Goal: Task Accomplishment & Management: Complete application form

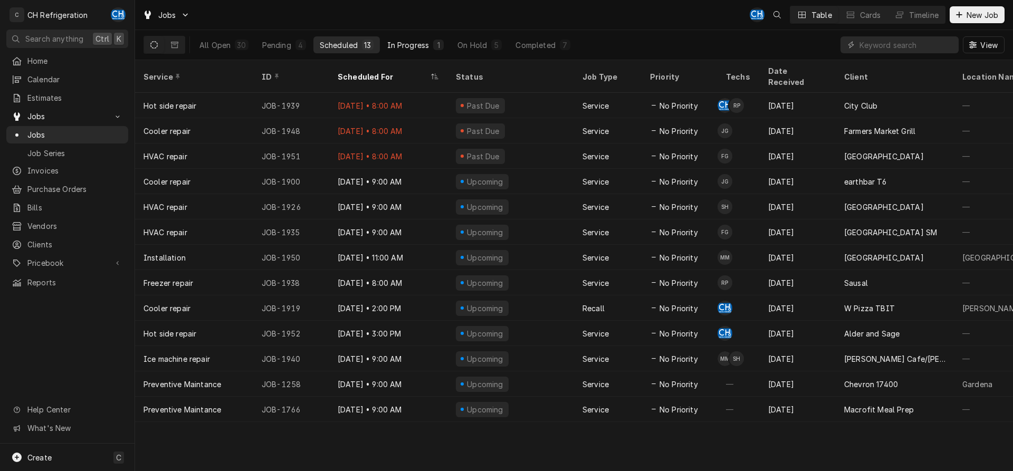
click at [401, 42] on div "In Progress" at bounding box center [408, 45] width 42 height 11
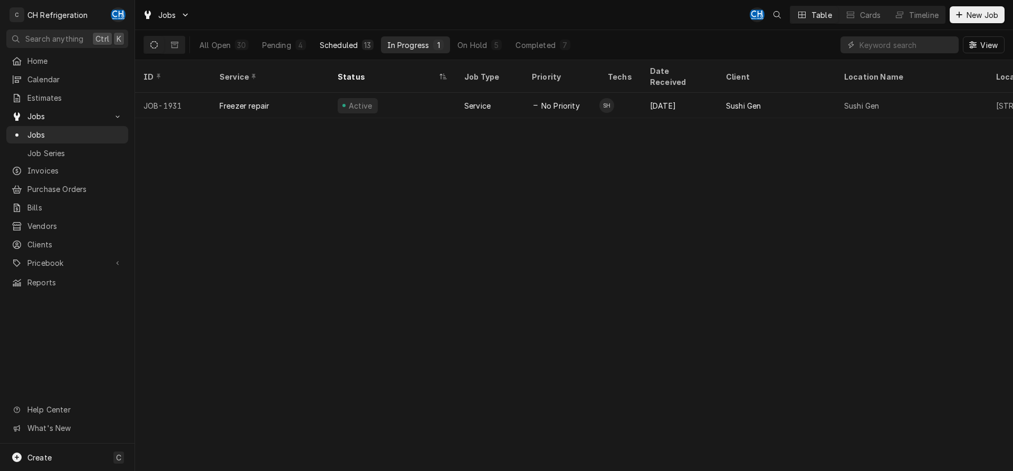
click at [348, 41] on div "Scheduled" at bounding box center [339, 45] width 38 height 11
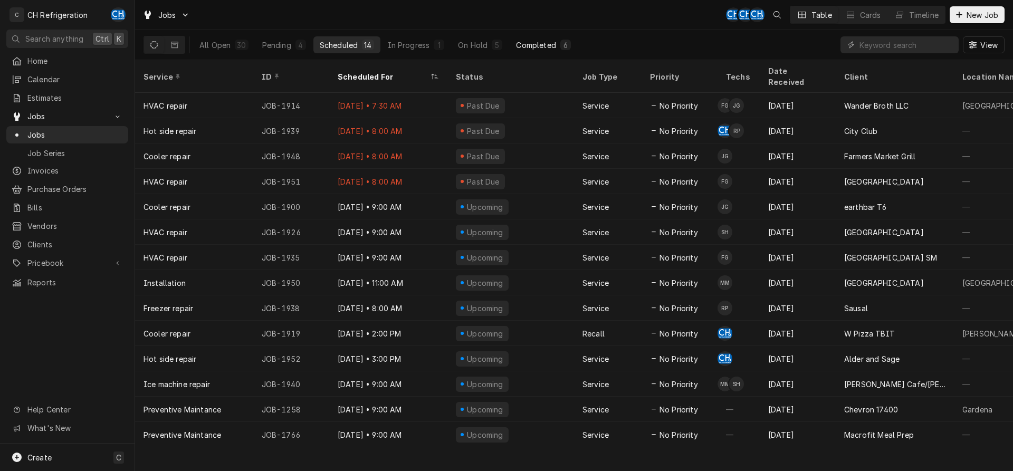
click at [568, 47] on div "6" at bounding box center [565, 45] width 11 height 11
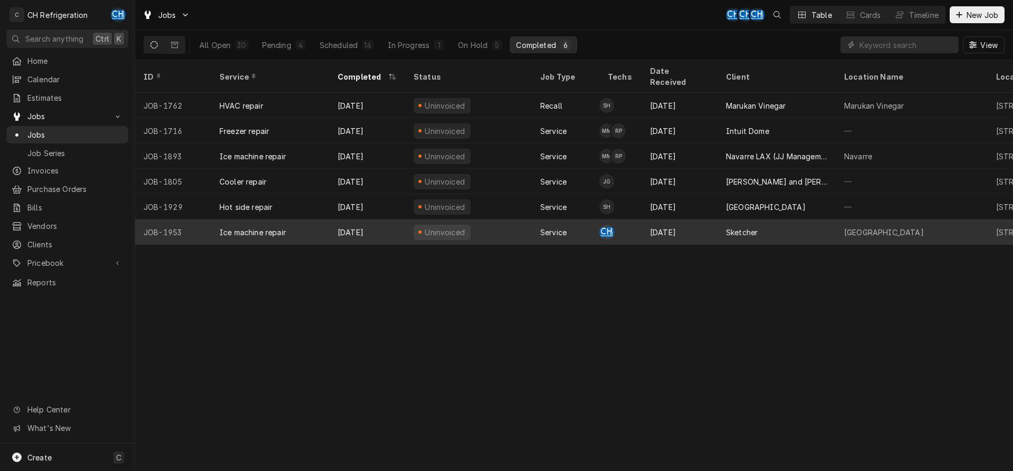
click at [736, 227] on div "Sketcher" at bounding box center [742, 232] width 32 height 11
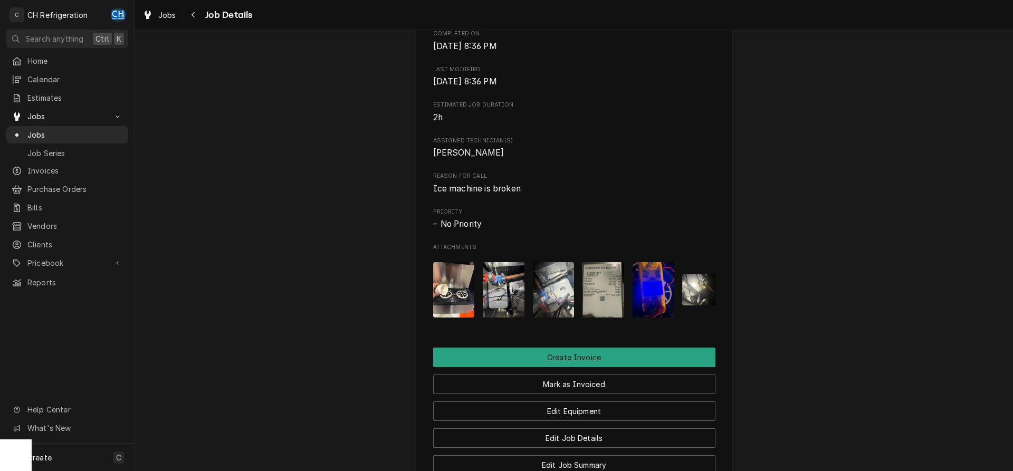
scroll to position [430, 0]
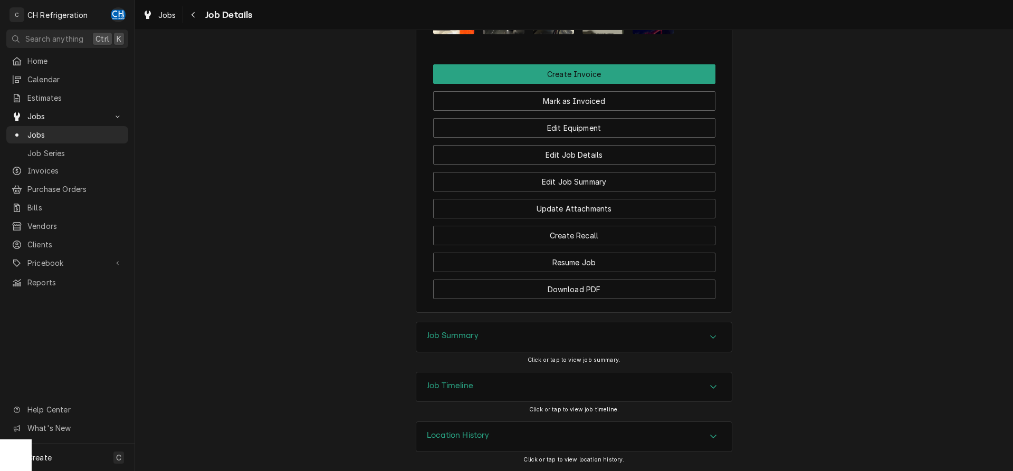
click at [519, 340] on div "Job Summary" at bounding box center [573, 337] width 315 height 30
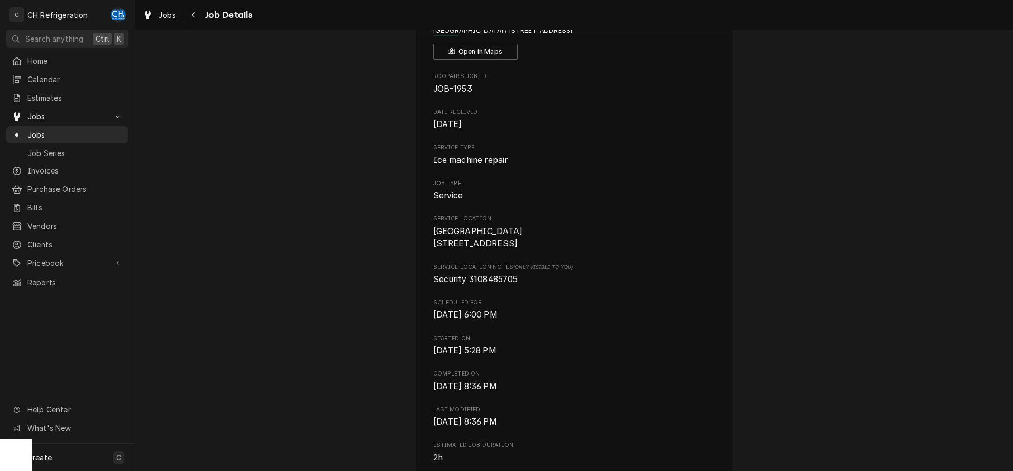
scroll to position [0, 0]
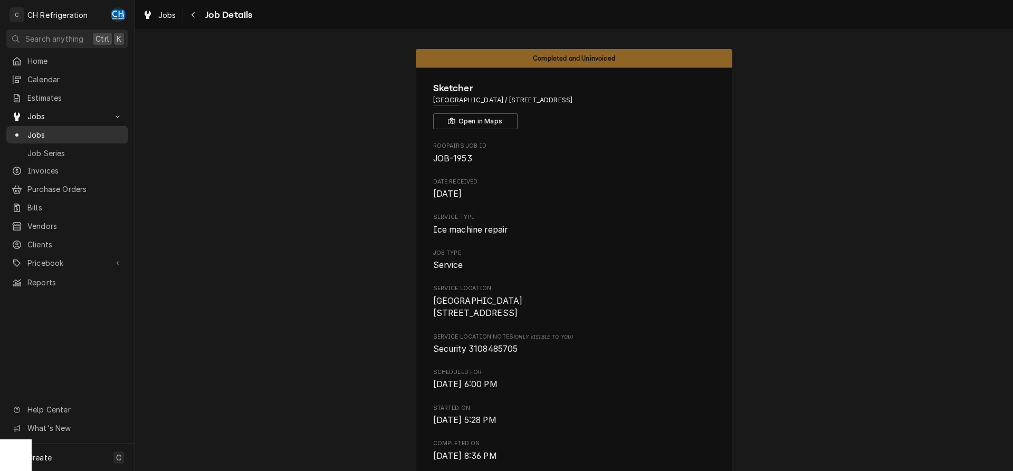
click at [46, 133] on span "Jobs" at bounding box center [74, 134] width 95 height 11
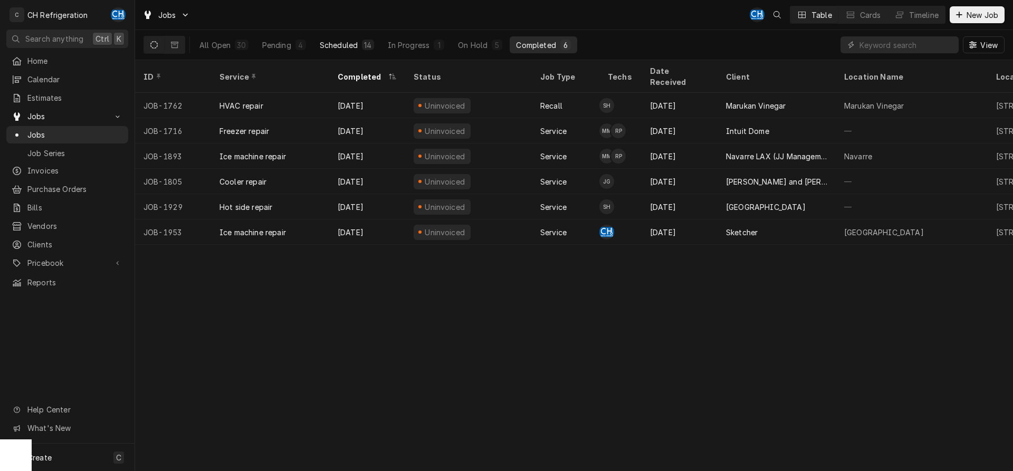
click at [365, 51] on button "Scheduled 14" at bounding box center [346, 44] width 67 height 17
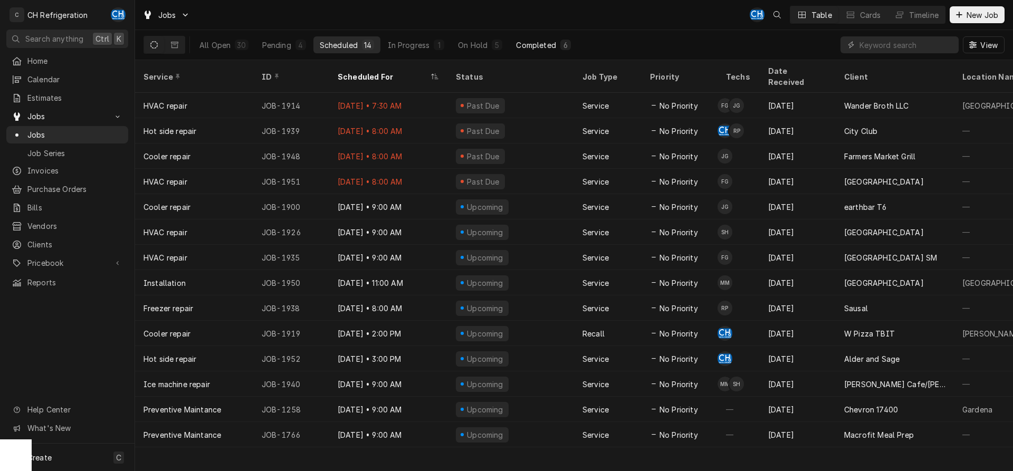
click at [562, 44] on div "6" at bounding box center [565, 45] width 6 height 11
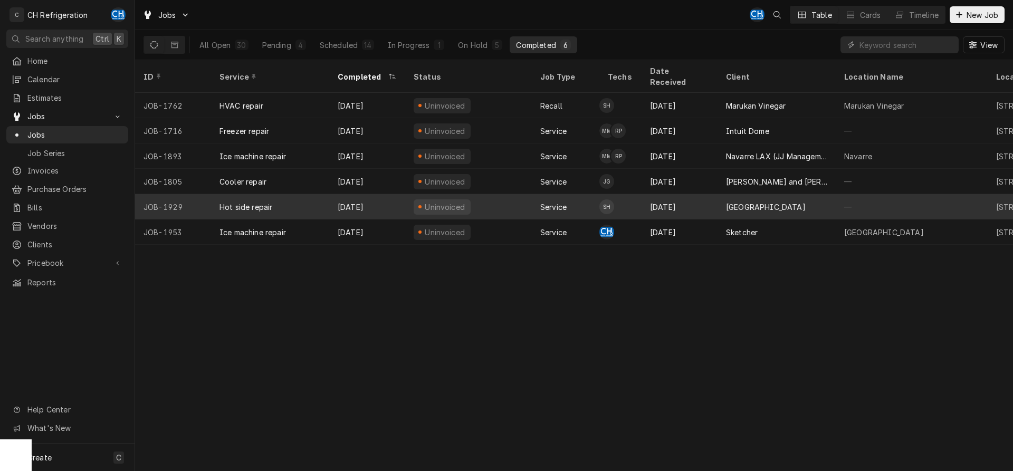
click at [803, 194] on div "Patina Olive street" at bounding box center [776, 206] width 118 height 25
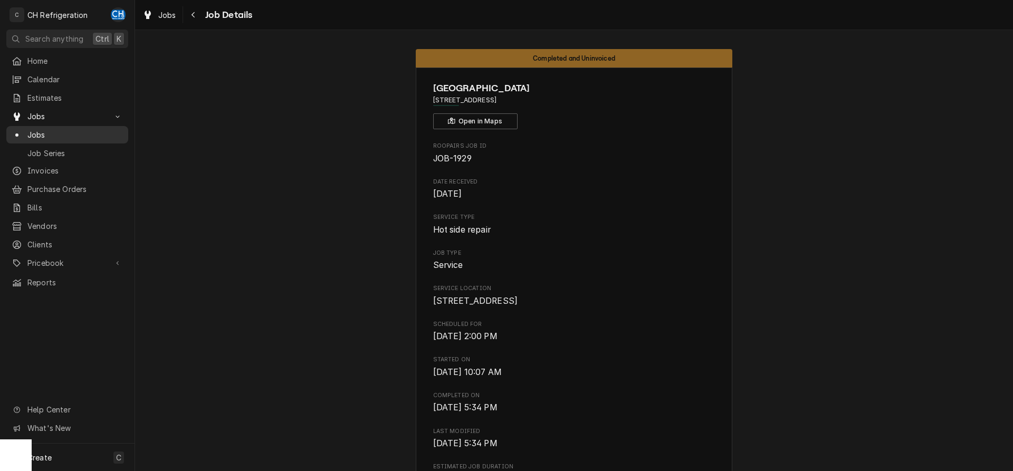
click at [64, 129] on span "Jobs" at bounding box center [74, 134] width 95 height 11
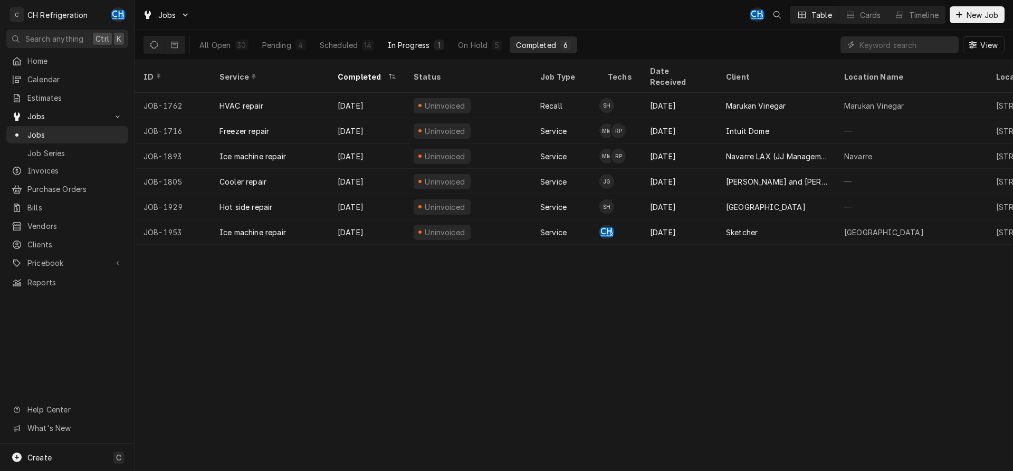
click at [407, 39] on button "In Progress 1" at bounding box center [416, 44] width 70 height 17
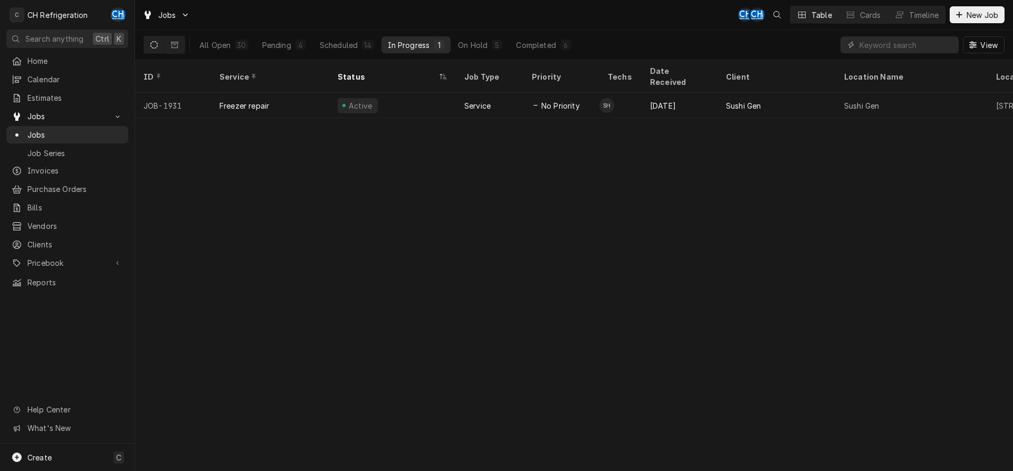
click at [564, 53] on div "All Open 30 Pending 4 Scheduled 14 In Progress 1 On Hold 5 Completed 6" at bounding box center [385, 45] width 384 height 30
click at [564, 47] on div "6" at bounding box center [565, 45] width 6 height 11
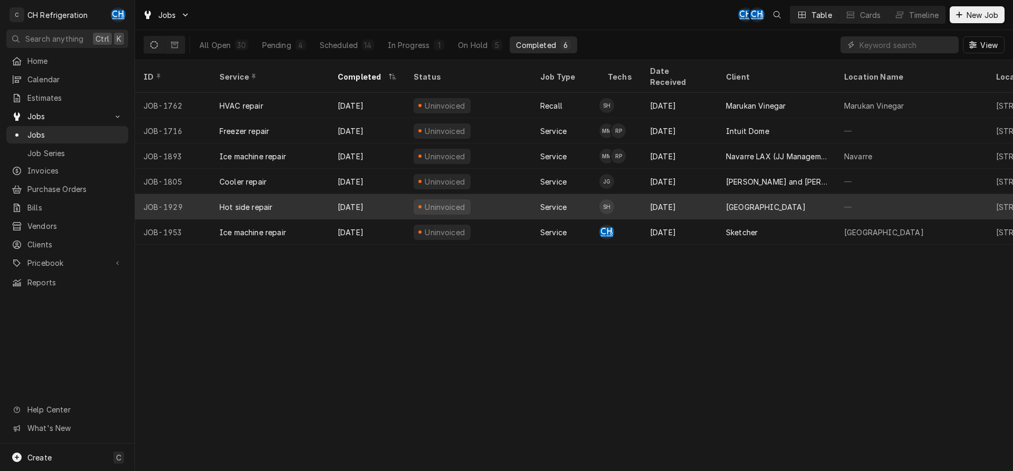
click at [813, 194] on div "Patina Olive street" at bounding box center [776, 206] width 118 height 25
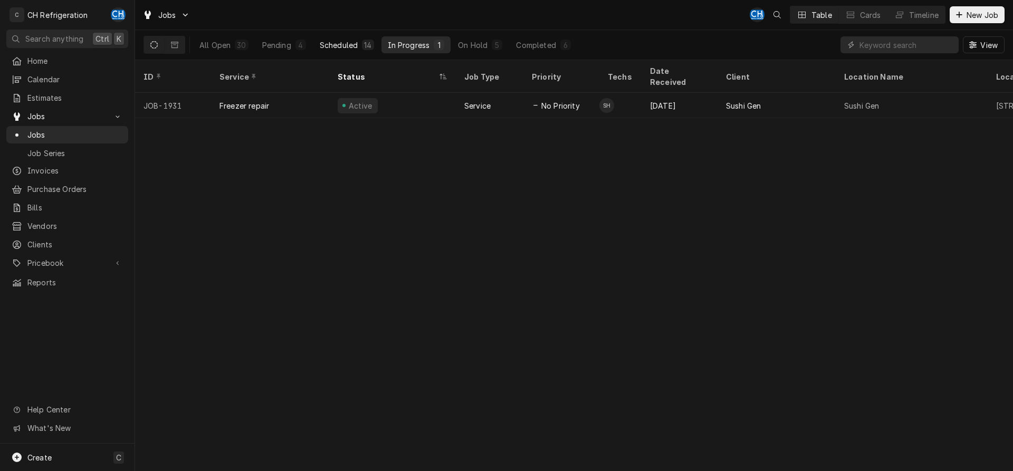
click at [362, 46] on div "14" at bounding box center [368, 45] width 12 height 11
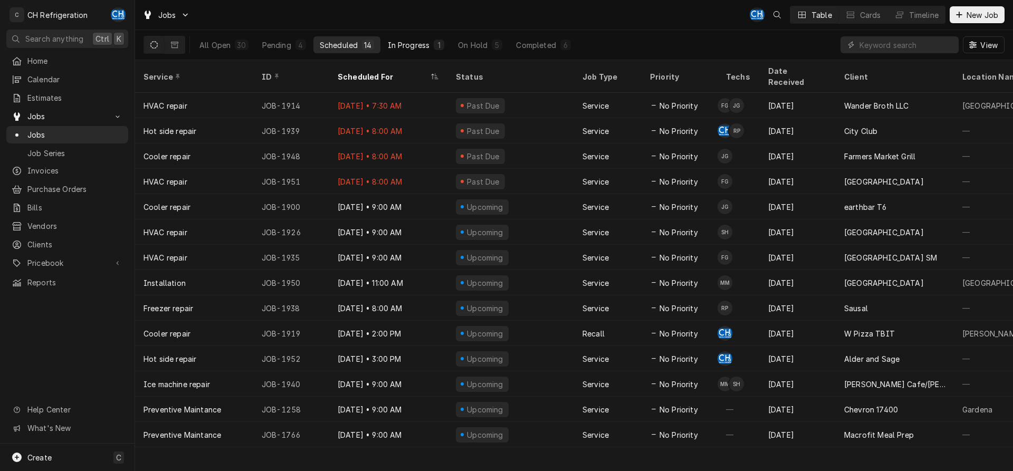
click at [409, 49] on div "In Progress" at bounding box center [409, 45] width 42 height 11
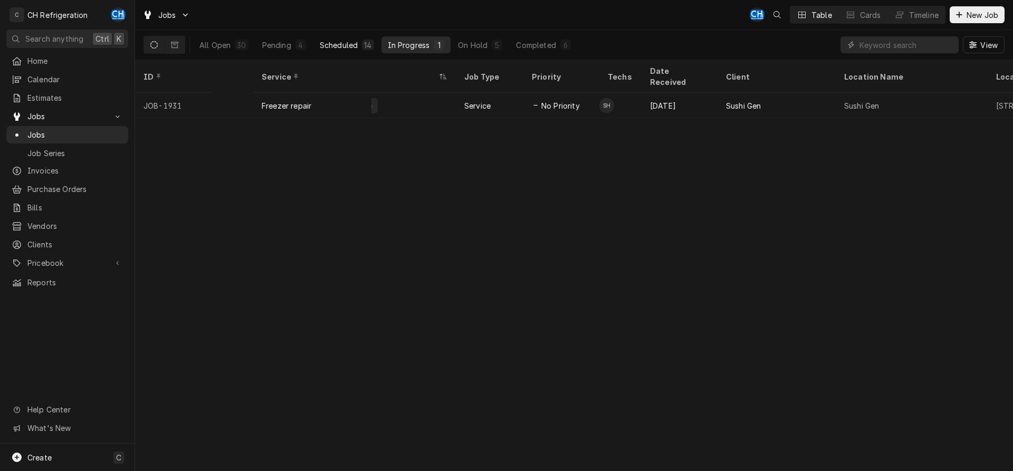
click at [315, 42] on button "Scheduled 14" at bounding box center [346, 44] width 67 height 17
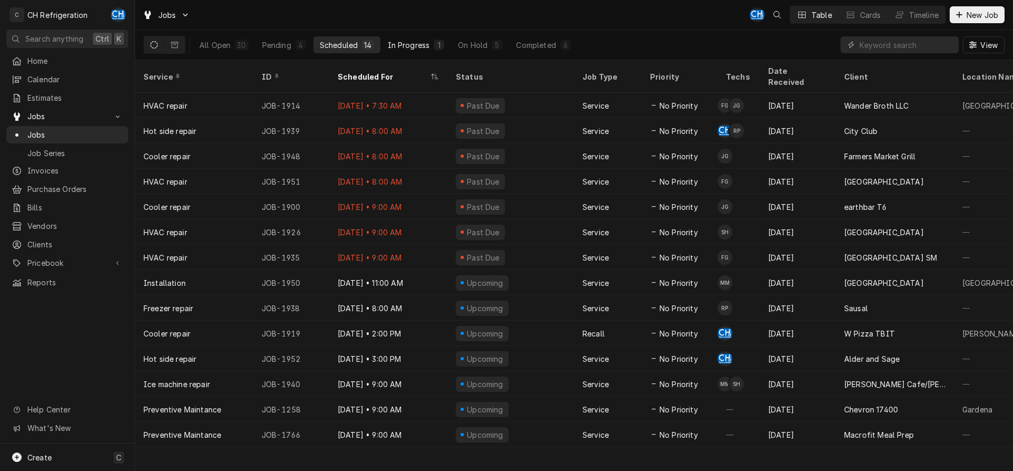
click at [419, 43] on div "In Progress" at bounding box center [409, 45] width 42 height 11
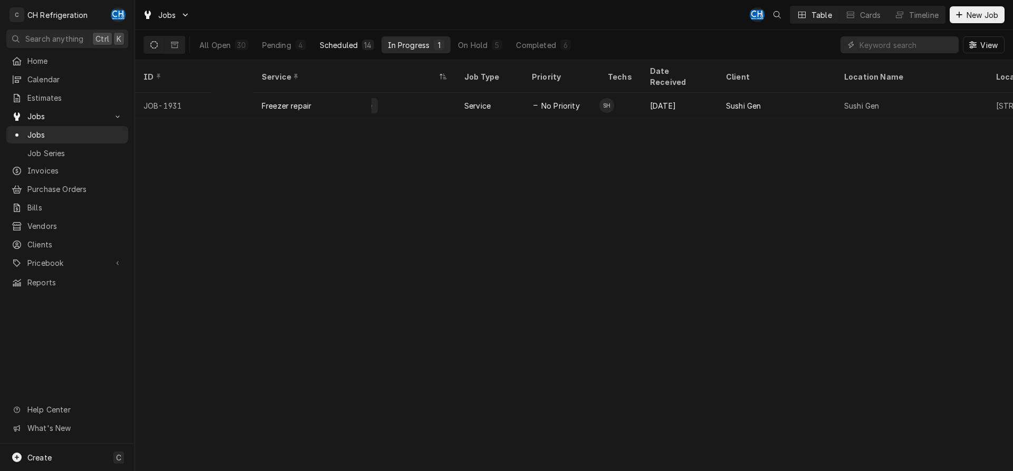
click at [362, 42] on div "14" at bounding box center [368, 45] width 12 height 11
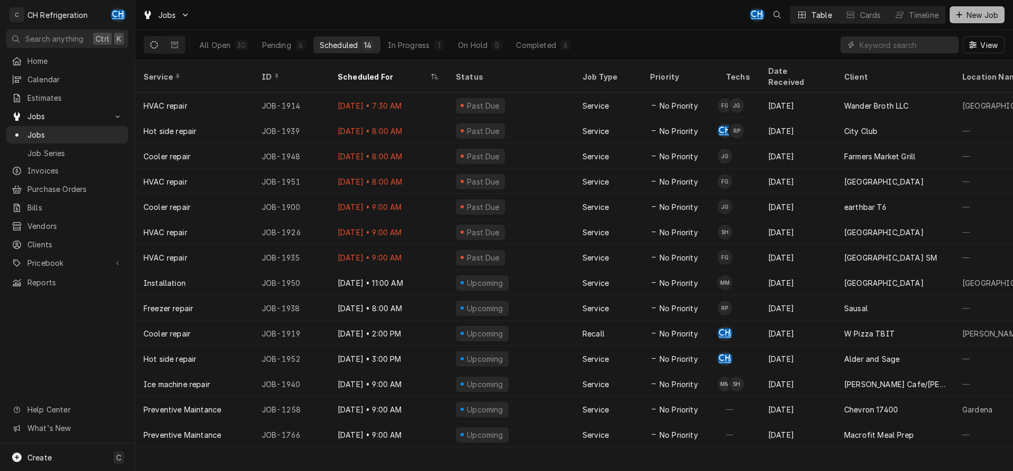
click at [988, 13] on span "New Job" at bounding box center [982, 14] width 36 height 11
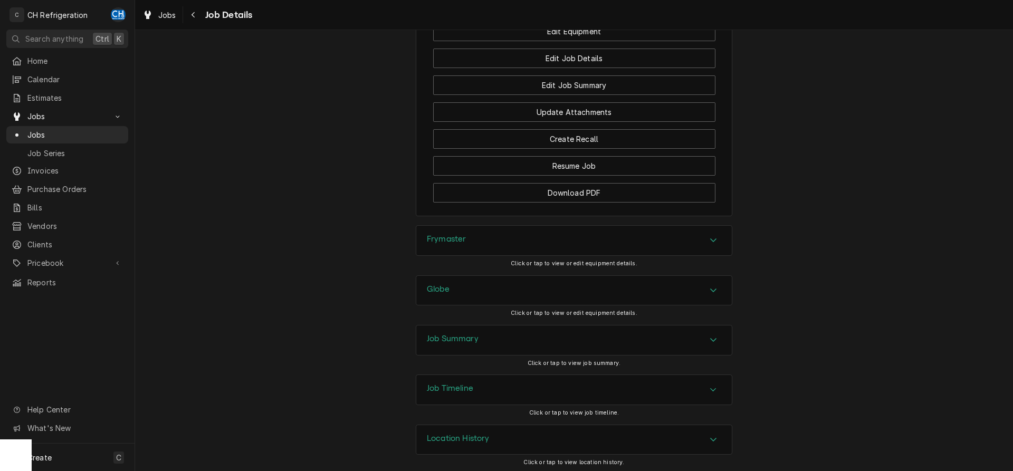
click at [477, 341] on div "Job Summary" at bounding box center [453, 340] width 52 height 13
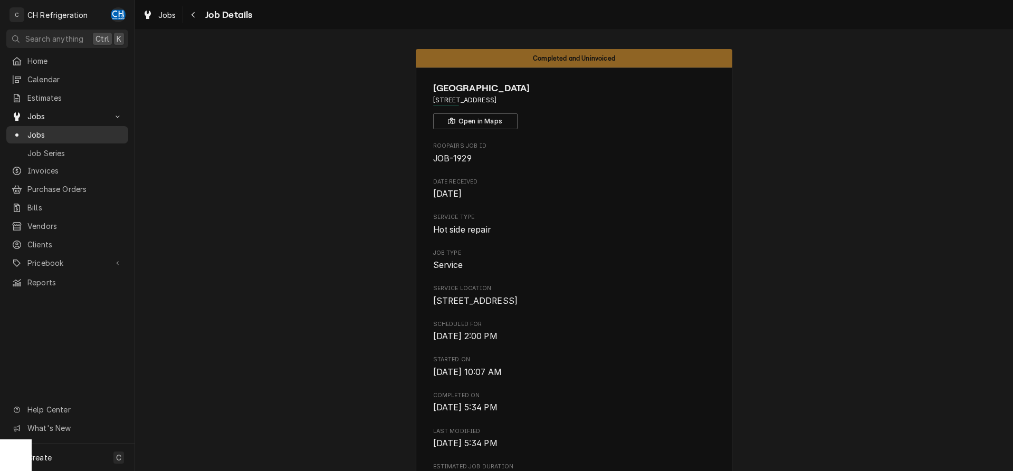
click at [25, 126] on link "Jobs" at bounding box center [67, 134] width 122 height 17
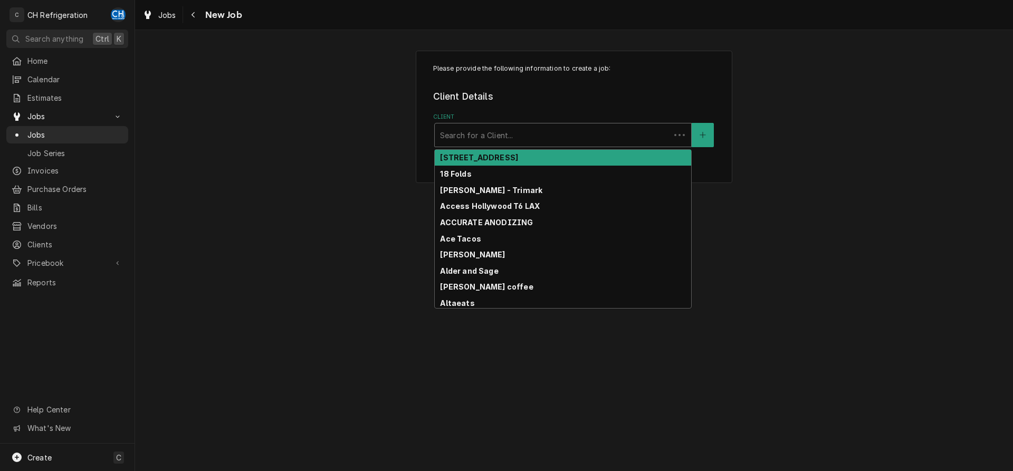
click at [553, 138] on div "Client" at bounding box center [552, 135] width 225 height 19
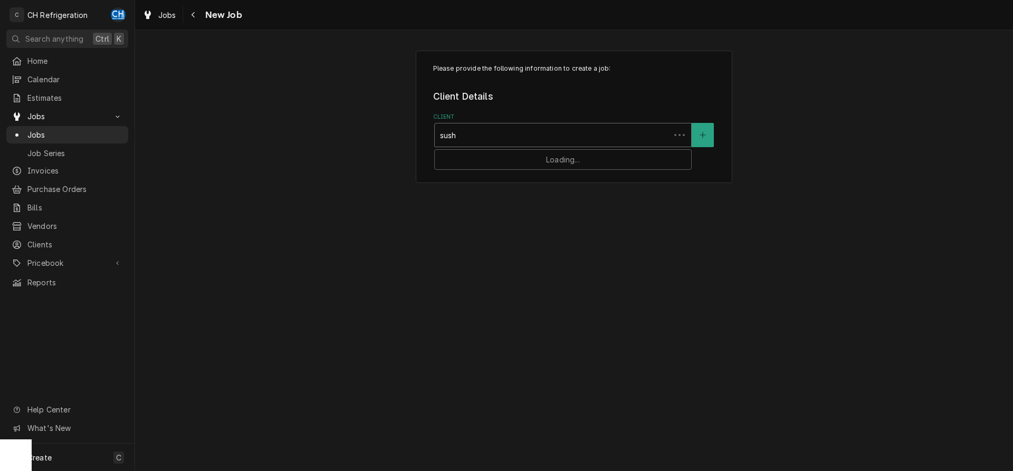
type input "sushi"
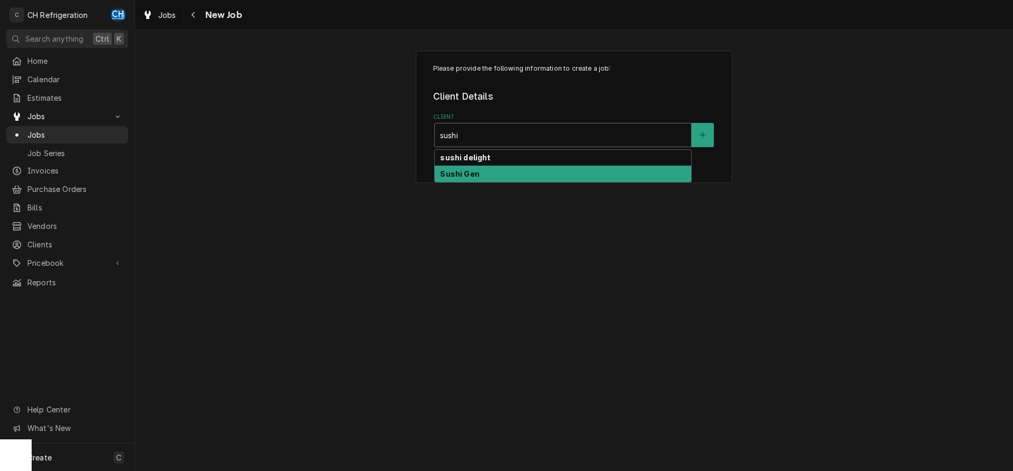
click at [497, 178] on div "Sushi Gen" at bounding box center [563, 174] width 256 height 16
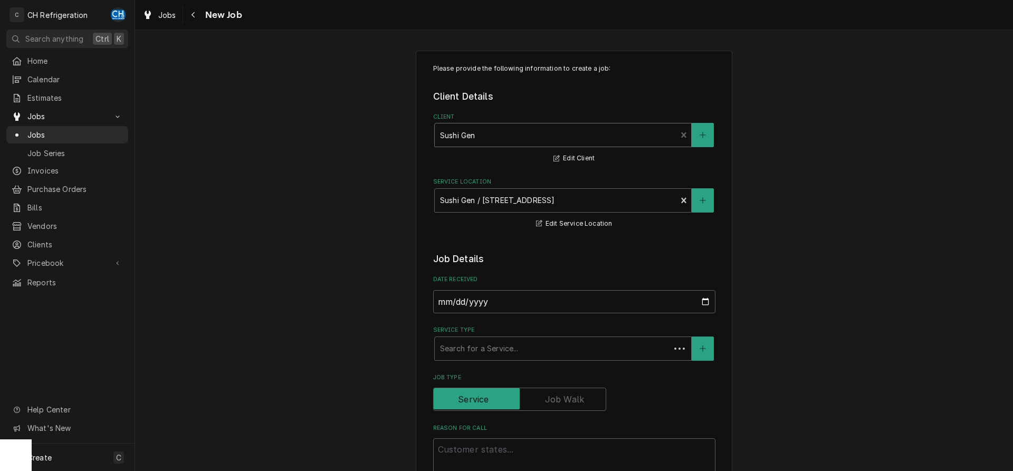
scroll to position [108, 0]
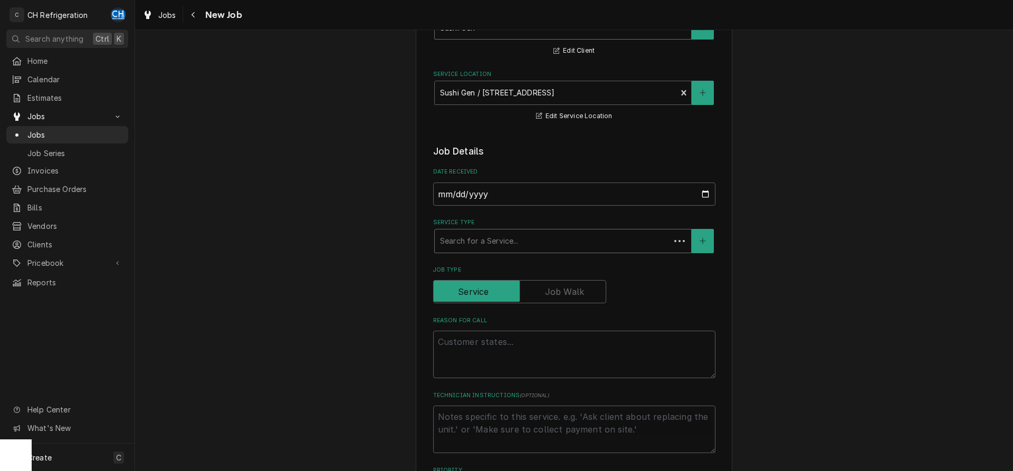
click at [512, 247] on div "Service Type" at bounding box center [552, 241] width 225 height 19
click at [814, 272] on div "Please provide the following information to create a job: Client Details Client…" at bounding box center [574, 453] width 878 height 1038
click at [502, 246] on div "Service Type" at bounding box center [552, 241] width 225 height 19
click at [674, 362] on textarea "Reason For Call" at bounding box center [574, 354] width 282 height 47
type textarea "x"
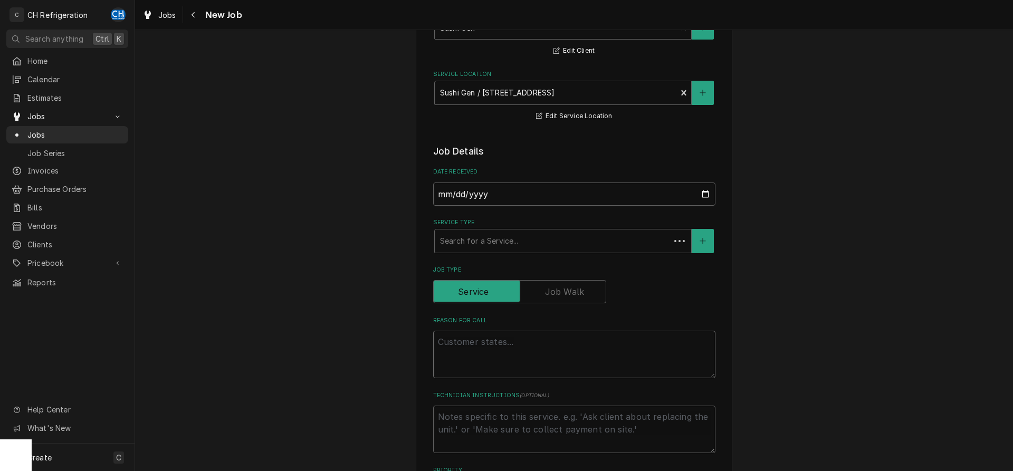
type textarea "f"
type textarea "x"
type textarea "fr"
type textarea "x"
type textarea "fre"
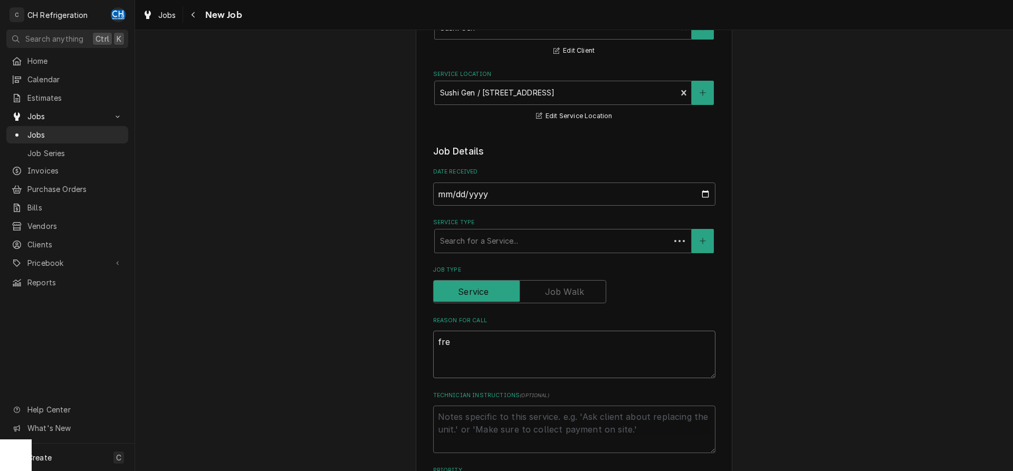
type textarea "x"
type textarea "free"
type textarea "x"
type textarea "freez"
type textarea "x"
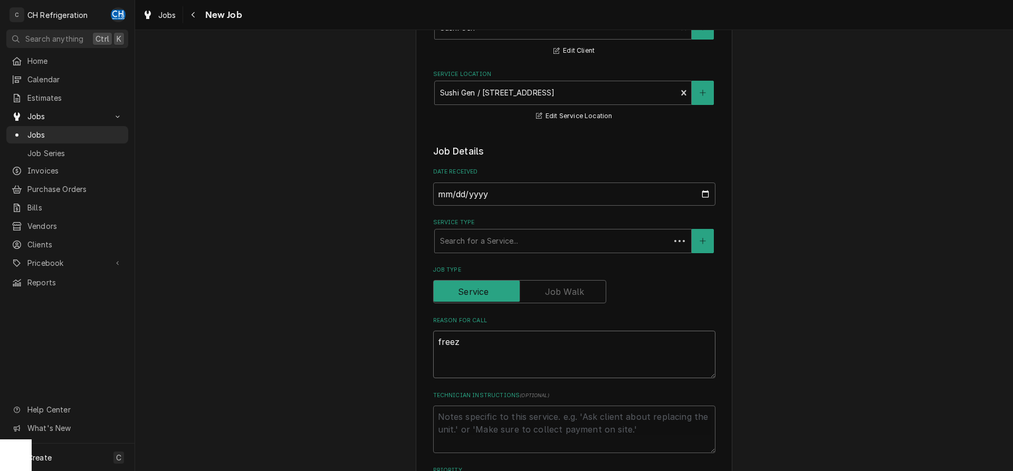
type textarea "freeze"
type textarea "x"
type textarea "freezer"
type textarea "x"
type textarea "freezer"
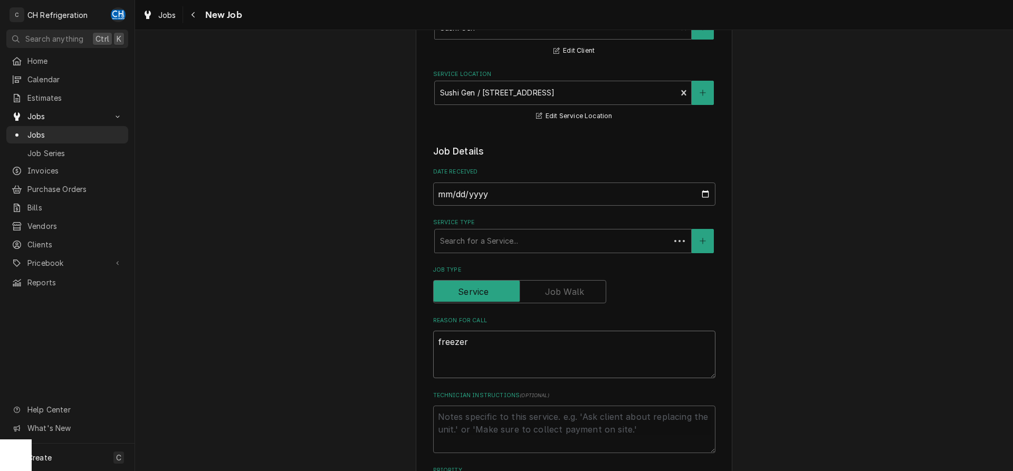
type textarea "x"
type textarea "freezer d"
type textarea "x"
type textarea "freezer do"
type textarea "x"
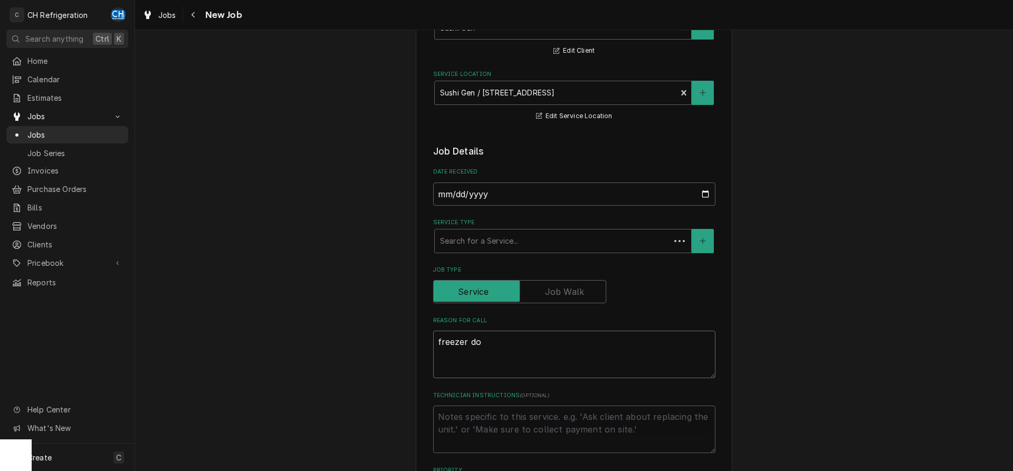
type textarea "freezer dow"
type textarea "x"
type textarea "freezer down"
type textarea "x"
type textarea "freezer down"
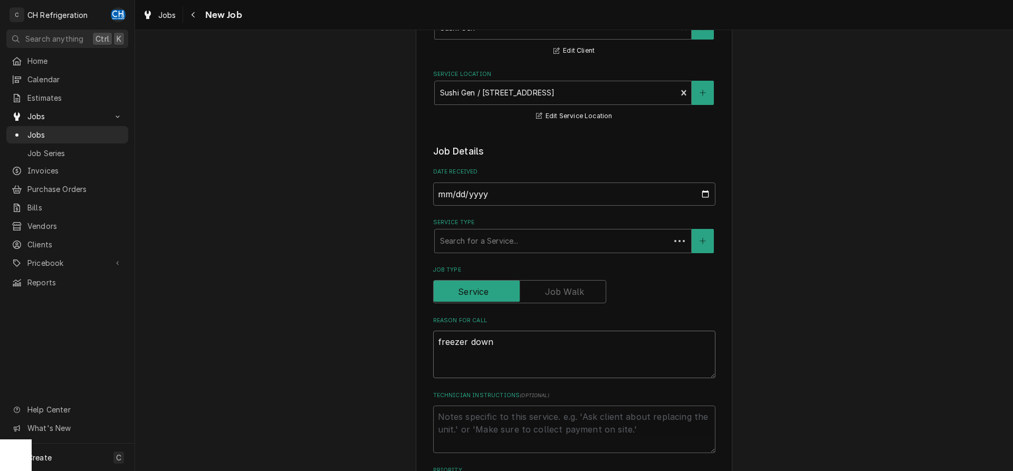
type textarea "x"
type textarea "freezer down"
click at [571, 251] on div "Search for a Service..." at bounding box center [552, 240] width 235 height 23
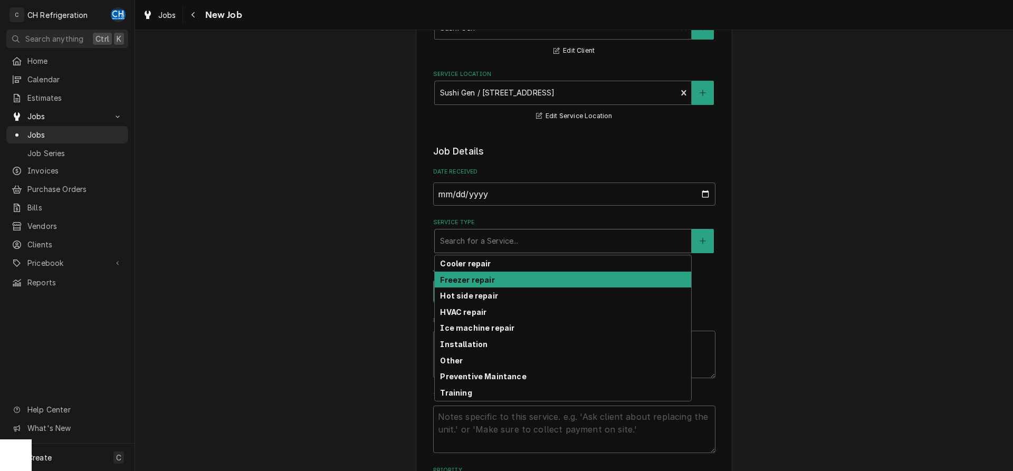
click at [495, 282] on div "Freezer repair" at bounding box center [563, 280] width 256 height 16
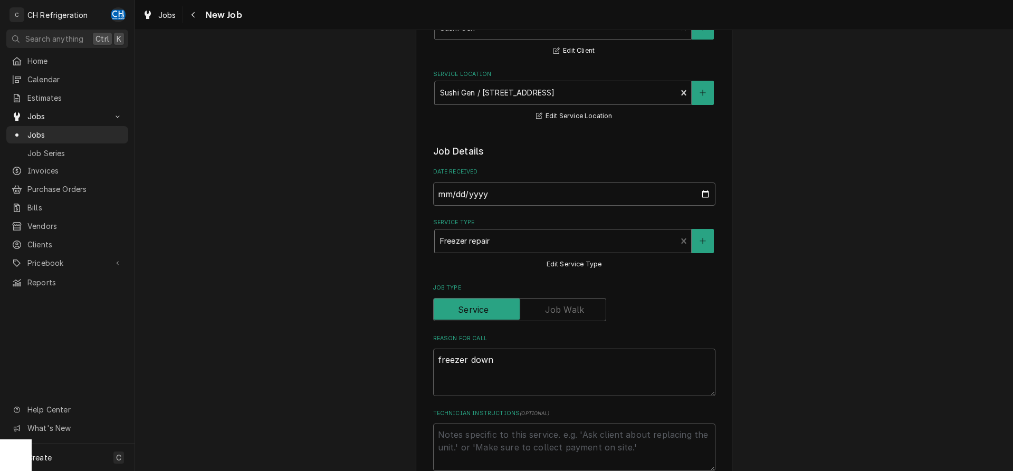
scroll to position [323, 0]
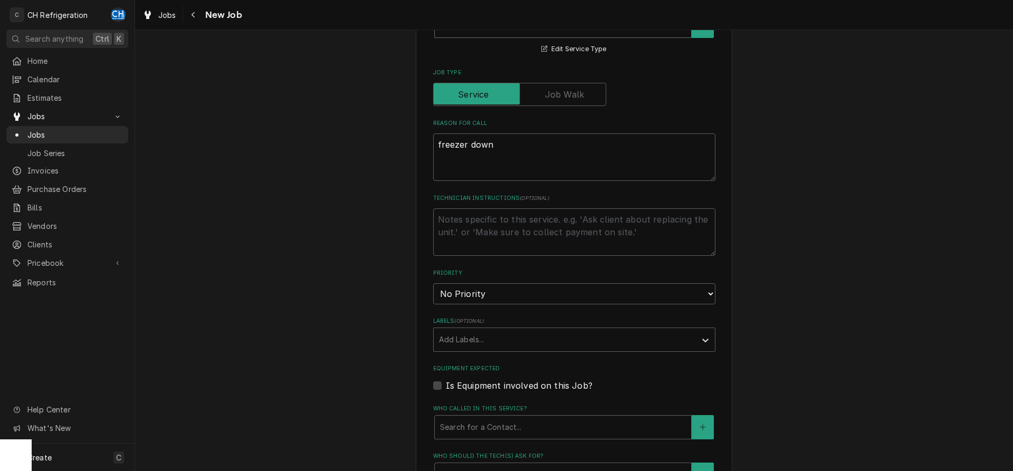
type textarea "x"
click at [542, 157] on textarea "freezer down" at bounding box center [574, 156] width 282 height 47
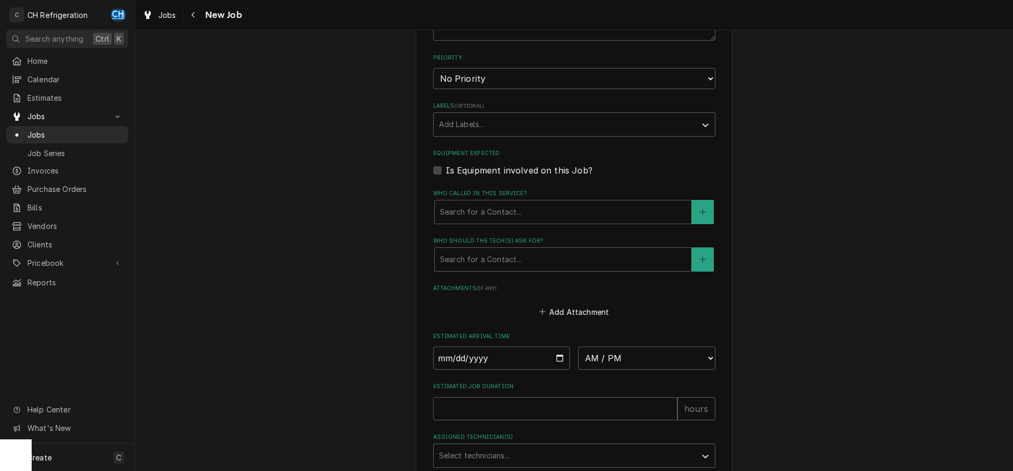
scroll to position [699, 0]
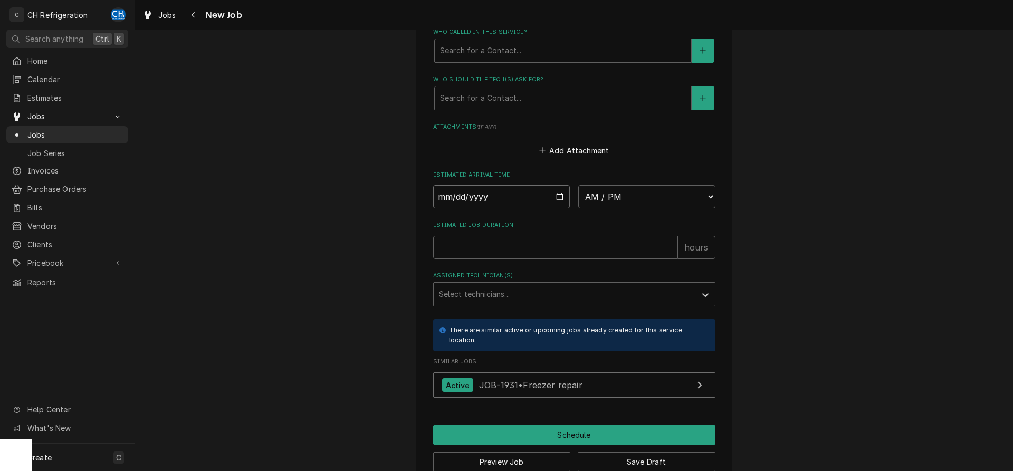
click at [556, 191] on input "Date" at bounding box center [501, 196] width 137 height 23
type input "2025-09-16"
click at [640, 172] on label "Estimated Arrival Time" at bounding box center [574, 175] width 282 height 8
type textarea "x"
click at [578, 185] on select "AM / PM 6:00 AM 6:15 AM 6:30 AM 6:45 AM 7:00 AM 7:15 AM 7:30 AM 7:45 AM 8:00 AM…" at bounding box center [646, 196] width 137 height 23
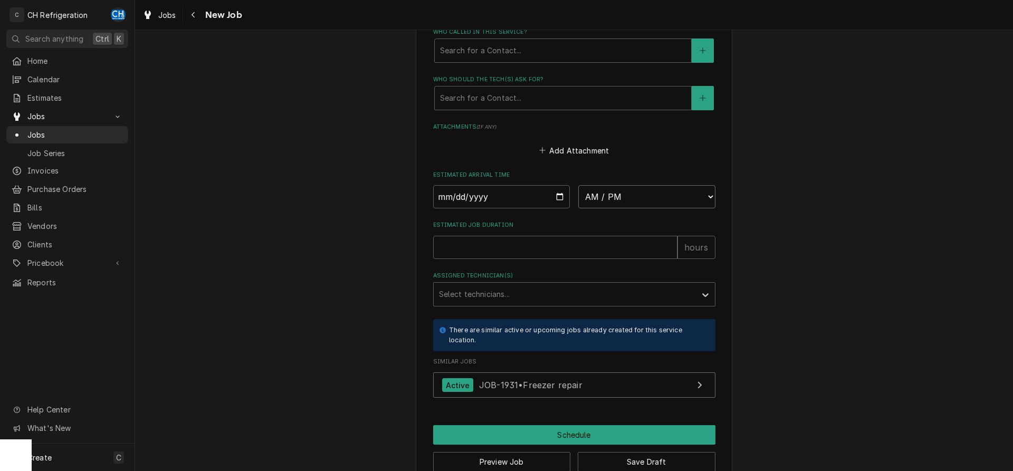
select select "09:15:00"
click option "9:15 AM" at bounding box center [0, 0] width 0 height 0
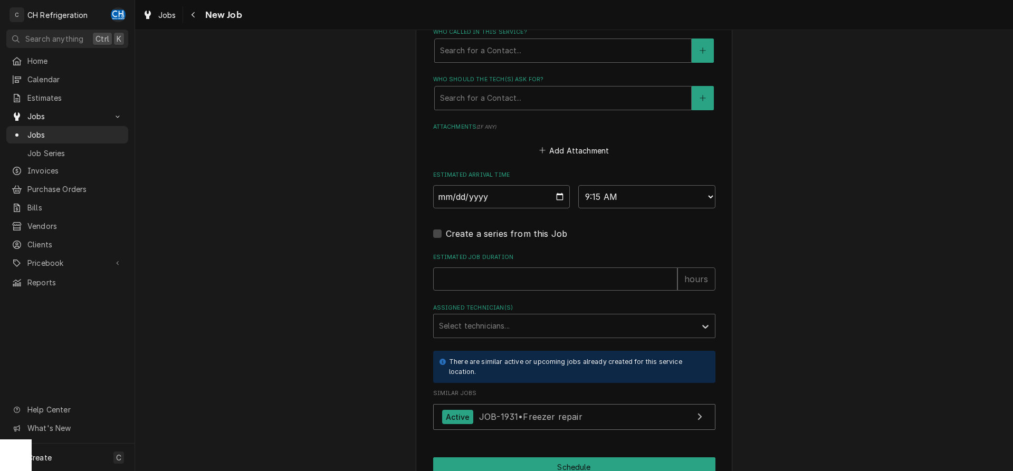
click at [511, 287] on input "Estimated Job Duration" at bounding box center [555, 278] width 244 height 23
type textarea "x"
type input "2"
type textarea "x"
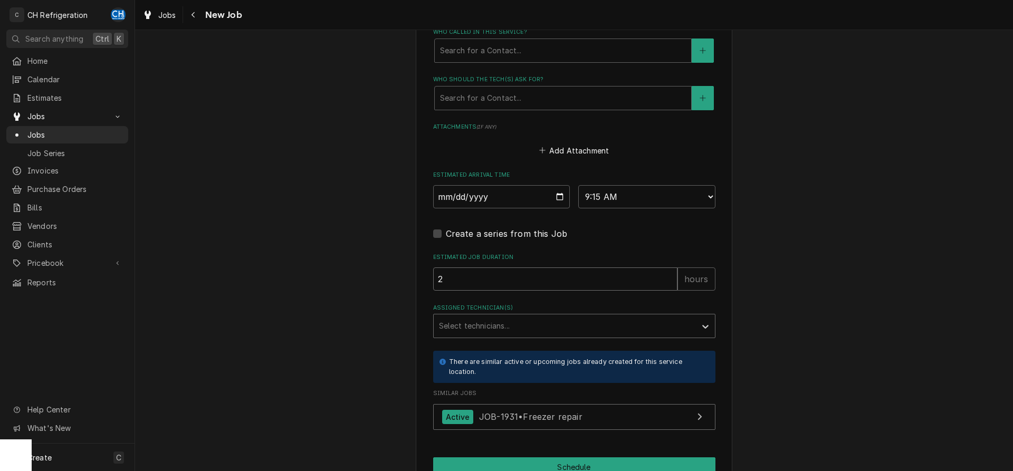
type input "2"
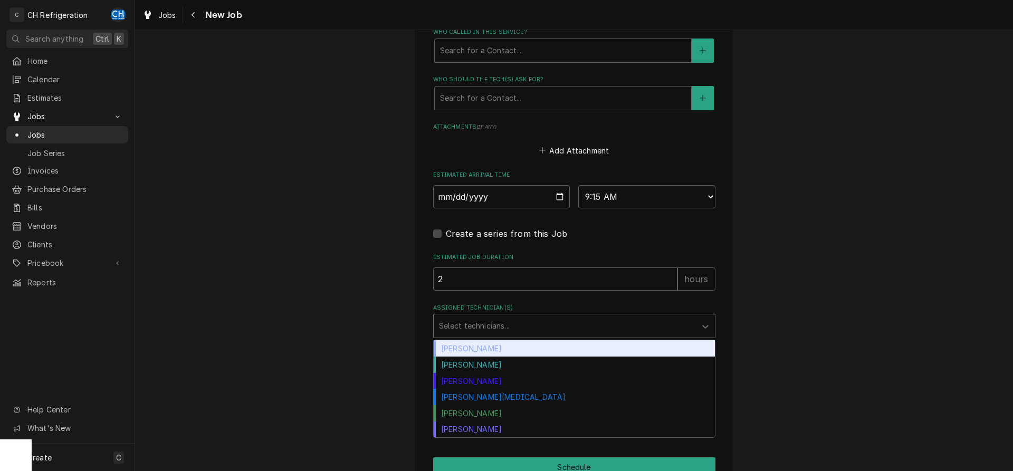
click at [477, 323] on div "Assigned Technician(s)" at bounding box center [565, 326] width 252 height 19
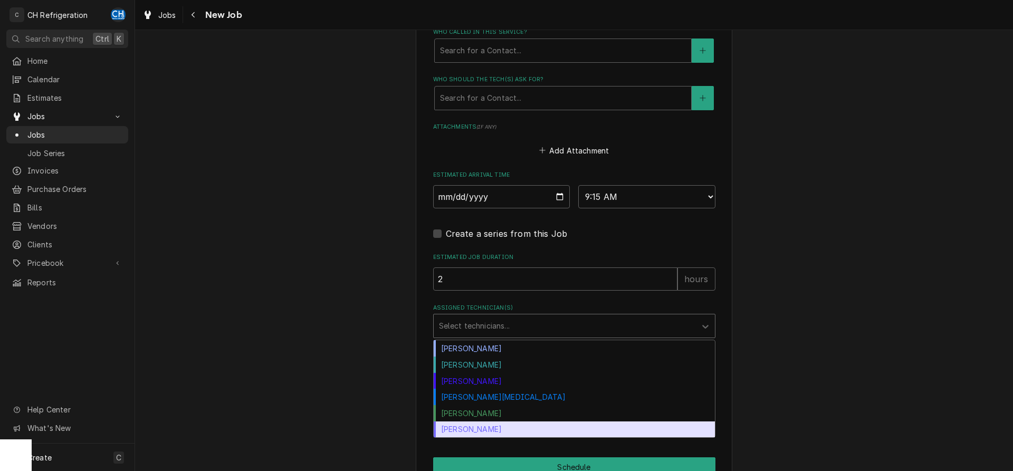
drag, startPoint x: 479, startPoint y: 423, endPoint x: 504, endPoint y: 371, distance: 57.6
click at [479, 422] on div "Steven Hiraga" at bounding box center [574, 429] width 281 height 16
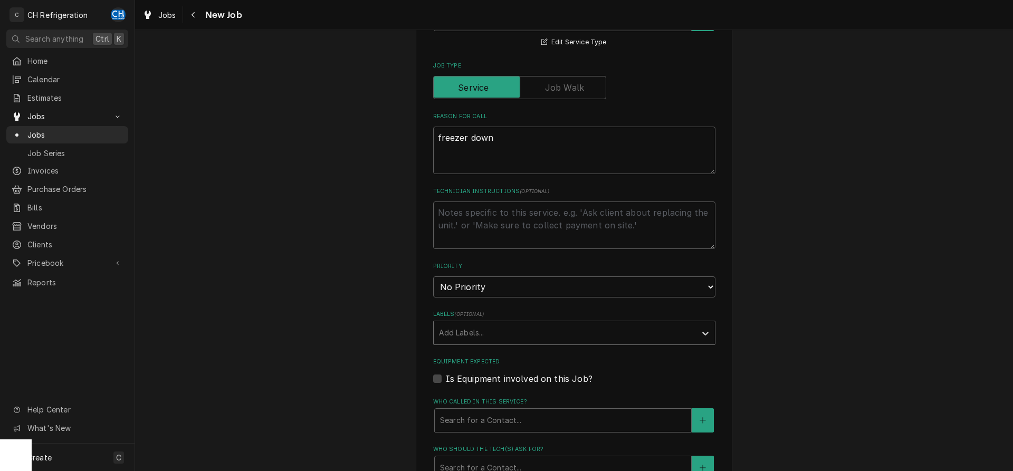
scroll to position [323, 0]
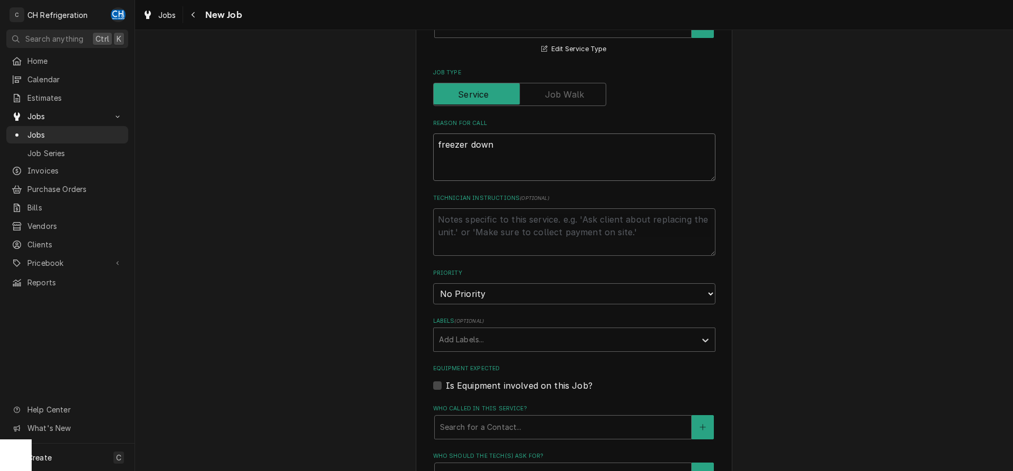
drag, startPoint x: 509, startPoint y: 153, endPoint x: 469, endPoint y: 154, distance: 39.6
click at [469, 154] on textarea "freezer down" at bounding box center [574, 156] width 282 height 47
type textarea "x"
type textarea "freezer n"
type textarea "x"
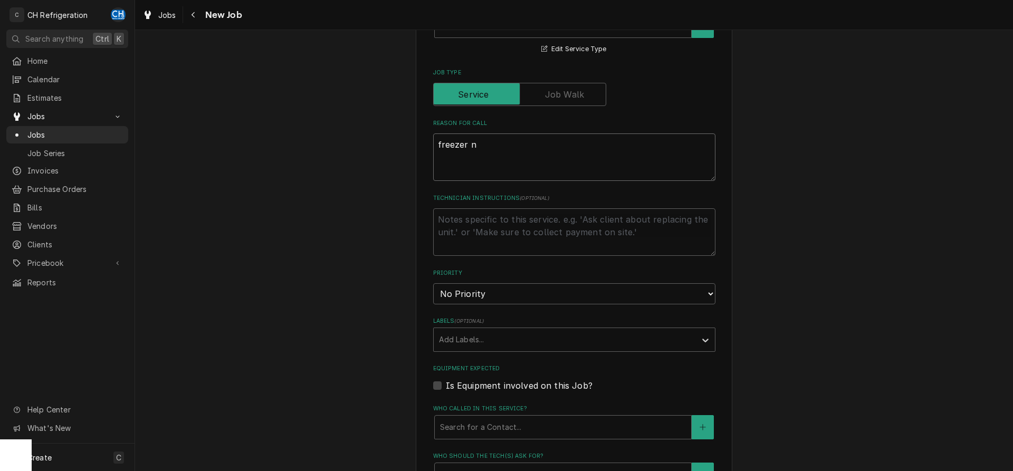
type textarea "freezer no"
type textarea "x"
type textarea "freezer not"
type textarea "x"
type textarea "freezer not"
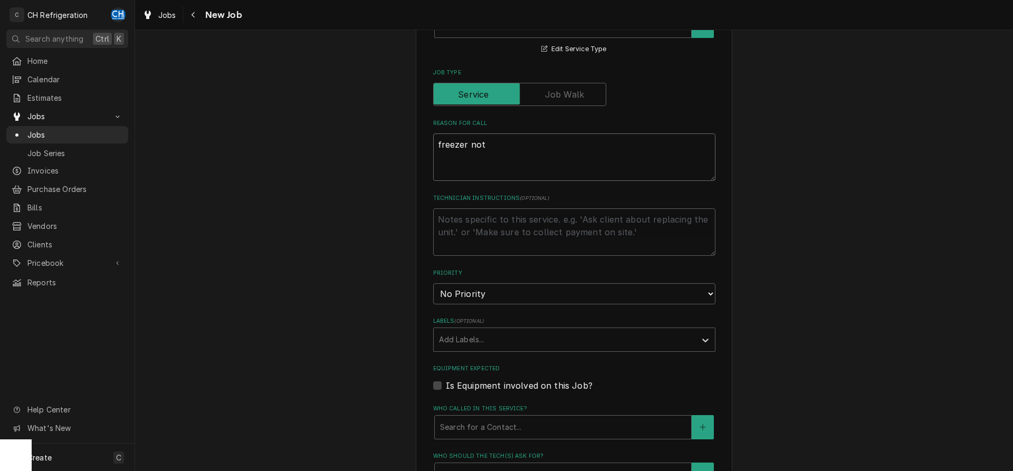
type textarea "x"
type textarea "freezer not t"
type textarea "x"
type textarea "freezer not te"
type textarea "x"
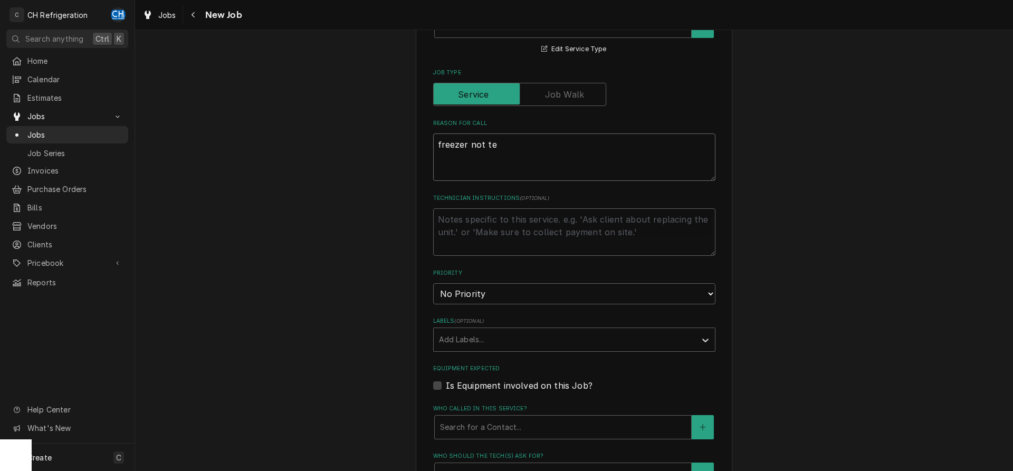
type textarea "freezer not tem"
type textarea "x"
type textarea "freezer not temp"
type textarea "x"
type textarea "freezer not tempi"
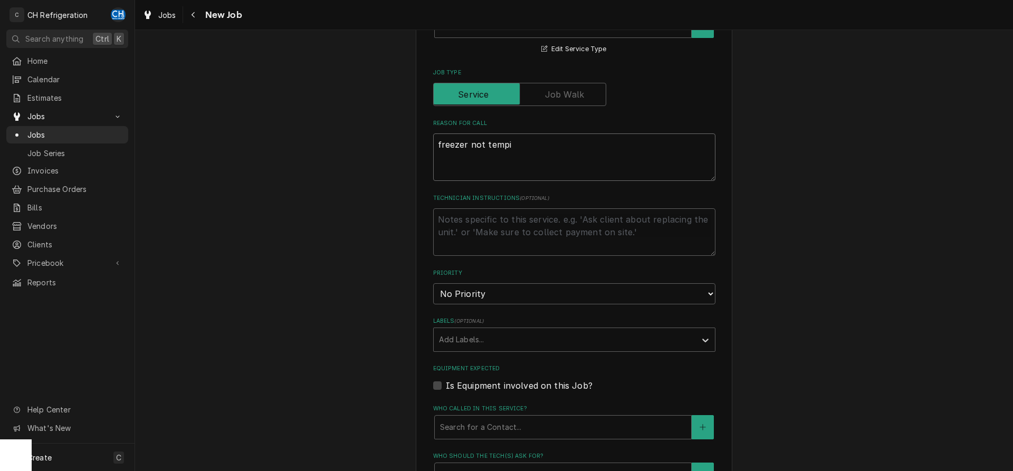
type textarea "x"
type textarea "freezer not tempin"
type textarea "x"
type textarea "freezer not temping"
type textarea "x"
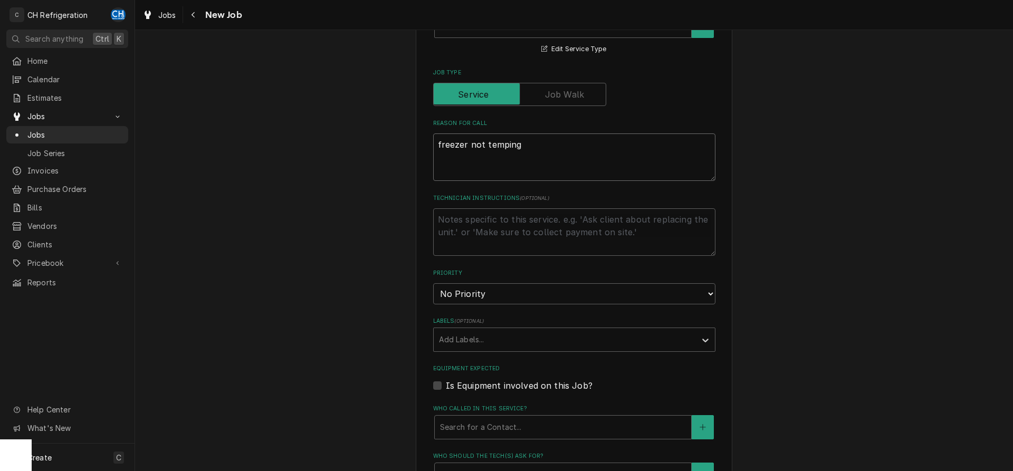
type textarea "freezer not temping"
type textarea "x"
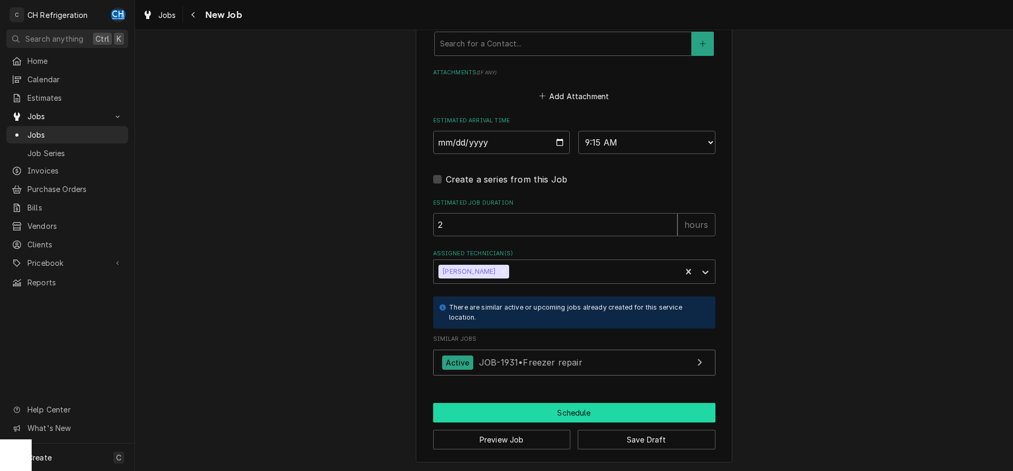
type textarea "freezer not temping"
click at [562, 411] on button "Schedule" at bounding box center [574, 413] width 282 height 20
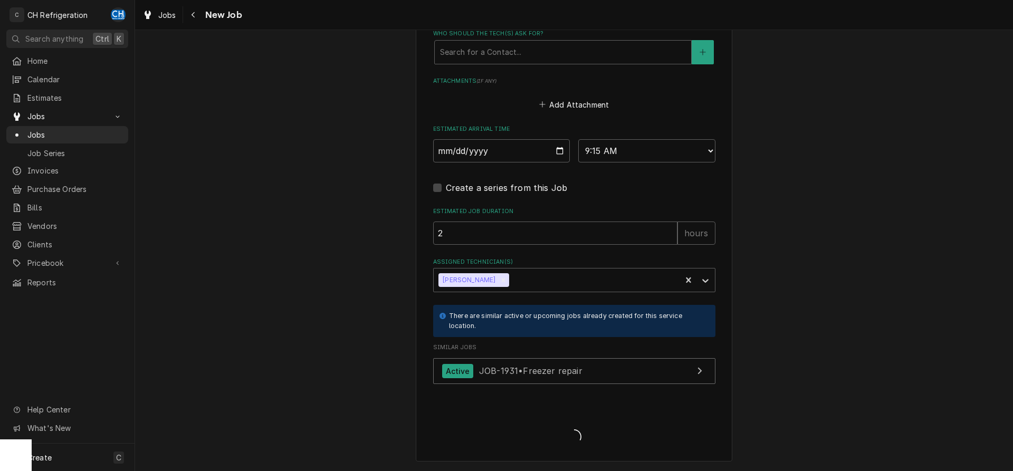
scroll to position [744, 0]
type textarea "x"
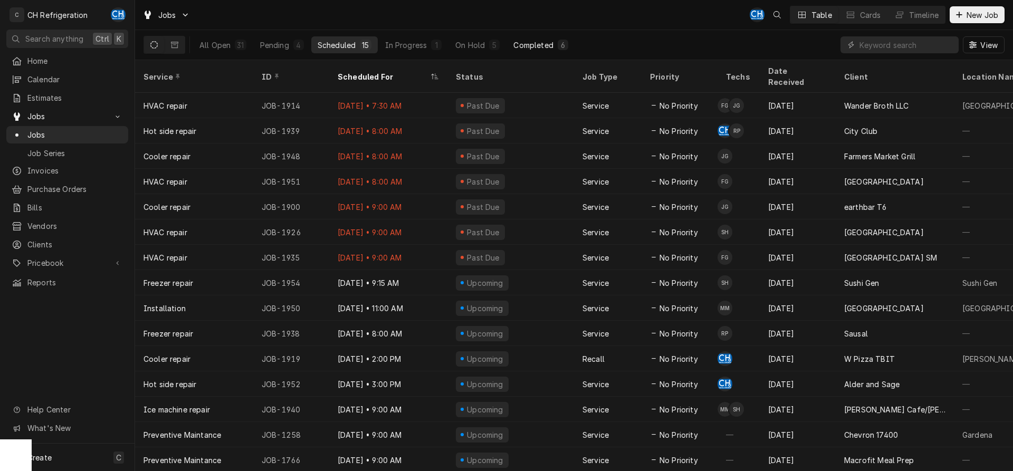
click at [544, 45] on div "Completed" at bounding box center [533, 45] width 40 height 11
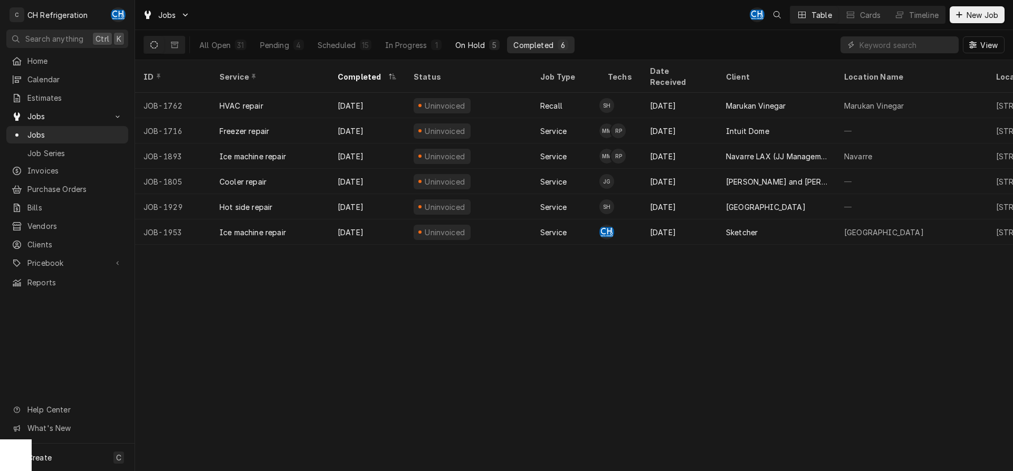
click at [474, 45] on div "On Hold" at bounding box center [470, 45] width 30 height 11
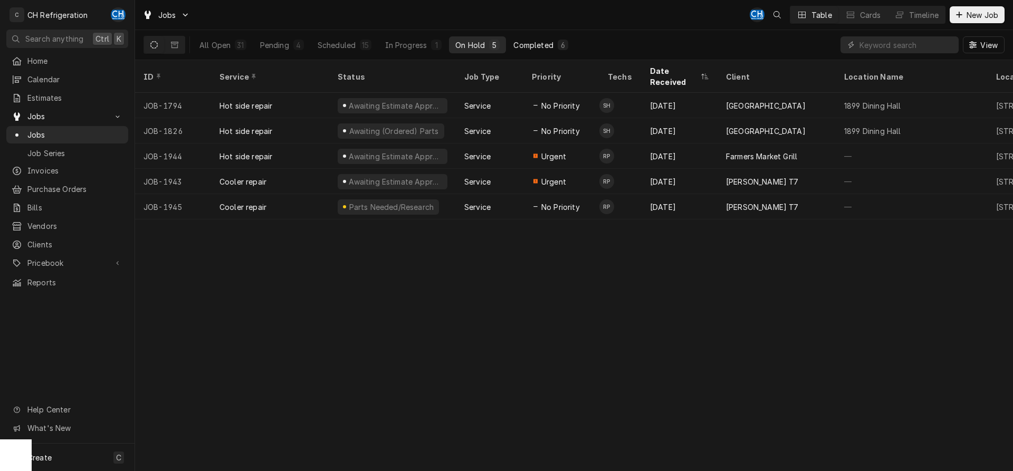
click at [549, 47] on div "Completed" at bounding box center [533, 45] width 40 height 11
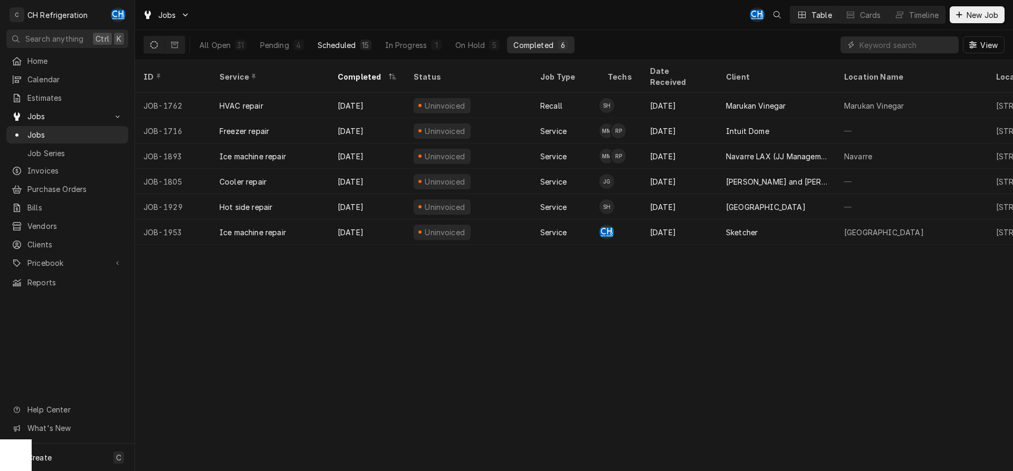
click at [341, 43] on div "Scheduled" at bounding box center [337, 45] width 38 height 11
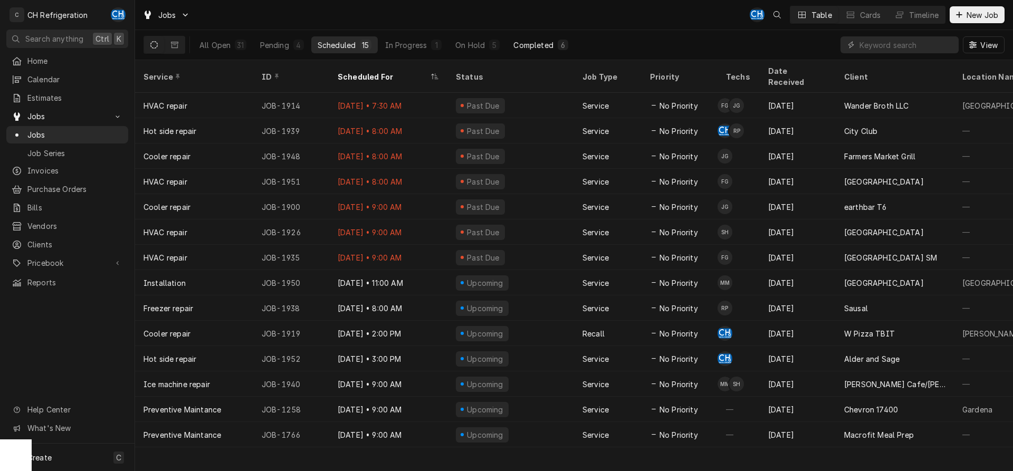
click at [537, 43] on div "Completed" at bounding box center [533, 45] width 40 height 11
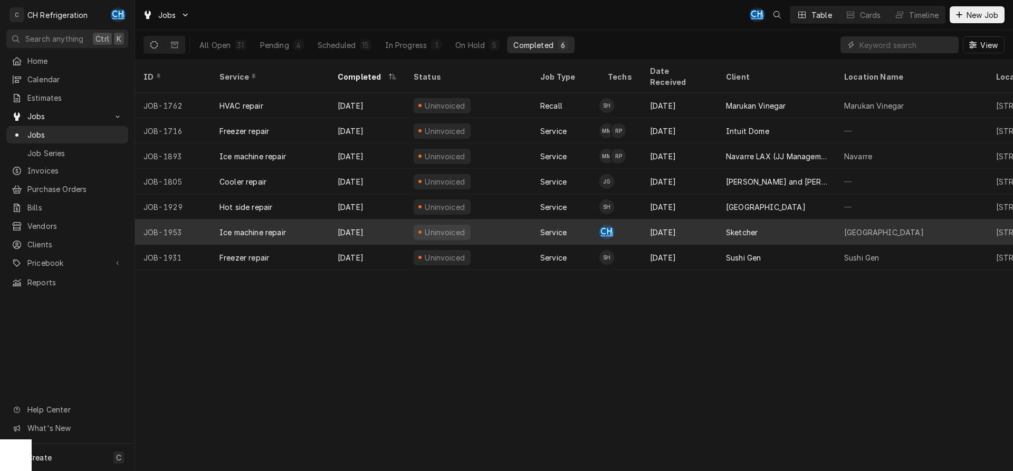
click at [735, 227] on div "Sketcher" at bounding box center [742, 232] width 32 height 11
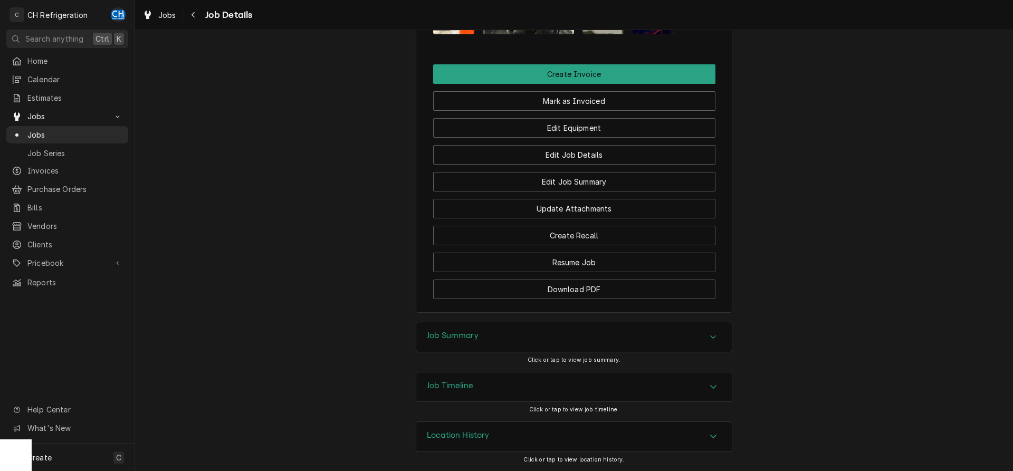
click at [539, 332] on div "Job Summary" at bounding box center [573, 337] width 315 height 30
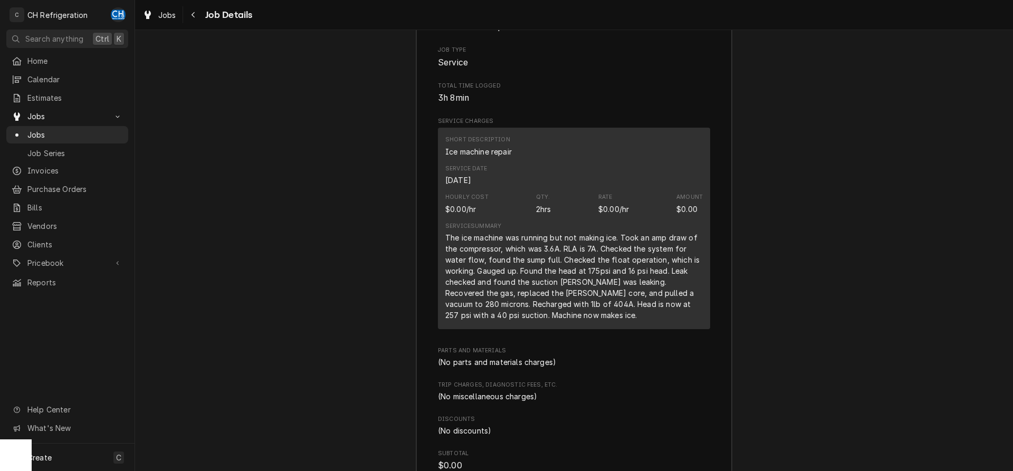
scroll to position [1082, 0]
drag, startPoint x: 623, startPoint y: 289, endPoint x: 693, endPoint y: 293, distance: 70.3
click at [693, 293] on div "The ice machine was running but not making ice. Took an amp draw of the compres…" at bounding box center [573, 276] width 257 height 89
click at [503, 295] on div "The ice machine was running but not making ice. Took an amp draw of the compres…" at bounding box center [573, 276] width 257 height 89
drag, startPoint x: 473, startPoint y: 308, endPoint x: 700, endPoint y: 308, distance: 226.8
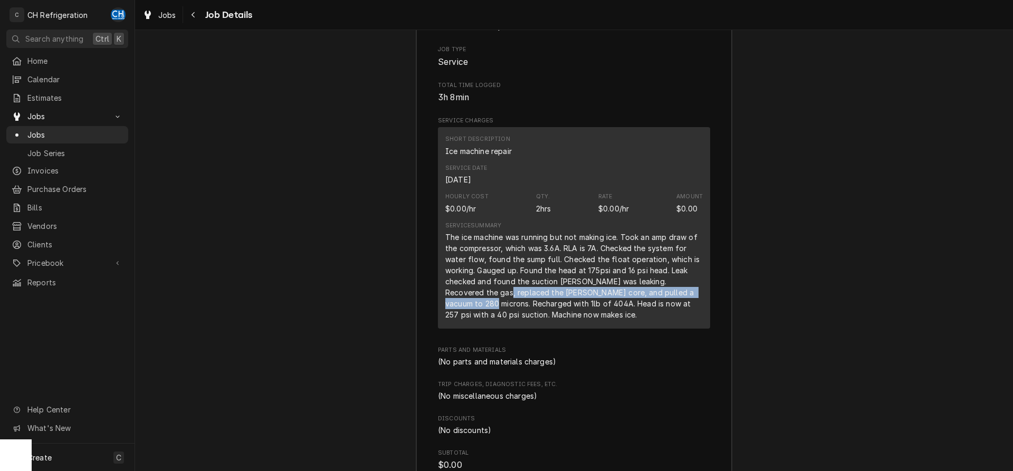
click at [700, 308] on div "The ice machine was running but not making ice. Took an amp draw of the compres…" at bounding box center [573, 276] width 257 height 89
drag, startPoint x: 435, startPoint y: 318, endPoint x: 644, endPoint y: 319, distance: 208.4
click at [640, 319] on div "Roopairs Job ID JOB-1953 Service Type Ice machine repair Job Type Service Total…" at bounding box center [573, 321] width 315 height 716
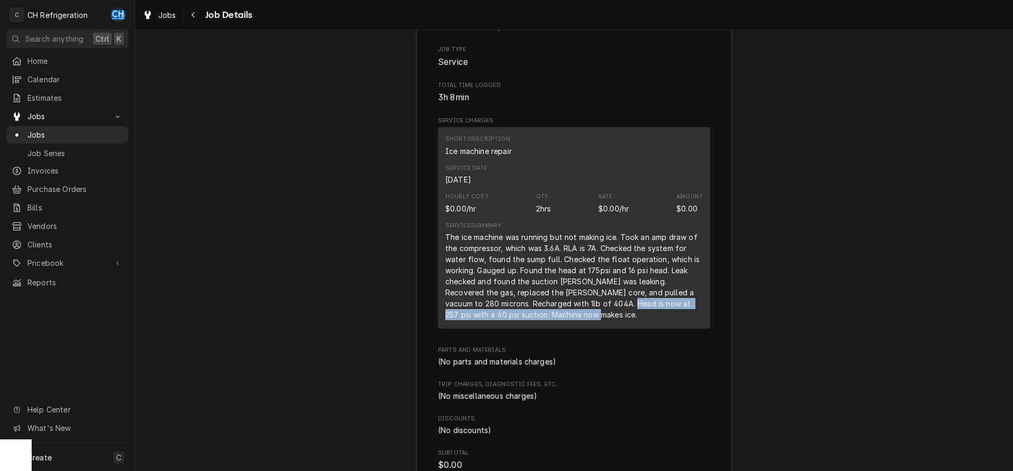
click at [589, 320] on div "The ice machine was running but not making ice. Took an amp draw of the compres…" at bounding box center [573, 276] width 257 height 89
click at [578, 320] on div "The ice machine was running but not making ice. Took an amp draw of the compres…" at bounding box center [573, 276] width 257 height 89
click at [575, 320] on div "The ice machine was running but not making ice. Took an amp draw of the compres…" at bounding box center [573, 276] width 257 height 89
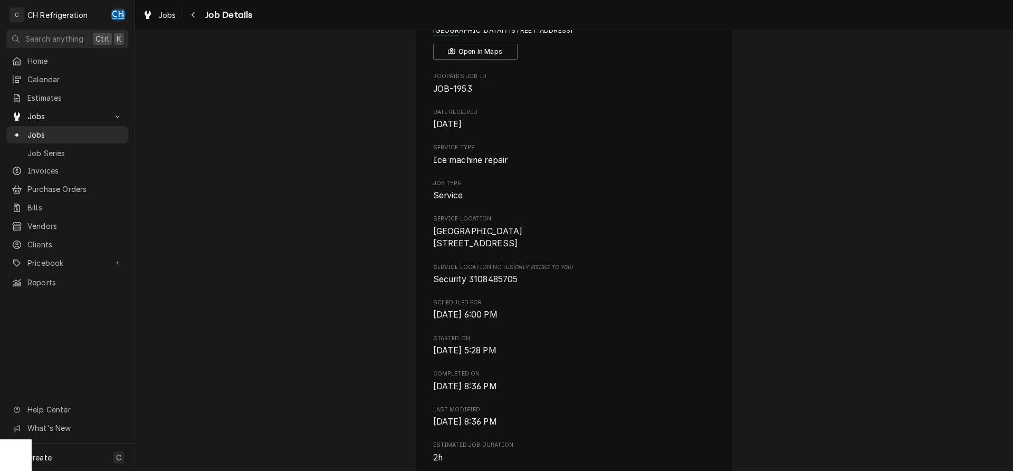
scroll to position [0, 0]
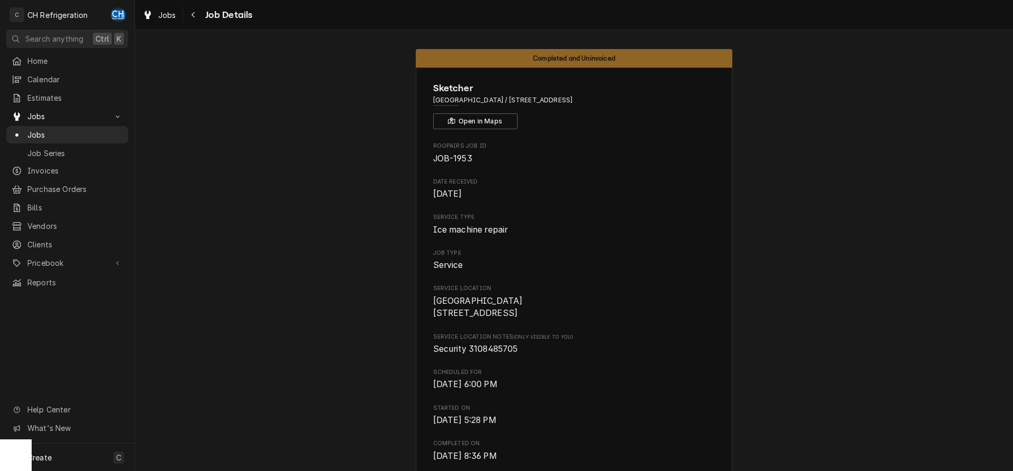
drag, startPoint x: 614, startPoint y: 102, endPoint x: 495, endPoint y: 101, distance: 119.2
click at [495, 101] on span "Hermosa Building / 2901 CA-1, Hermosa Beach, CA 90254" at bounding box center [574, 99] width 282 height 9
copy span "[STREET_ADDRESS]"
click at [188, 16] on div "Navigate back" at bounding box center [193, 14] width 11 height 11
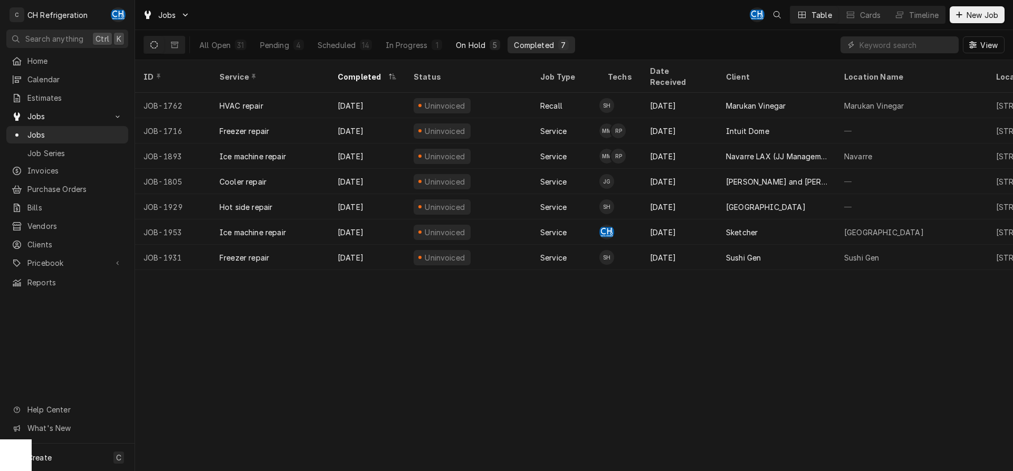
click at [472, 49] on div "On Hold" at bounding box center [471, 45] width 30 height 11
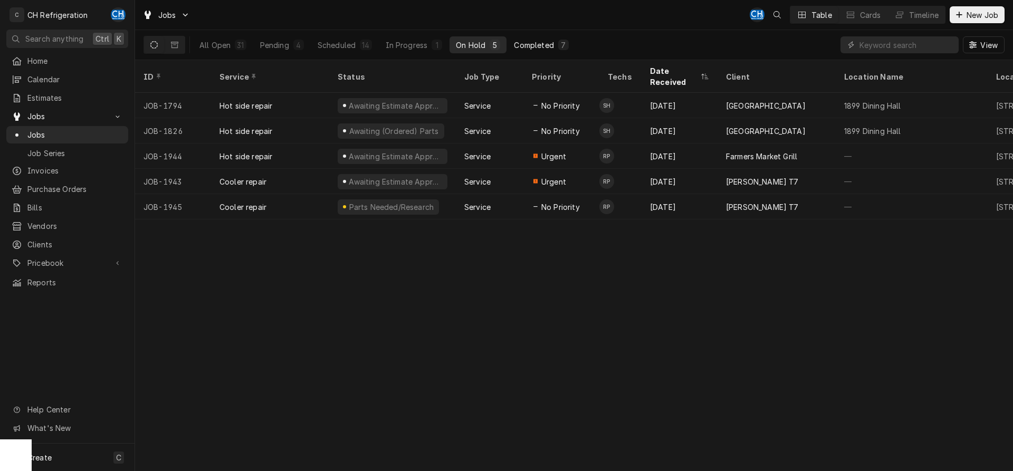
click at [542, 45] on div "Completed" at bounding box center [534, 45] width 40 height 11
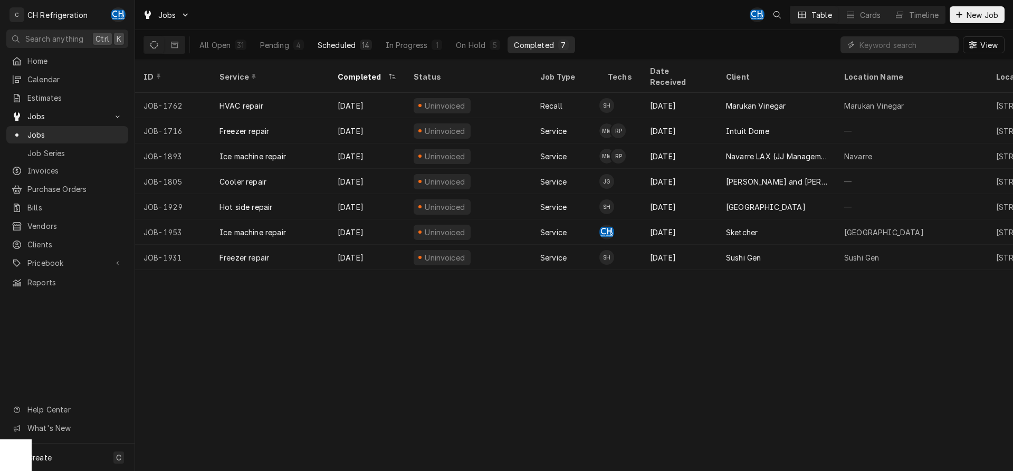
click at [368, 40] on div "14" at bounding box center [366, 45] width 12 height 11
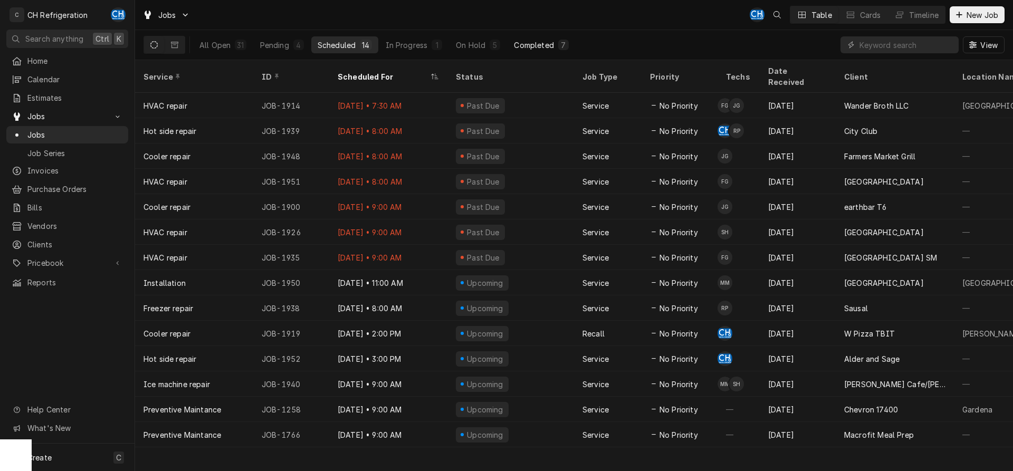
click at [537, 39] on button "Completed 7" at bounding box center [540, 44] width 67 height 17
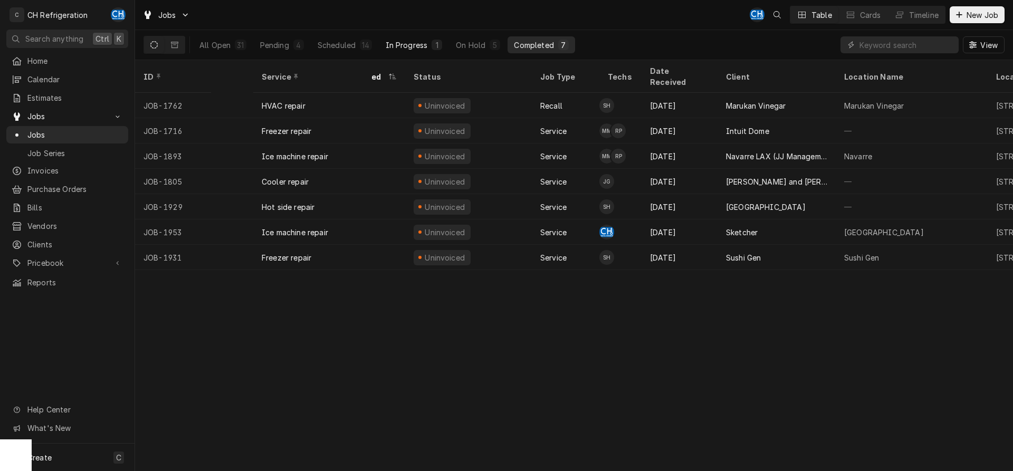
click at [418, 38] on button "In Progress 1" at bounding box center [414, 44] width 70 height 17
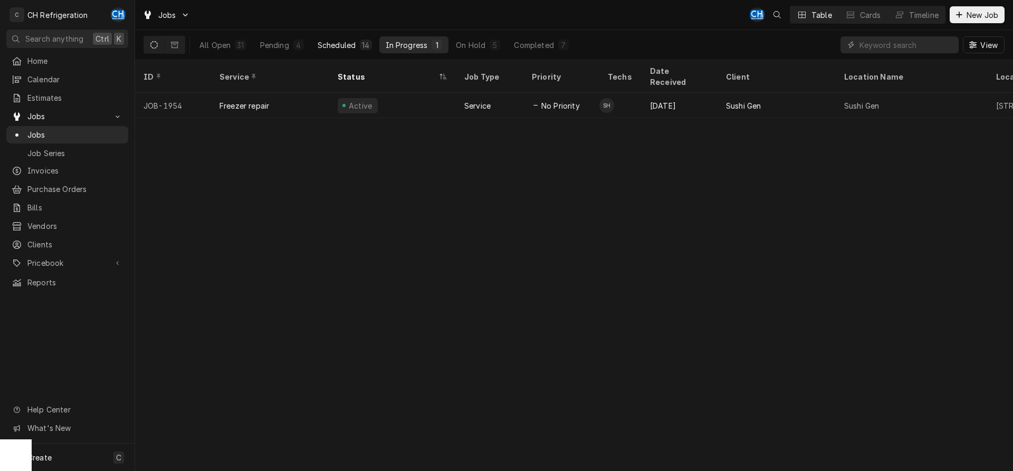
click at [366, 39] on button "Scheduled 14" at bounding box center [344, 44] width 67 height 17
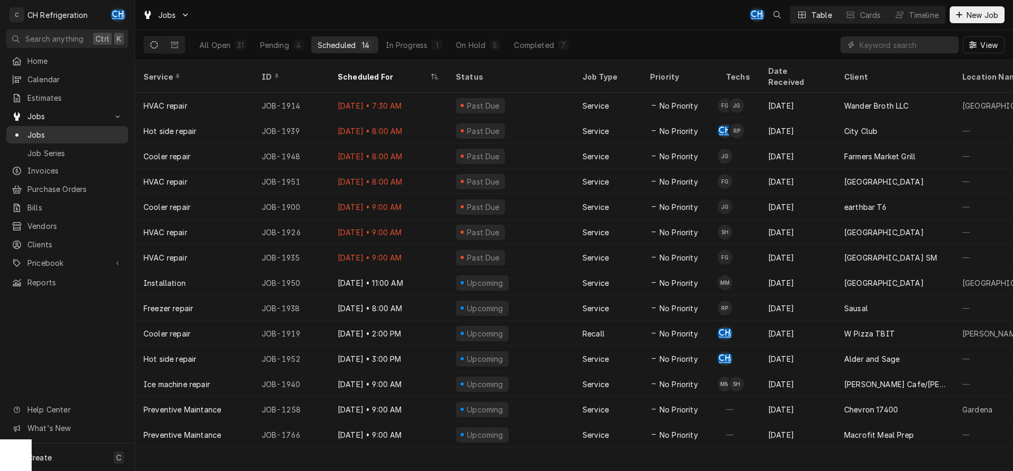
click at [32, 132] on span "Jobs" at bounding box center [74, 134] width 95 height 11
click at [530, 44] on div "Completed" at bounding box center [534, 45] width 40 height 11
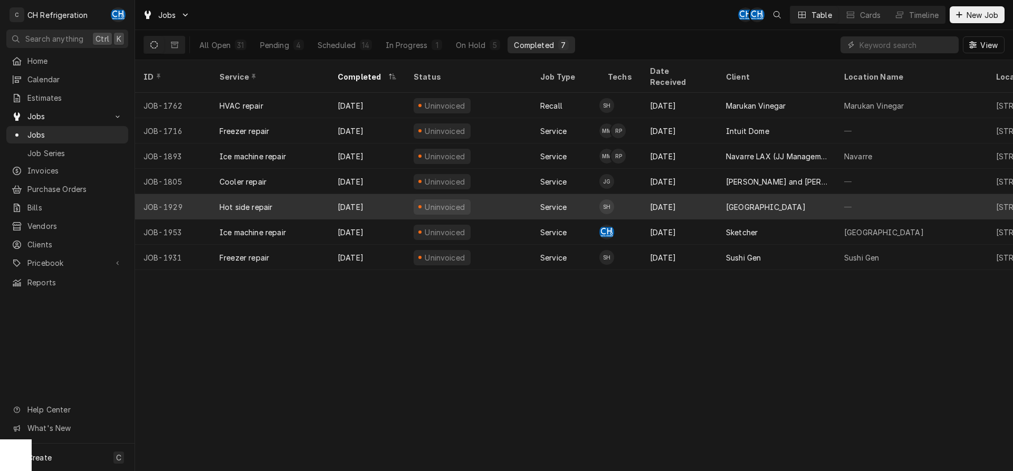
click at [763, 203] on div "[GEOGRAPHIC_DATA]" at bounding box center [776, 206] width 118 height 25
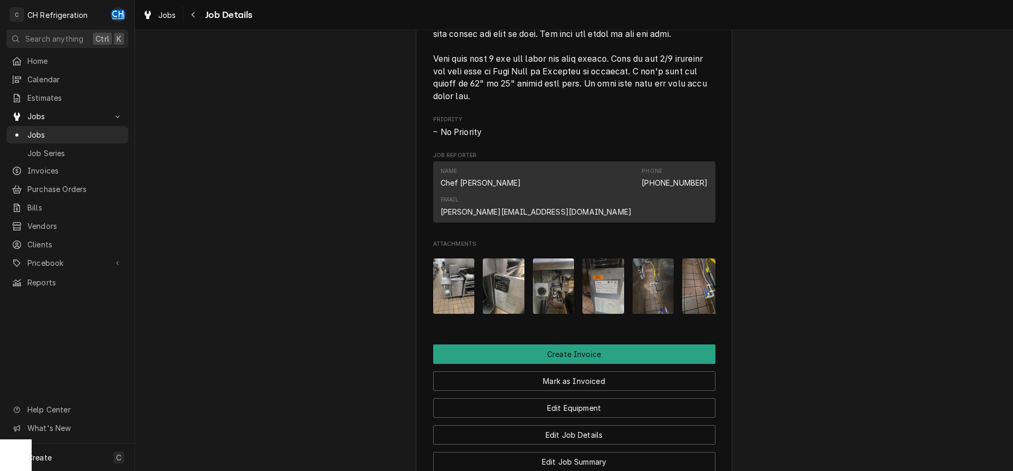
scroll to position [1180, 0]
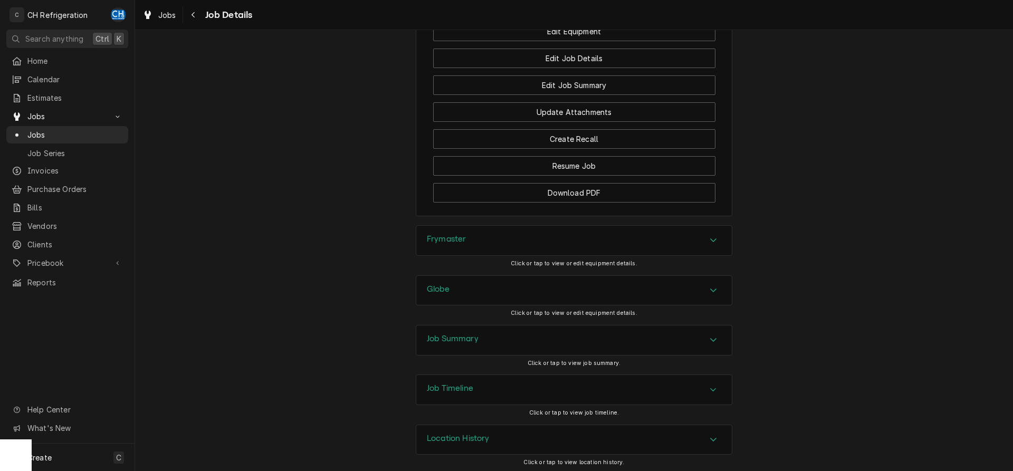
click at [540, 249] on div "Frymaster" at bounding box center [573, 241] width 315 height 30
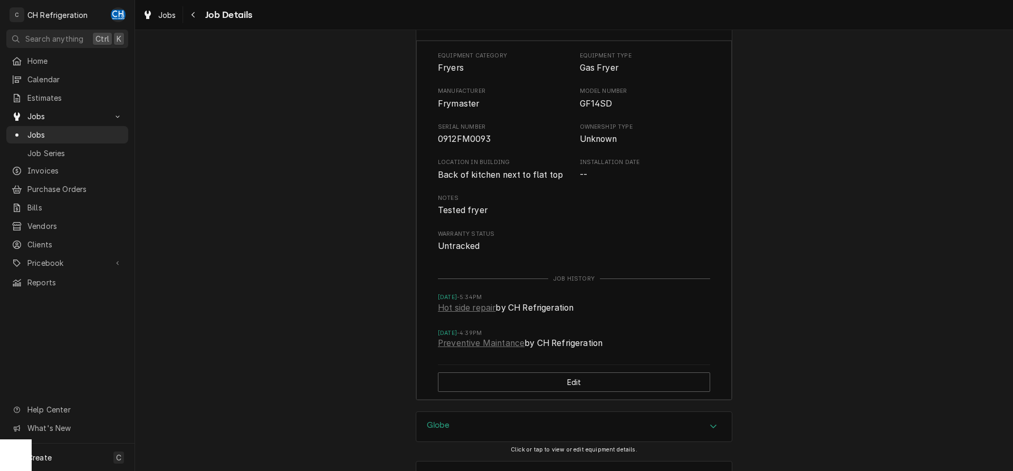
scroll to position [1531, 0]
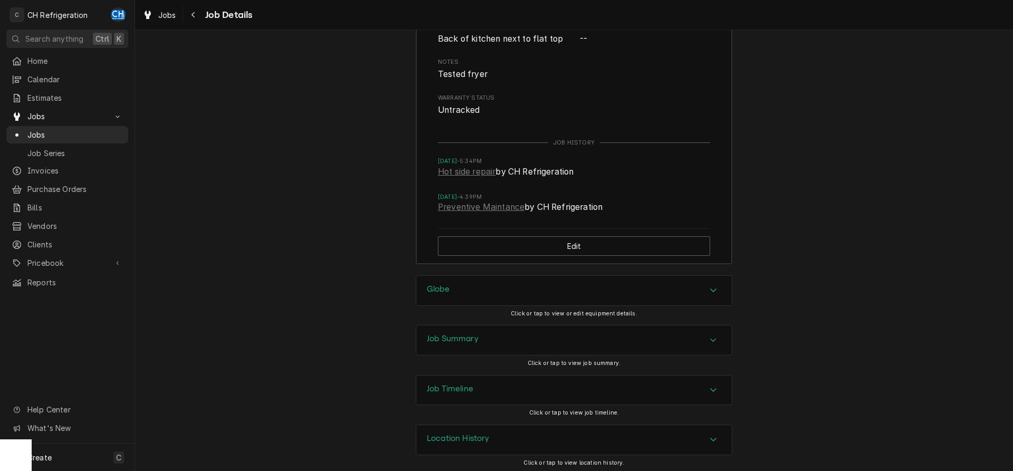
click at [598, 289] on div "Globe" at bounding box center [573, 291] width 315 height 30
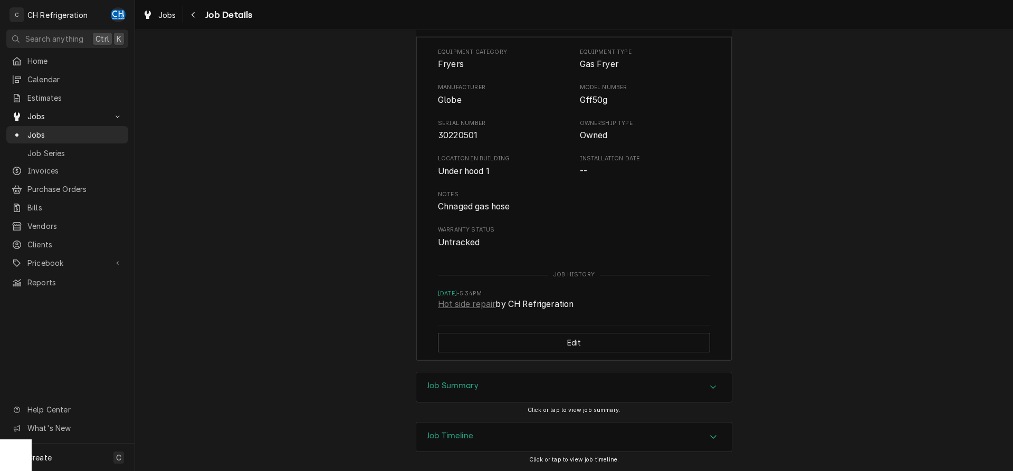
scroll to position [1847, 0]
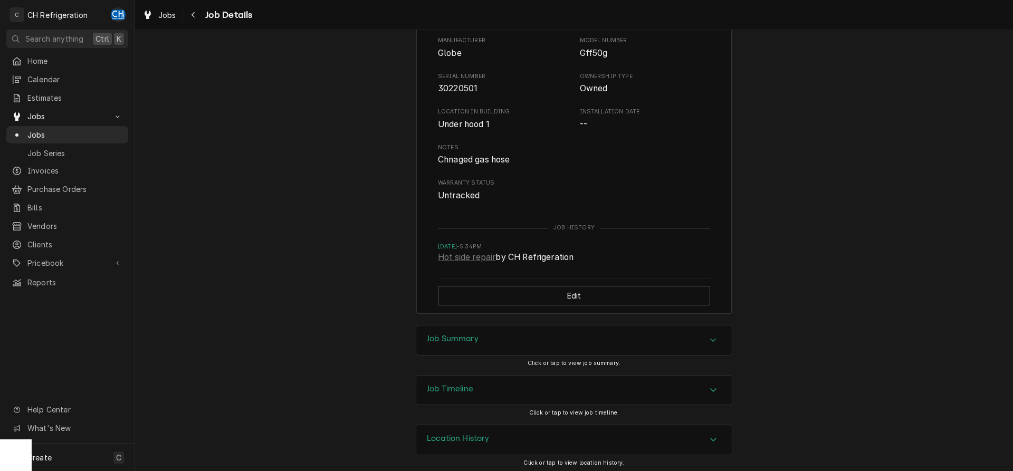
click at [697, 330] on div "Job Summary" at bounding box center [573, 340] width 315 height 30
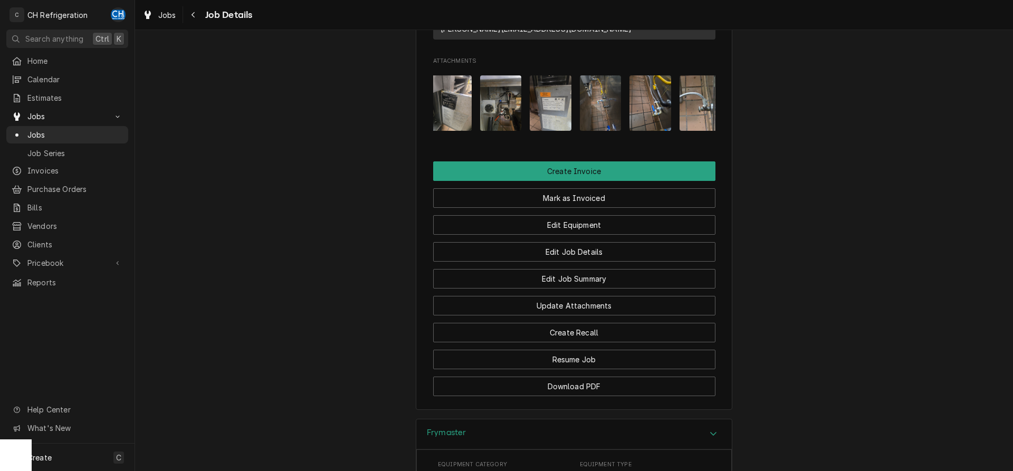
scroll to position [0, 66]
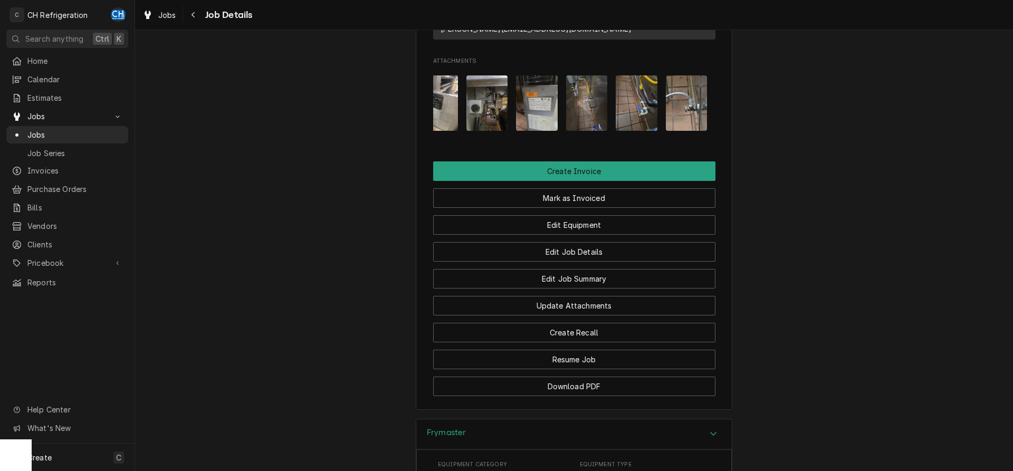
click at [593, 117] on img "Attachments" at bounding box center [587, 102] width 42 height 55
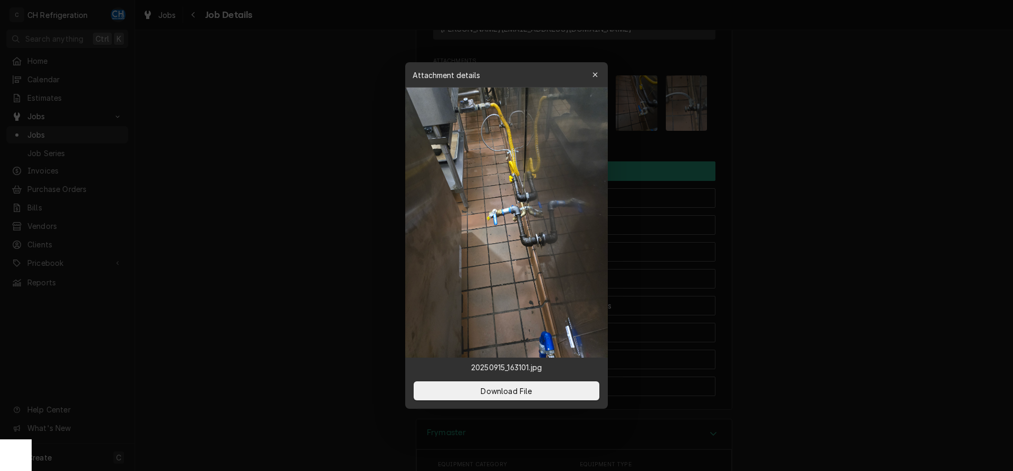
click at [835, 144] on div at bounding box center [506, 235] width 1013 height 471
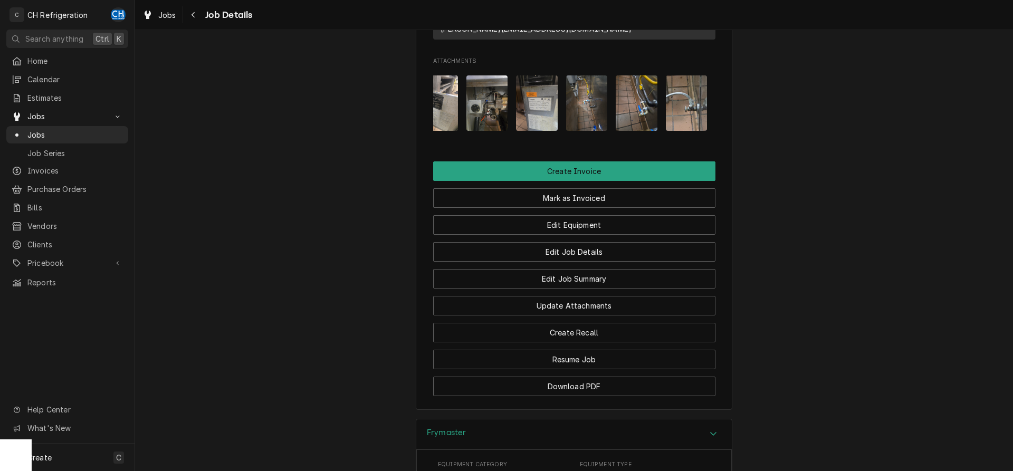
click at [654, 117] on img "Attachments" at bounding box center [637, 102] width 42 height 55
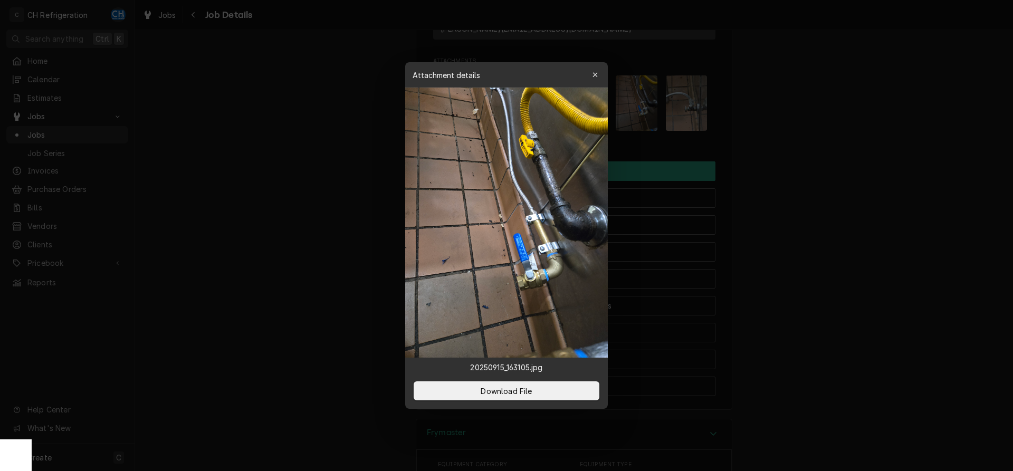
click at [790, 129] on div at bounding box center [506, 235] width 1013 height 471
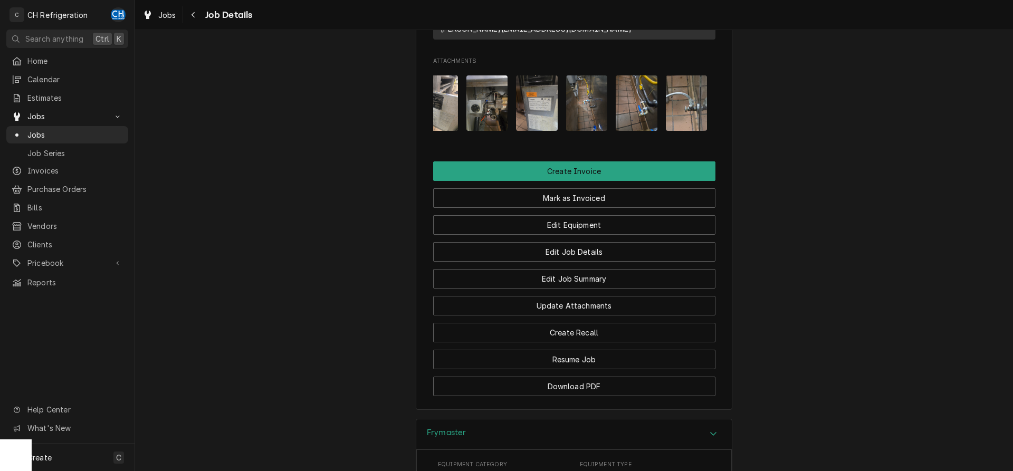
click at [705, 104] on img "Attachments" at bounding box center [687, 102] width 42 height 55
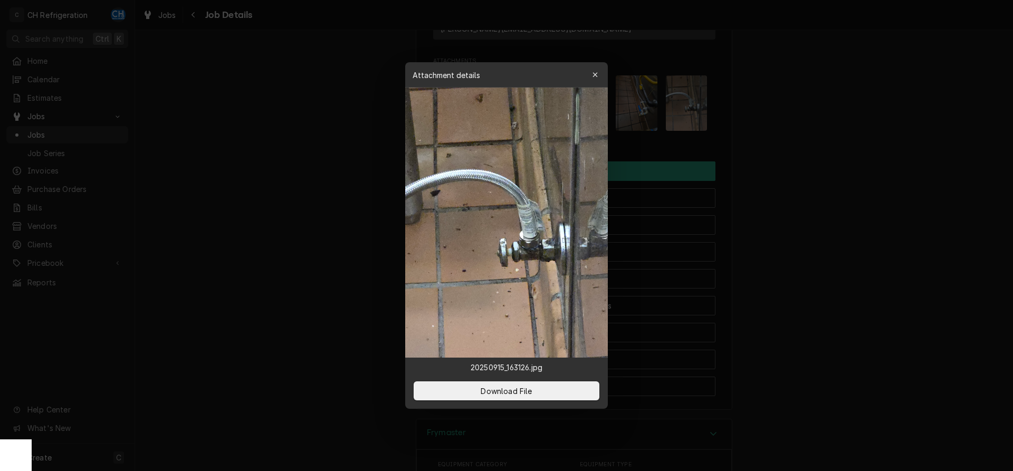
click at [827, 132] on div at bounding box center [506, 235] width 1013 height 471
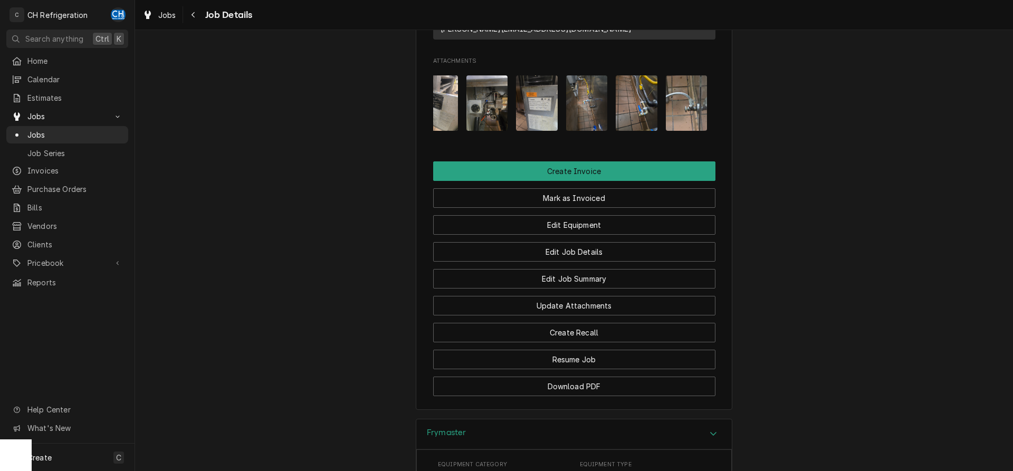
click at [650, 106] on img "Attachments" at bounding box center [637, 102] width 42 height 55
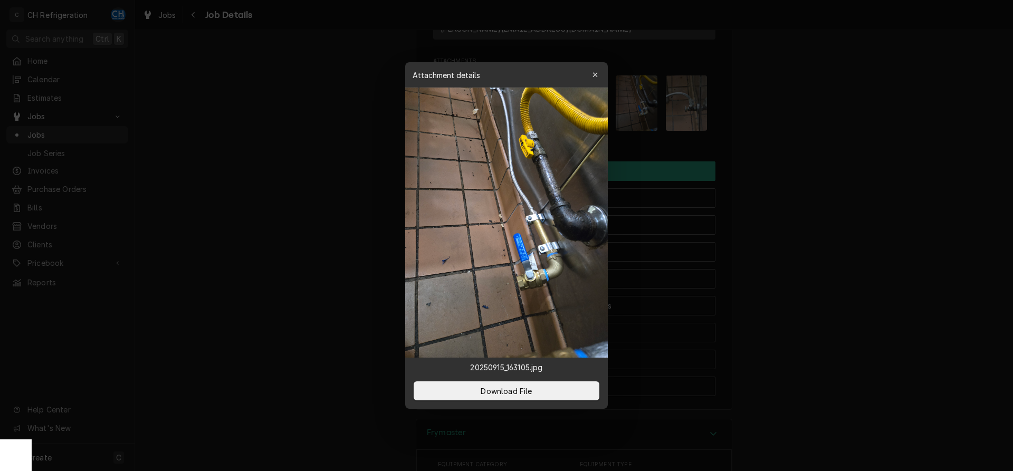
click at [860, 144] on div at bounding box center [506, 235] width 1013 height 471
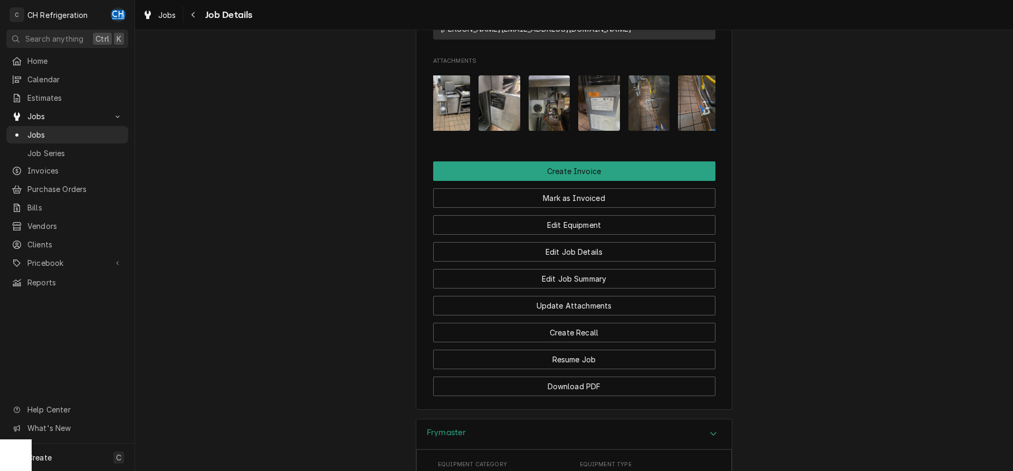
scroll to position [0, 0]
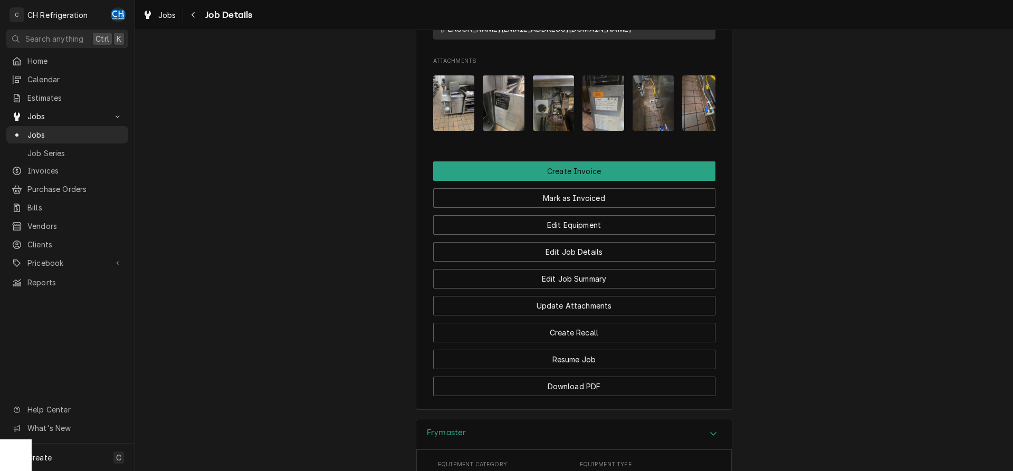
click at [458, 101] on img "Attachments" at bounding box center [454, 102] width 42 height 55
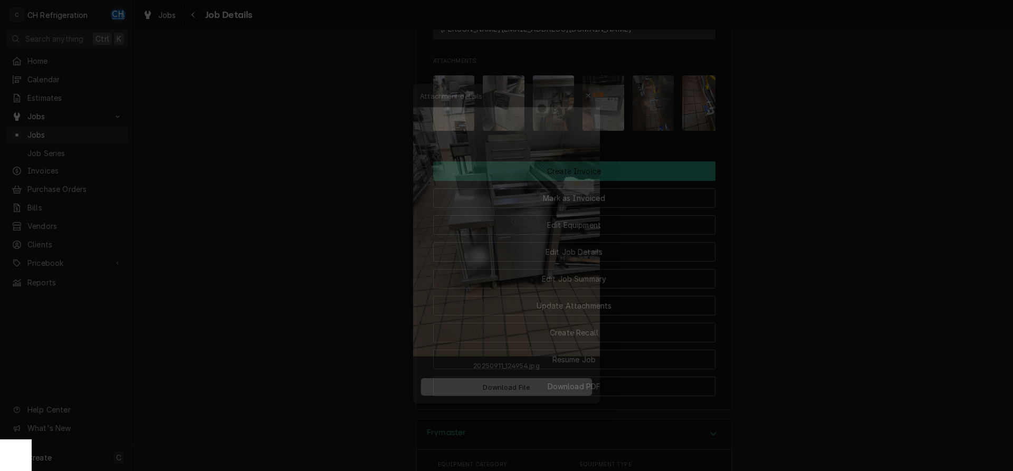
click at [804, 155] on div at bounding box center [506, 235] width 1013 height 471
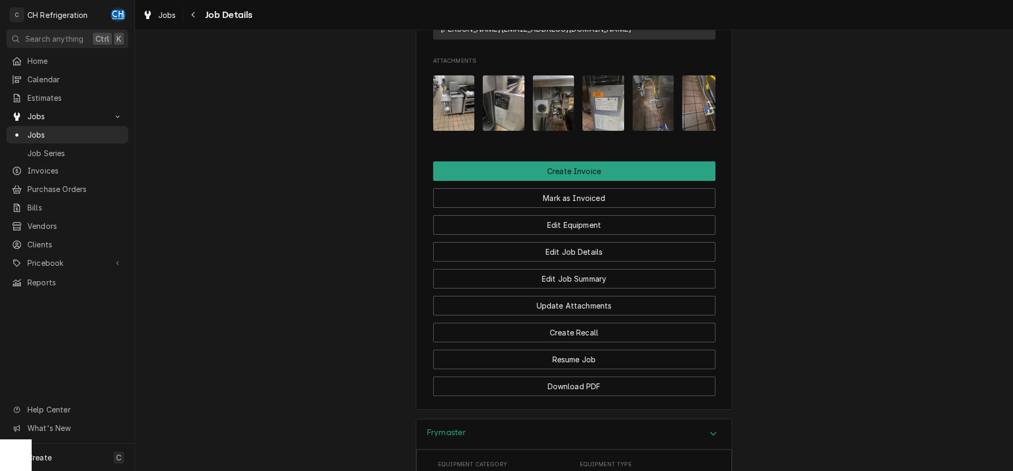
click at [495, 111] on img "Attachments" at bounding box center [504, 102] width 42 height 55
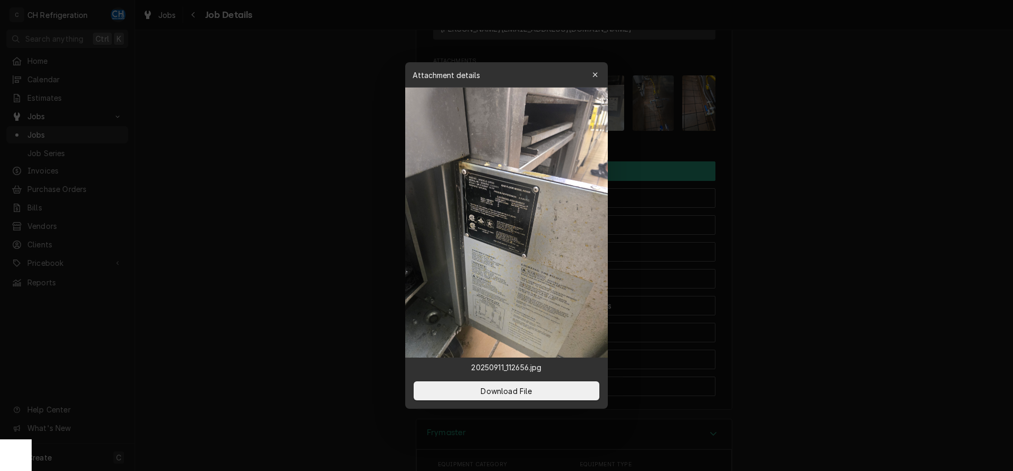
click at [854, 151] on div at bounding box center [506, 235] width 1013 height 471
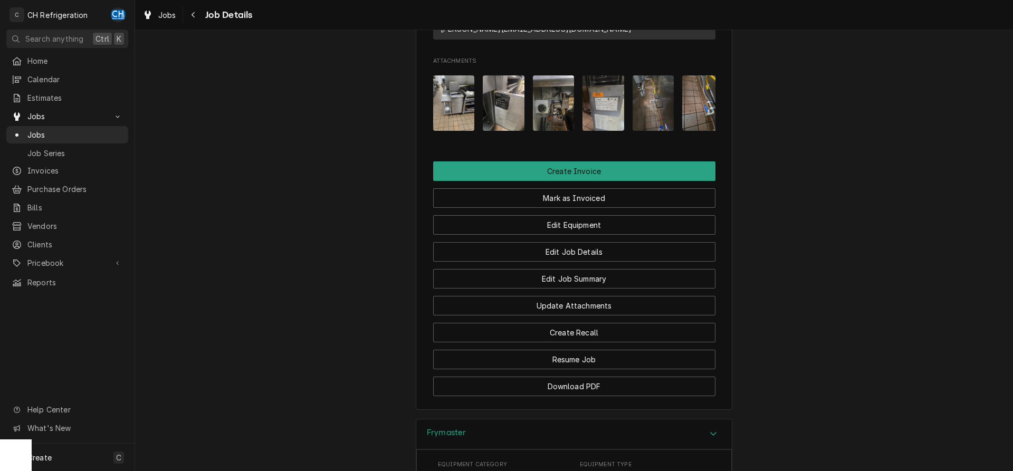
click at [553, 113] on img "Attachments" at bounding box center [554, 102] width 42 height 55
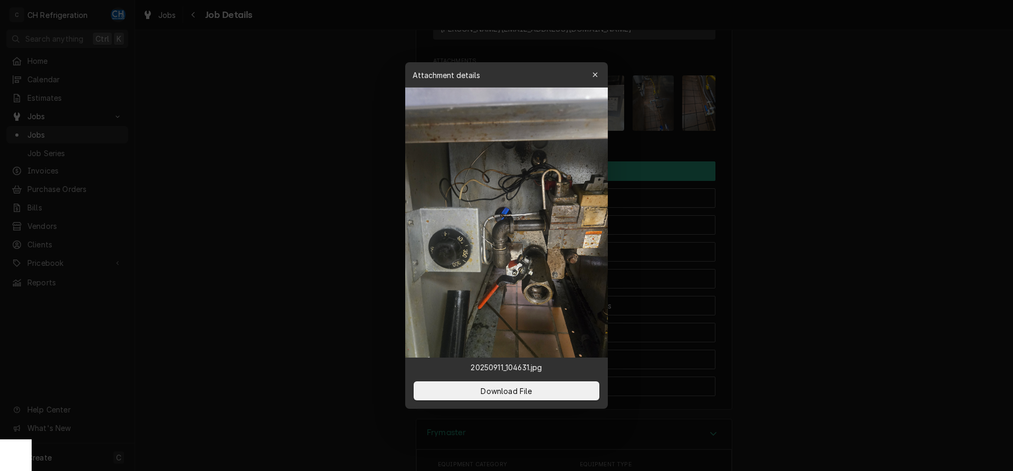
click at [860, 151] on div at bounding box center [506, 235] width 1013 height 471
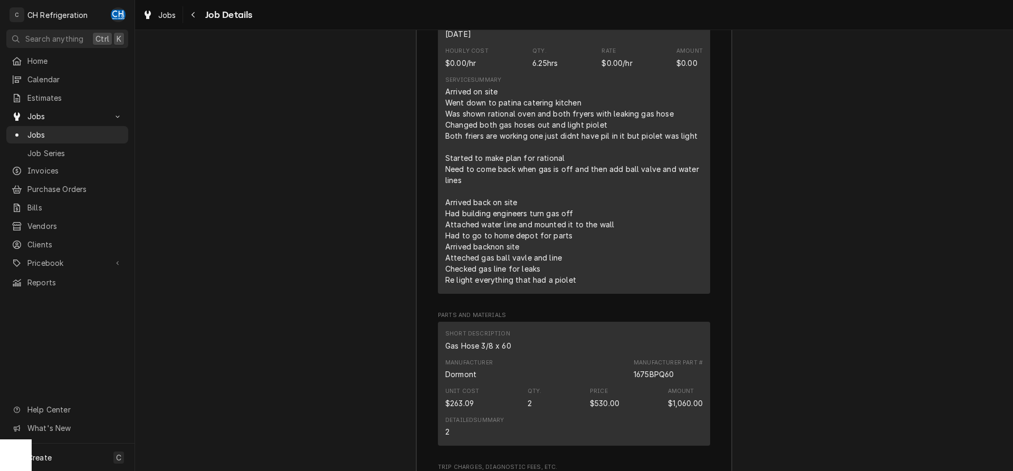
scroll to position [2331, 0]
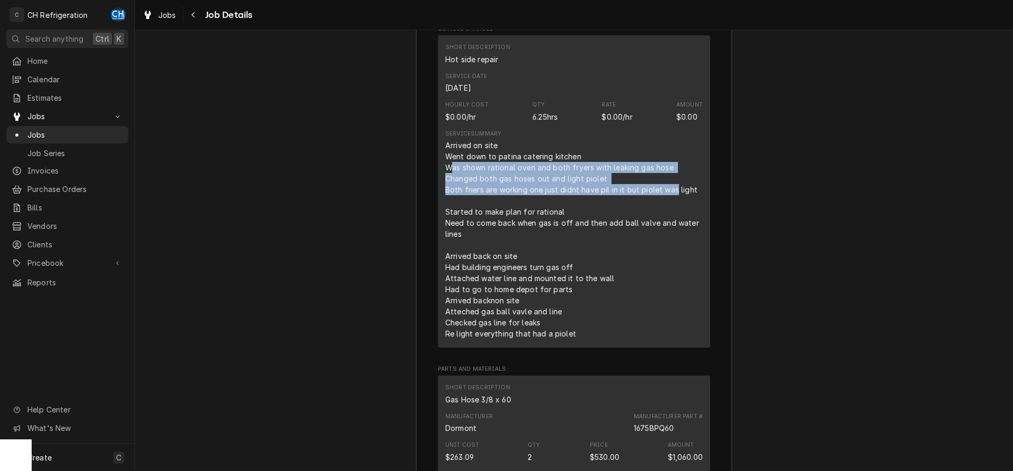
drag, startPoint x: 450, startPoint y: 161, endPoint x: 676, endPoint y: 191, distance: 228.2
click at [676, 191] on div "Arrived on site Went down to patina catering kitchen Was shown rational oven an…" at bounding box center [573, 239] width 257 height 199
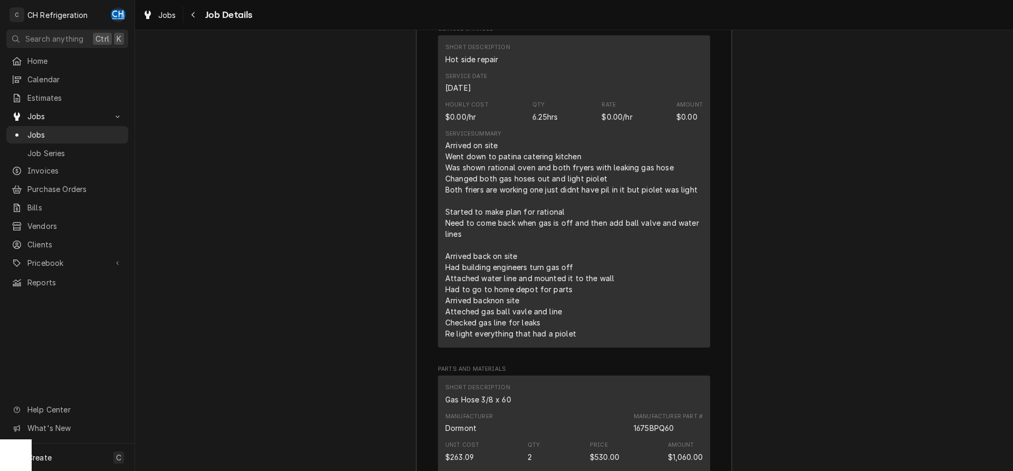
click at [676, 191] on div "Arrived on site Went down to patina catering kitchen Was shown rational oven an…" at bounding box center [573, 239] width 257 height 199
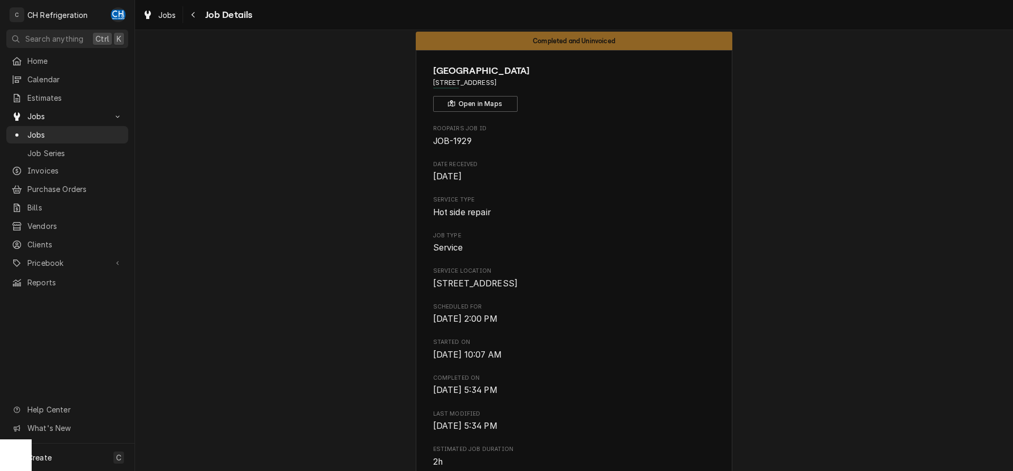
scroll to position [0, 0]
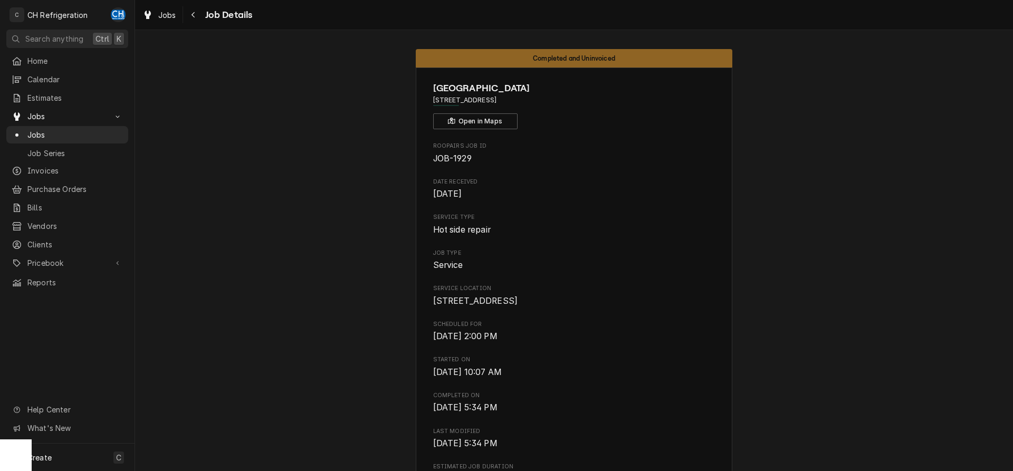
click at [37, 130] on span "Jobs" at bounding box center [74, 134] width 95 height 11
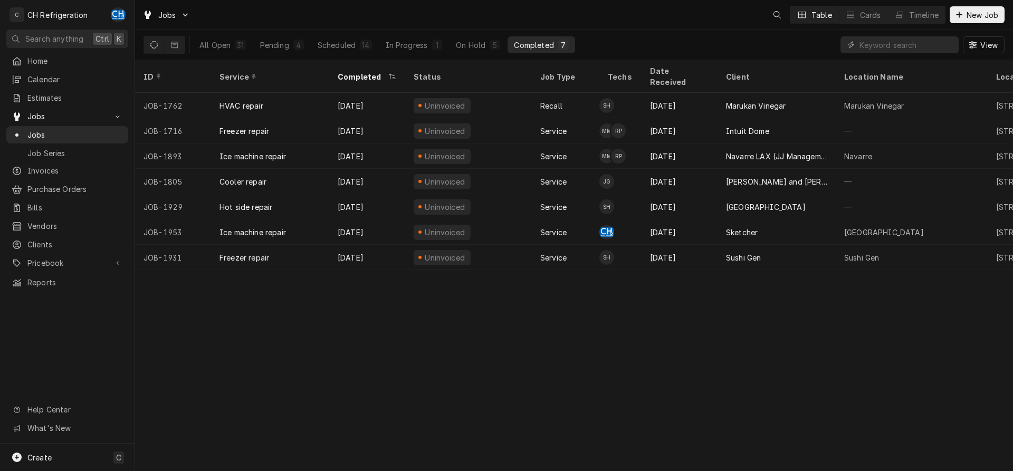
click at [966, 18] on span "New Job" at bounding box center [982, 14] width 36 height 11
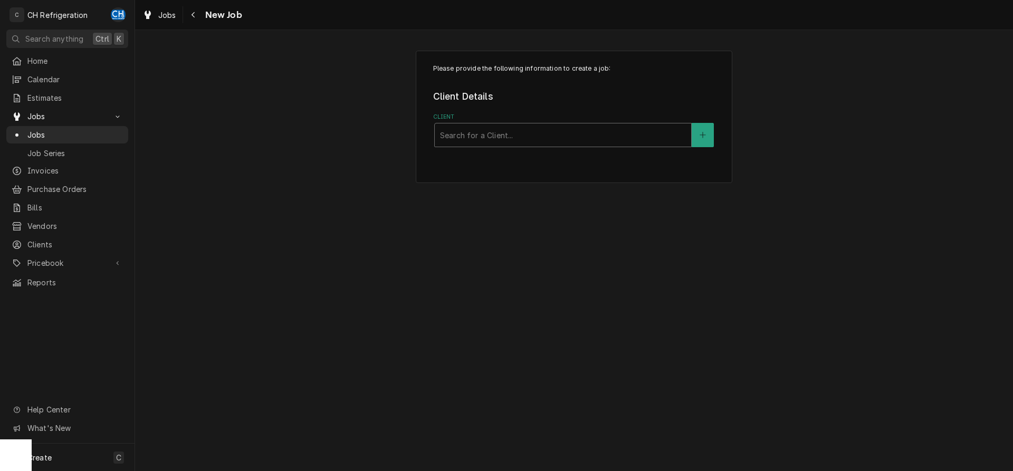
click at [581, 128] on div "Client" at bounding box center [563, 135] width 246 height 19
type input "[PERSON_NAME]"
click at [806, 126] on div "Please provide the following information to create a job: Client Details Client…" at bounding box center [574, 116] width 878 height 151
click at [23, 129] on div "Jobs" at bounding box center [67, 134] width 111 height 11
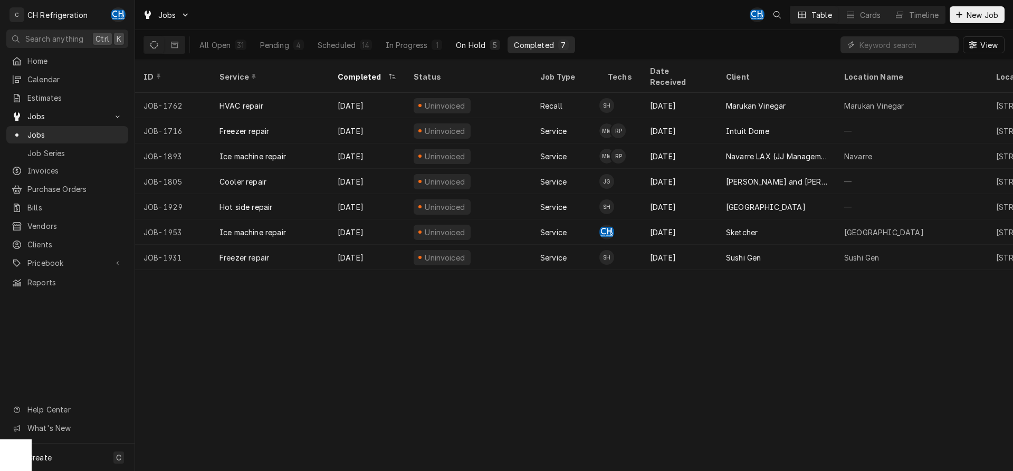
click at [477, 39] on button "On Hold 5" at bounding box center [477, 44] width 57 height 17
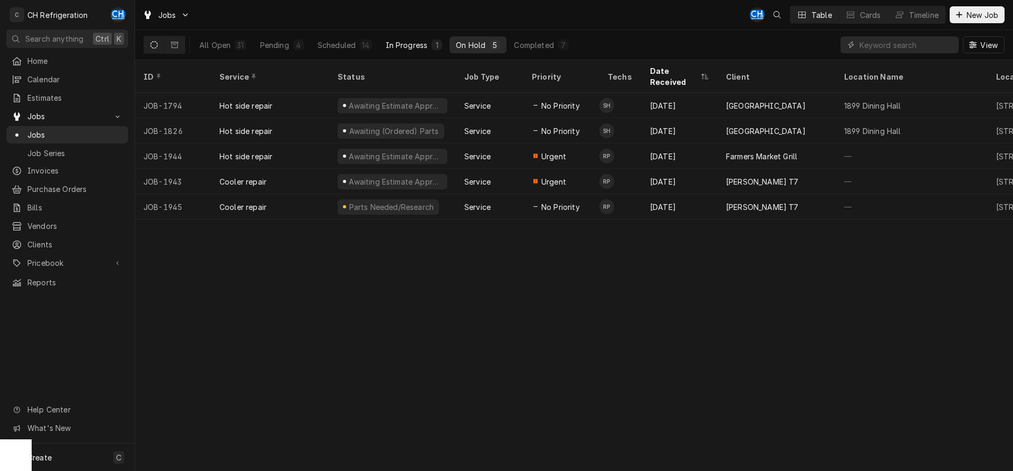
click at [409, 46] on div "In Progress" at bounding box center [407, 45] width 42 height 11
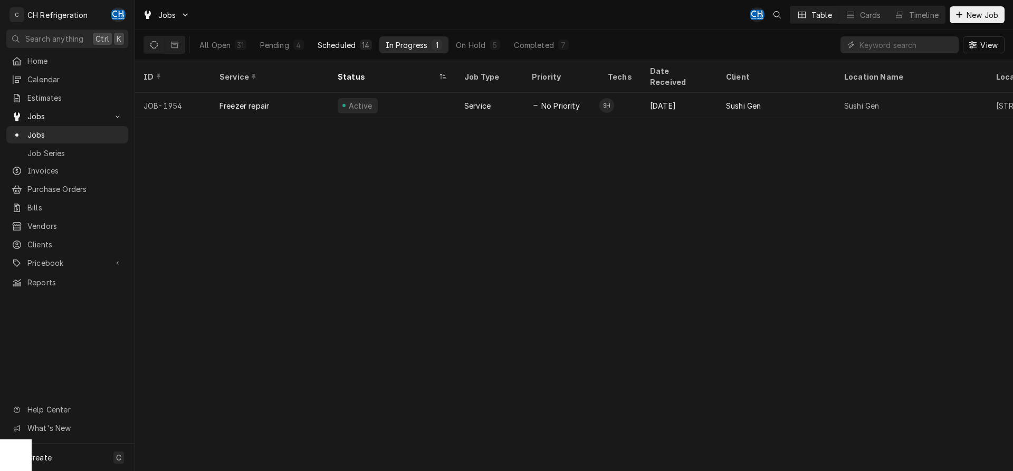
click at [363, 47] on div "14" at bounding box center [365, 45] width 7 height 11
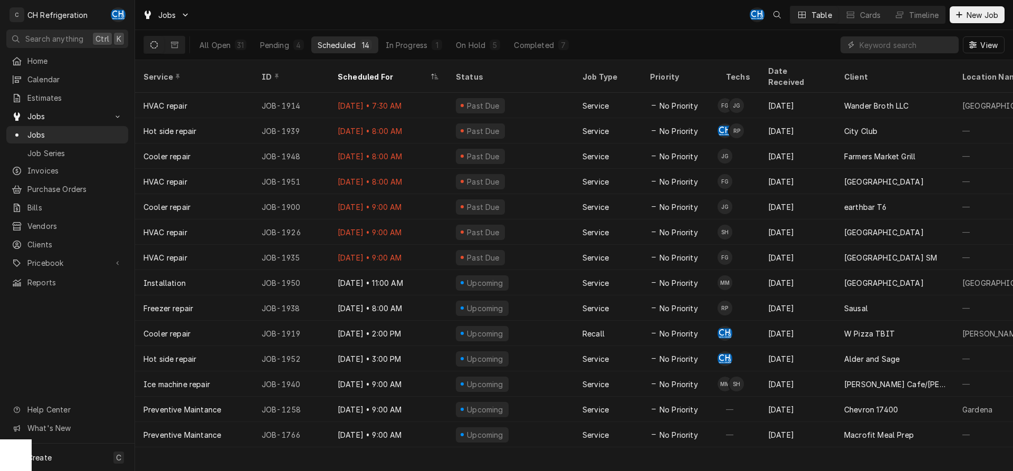
click at [346, 44] on div "Scheduled" at bounding box center [337, 45] width 38 height 11
click at [178, 48] on icon "Dynamic Content Wrapper" at bounding box center [174, 45] width 7 height 6
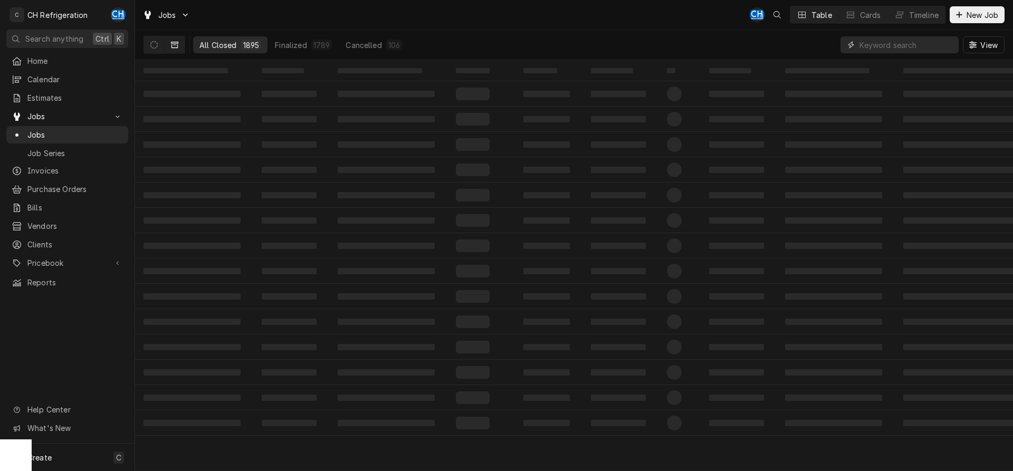
click at [877, 47] on input "Dynamic Content Wrapper" at bounding box center [906, 44] width 94 height 17
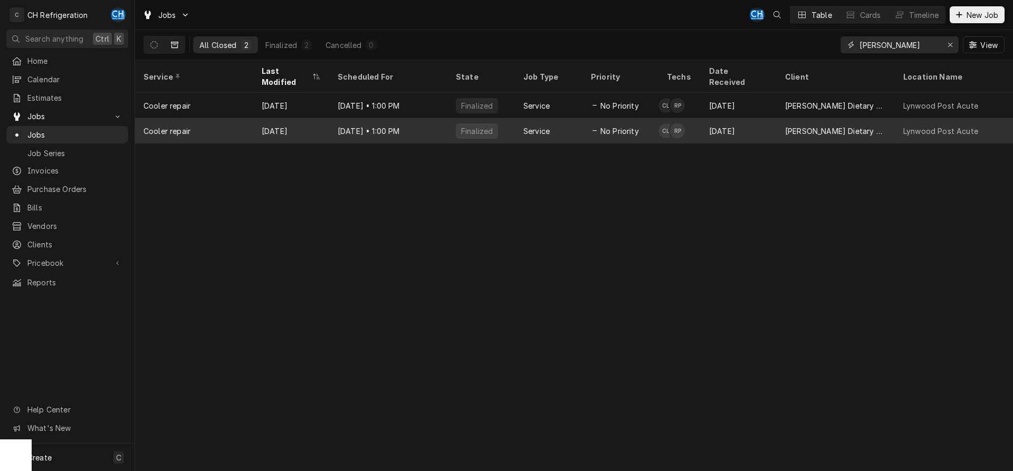
type input "[PERSON_NAME]"
click at [661, 123] on div "Chris Lewis's Avatar" at bounding box center [665, 130] width 15 height 15
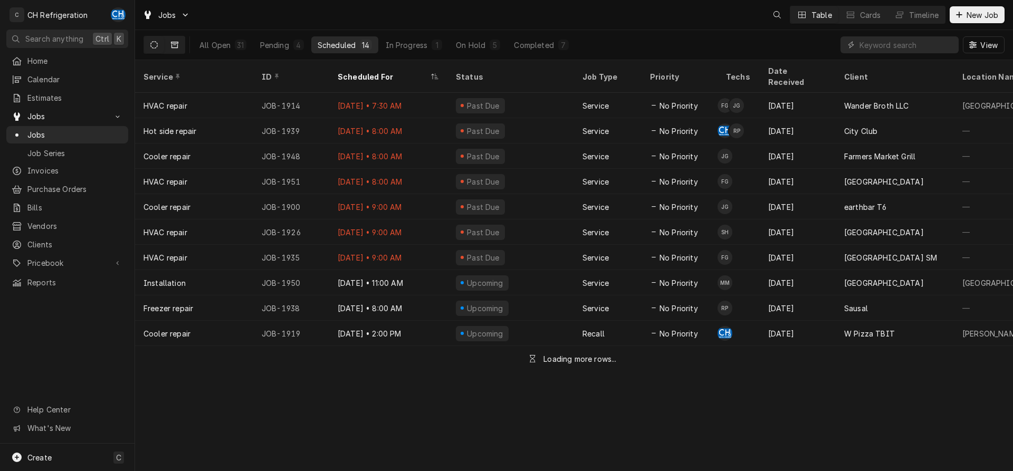
click at [184, 46] on button "Dynamic Content Wrapper" at bounding box center [175, 44] width 20 height 17
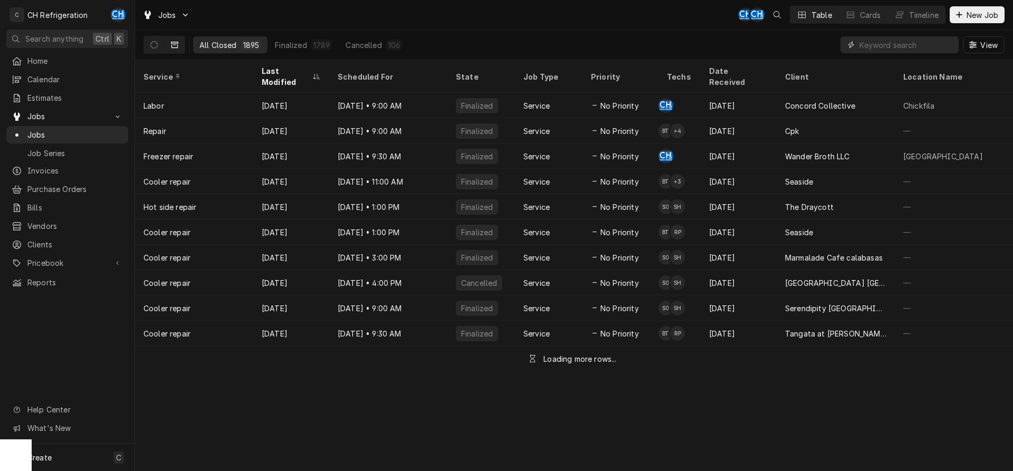
click at [920, 41] on input "Dynamic Content Wrapper" at bounding box center [906, 44] width 94 height 17
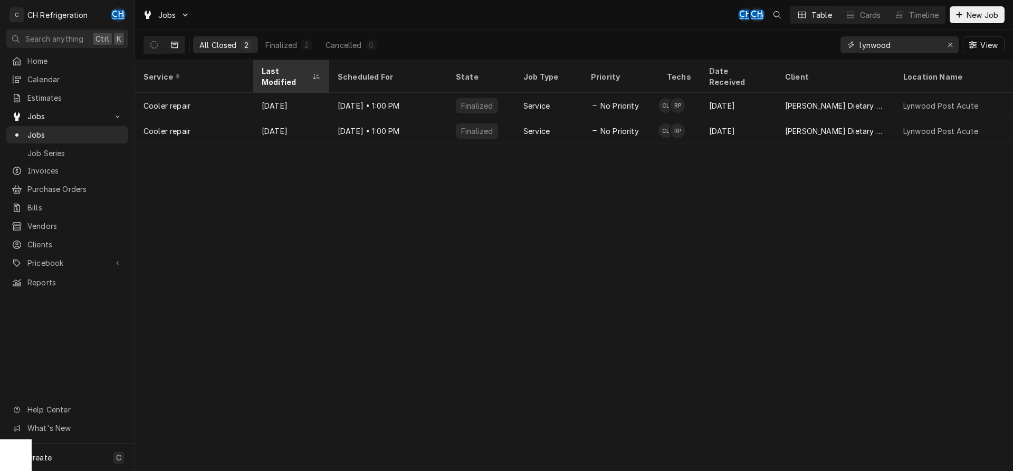
type input "lynwood"
click at [300, 69] on div "Last Modified" at bounding box center [286, 76] width 49 height 22
click at [46, 130] on span "Jobs" at bounding box center [74, 134] width 95 height 11
click at [150, 46] on icon "Dynamic Content Wrapper" at bounding box center [153, 44] width 7 height 7
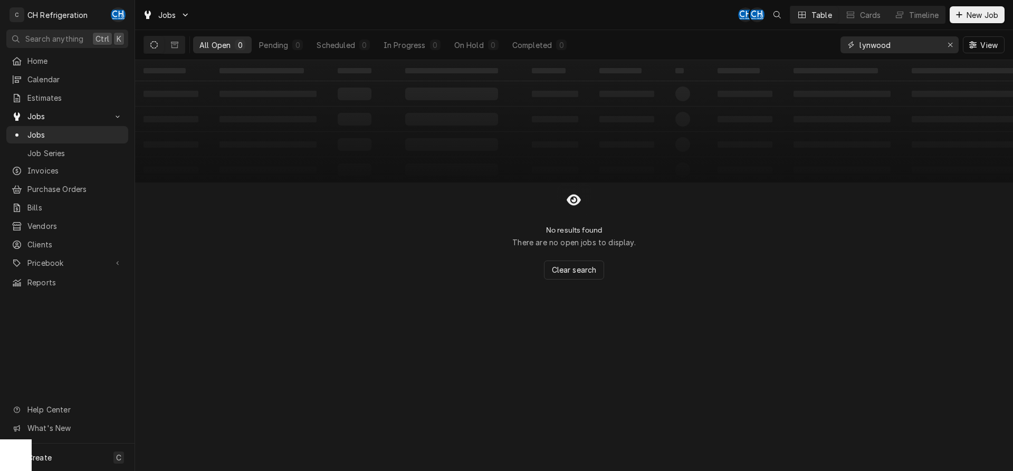
drag, startPoint x: 915, startPoint y: 45, endPoint x: 816, endPoint y: 42, distance: 98.7
click at [859, 43] on input "lynwood" at bounding box center [898, 44] width 79 height 17
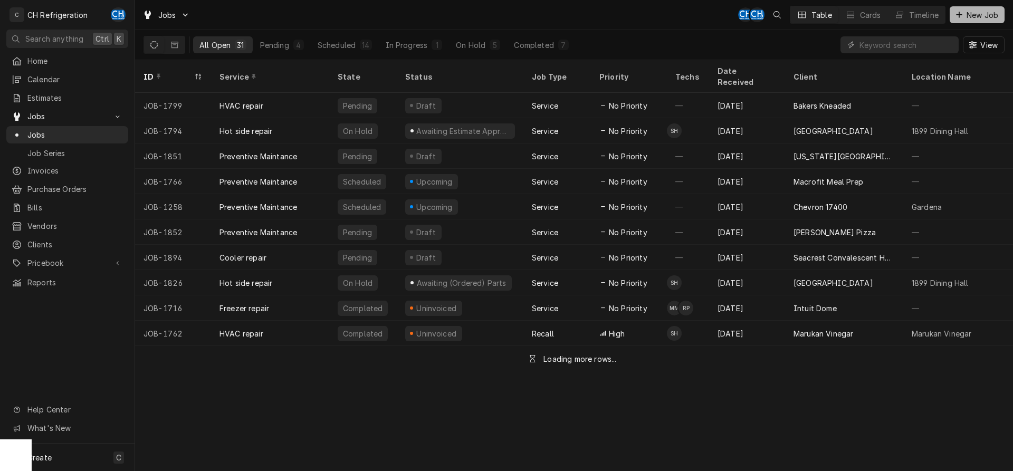
click at [970, 19] on span "New Job" at bounding box center [982, 14] width 36 height 11
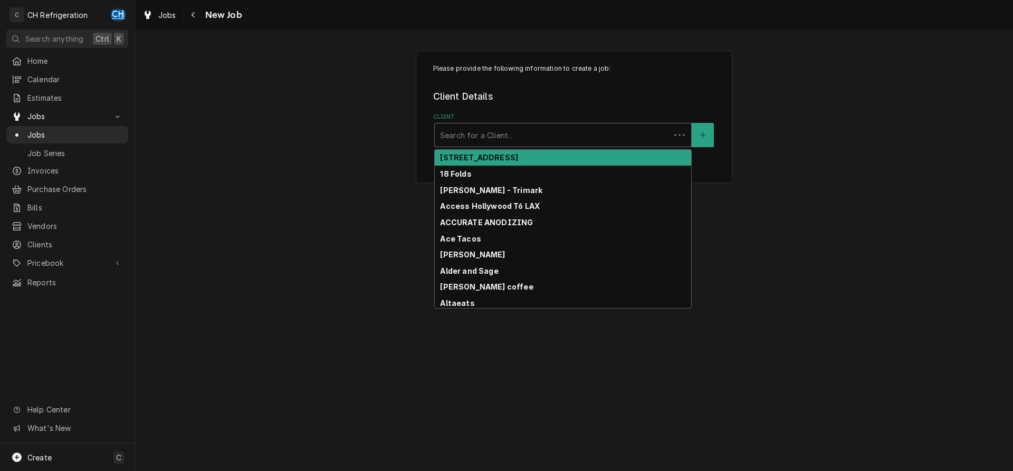
click at [466, 133] on div "Client" at bounding box center [552, 135] width 225 height 19
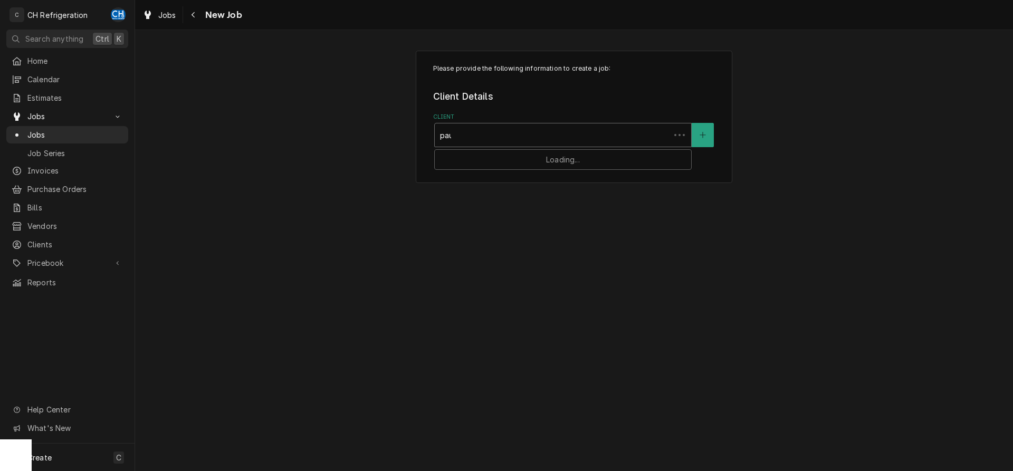
type input "[PERSON_NAME]"
click at [474, 159] on strong "[PERSON_NAME] Dietary Manager" at bounding box center [506, 157] width 132 height 9
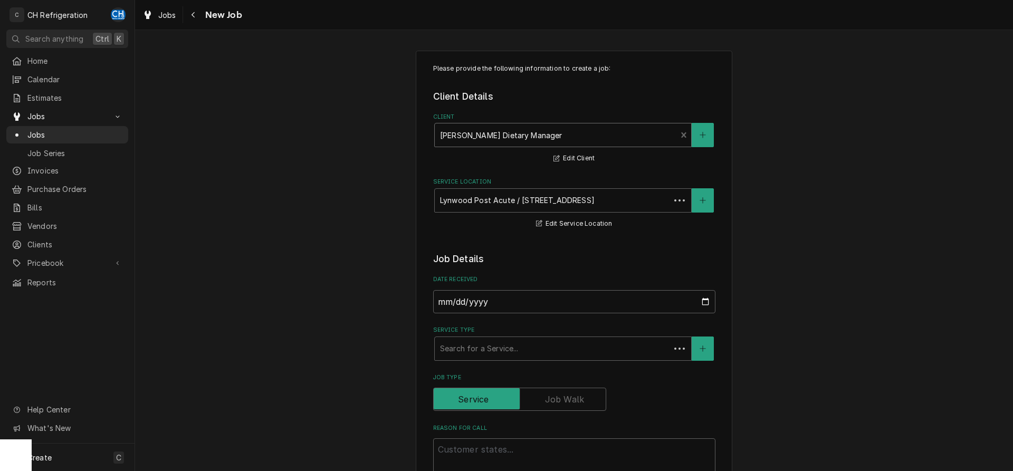
type textarea "x"
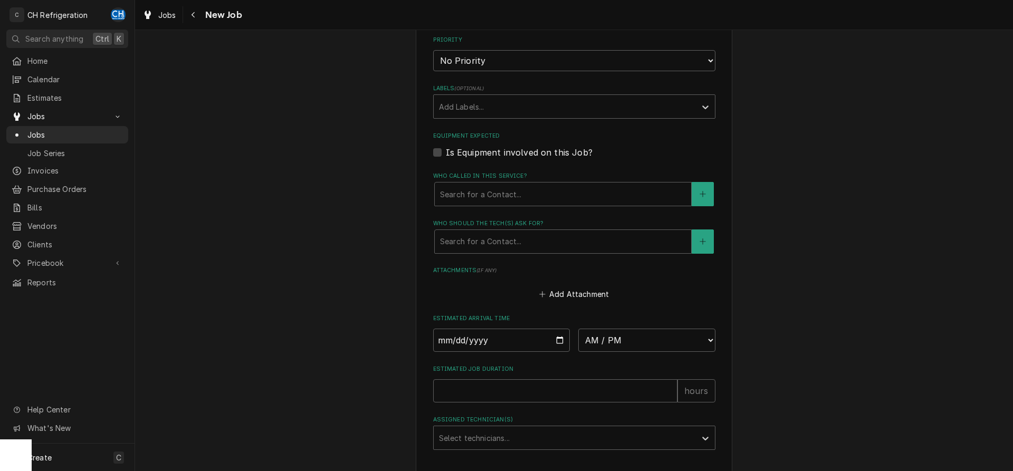
scroll to position [607, 0]
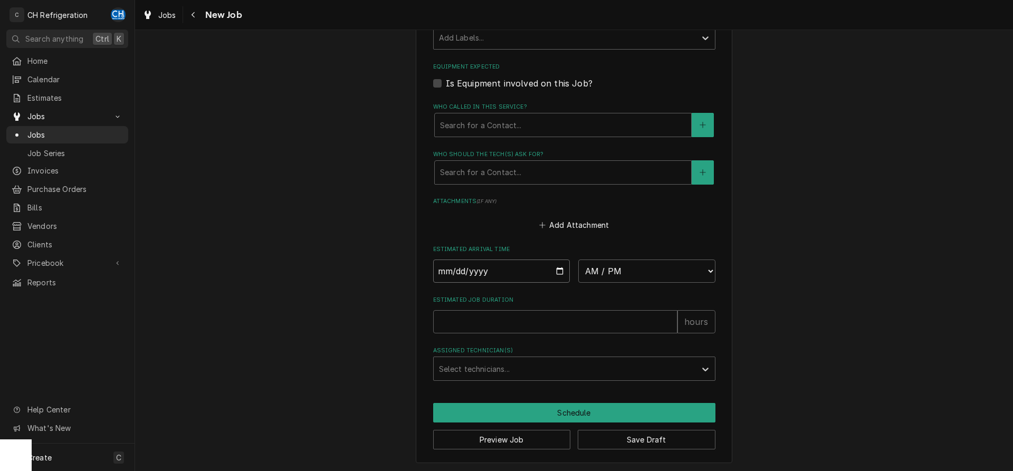
click at [557, 266] on input "Date" at bounding box center [501, 271] width 137 height 23
type input "[DATE]"
click at [578, 260] on select "AM / PM 6:00 AM 6:15 AM 6:30 AM 6:45 AM 7:00 AM 7:15 AM 7:30 AM 7:45 AM 8:00 AM…" at bounding box center [646, 271] width 137 height 23
type textarea "x"
select select "09:00:00"
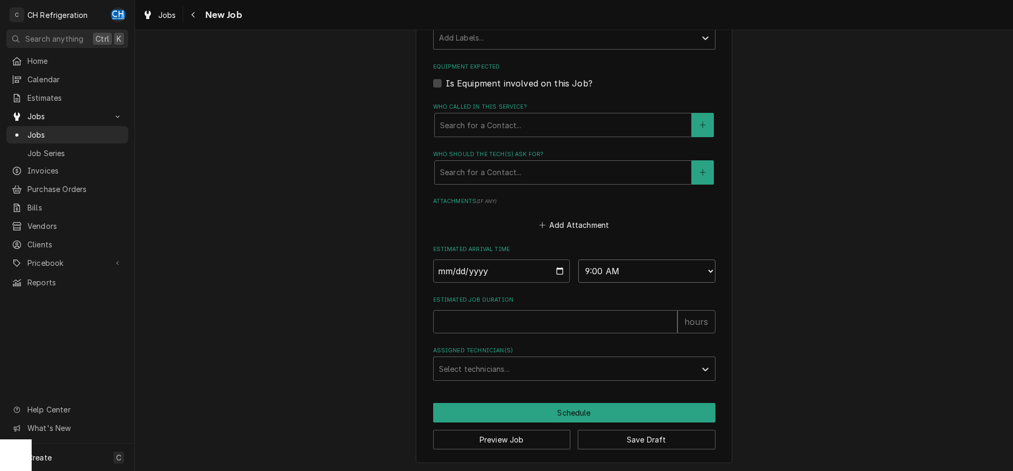
click option "9:00 AM" at bounding box center [0, 0] width 0 height 0
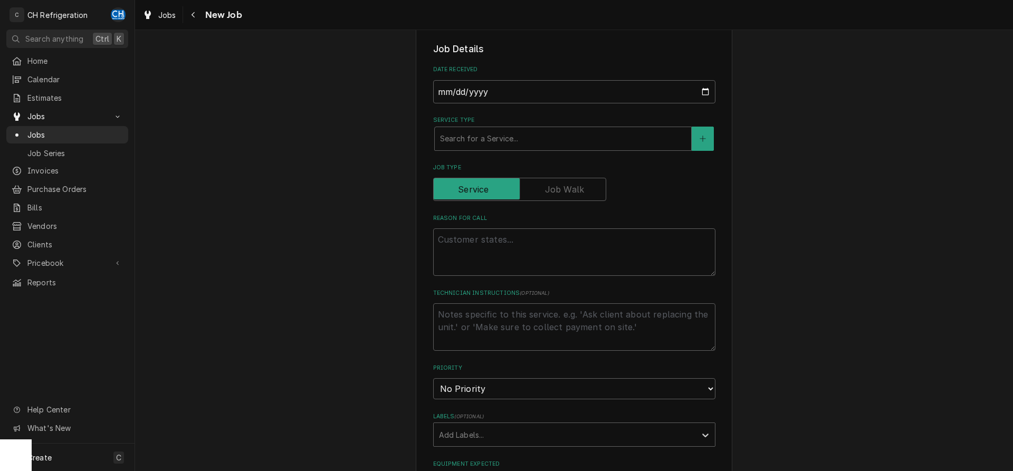
scroll to position [177, 0]
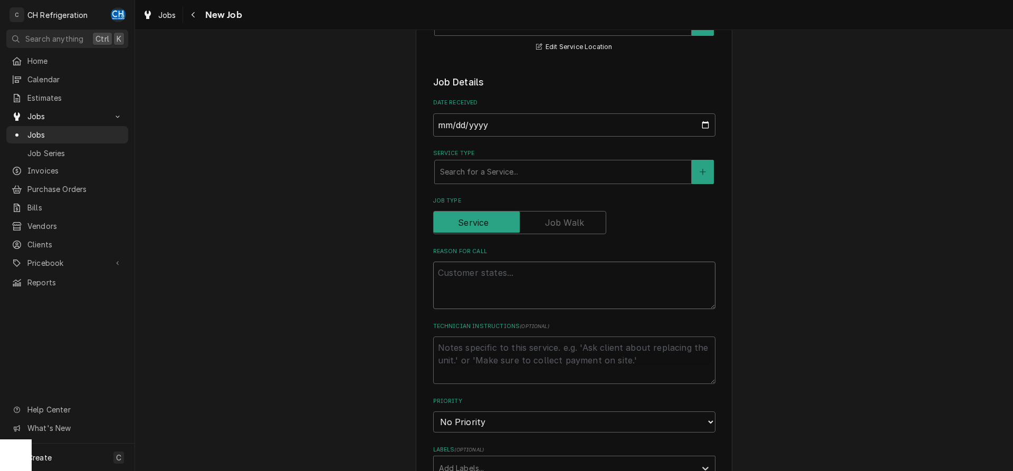
click at [506, 282] on textarea "Reason For Call" at bounding box center [574, 285] width 282 height 47
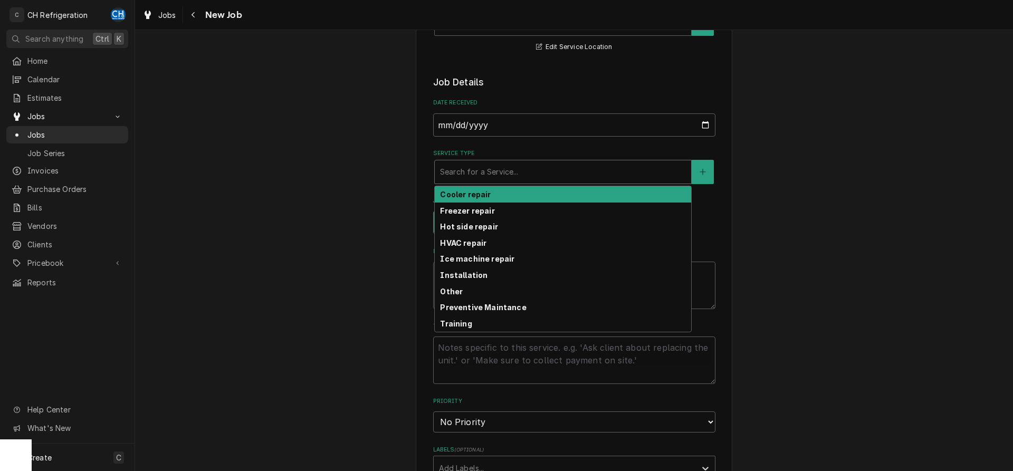
click at [534, 173] on div "Service Type" at bounding box center [563, 171] width 246 height 19
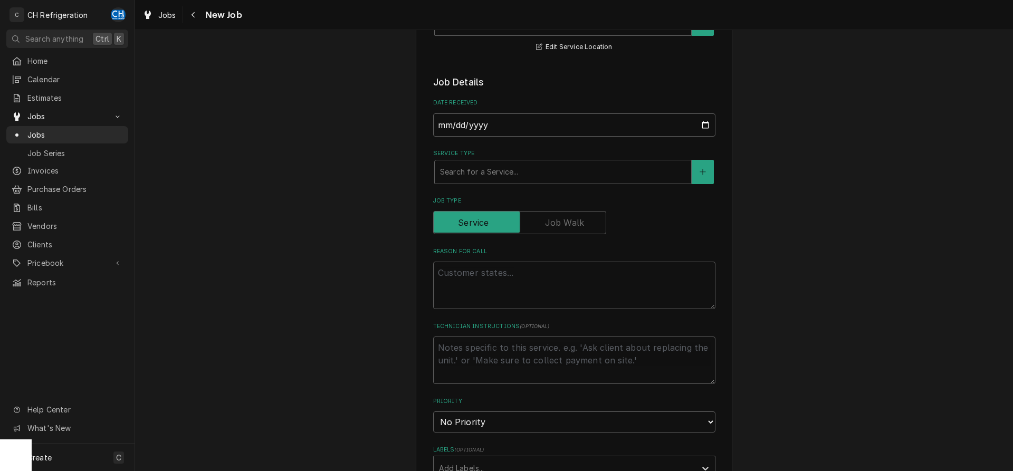
drag, startPoint x: 822, startPoint y: 206, endPoint x: 794, endPoint y: 195, distance: 30.3
click at [822, 206] on div "Please provide the following information to create a job: Client Details Client…" at bounding box center [574, 399] width 878 height 1070
click at [504, 169] on div "Service Type" at bounding box center [563, 171] width 246 height 19
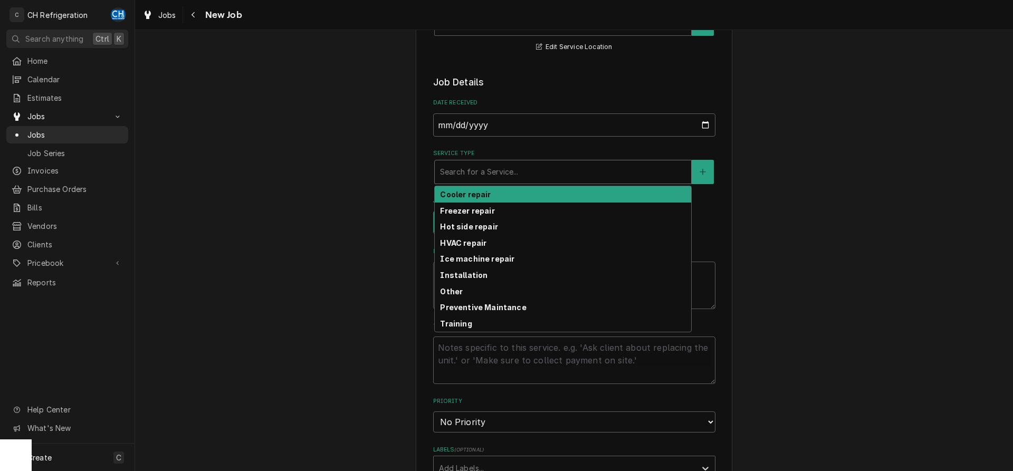
click at [495, 194] on div "Cooler repair" at bounding box center [563, 194] width 256 height 16
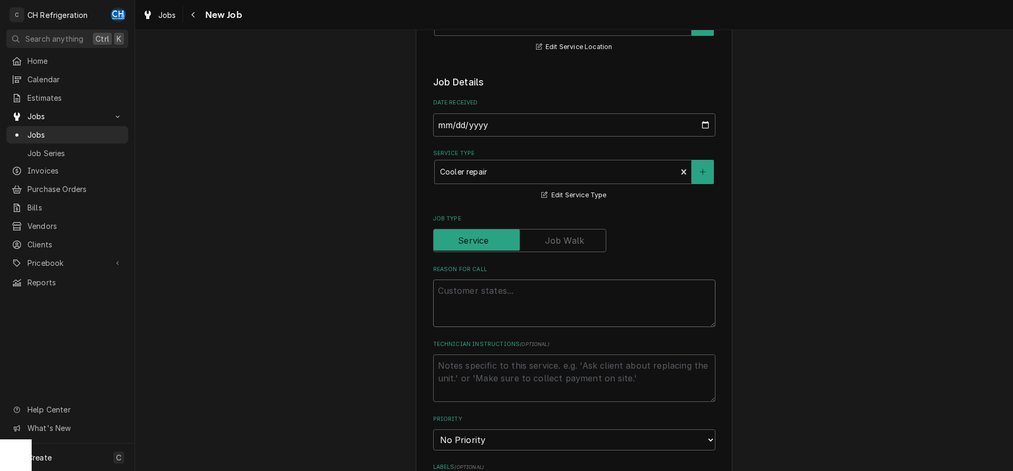
drag, startPoint x: 492, startPoint y: 284, endPoint x: 486, endPoint y: 287, distance: 7.1
click at [492, 285] on textarea "Reason For Call" at bounding box center [574, 303] width 282 height 47
type textarea "x"
type textarea "c"
type textarea "x"
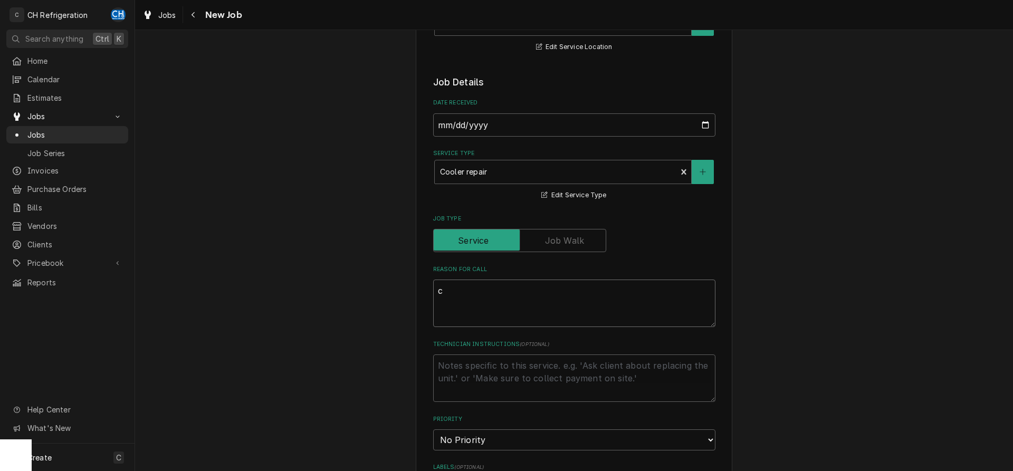
type textarea "co"
type textarea "x"
type textarea "coo"
type textarea "x"
type textarea "cool"
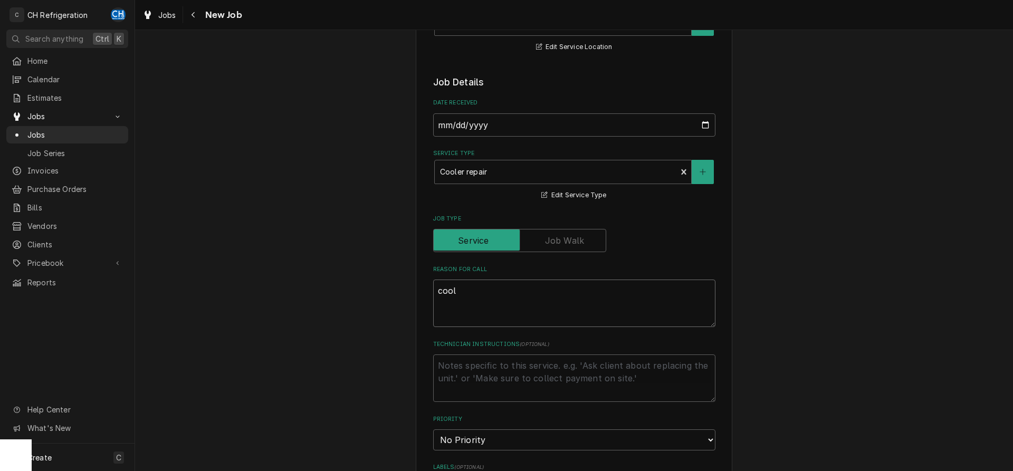
type textarea "x"
type textarea "coole"
type textarea "x"
type textarea "cooler"
type textarea "x"
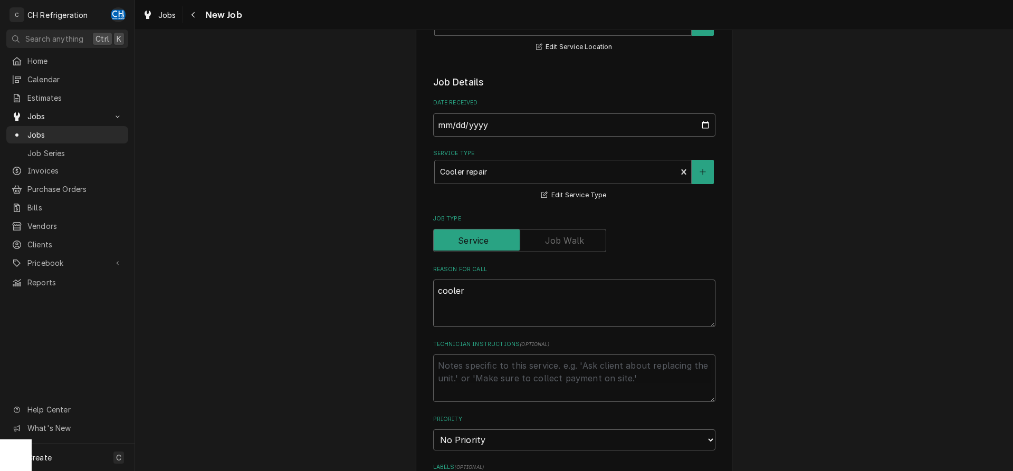
type textarea "cooler"
type textarea "x"
type textarea "cooler d"
type textarea "x"
type textarea "cooler do"
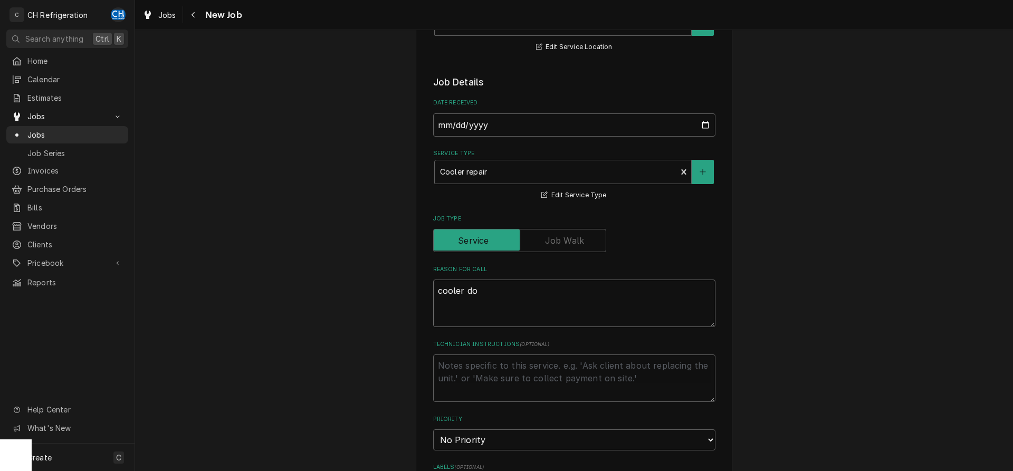
type textarea "x"
type textarea "cooler dow"
type textarea "x"
type textarea "cooler down"
type textarea "x"
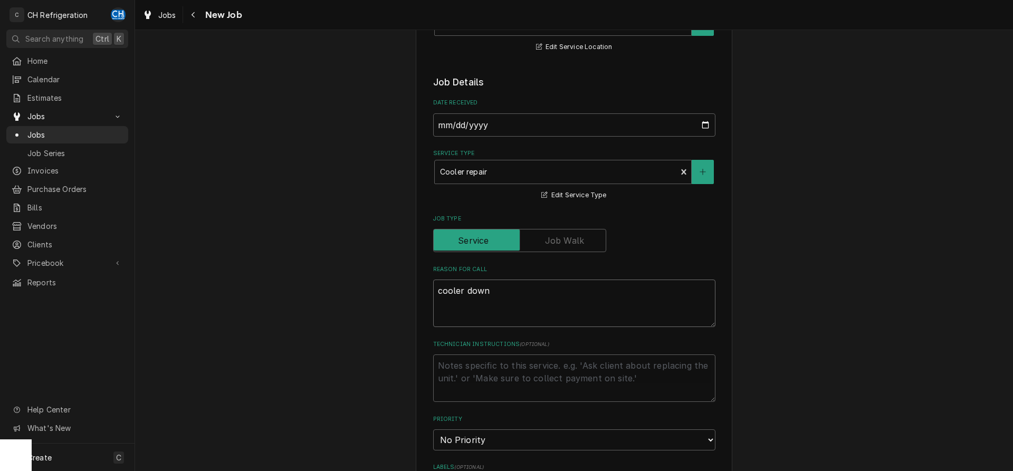
type textarea "cooler down"
type textarea "x"
type textarea "cooler down a"
type textarea "x"
type textarea "cooler down ag"
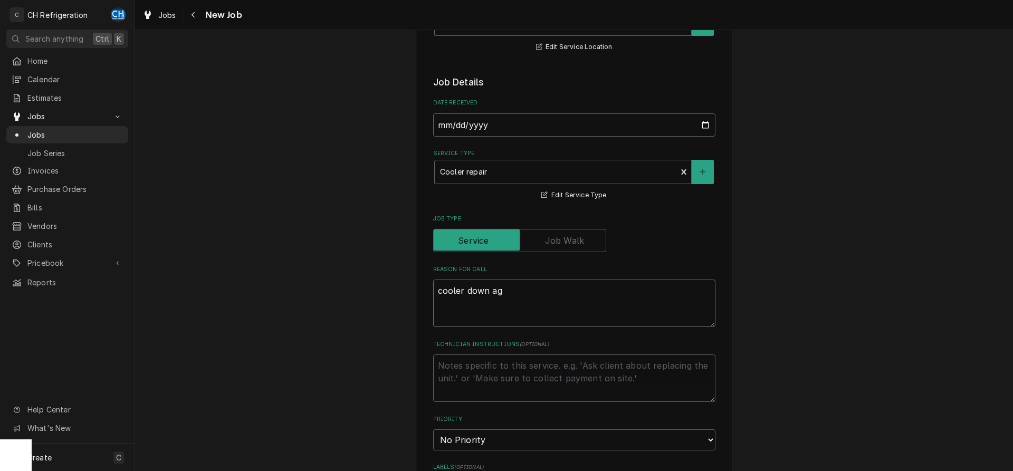
type textarea "x"
type textarea "cooler down aga"
type textarea "x"
type textarea "cooler down agai"
type textarea "x"
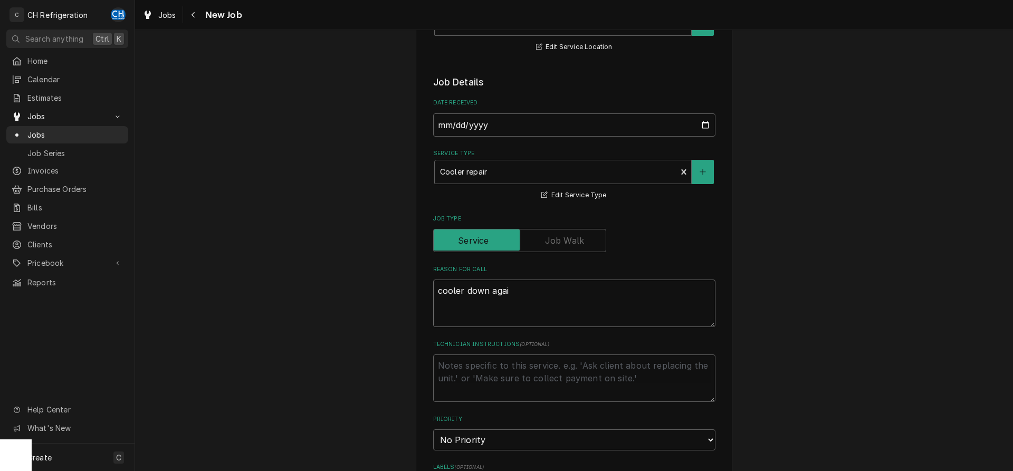
type textarea "cooler down again"
type textarea "x"
type textarea "cooler down again"
type textarea "x"
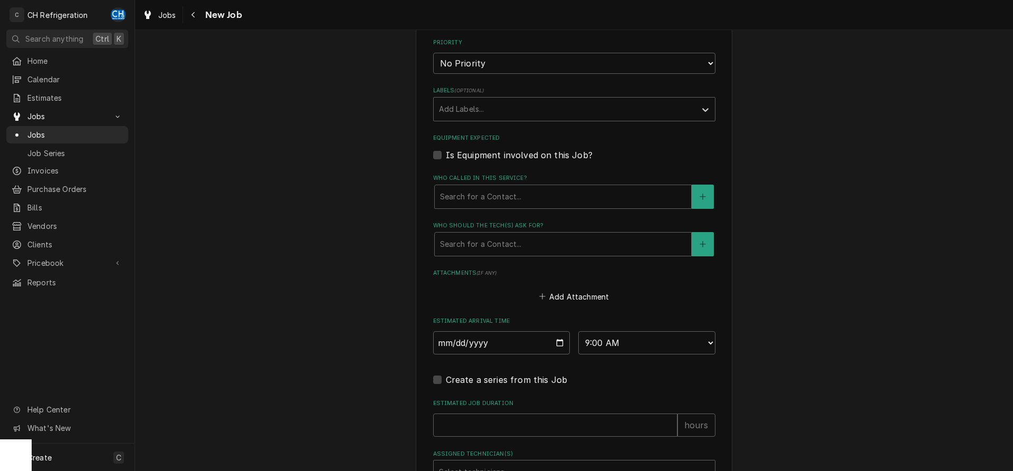
scroll to position [657, 0]
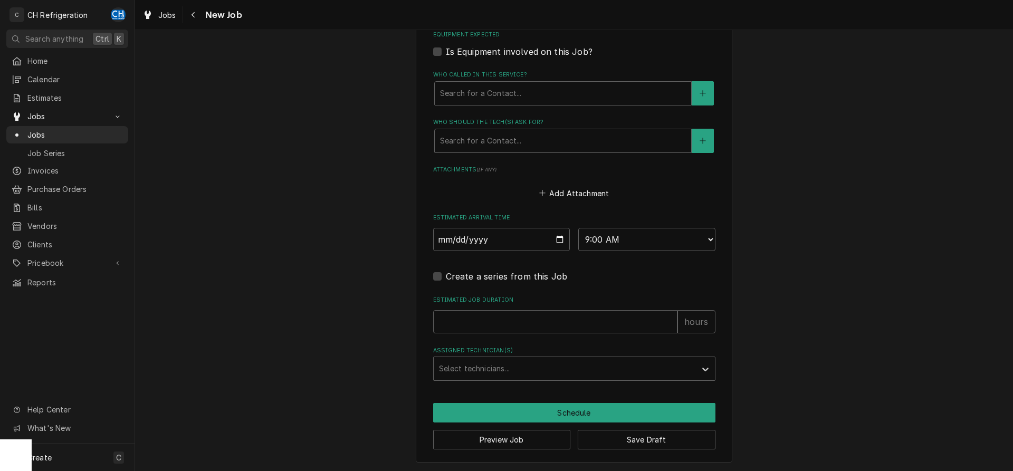
type textarea "cooler down again"
click at [534, 321] on input "Estimated Job Duration" at bounding box center [555, 321] width 244 height 23
type textarea "x"
type input "2"
type textarea "x"
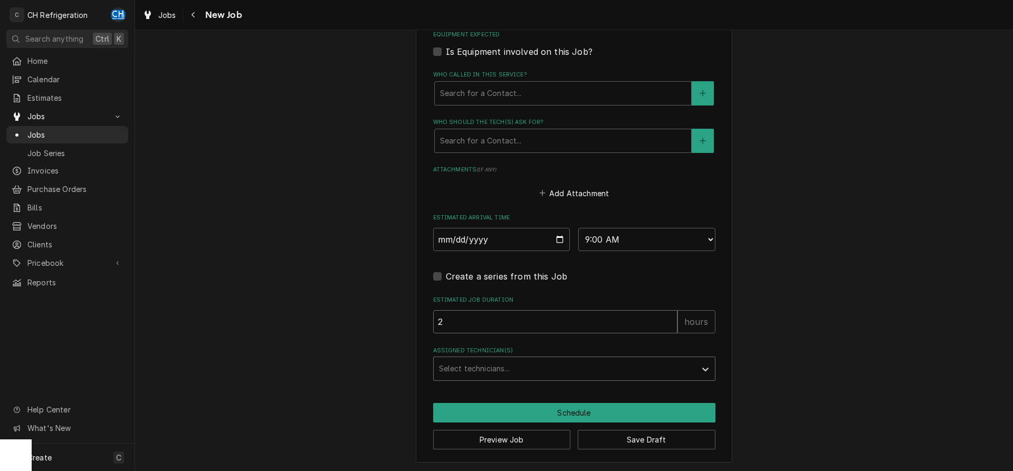
type input "2"
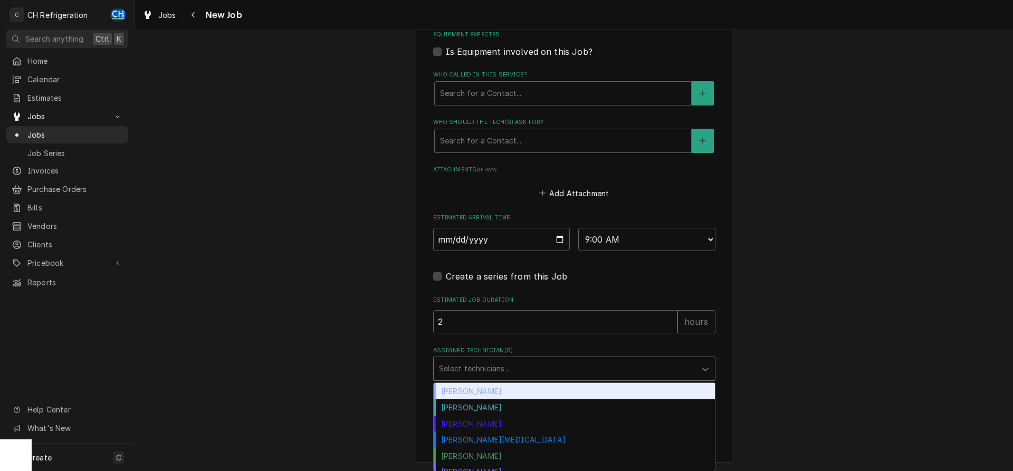
click at [515, 367] on div "Assigned Technician(s)" at bounding box center [565, 368] width 252 height 19
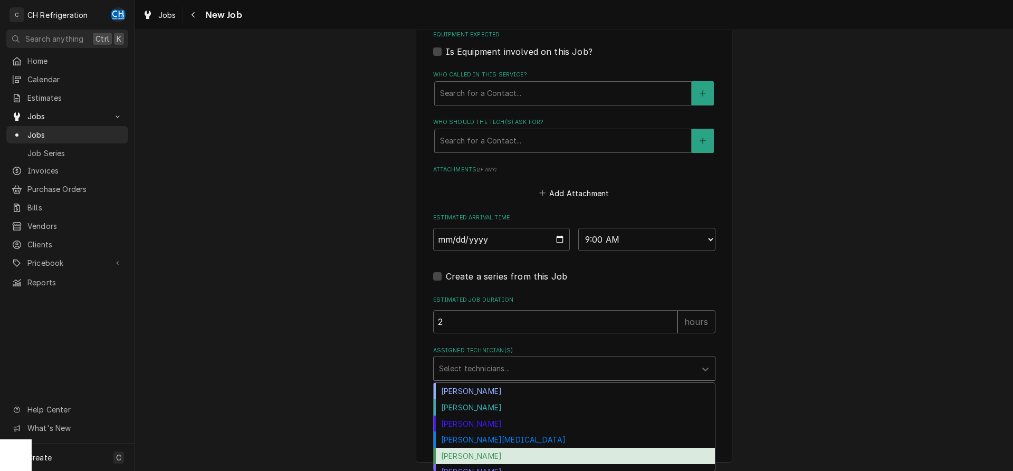
click at [486, 452] on div "[PERSON_NAME]" at bounding box center [574, 456] width 281 height 16
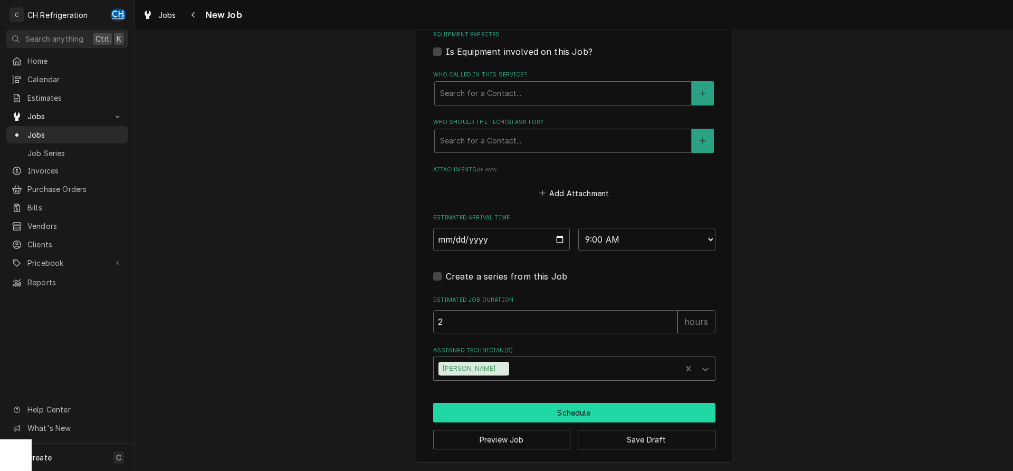
click at [536, 407] on button "Schedule" at bounding box center [574, 413] width 282 height 20
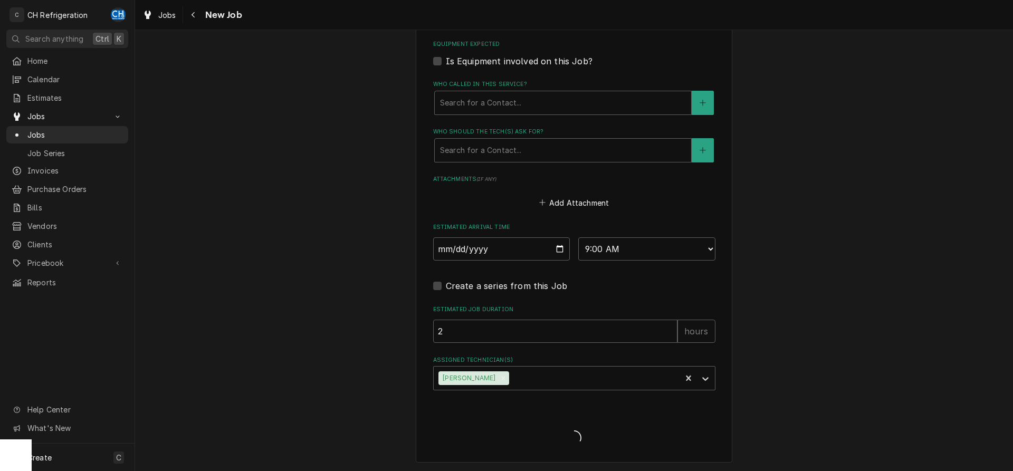
type textarea "x"
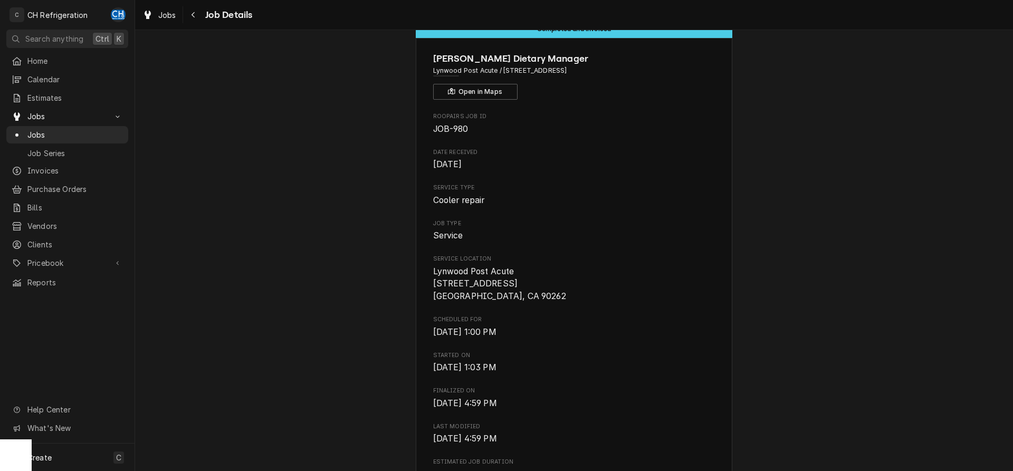
scroll to position [27, 0]
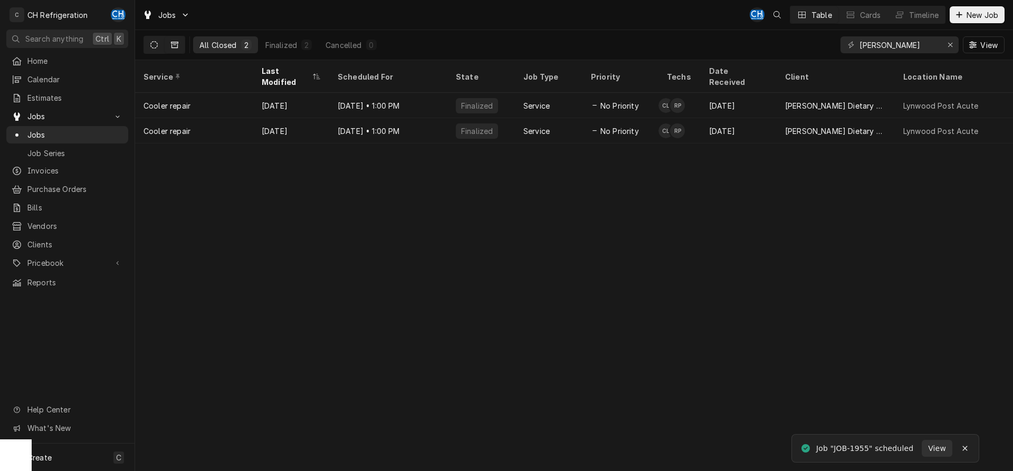
click at [158, 43] on button "Dynamic Content Wrapper" at bounding box center [154, 44] width 20 height 17
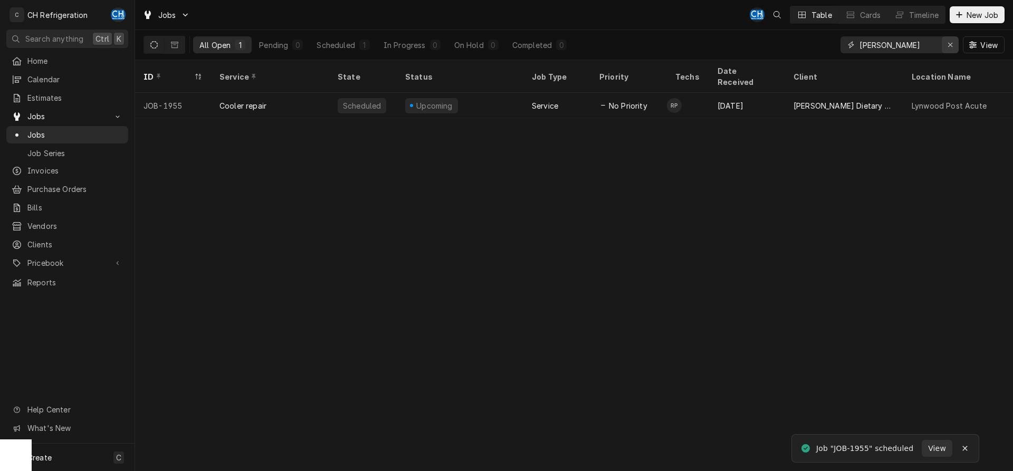
click at [955, 44] on div "Erase input" at bounding box center [950, 45] width 11 height 11
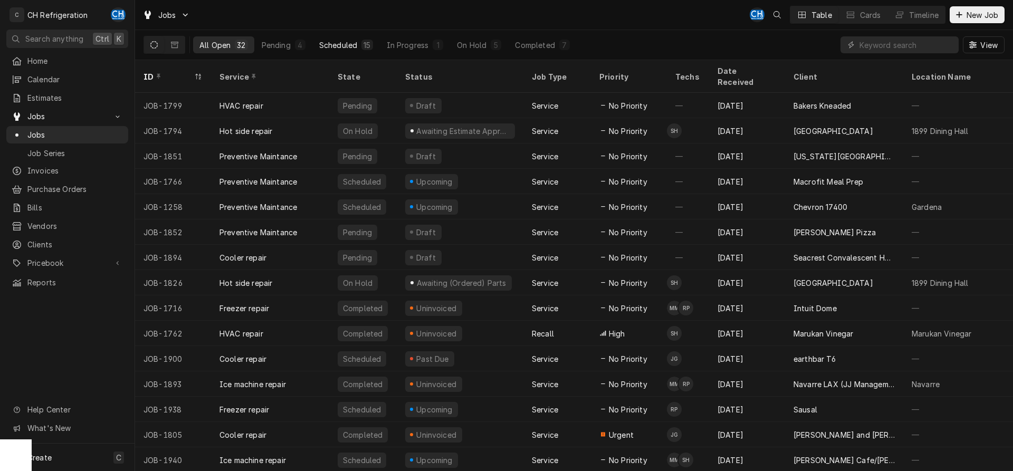
click at [364, 45] on div "15" at bounding box center [366, 45] width 7 height 11
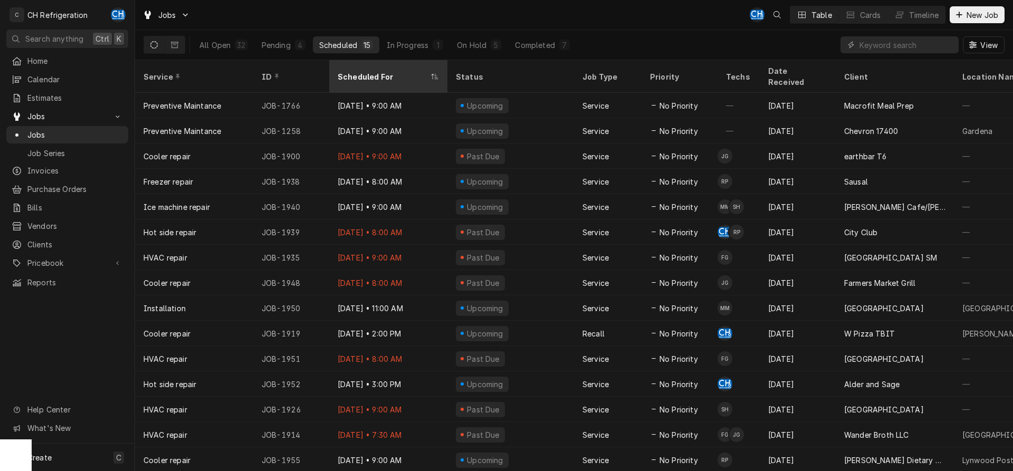
click at [373, 71] on div "Scheduled For" at bounding box center [383, 76] width 91 height 11
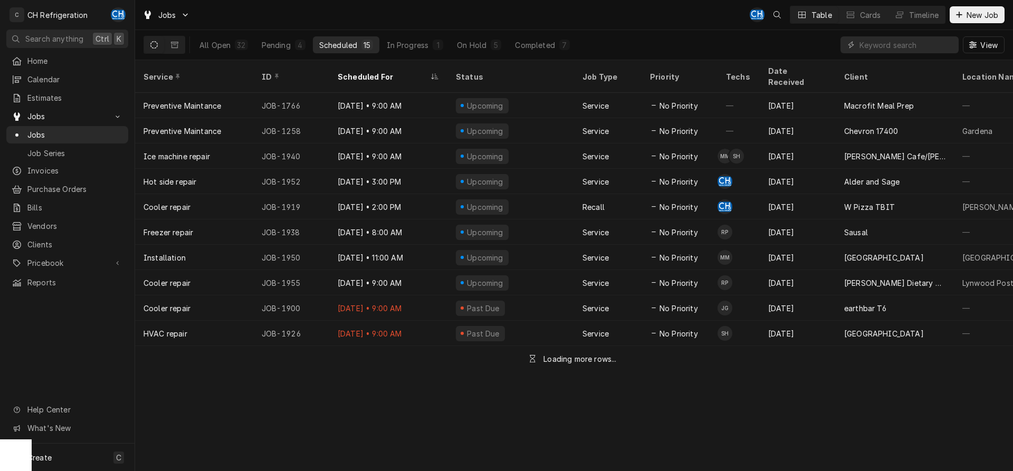
click at [387, 71] on div "Scheduled For" at bounding box center [383, 76] width 91 height 11
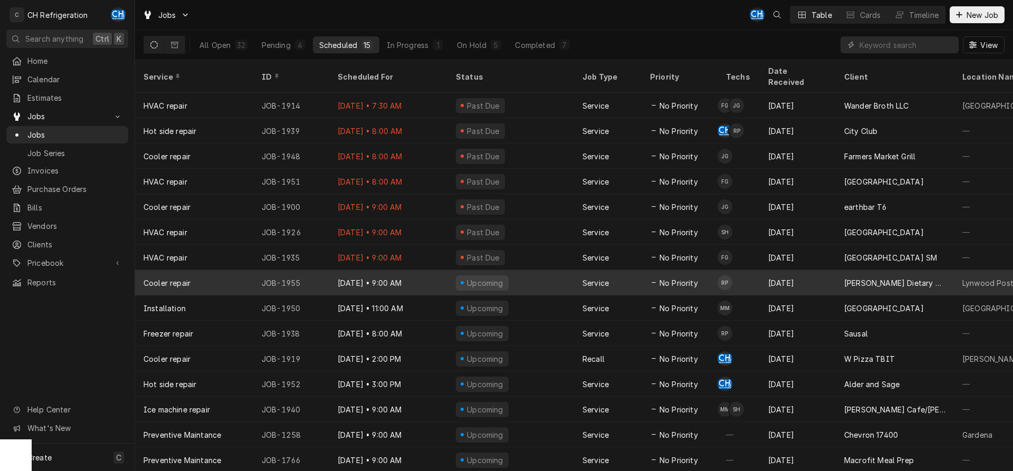
click at [809, 280] on div "[DATE]" at bounding box center [798, 282] width 76 height 25
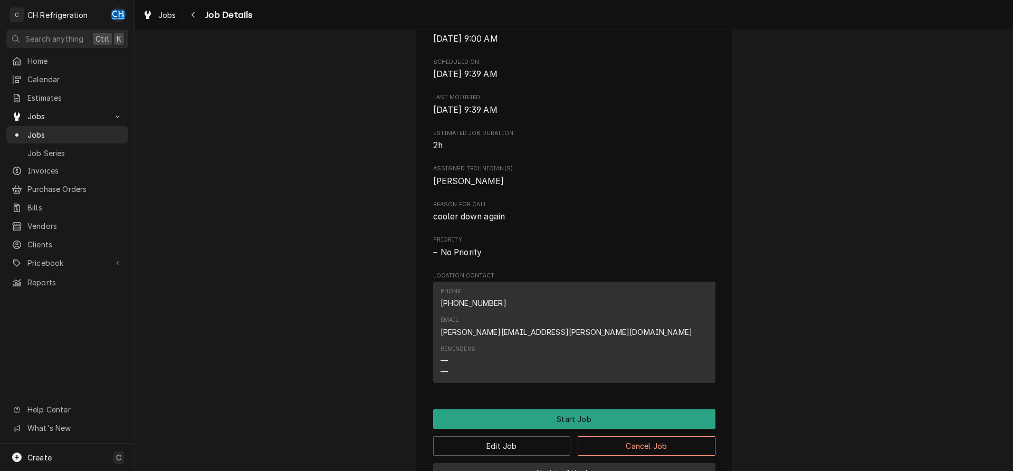
scroll to position [482, 0]
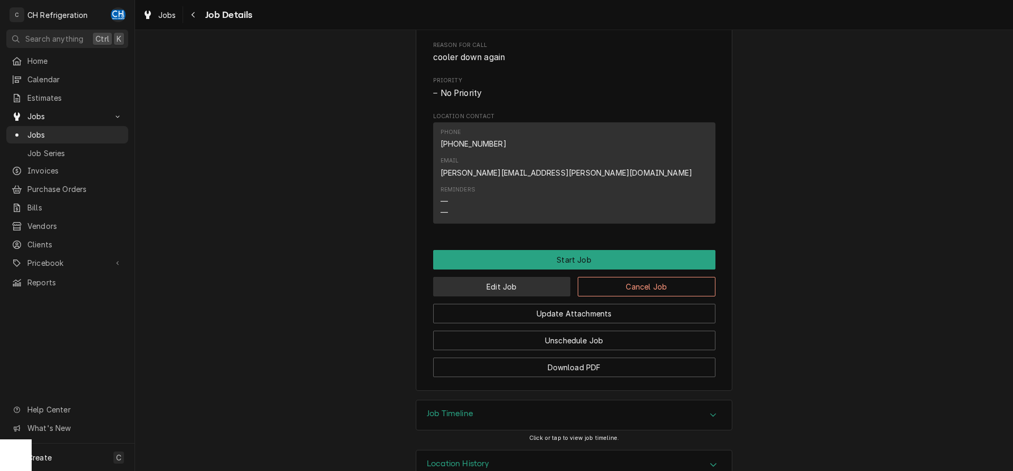
click at [509, 277] on button "Edit Job" at bounding box center [502, 287] width 138 height 20
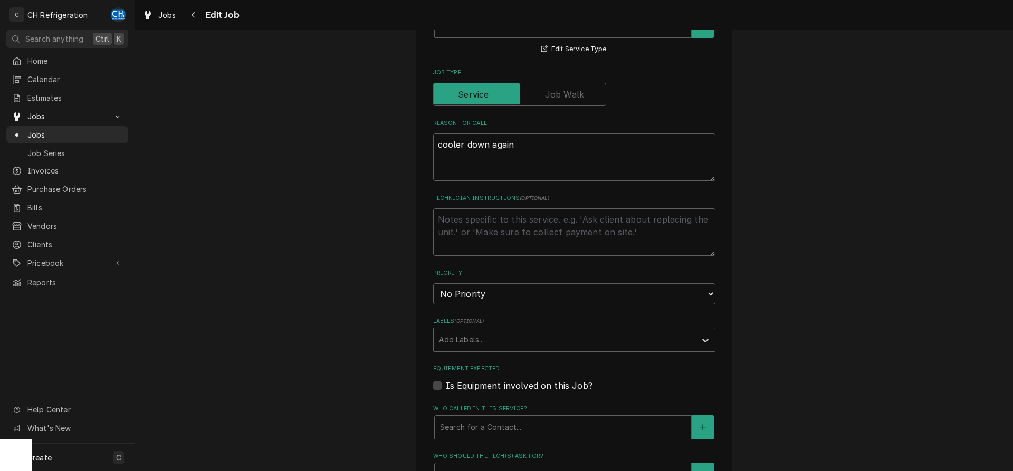
scroll to position [592, 0]
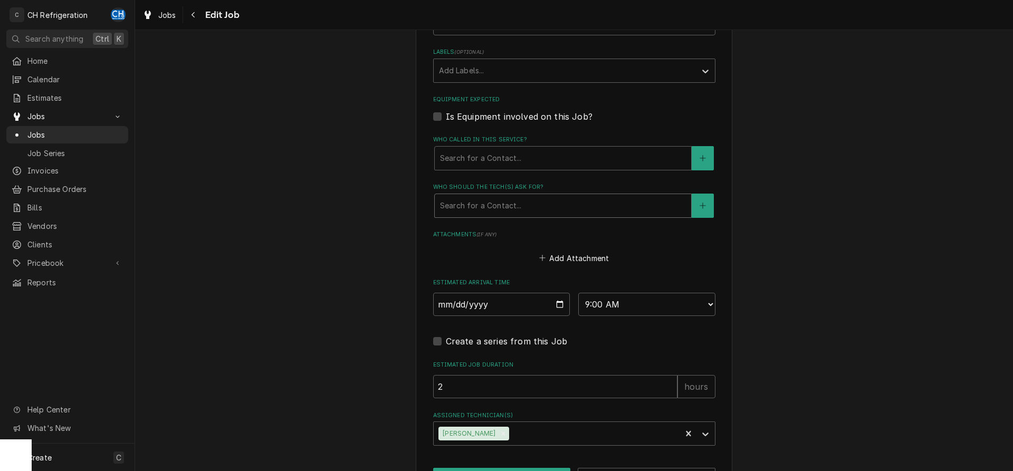
click at [521, 207] on div "Who should the tech(s) ask for?" at bounding box center [563, 205] width 246 height 19
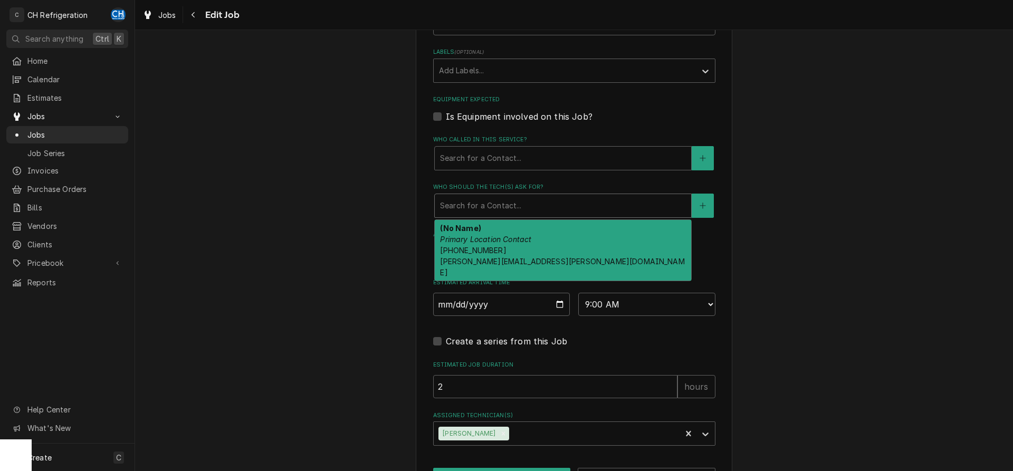
click at [522, 257] on span "[PHONE_NUMBER] [PERSON_NAME][EMAIL_ADDRESS][PERSON_NAME][DOMAIN_NAME]" at bounding box center [562, 261] width 244 height 31
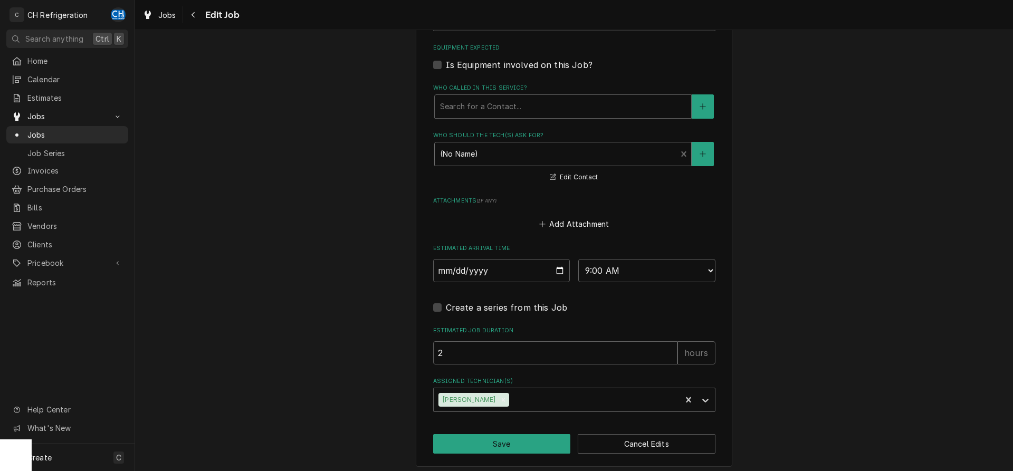
scroll to position [648, 0]
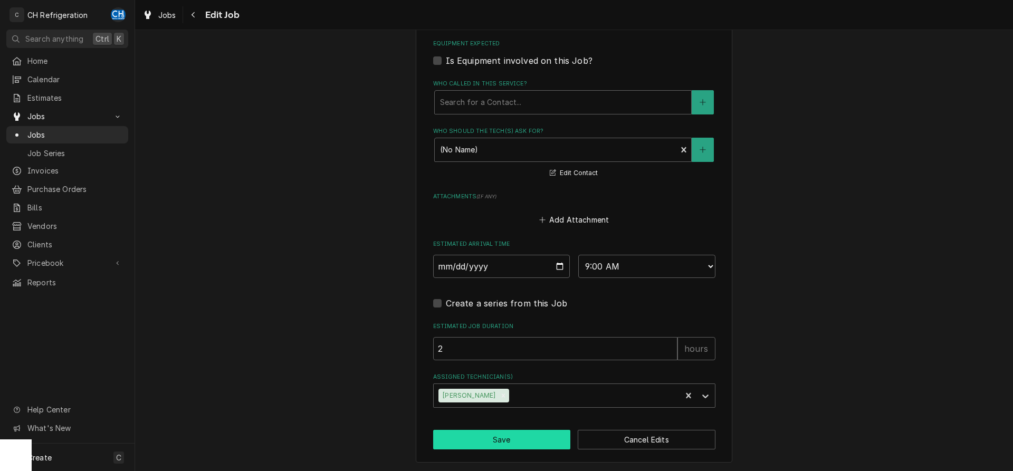
click at [526, 435] on button "Save" at bounding box center [502, 440] width 138 height 20
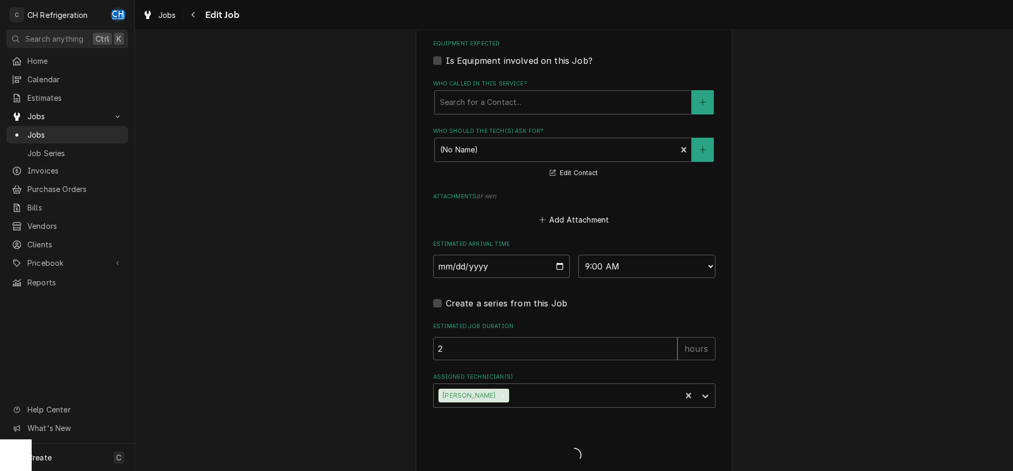
type textarea "x"
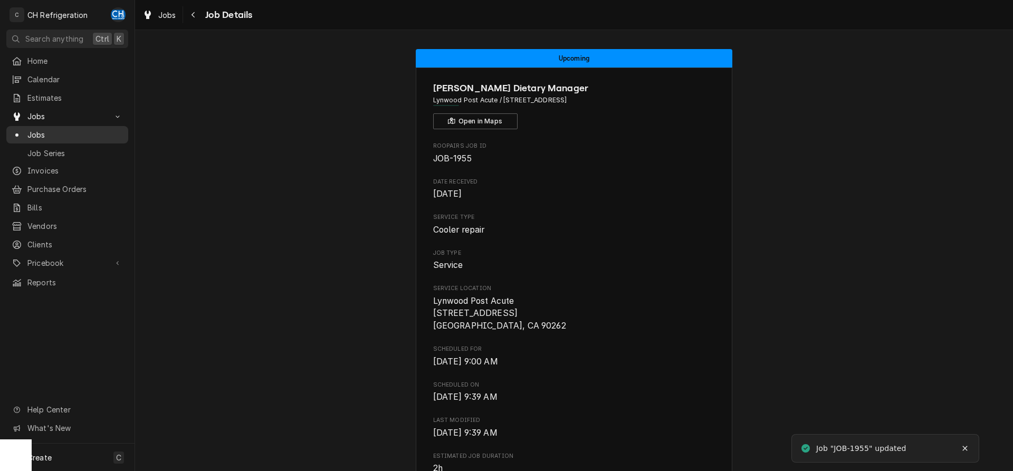
click at [35, 136] on span "Jobs" at bounding box center [74, 134] width 95 height 11
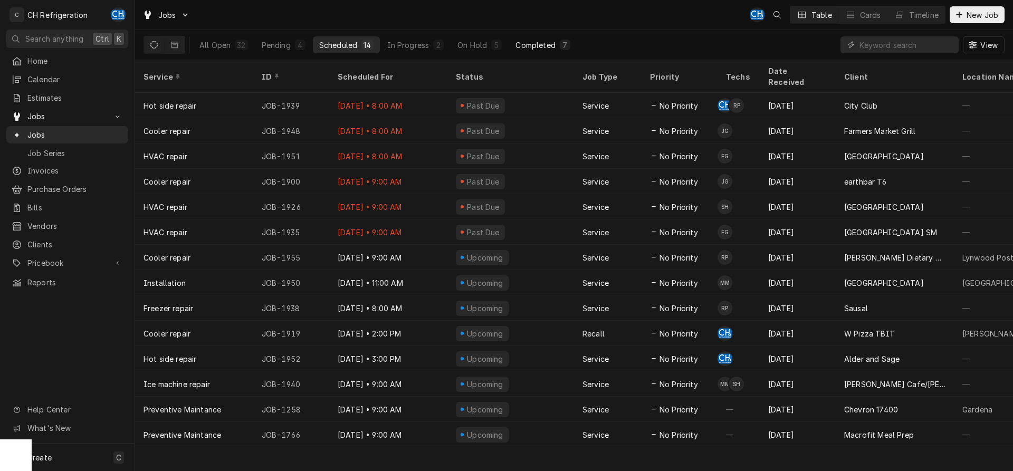
drag, startPoint x: 507, startPoint y: 36, endPoint x: 525, endPoint y: 41, distance: 18.6
click at [508, 36] on div "All Open 32 Pending 4 Scheduled 14 In Progress 2 On Hold 5 Completed 7" at bounding box center [385, 45] width 384 height 30
click at [525, 41] on div "Completed" at bounding box center [535, 45] width 40 height 11
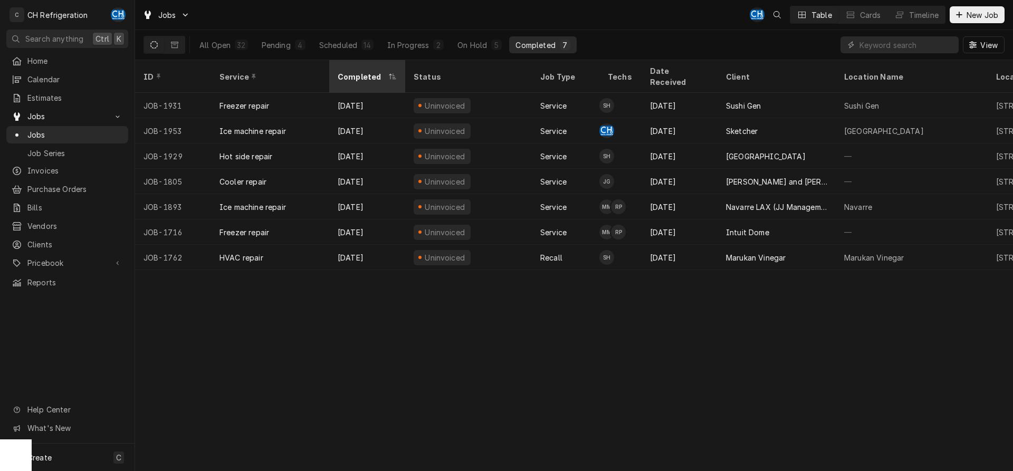
click at [358, 71] on div "Completed" at bounding box center [362, 76] width 49 height 11
click at [470, 72] on div "Status" at bounding box center [468, 76] width 108 height 11
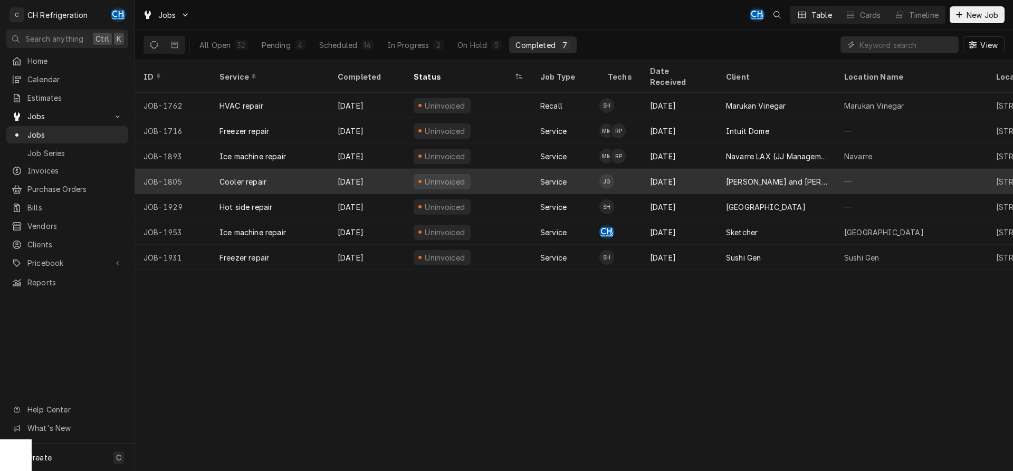
click at [686, 169] on div "Aug 25" at bounding box center [679, 181] width 76 height 25
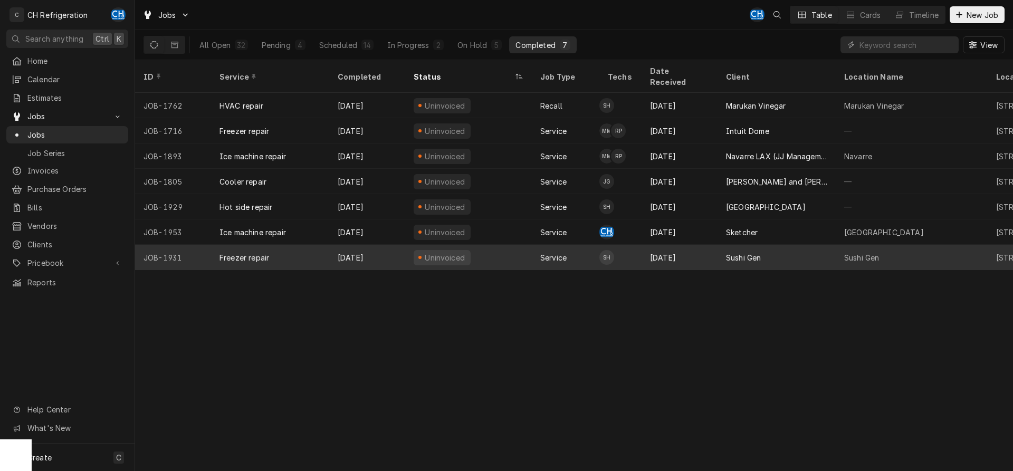
click at [739, 252] on div "Sushi Gen" at bounding box center [743, 257] width 35 height 11
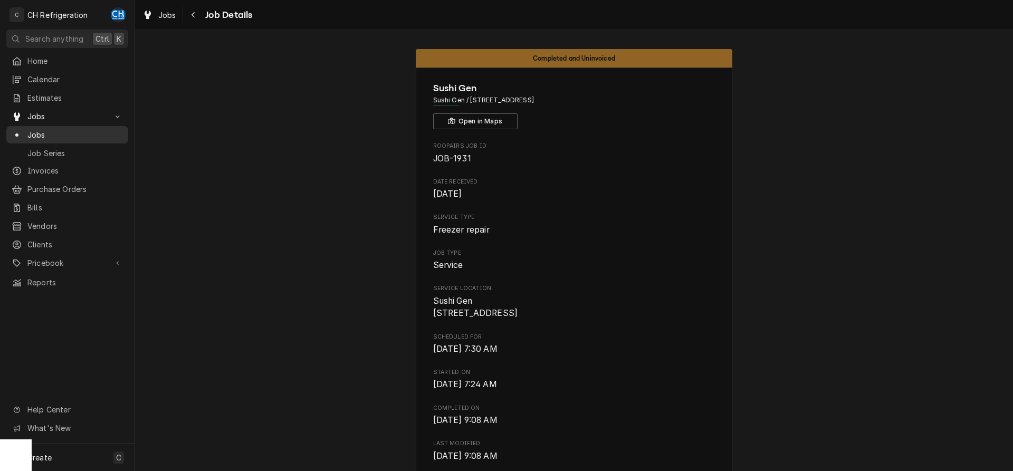
click at [122, 134] on span "Jobs" at bounding box center [74, 134] width 95 height 11
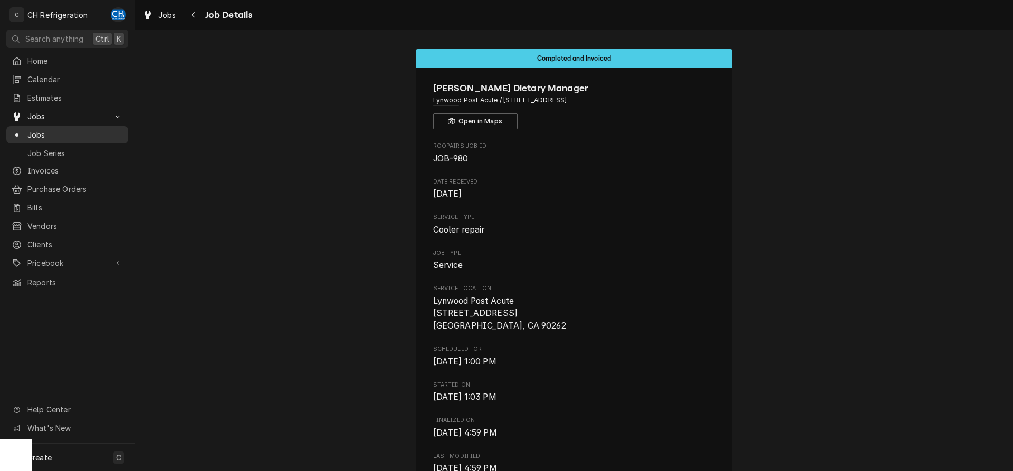
click at [67, 129] on span "Jobs" at bounding box center [74, 134] width 95 height 11
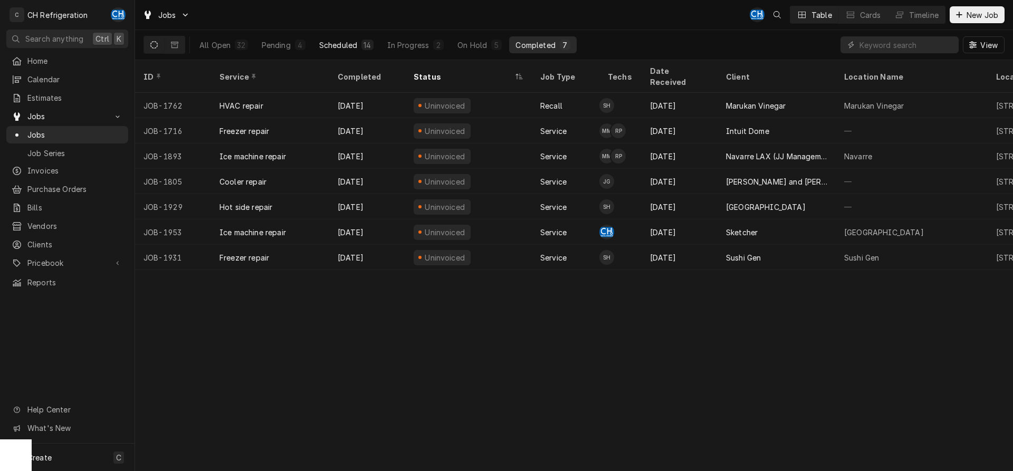
click at [340, 45] on div "Scheduled" at bounding box center [338, 45] width 38 height 11
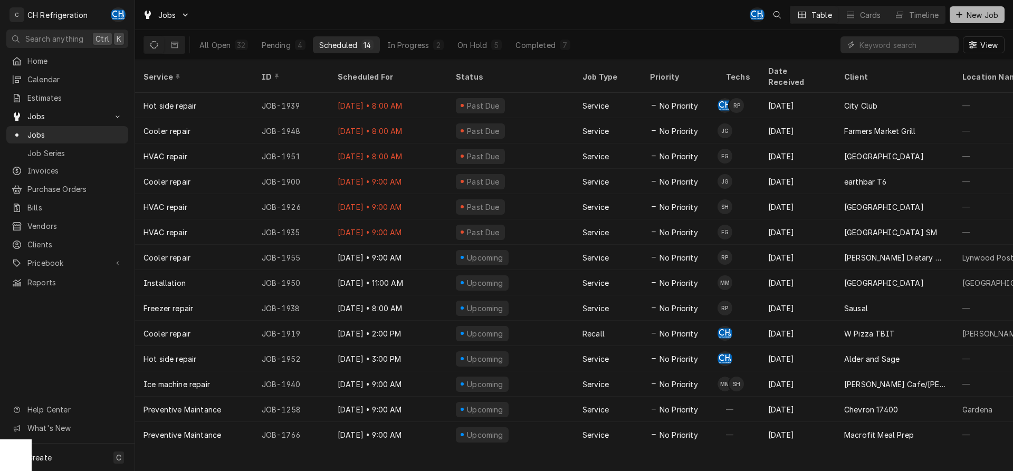
click at [973, 8] on button "New Job" at bounding box center [977, 14] width 55 height 17
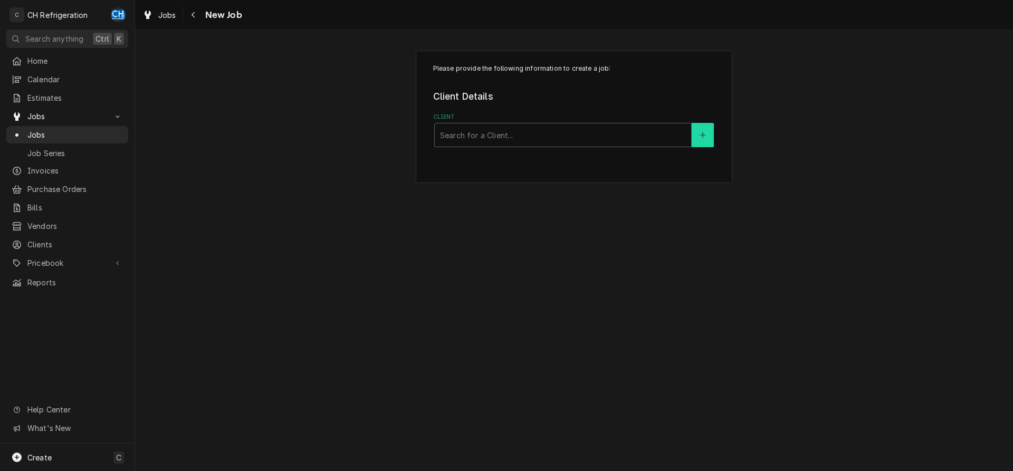
click at [700, 131] on button "Client" at bounding box center [703, 135] width 22 height 24
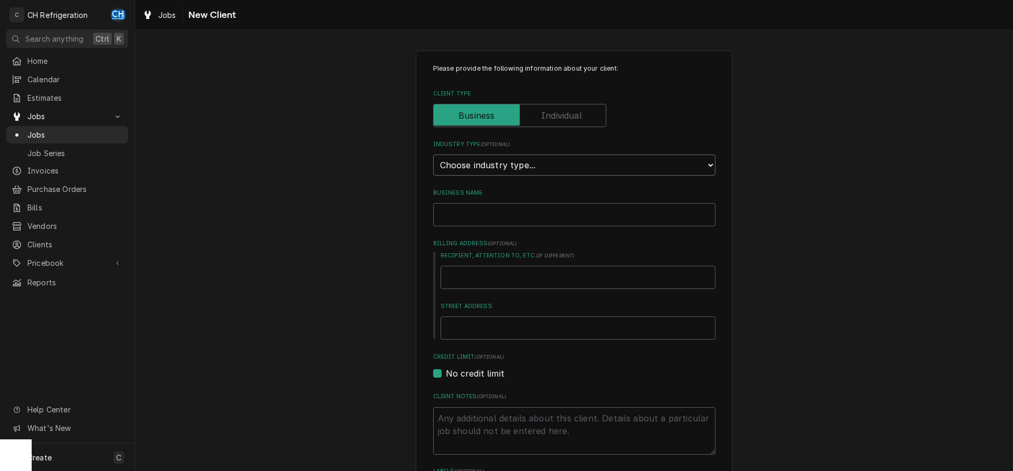
click at [433, 155] on select "Choose industry type... Residential Commercial Industrial Government" at bounding box center [574, 165] width 282 height 21
select select "1"
click option "Residential" at bounding box center [0, 0] width 0 height 0
click at [512, 226] on div "Please provide the following information about your client: Client Type Industr…" at bounding box center [574, 367] width 282 height 606
click at [516, 215] on input "Business Name" at bounding box center [574, 214] width 282 height 23
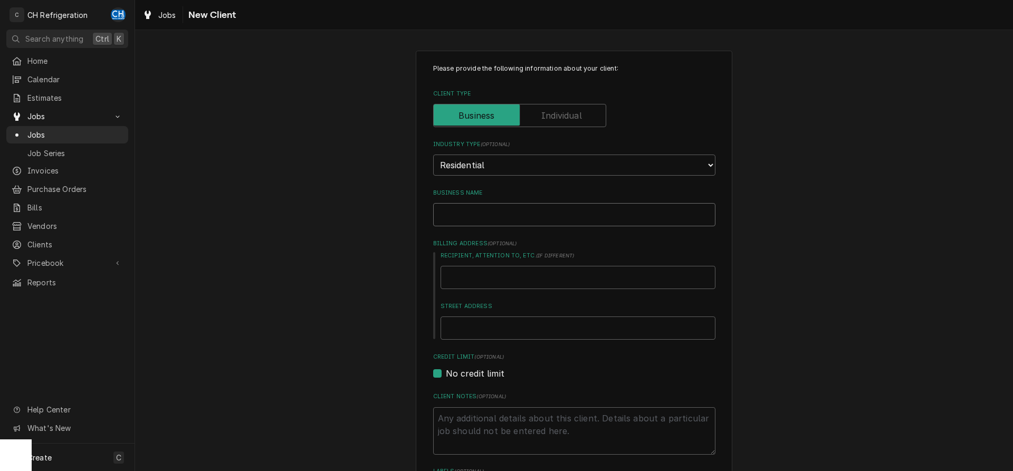
type textarea "x"
type input "C"
type textarea "x"
type input "Ch"
type textarea "x"
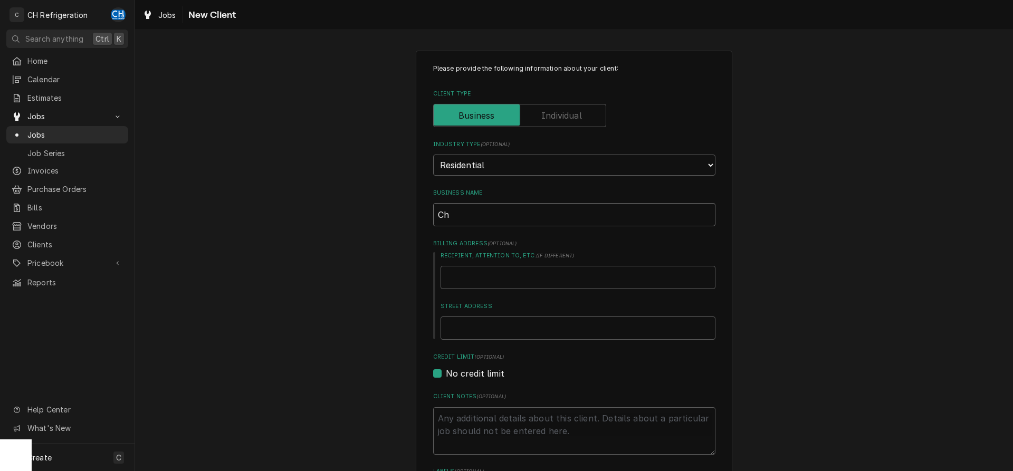
type input "Chr"
type textarea "x"
type input "Chri"
type textarea "x"
type input "Chris"
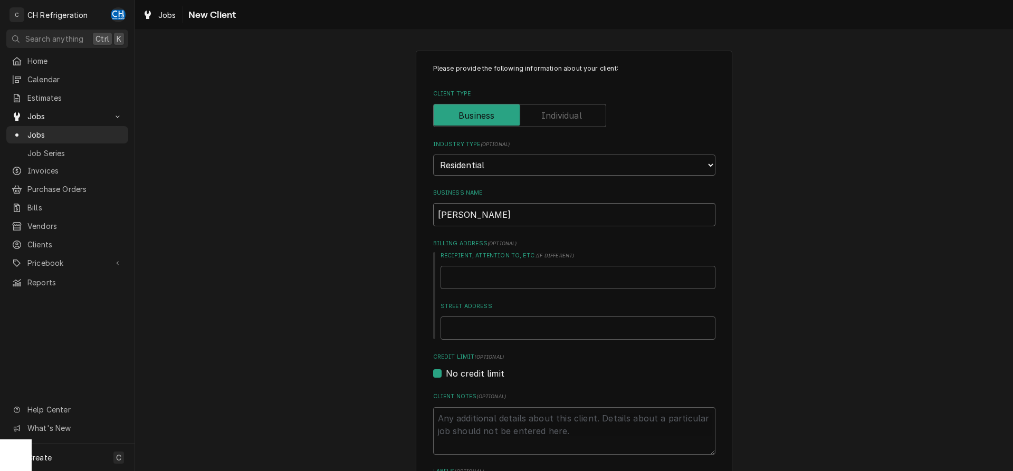
type textarea "x"
type input "Chris"
type textarea "x"
type input "Chris L"
type textarea "x"
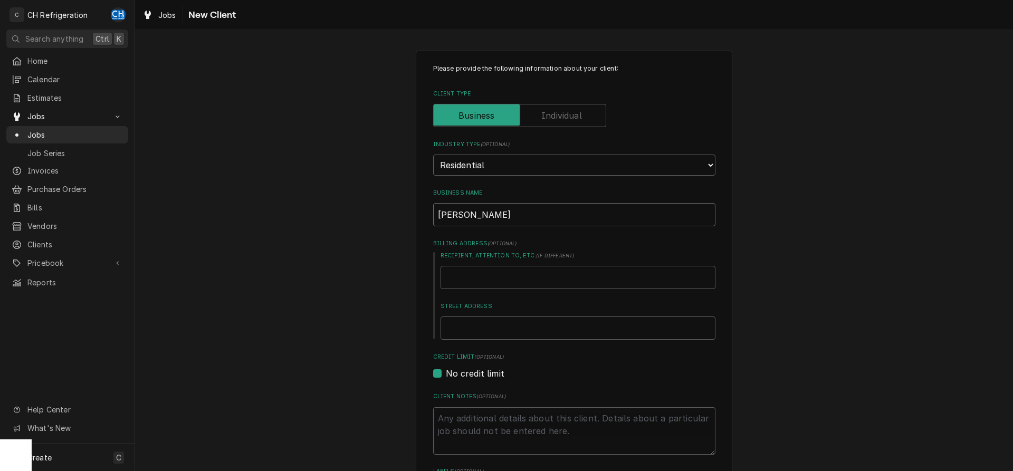
type input "Chris Lo"
type textarea "x"
type input "Chris Log"
type textarea "x"
type input "Chris Loga"
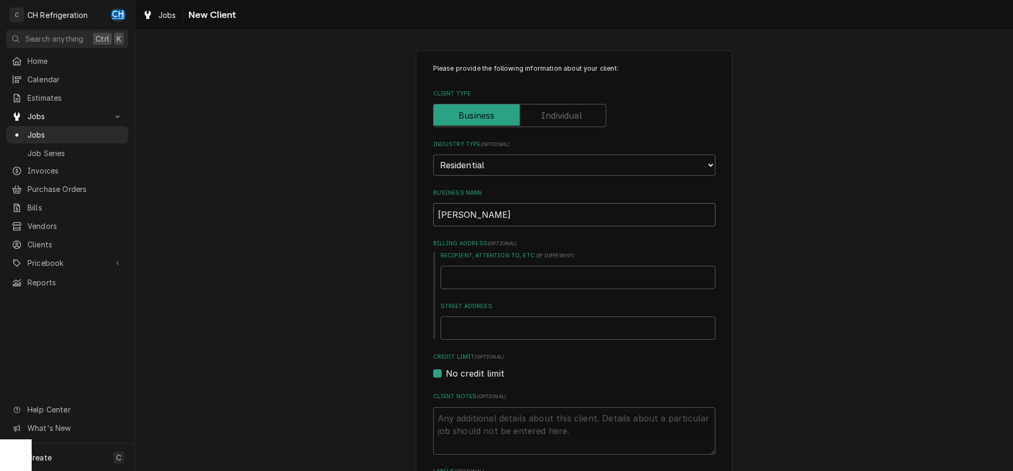
type textarea "x"
type input "Chris Logan"
type textarea "x"
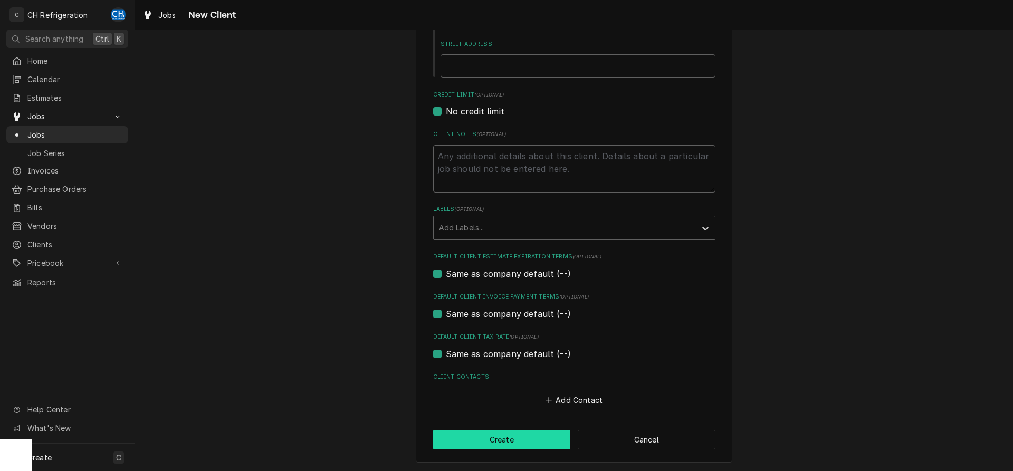
type input "Chris Logan"
click at [539, 445] on button "Create" at bounding box center [502, 440] width 138 height 20
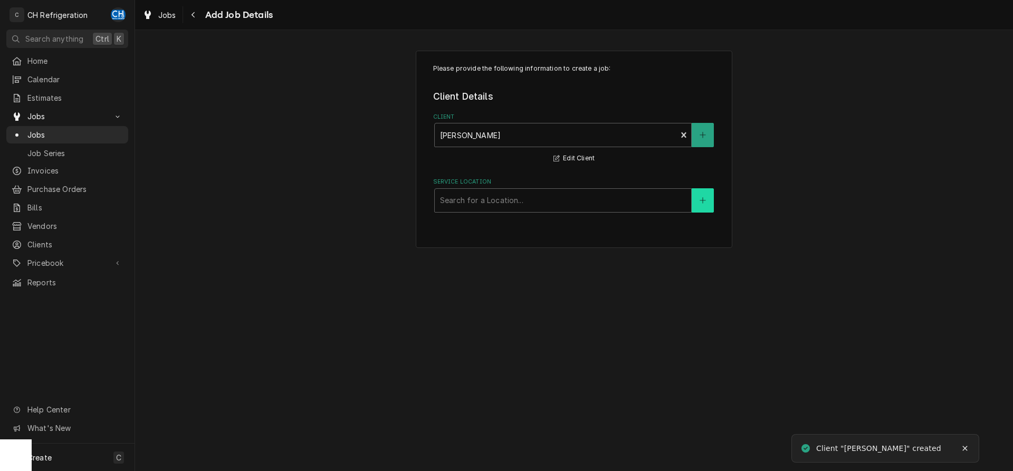
click at [701, 203] on icon "Create New Location" at bounding box center [702, 200] width 6 height 7
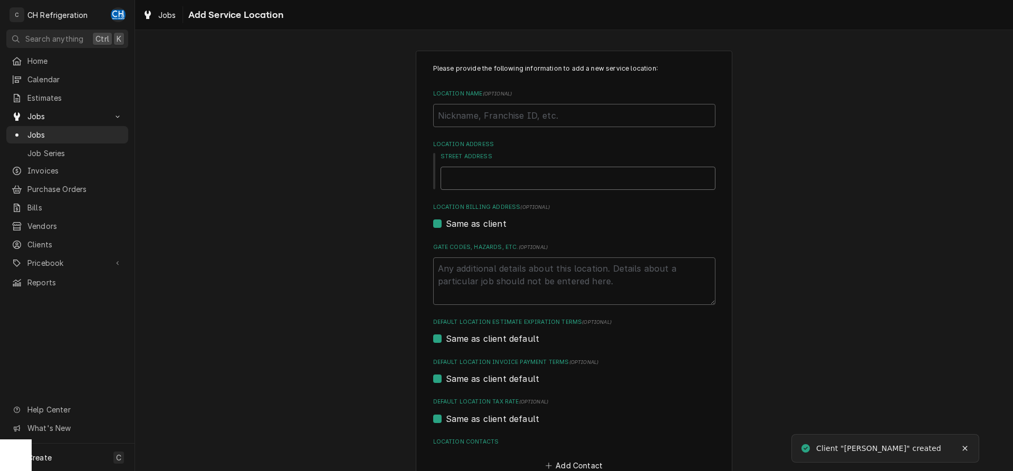
click at [511, 180] on input "Street Address" at bounding box center [577, 178] width 275 height 23
type textarea "x"
type input "4"
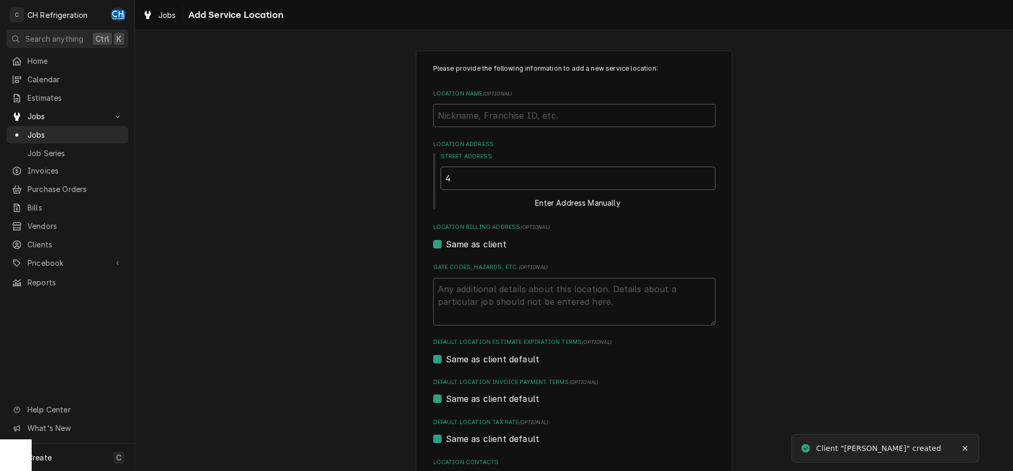
type textarea "x"
type input "48"
type textarea "x"
type input "484"
type textarea "x"
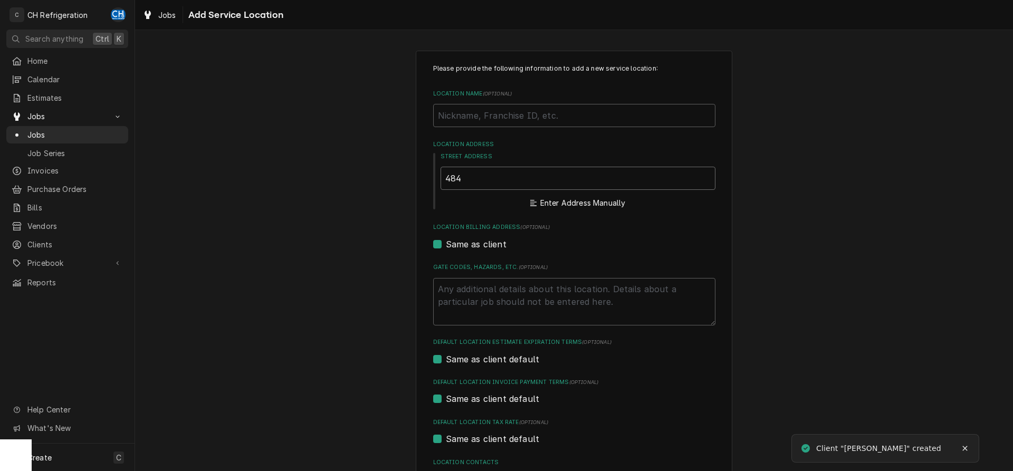
type input "4840"
type textarea "x"
type input "4840"
type textarea "x"
type input "4840 v"
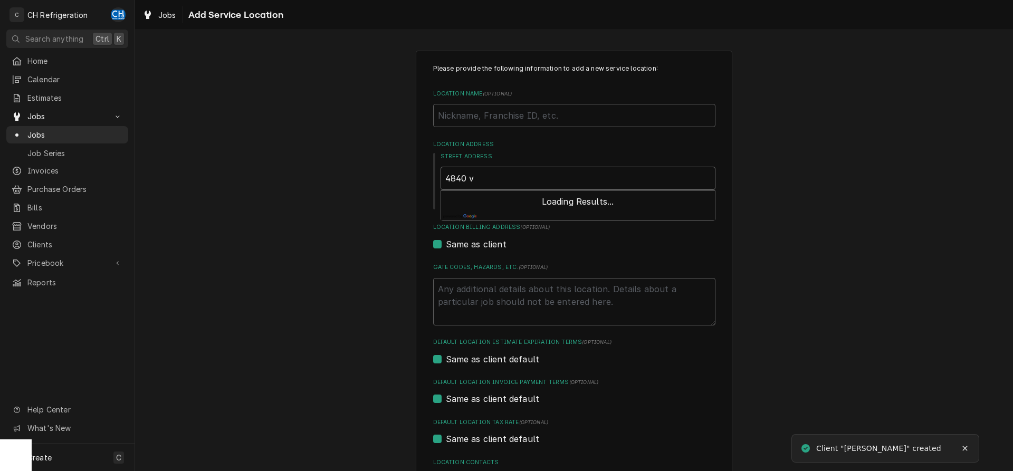
type textarea "x"
type input "4840 vi"
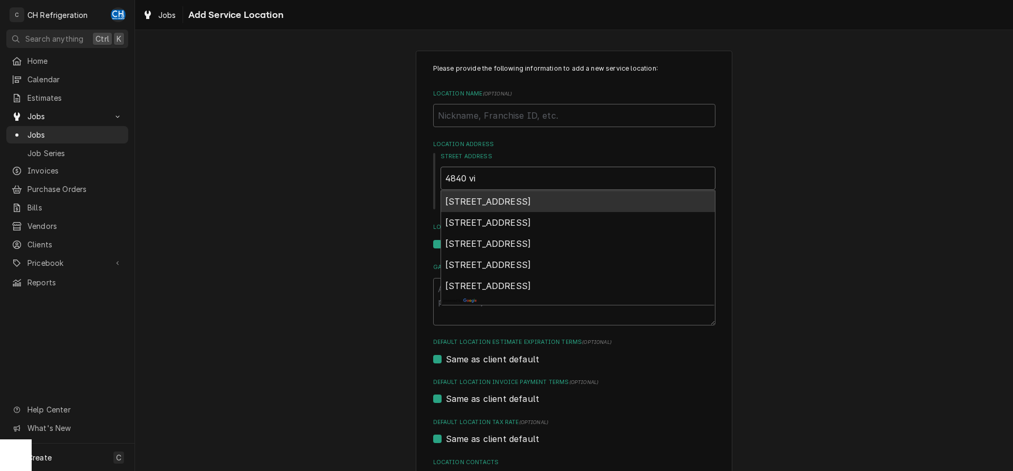
type textarea "x"
type input "4840 via"
type textarea "x"
type input "4840 via"
type textarea "x"
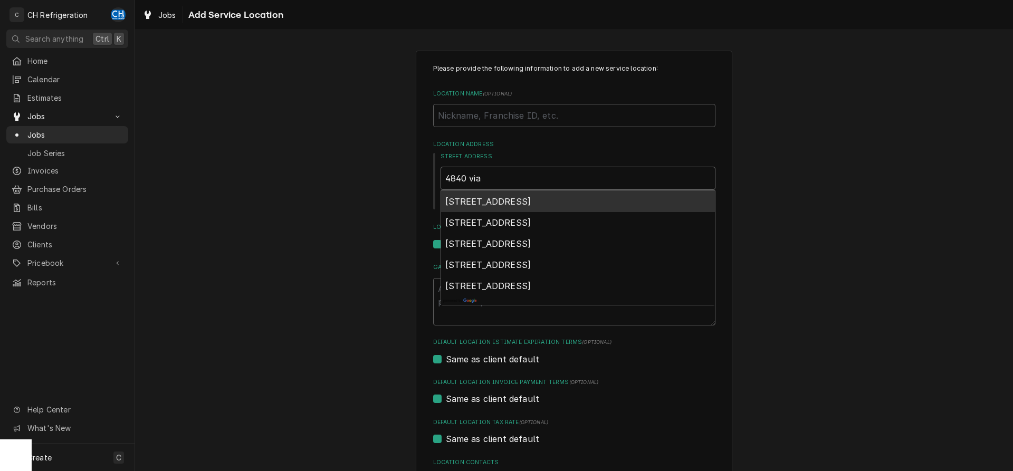
type input "4840 via a"
type textarea "x"
type input "4840 via al"
type textarea "x"
type input "4840 via ala"
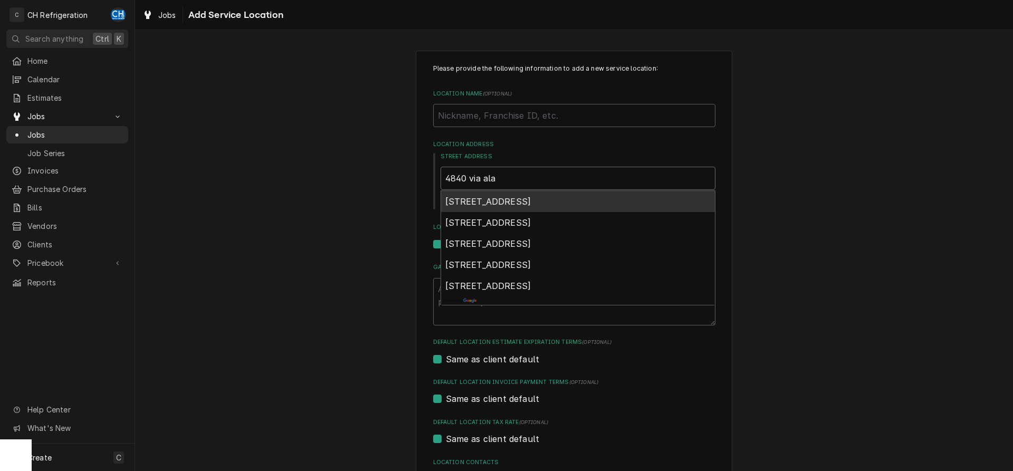
click at [621, 199] on div "4840 Vía Alameda, Yorba Linda, CA, USA" at bounding box center [578, 201] width 274 height 21
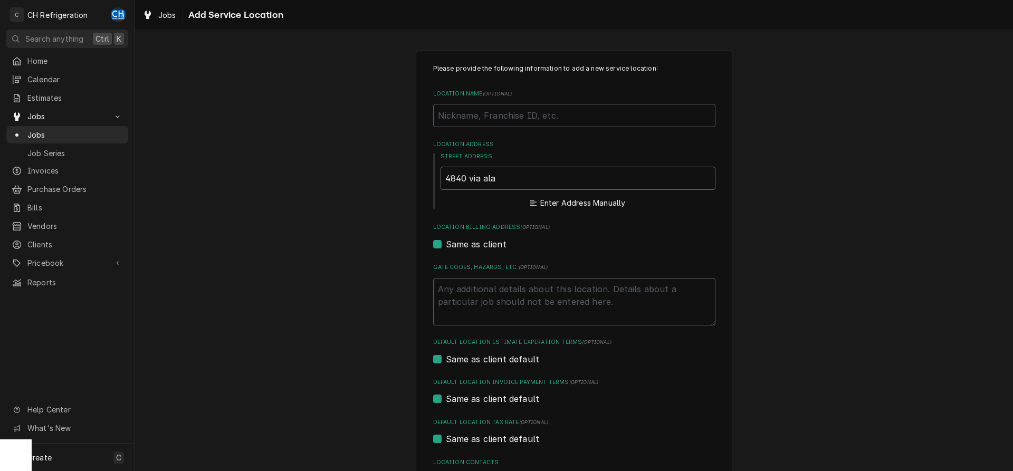
type textarea "x"
type input "4840 Vía Alameda"
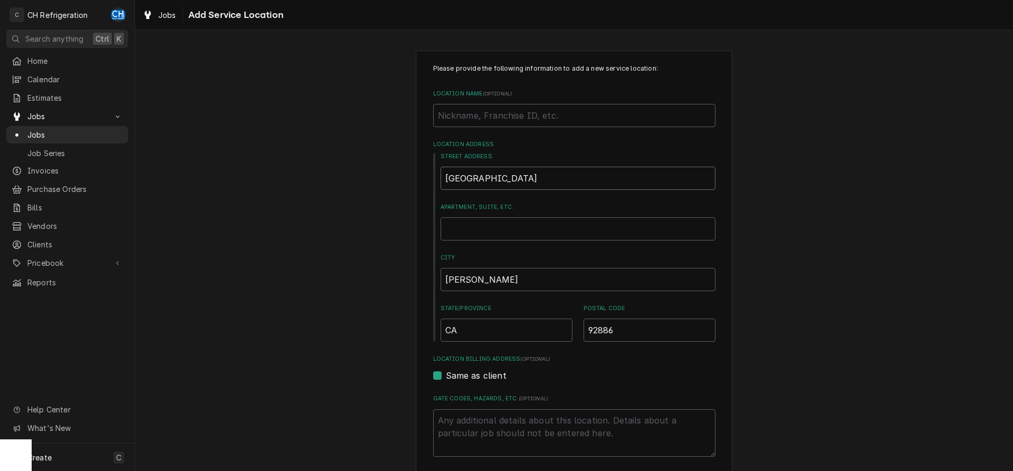
type textarea "x"
type input "4840 Vía Alameda"
click at [551, 233] on input "Apartment, Suite, etc." at bounding box center [577, 228] width 275 height 23
click at [872, 296] on div "Please provide the following information to add a new service location: Locatio…" at bounding box center [574, 365] width 878 height 648
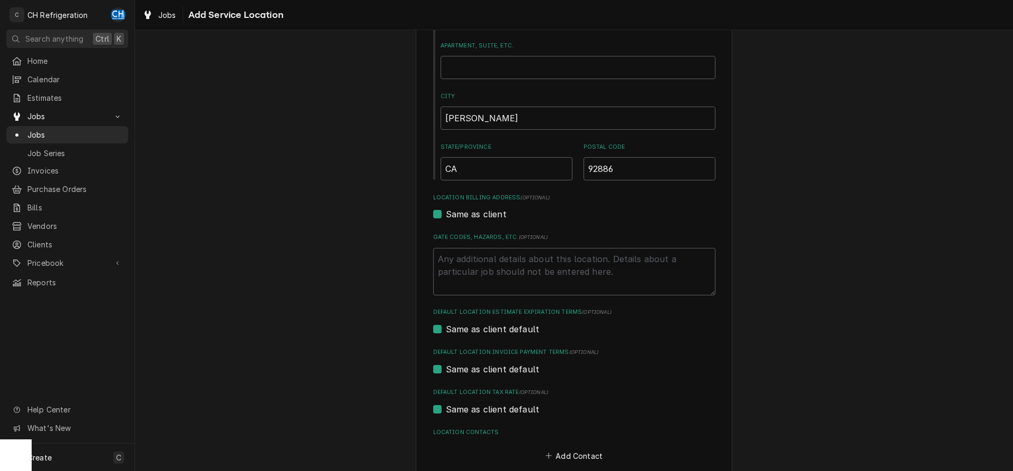
scroll to position [218, 0]
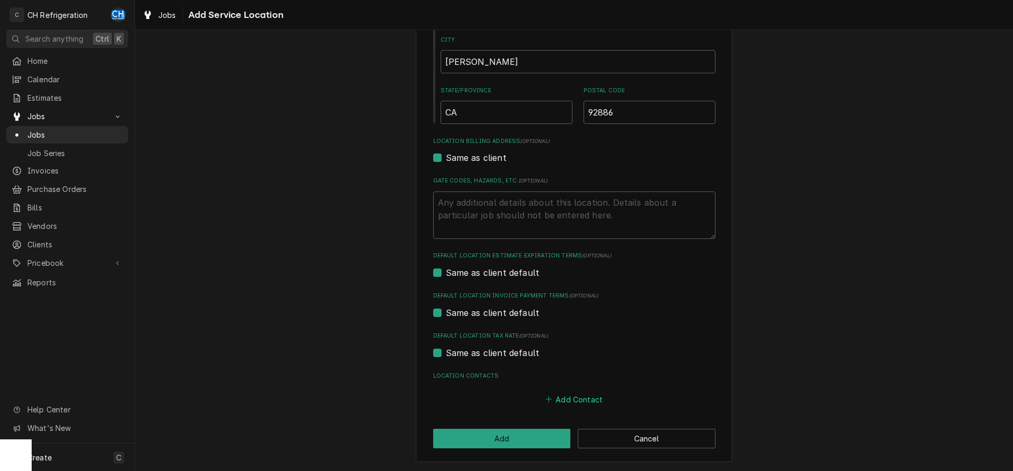
click at [568, 405] on button "Add Contact" at bounding box center [573, 399] width 61 height 15
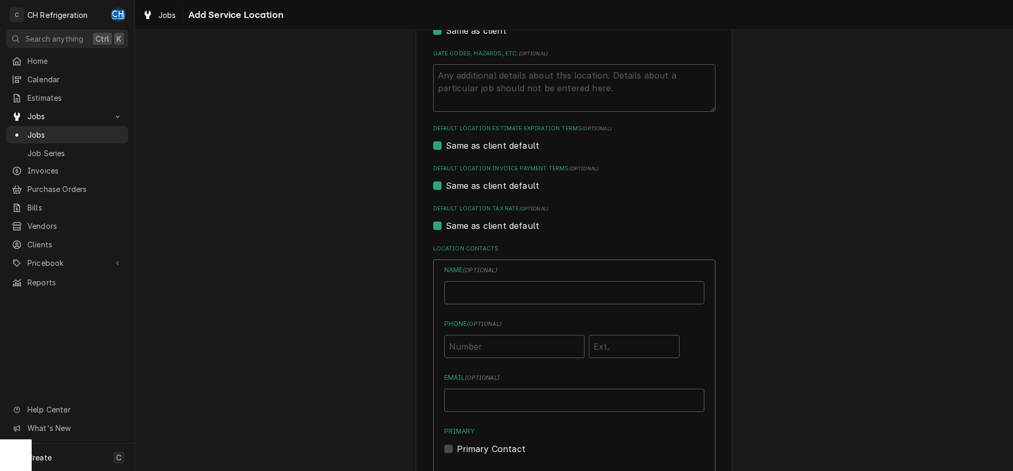
type textarea "x"
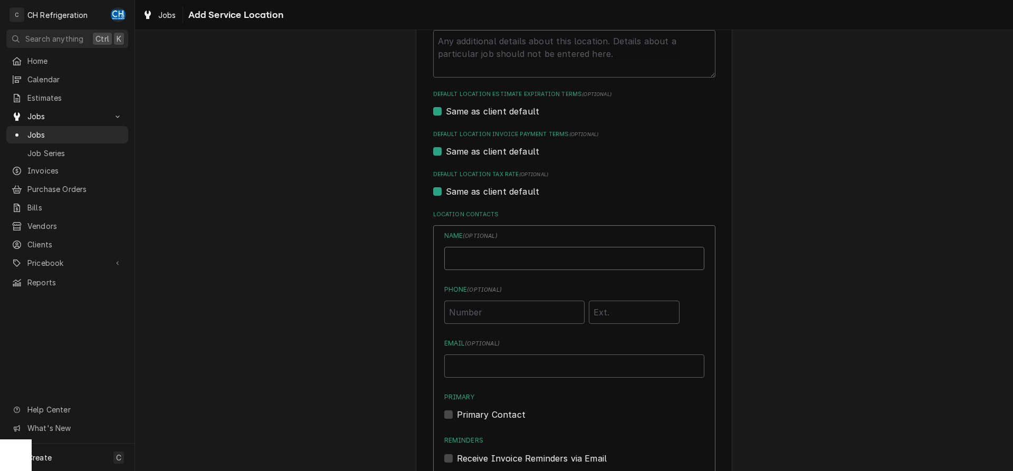
click at [487, 258] on input "Location Name ( optional )" at bounding box center [574, 258] width 260 height 23
type input "[PERSON_NAME]"
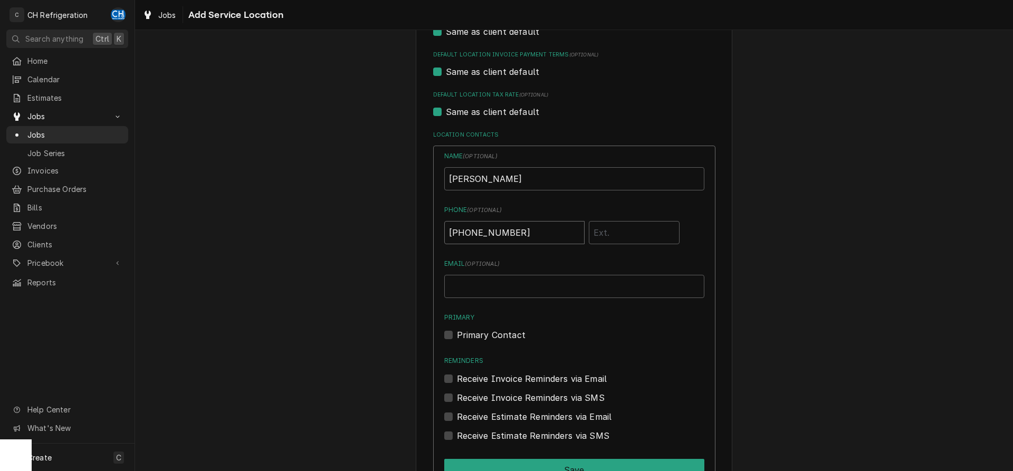
scroll to position [487, 0]
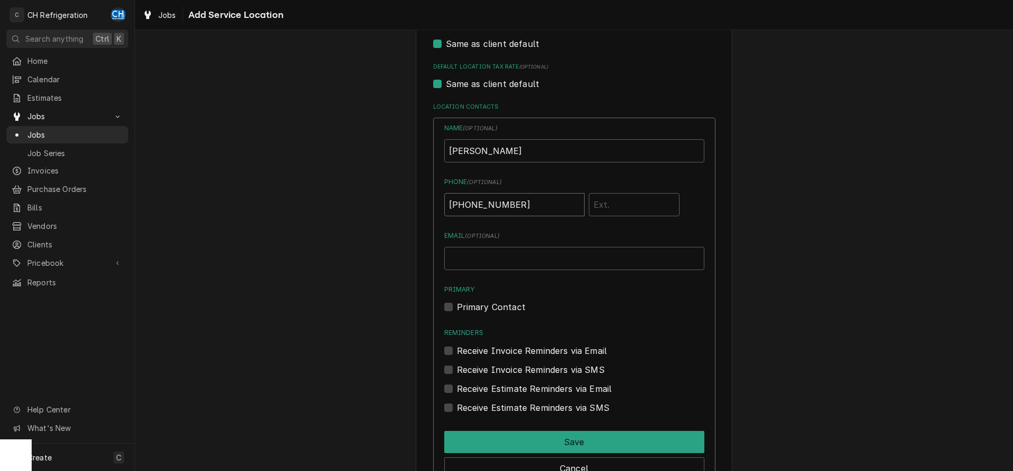
type input "(714) 658-8548"
click at [577, 257] on input "Email ( optional )" at bounding box center [574, 258] width 260 height 23
click at [815, 258] on div "Please provide the following information to add a new service location: Locatio…" at bounding box center [574, 54] width 878 height 1001
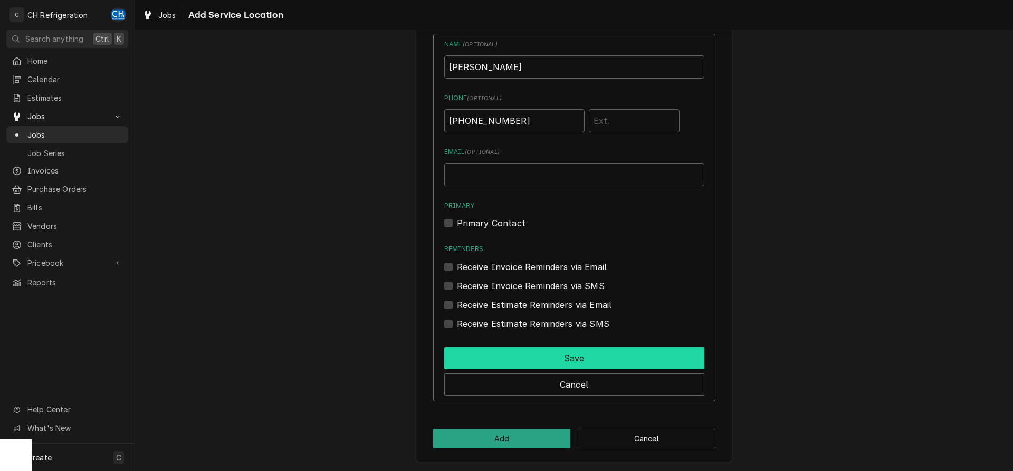
click at [577, 358] on button "Save" at bounding box center [574, 358] width 260 height 22
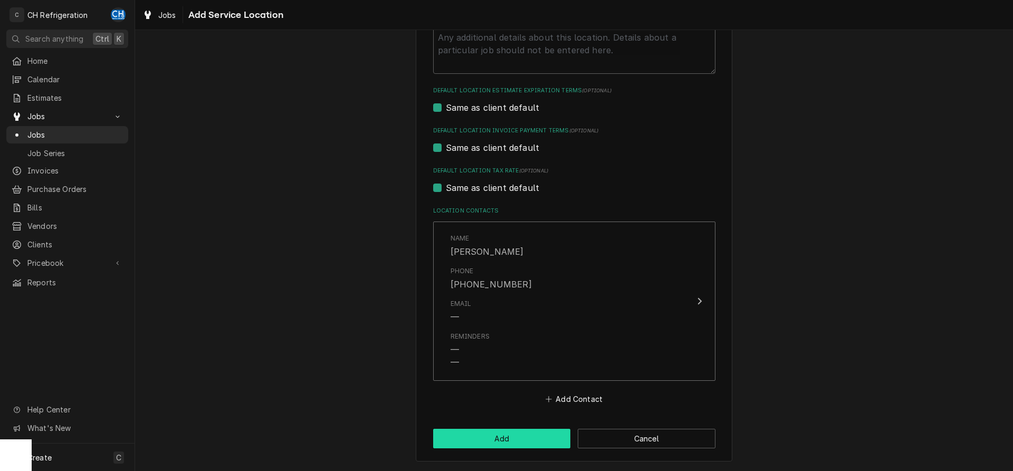
click at [511, 437] on button "Add" at bounding box center [502, 439] width 138 height 20
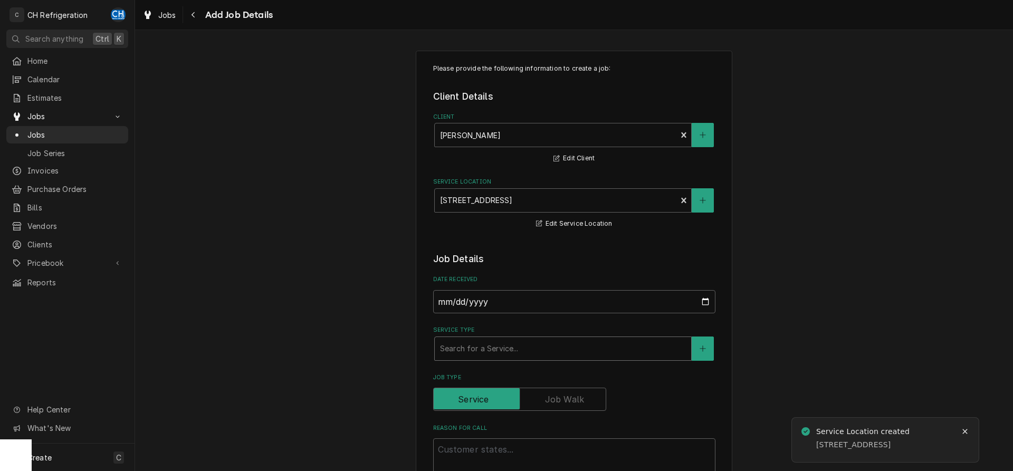
click at [494, 351] on div "Service Type" at bounding box center [563, 348] width 246 height 19
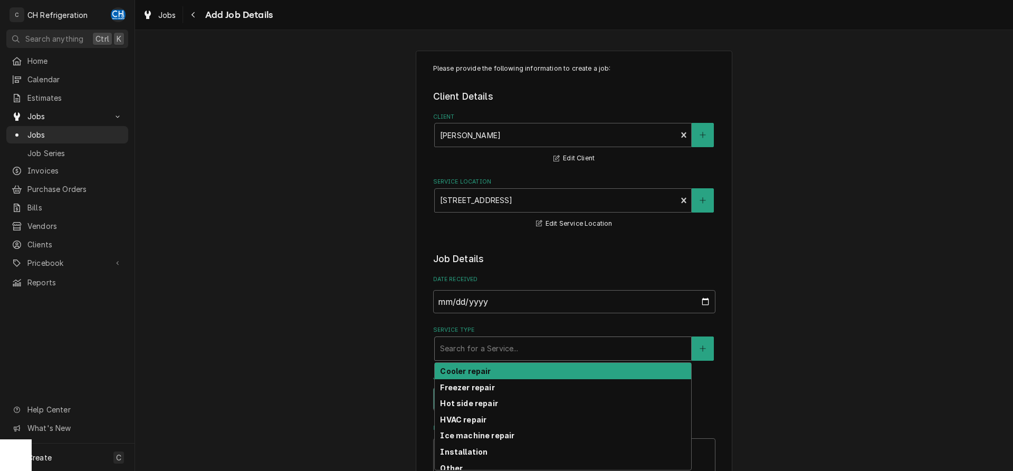
click at [511, 366] on div "Cooler repair" at bounding box center [563, 371] width 256 height 16
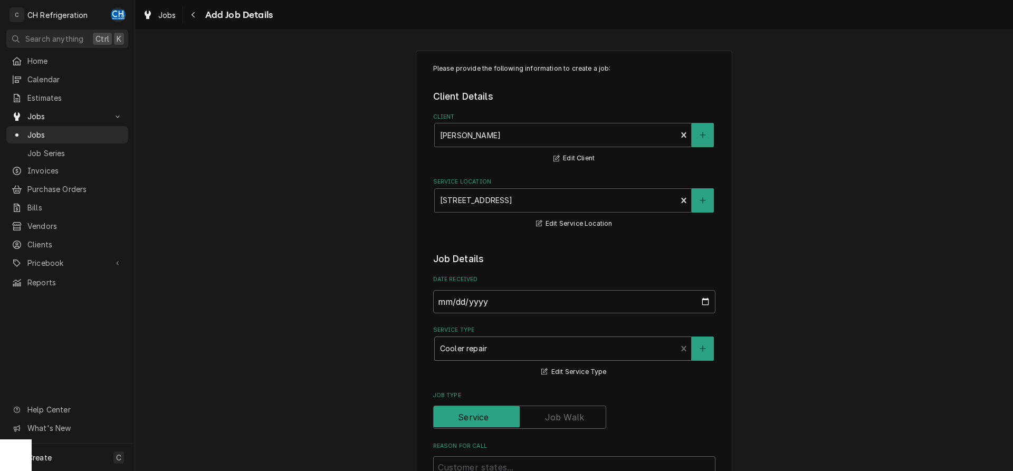
scroll to position [108, 0]
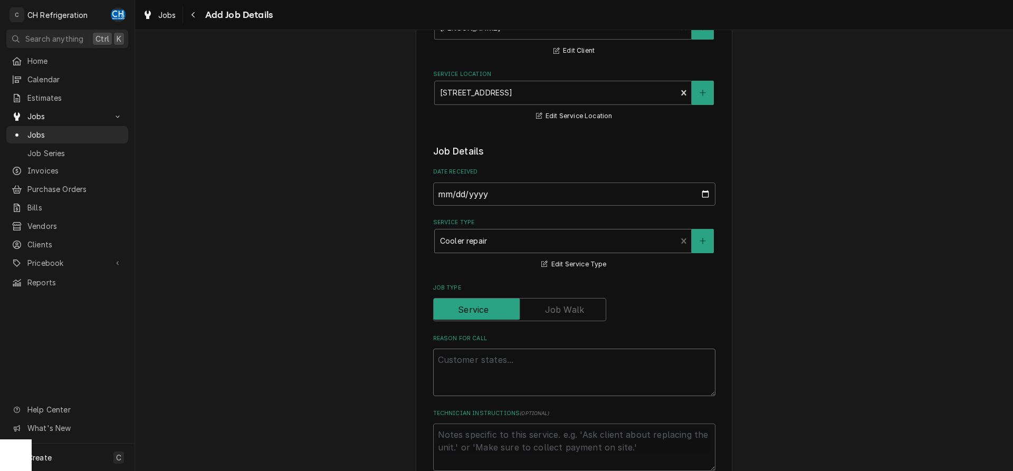
click at [556, 357] on textarea "Reason For Call" at bounding box center [574, 372] width 282 height 47
type textarea "x"
type textarea "u"
type textarea "x"
type textarea "un"
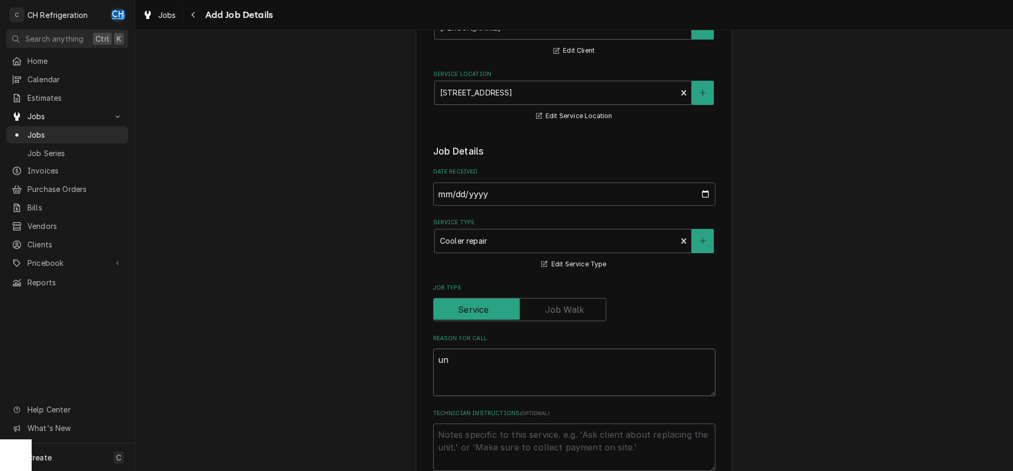
type textarea "x"
type textarea "uni"
type textarea "x"
type textarea "unit"
type textarea "x"
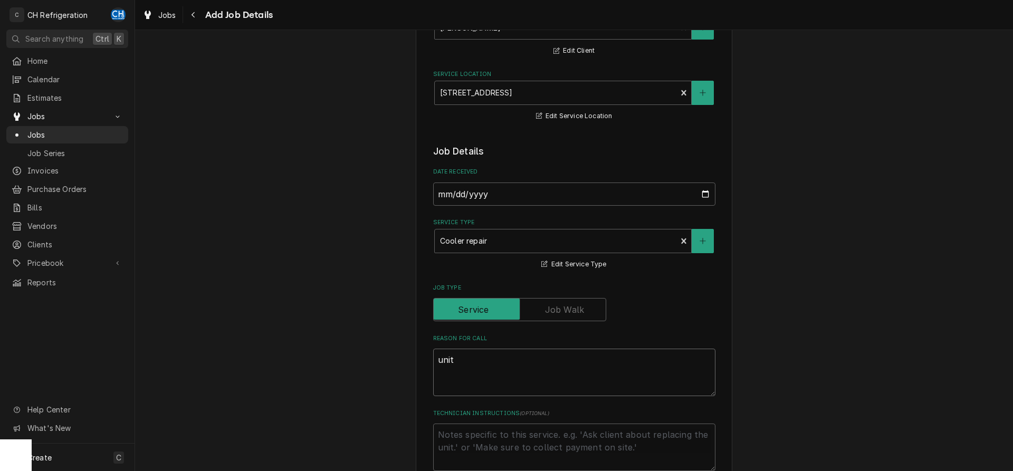
type textarea "unit"
type textarea "x"
type textarea "unit n"
type textarea "x"
type textarea "unit ne"
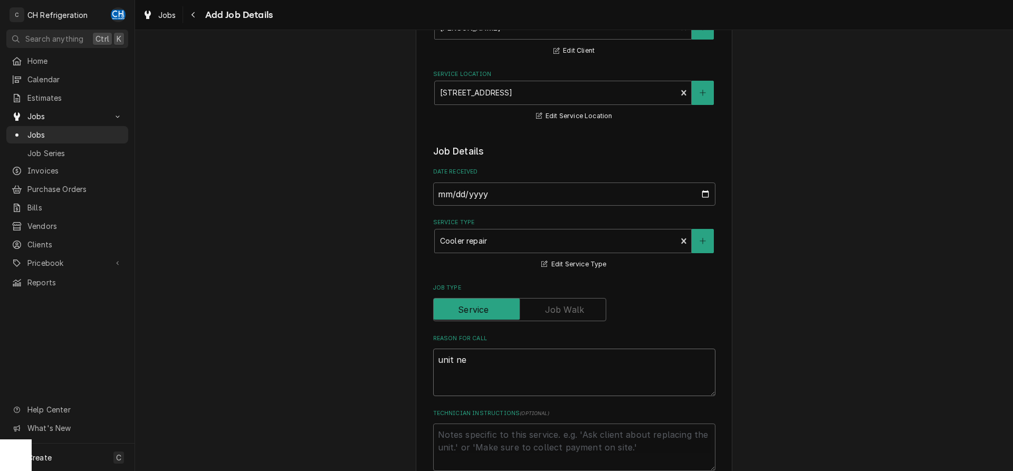
type textarea "x"
type textarea "unit nee"
type textarea "x"
type textarea "unit need"
type textarea "x"
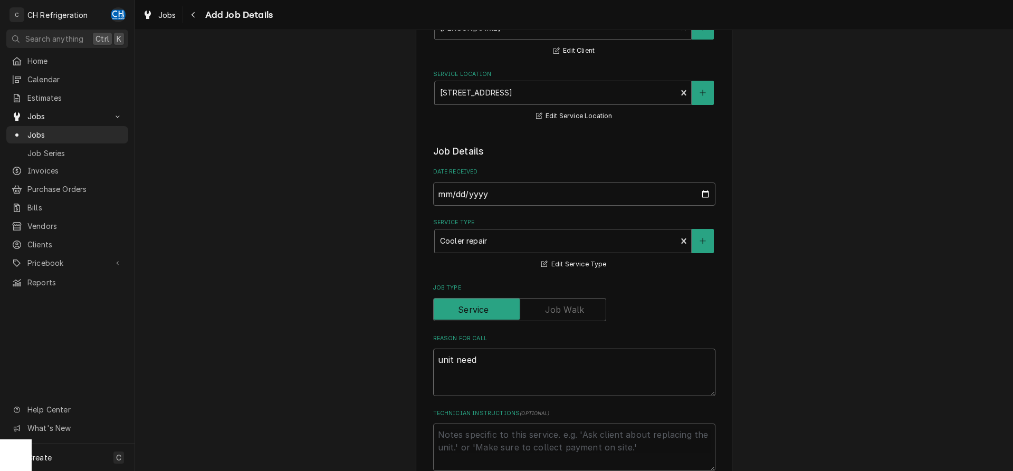
type textarea "unit needs"
type textarea "x"
type textarea "unit needs"
type textarea "x"
type textarea "unit needs r"
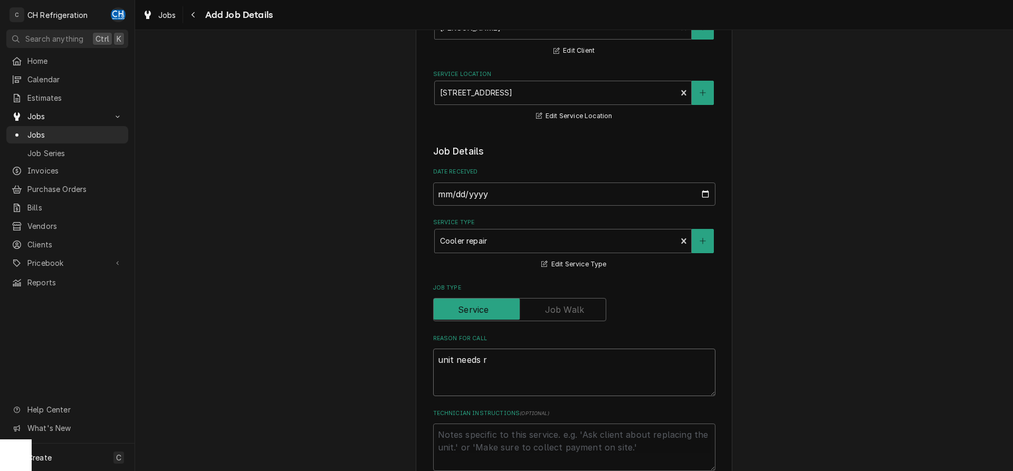
type textarea "x"
type textarea "unit needs re"
type textarea "x"
type textarea "unit needs ref"
type textarea "x"
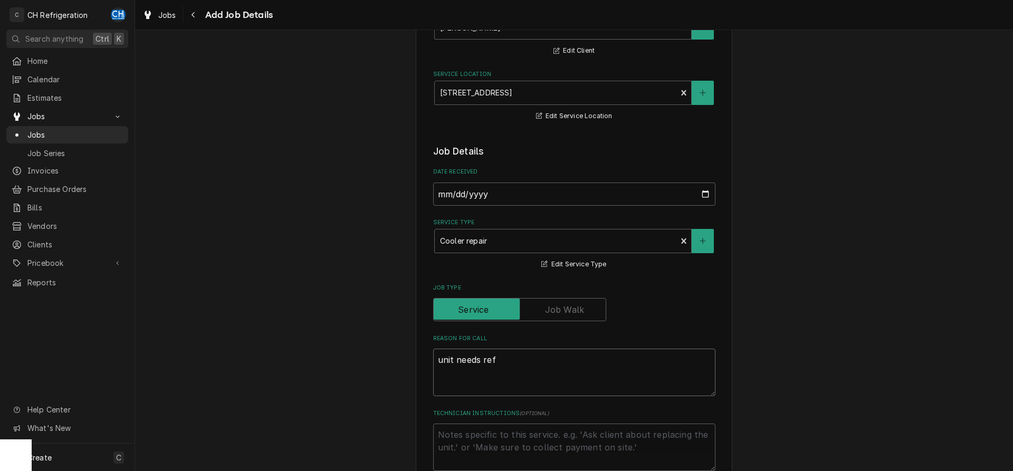
type textarea "unit needs refr"
type textarea "x"
type textarea "unit needs refri"
type textarea "x"
type textarea "unit needs refrig"
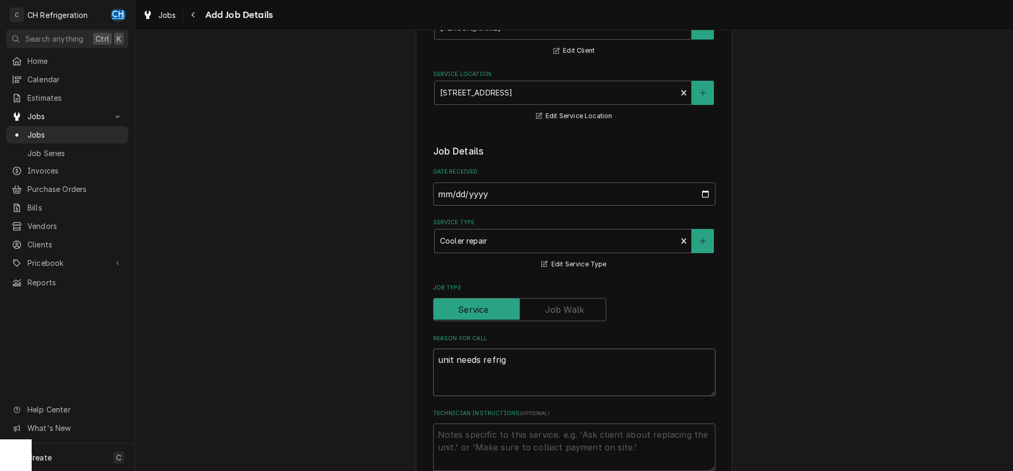
type textarea "x"
type textarea "unit needs refrige"
type textarea "x"
type textarea "unit needs refriger"
type textarea "x"
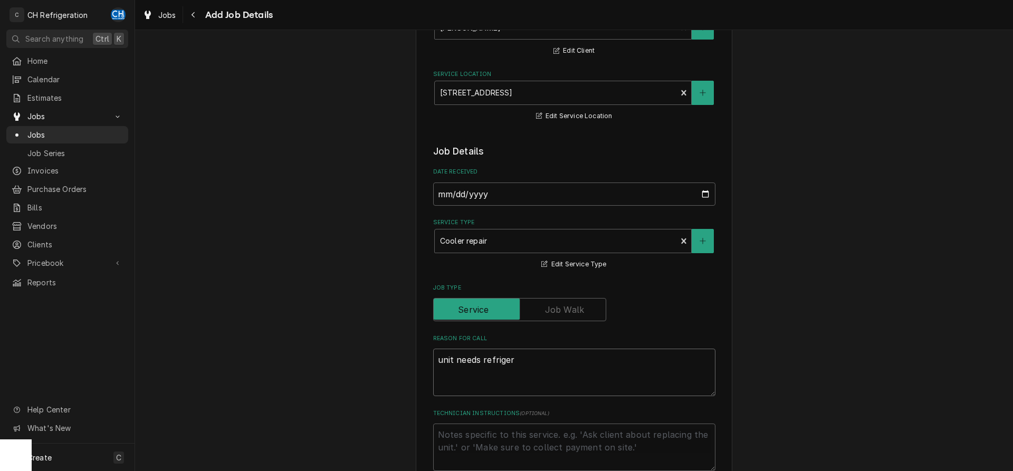
type textarea "unit needs refrigera"
type textarea "x"
type textarea "unit needs refrigeran"
type textarea "x"
type textarea "unit needs refrigerant"
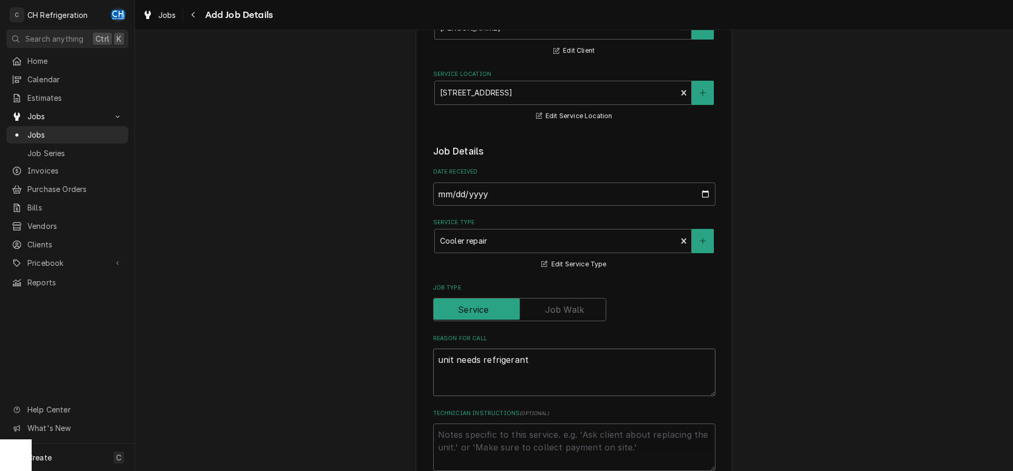
type textarea "x"
type textarea "unit needs refrigerant"
type textarea "x"
type textarea "unit needs refrigerant 4"
type textarea "x"
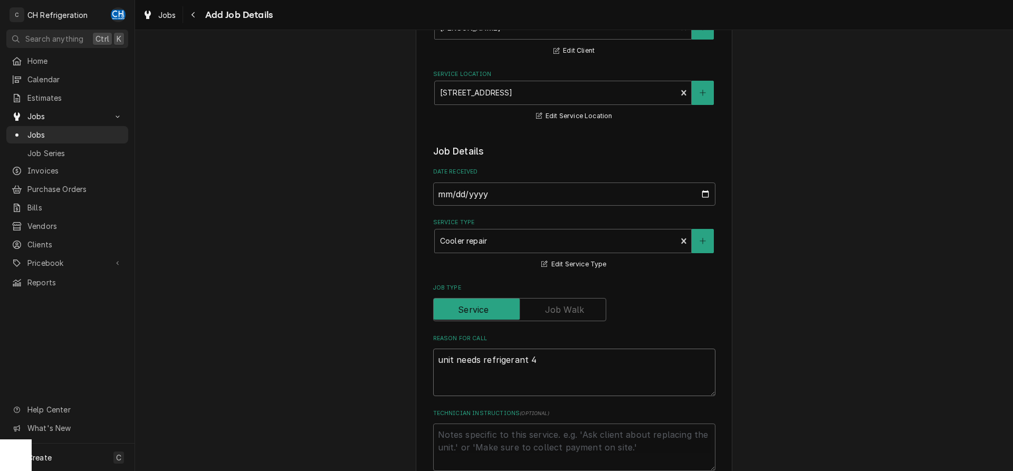
type textarea "unit needs refrigerant 41"
type textarea "x"
type textarea "unit needs refrigerant 410"
type textarea "x"
type textarea "unit needs refrigerant 410a"
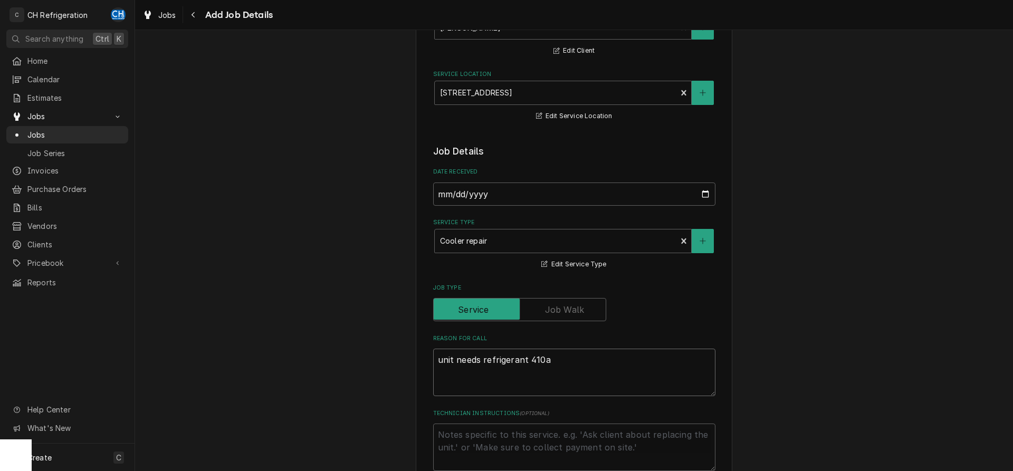
type textarea "x"
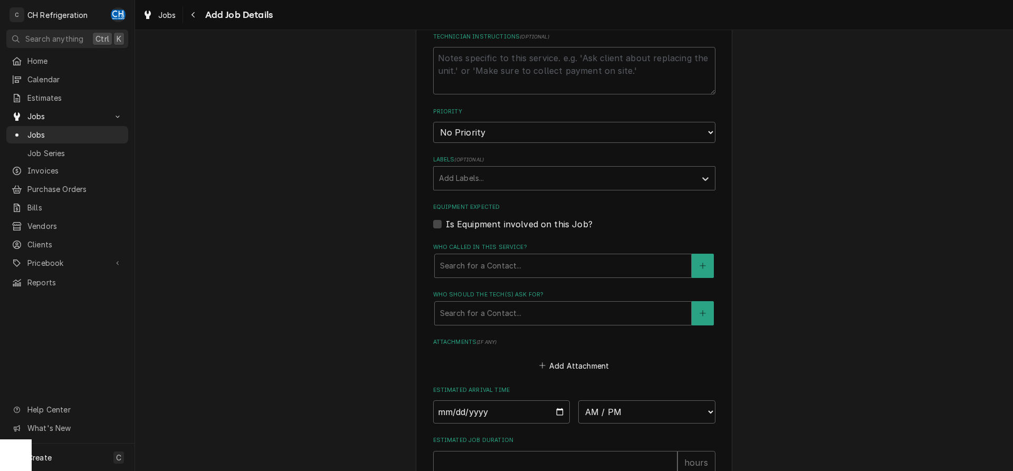
scroll to position [625, 0]
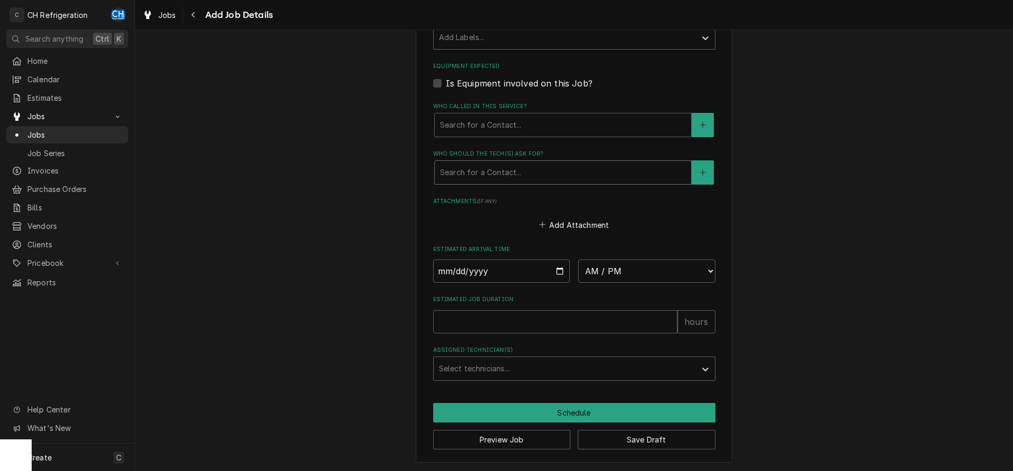
type textarea "unit needs refrigerant 410a"
click at [520, 171] on div "Who should the tech(s) ask for?" at bounding box center [563, 172] width 246 height 19
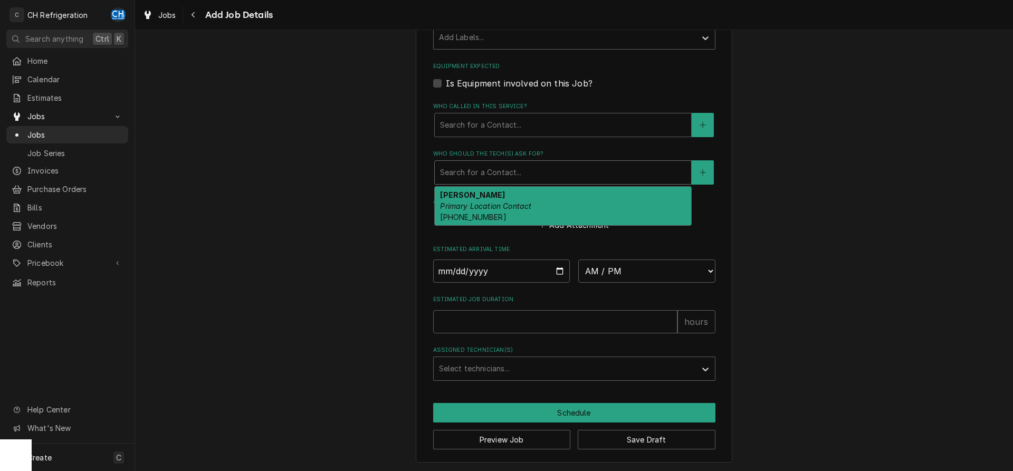
drag, startPoint x: 516, startPoint y: 209, endPoint x: 520, endPoint y: 245, distance: 36.1
click at [516, 209] on em "Primary Location Contact" at bounding box center [485, 206] width 91 height 9
type textarea "x"
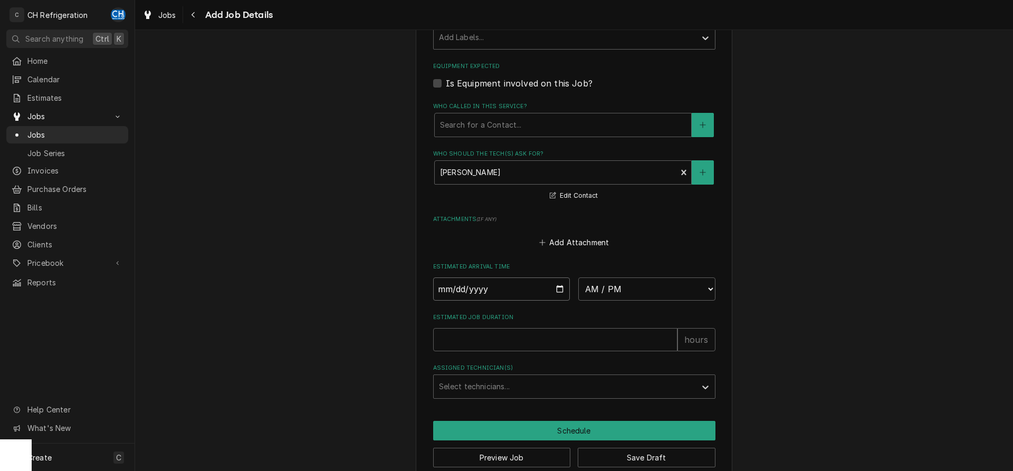
click at [562, 287] on input "Date" at bounding box center [501, 288] width 137 height 23
type input "2025-09-16"
type textarea "x"
click at [561, 289] on input "2025-09-16" at bounding box center [501, 288] width 137 height 23
type input "2025-09-17"
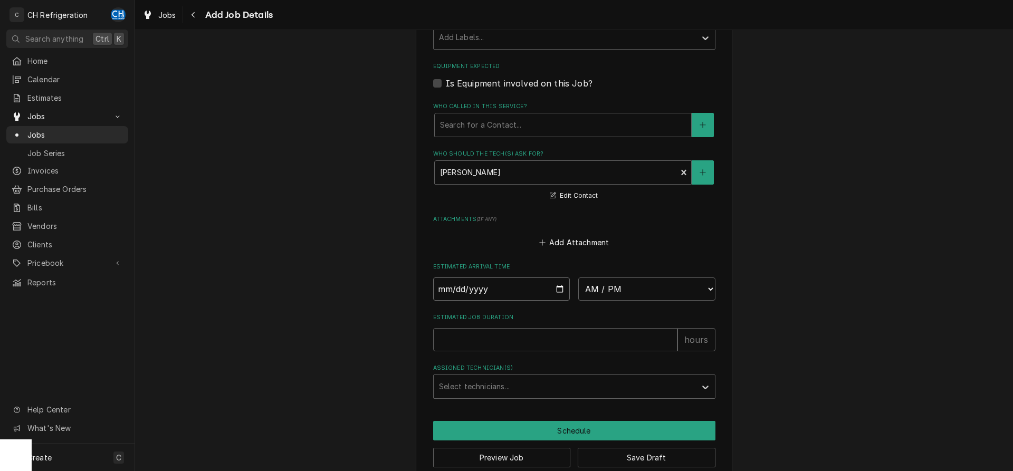
type textarea "x"
click at [578, 277] on select "AM / PM 6:00 AM 6:15 AM 6:30 AM 6:45 AM 7:00 AM 7:15 AM 7:30 AM 7:45 AM 8:00 AM…" at bounding box center [646, 288] width 137 height 23
select select "09:00:00"
click option "9:00 AM" at bounding box center [0, 0] width 0 height 0
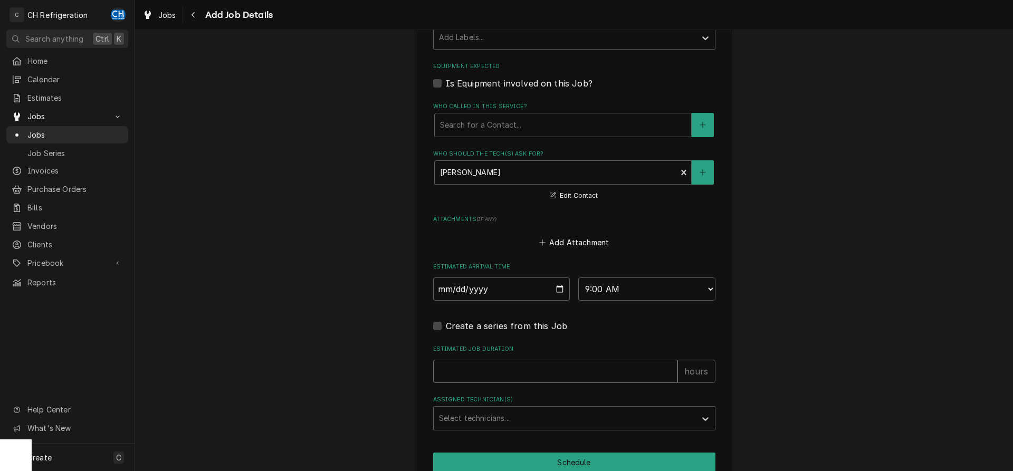
click at [535, 366] on input "Estimated Job Duration" at bounding box center [555, 371] width 244 height 23
type textarea "x"
type input "2"
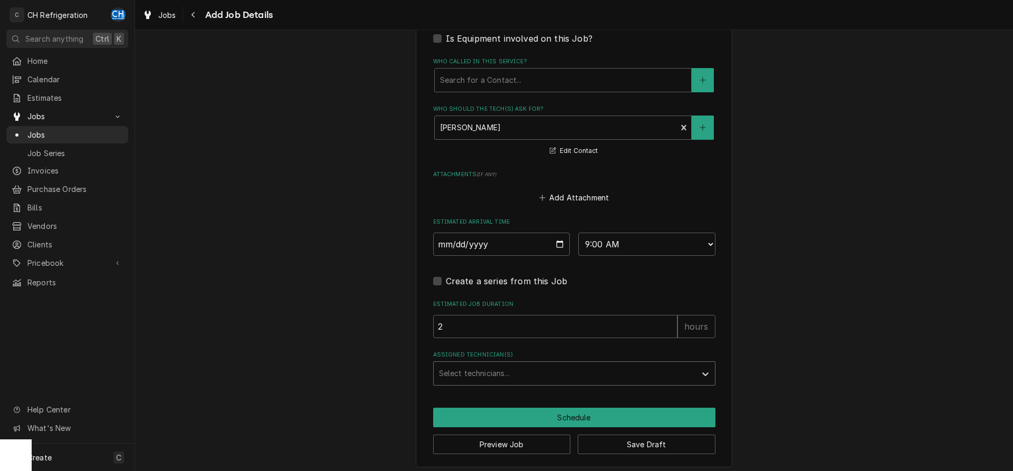
scroll to position [675, 0]
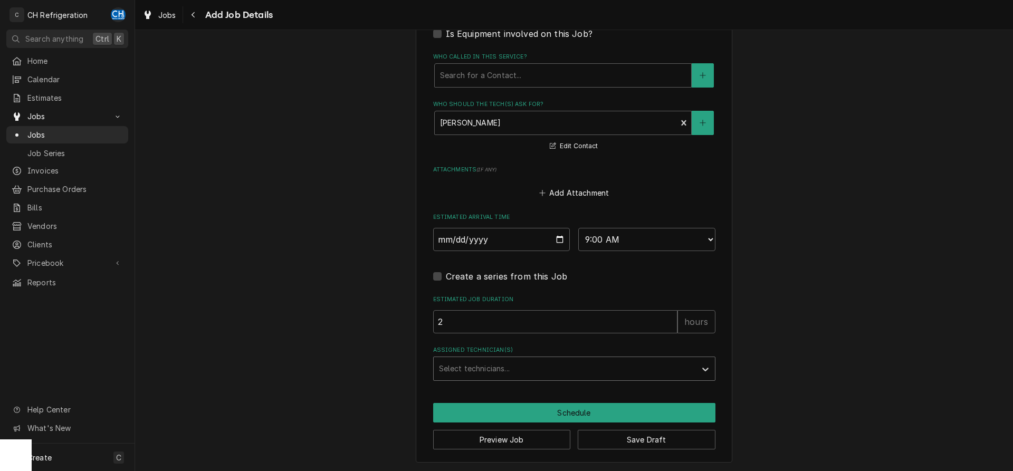
drag, startPoint x: 517, startPoint y: 360, endPoint x: 515, endPoint y: 372, distance: 12.3
click at [517, 360] on div "Assigned Technician(s)" at bounding box center [565, 368] width 252 height 19
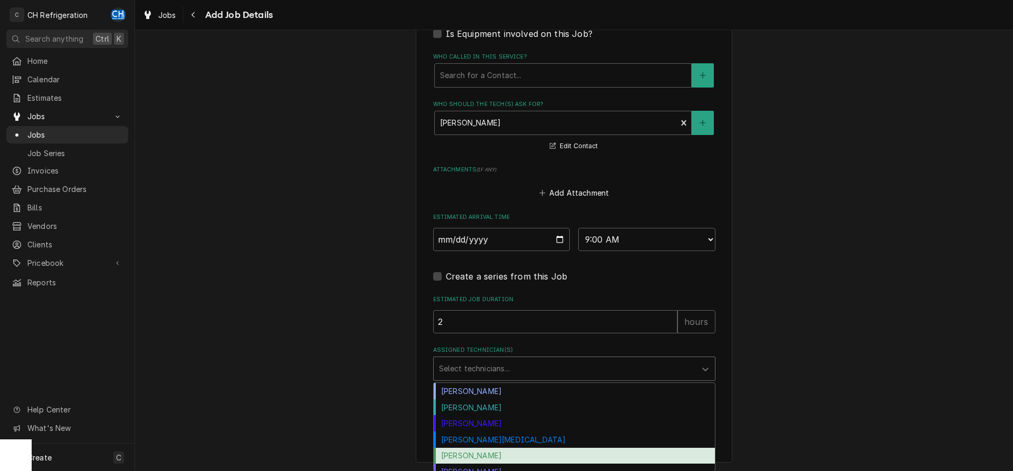
scroll to position [9, 0]
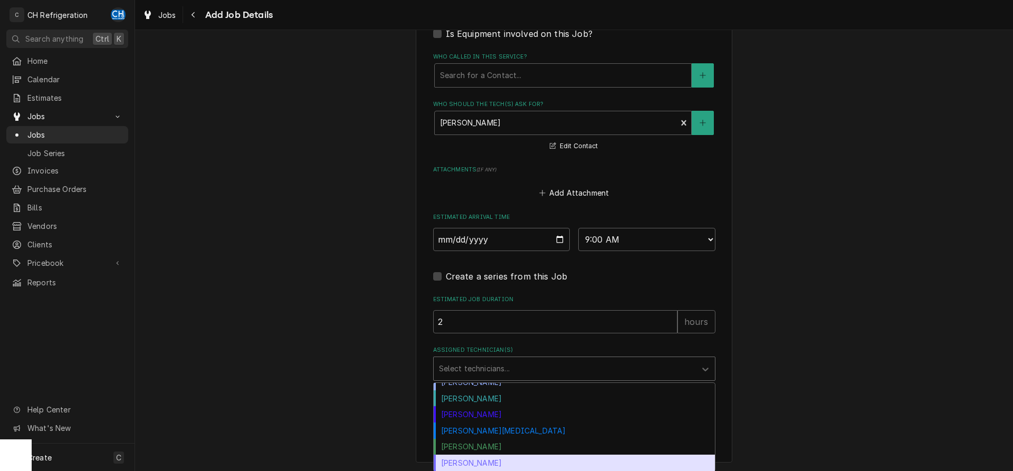
click at [476, 463] on div "Steven Hiraga" at bounding box center [574, 463] width 281 height 16
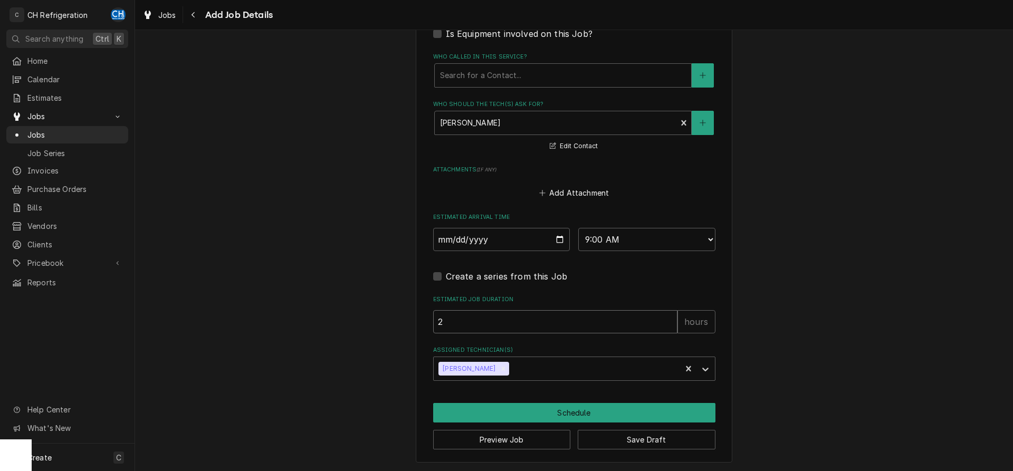
drag, startPoint x: 464, startPoint y: 314, endPoint x: 410, endPoint y: 301, distance: 56.0
click at [433, 310] on input "2" at bounding box center [555, 321] width 244 height 23
type textarea "x"
type input "1"
type textarea "x"
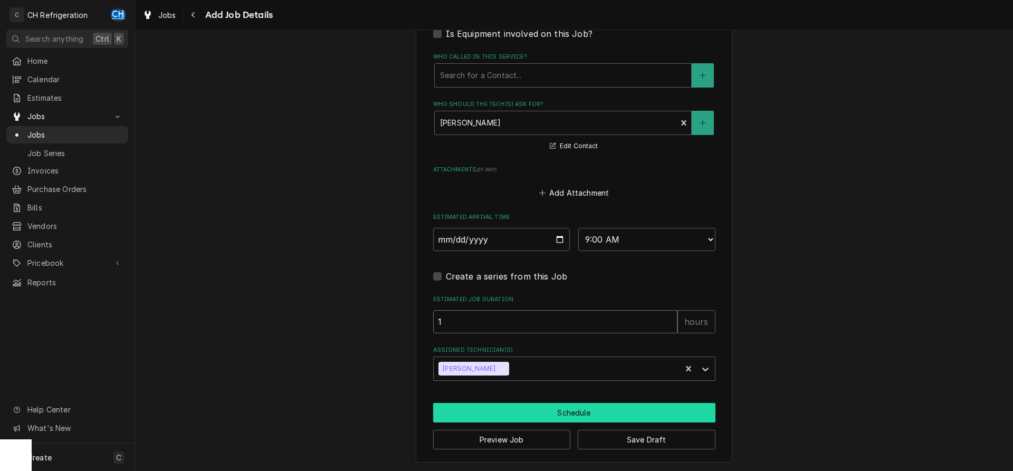
type input "1"
click at [545, 408] on button "Schedule" at bounding box center [574, 413] width 282 height 20
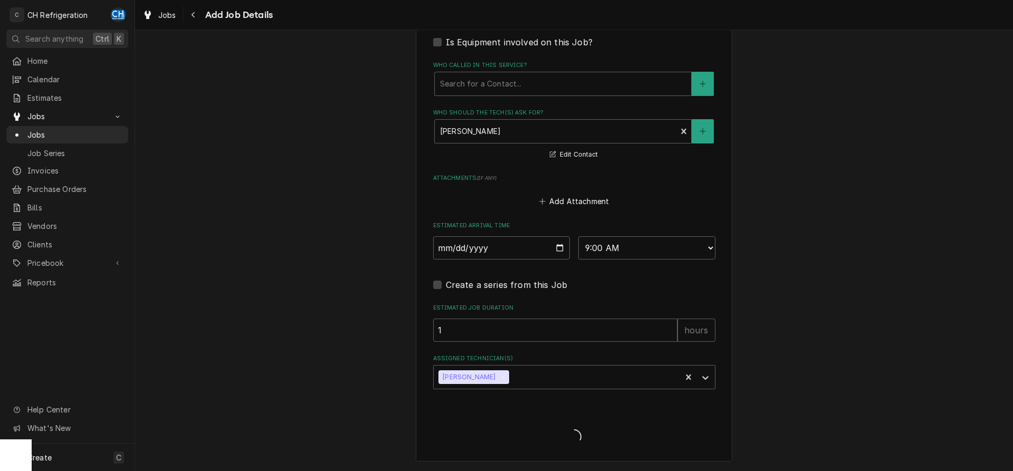
scroll to position [665, 0]
type textarea "x"
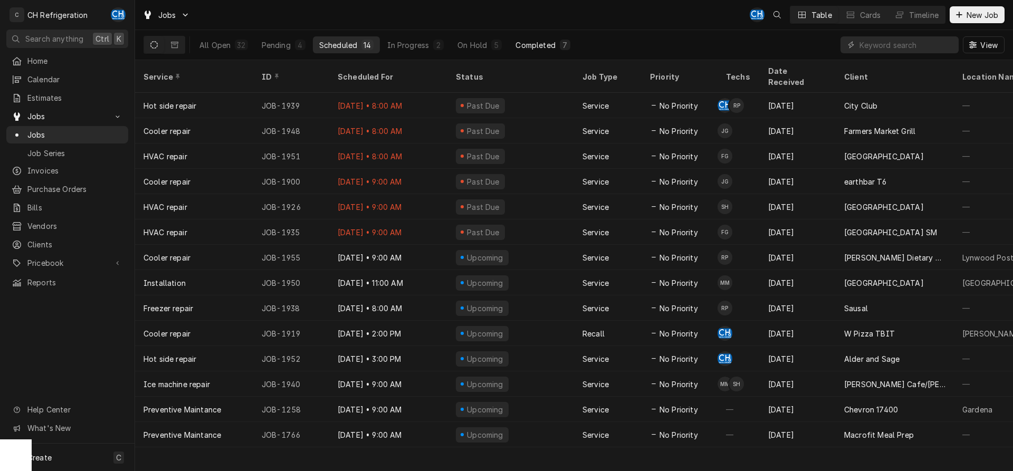
click at [527, 41] on div "Completed" at bounding box center [535, 45] width 40 height 11
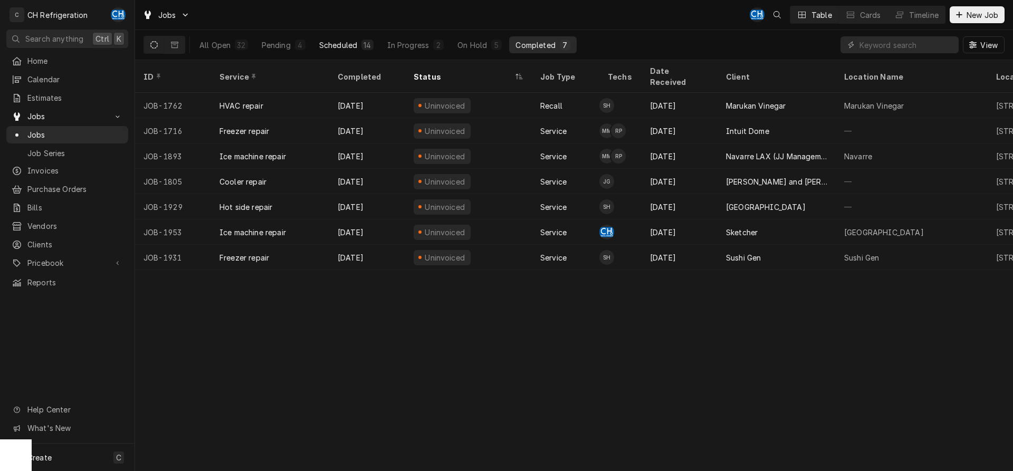
click at [343, 39] on button "Scheduled 14" at bounding box center [346, 44] width 67 height 17
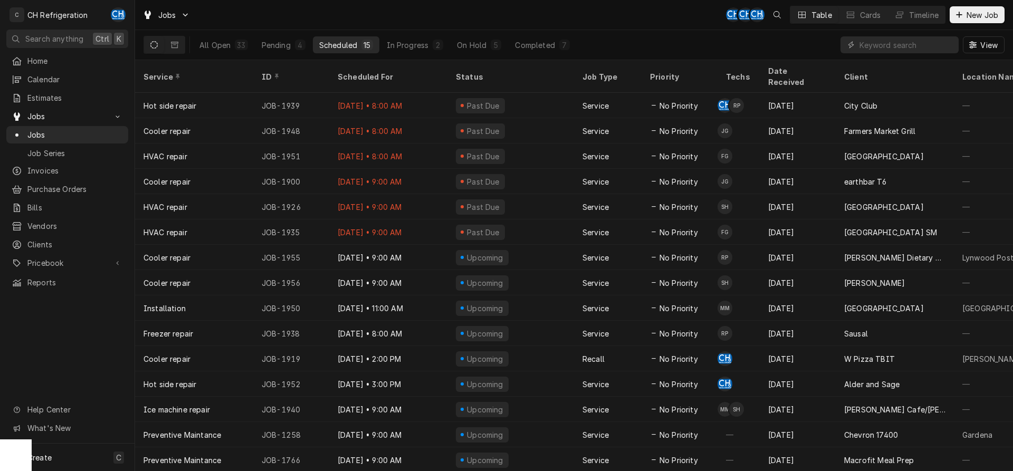
click at [379, 51] on button "Scheduled 15" at bounding box center [346, 44] width 66 height 17
click at [357, 50] on button "Scheduled 15" at bounding box center [346, 44] width 66 height 17
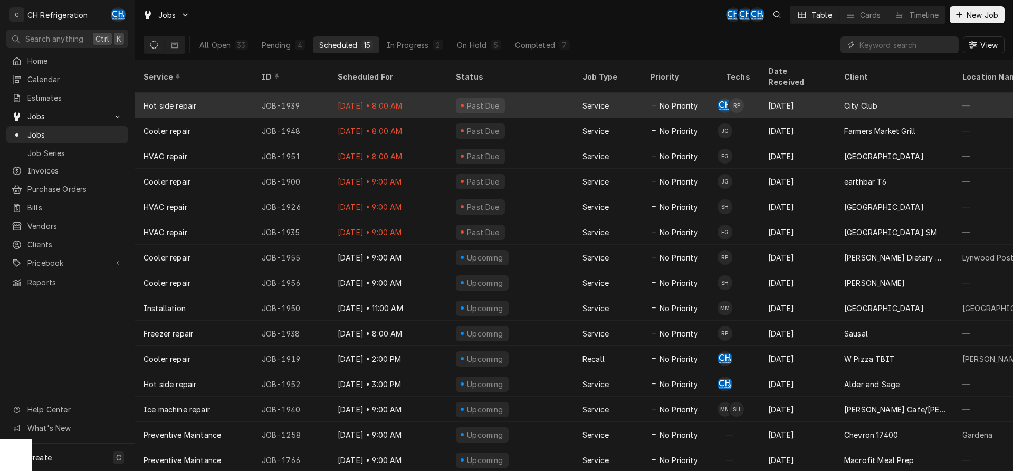
click at [821, 93] on div "[DATE]" at bounding box center [798, 105] width 76 height 25
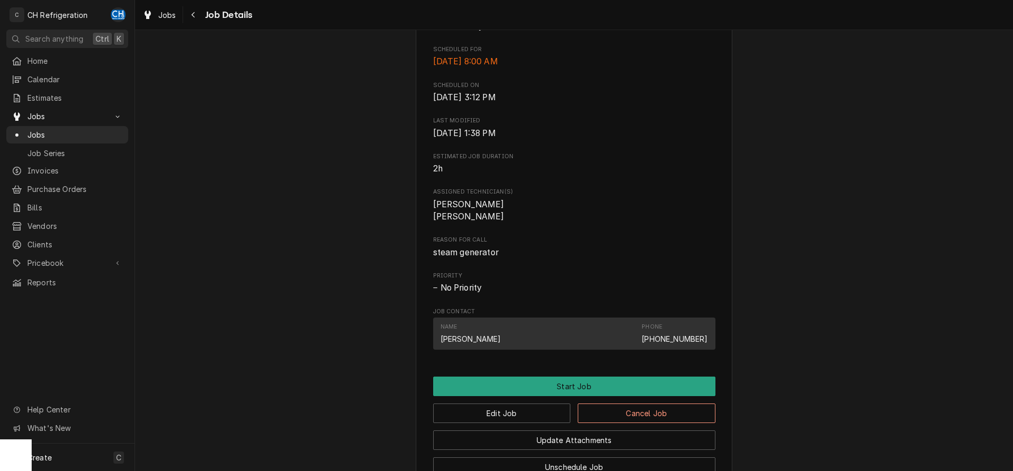
scroll to position [478, 0]
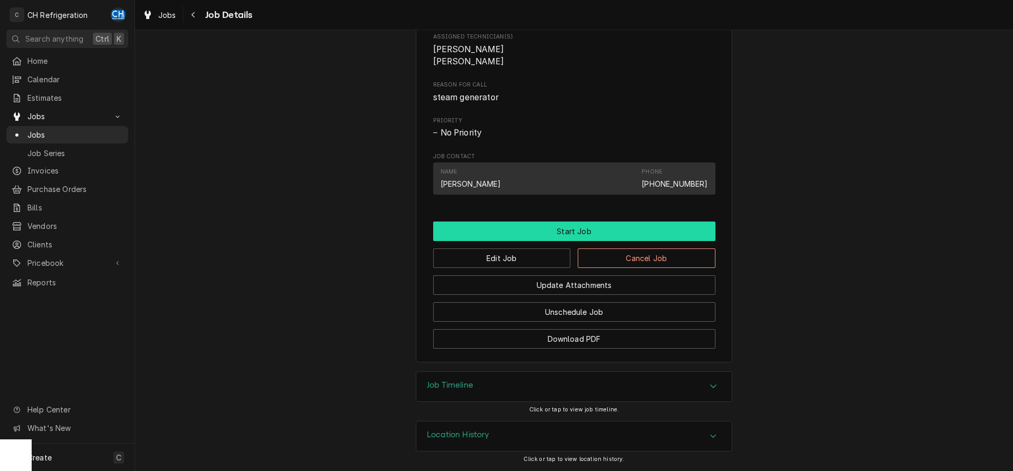
click at [579, 223] on button "Start Job" at bounding box center [574, 232] width 282 height 20
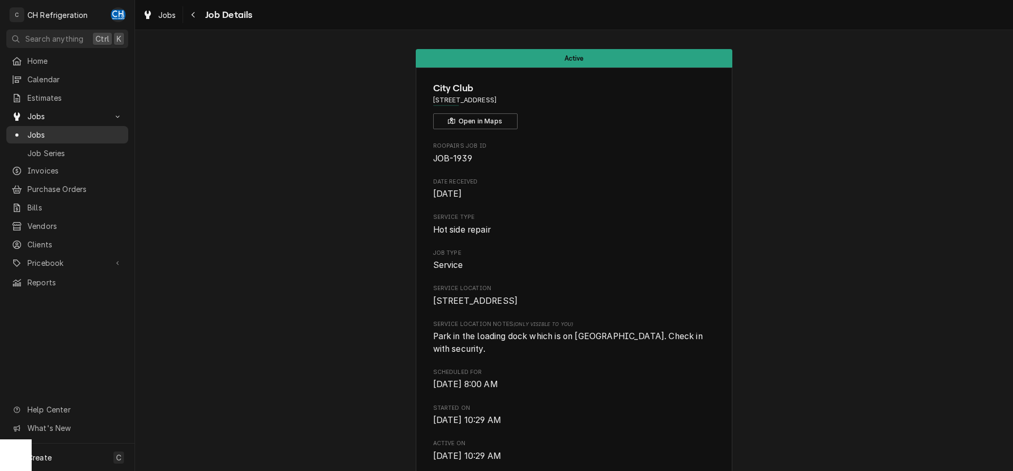
click at [39, 129] on span "Jobs" at bounding box center [74, 134] width 95 height 11
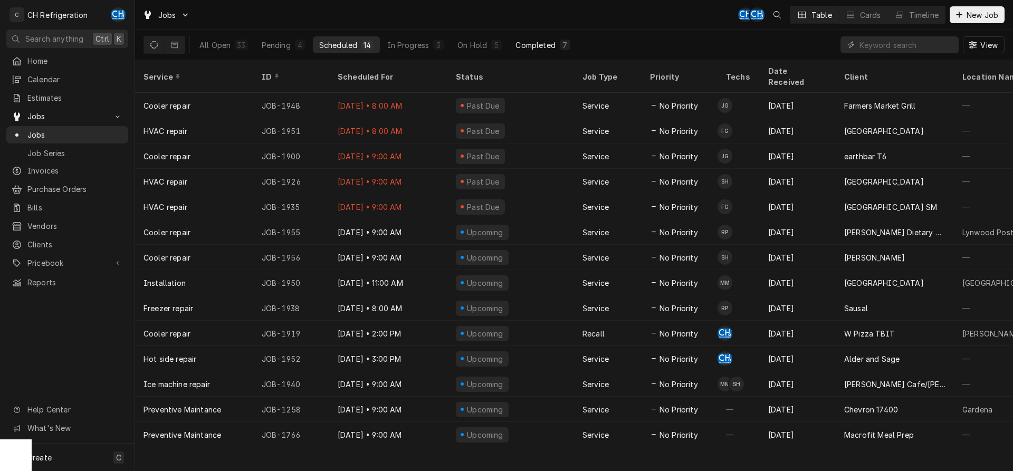
click at [567, 42] on div "7" at bounding box center [565, 45] width 6 height 11
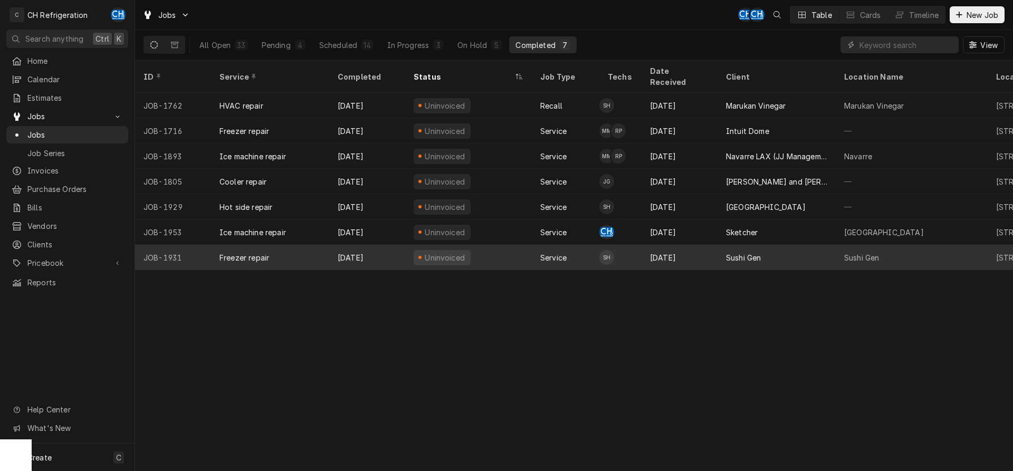
click at [843, 245] on div "Sushi Gen" at bounding box center [912, 257] width 152 height 25
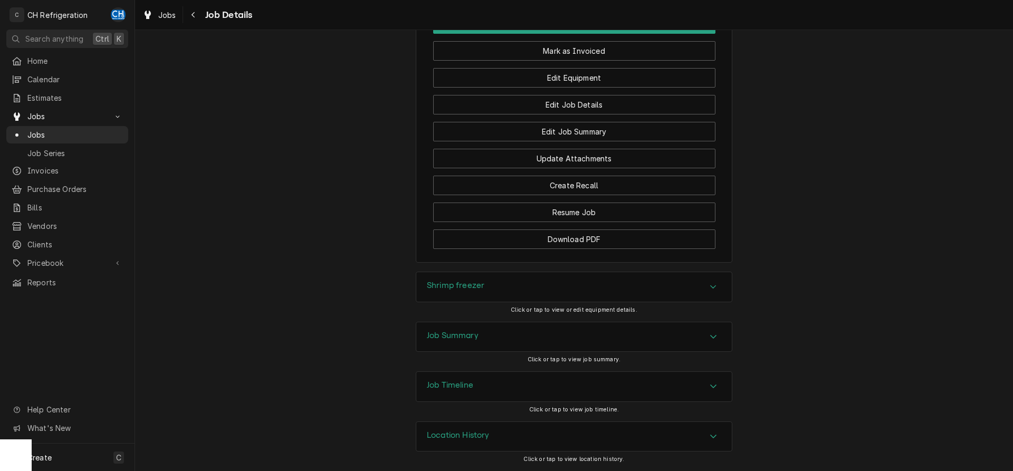
click at [480, 331] on div "Job Summary" at bounding box center [573, 337] width 315 height 30
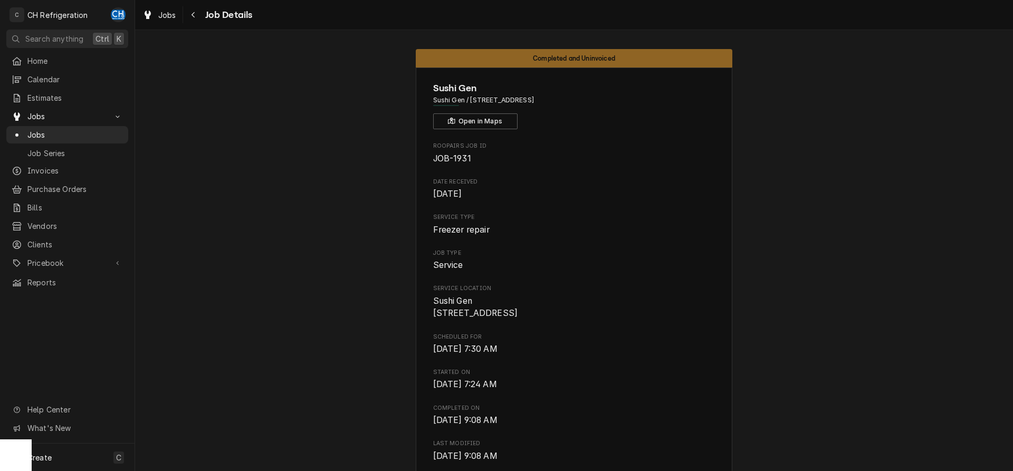
drag, startPoint x: 588, startPoint y: 103, endPoint x: 471, endPoint y: 102, distance: 116.6
click at [471, 102] on span "Sushi Gen / [STREET_ADDRESS]" at bounding box center [574, 99] width 282 height 9
copy span "[STREET_ADDRESS]"
drag, startPoint x: 531, startPoint y: 58, endPoint x: 622, endPoint y: 57, distance: 91.8
click at [622, 57] on div "Completed and Uninvoiced" at bounding box center [574, 58] width 317 height 18
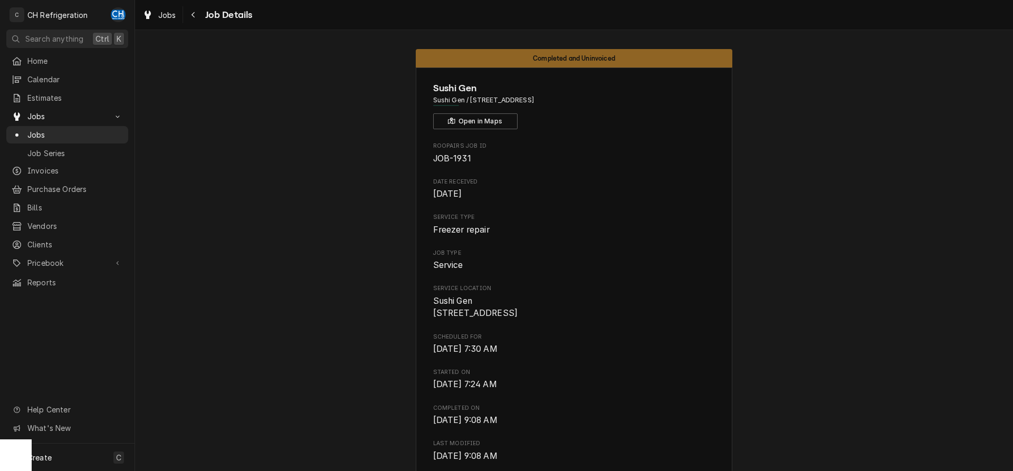
click at [685, 104] on span "Sushi Gen / [STREET_ADDRESS]" at bounding box center [574, 99] width 282 height 9
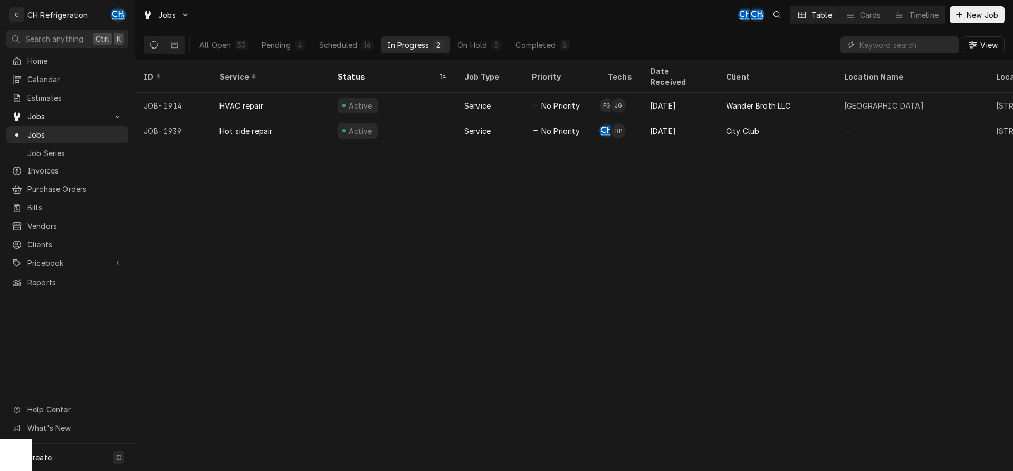
scroll to position [0, 637]
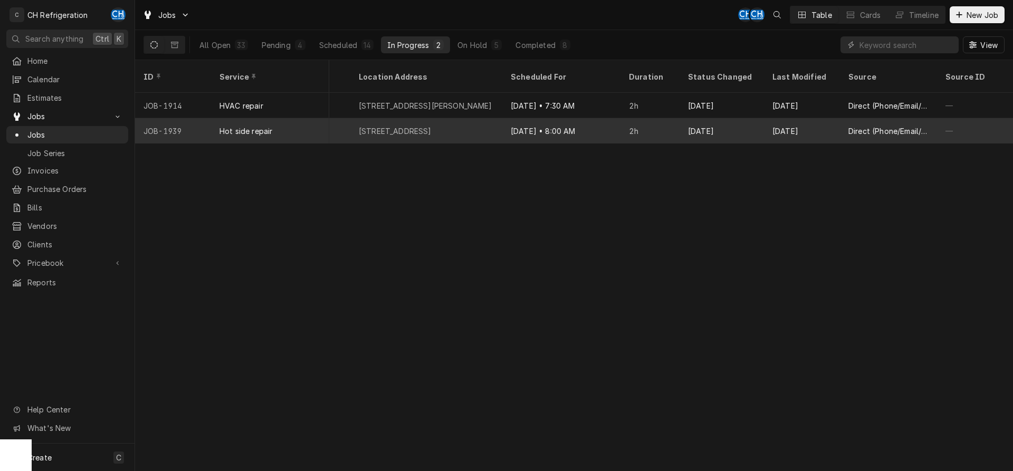
click at [690, 119] on div "[DATE]" at bounding box center [721, 130] width 84 height 25
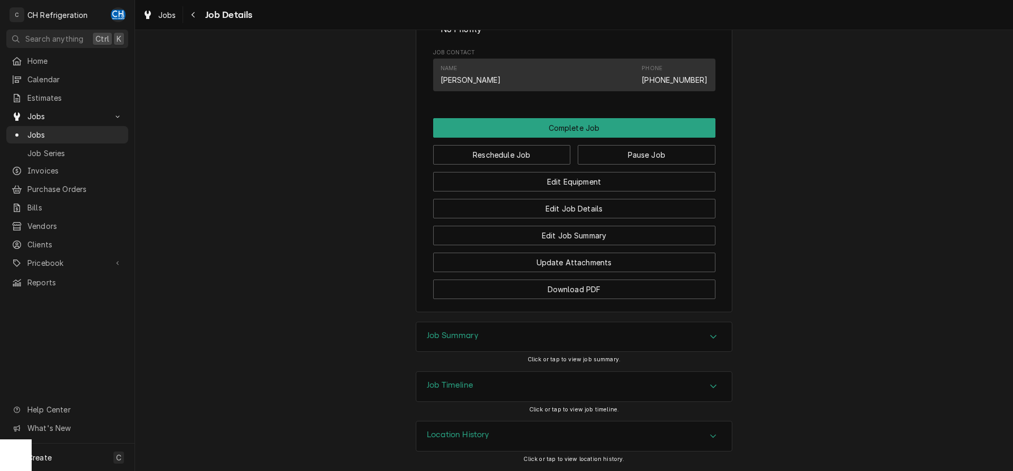
click at [543, 331] on div "Job Summary" at bounding box center [573, 337] width 315 height 30
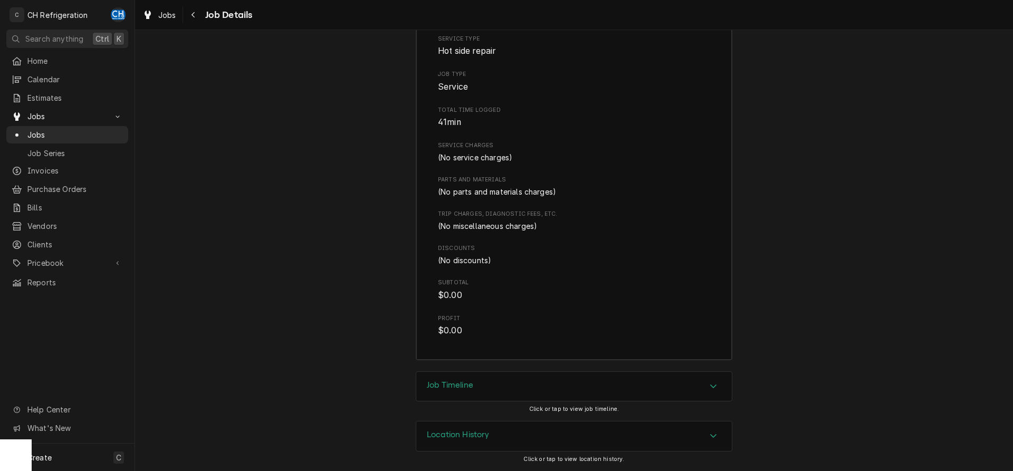
click at [531, 387] on div "Job Timeline" at bounding box center [573, 387] width 315 height 30
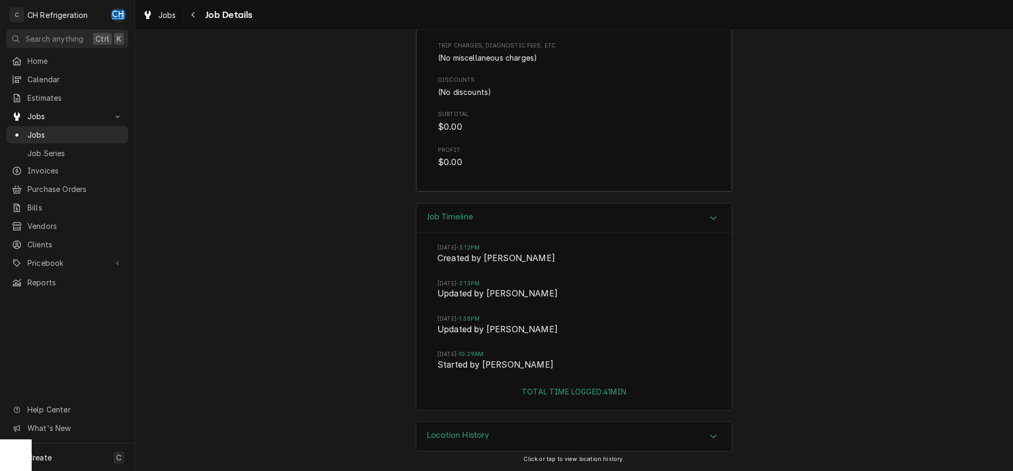
click at [527, 427] on div "Location History" at bounding box center [573, 437] width 315 height 30
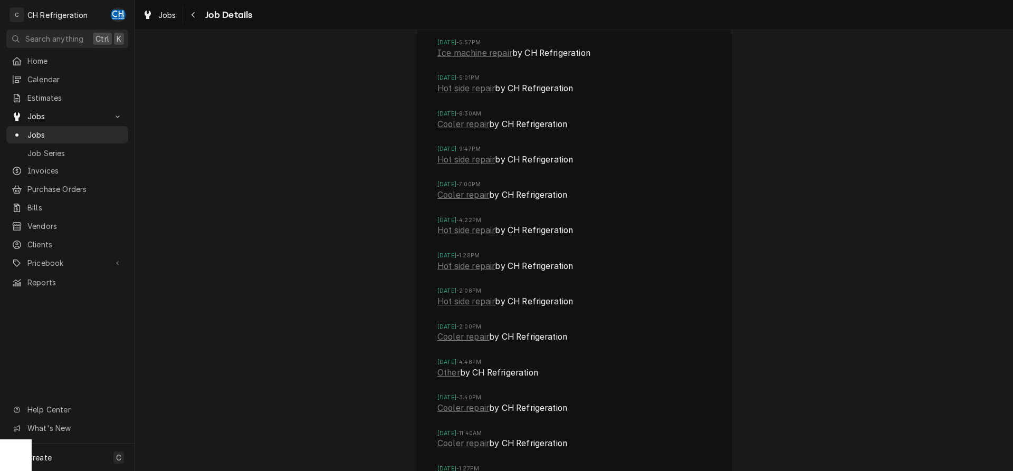
scroll to position [1804, 0]
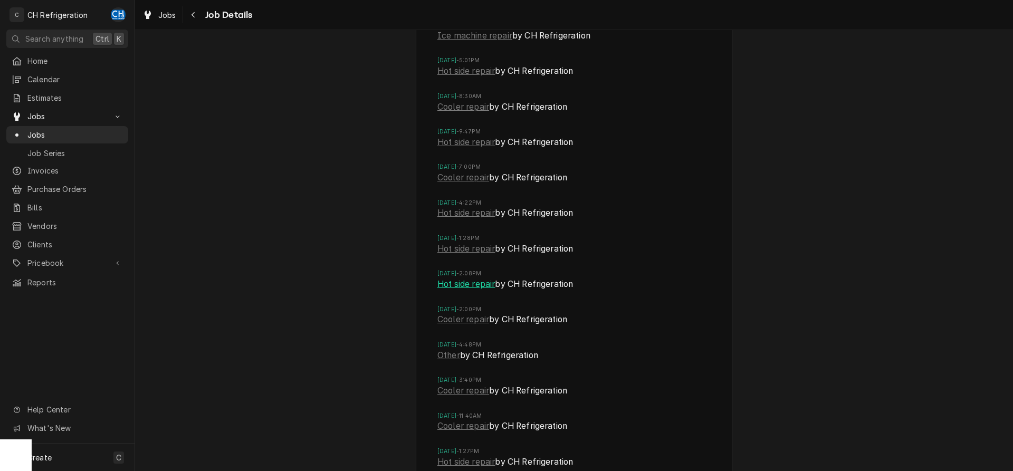
click at [491, 287] on link "Hot side repair" at bounding box center [465, 284] width 57 height 13
click at [481, 251] on link "Hot side repair" at bounding box center [465, 249] width 57 height 13
click at [477, 214] on link "Hot side repair" at bounding box center [465, 213] width 57 height 13
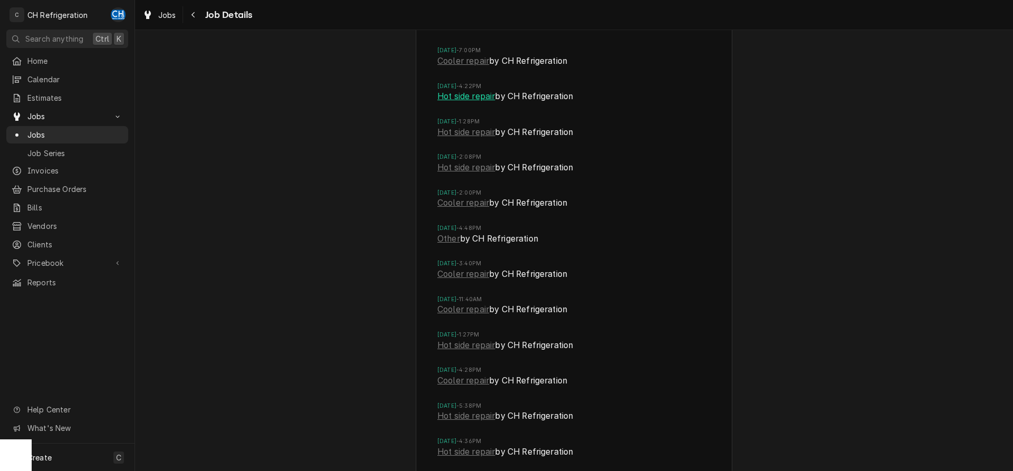
scroll to position [1965, 0]
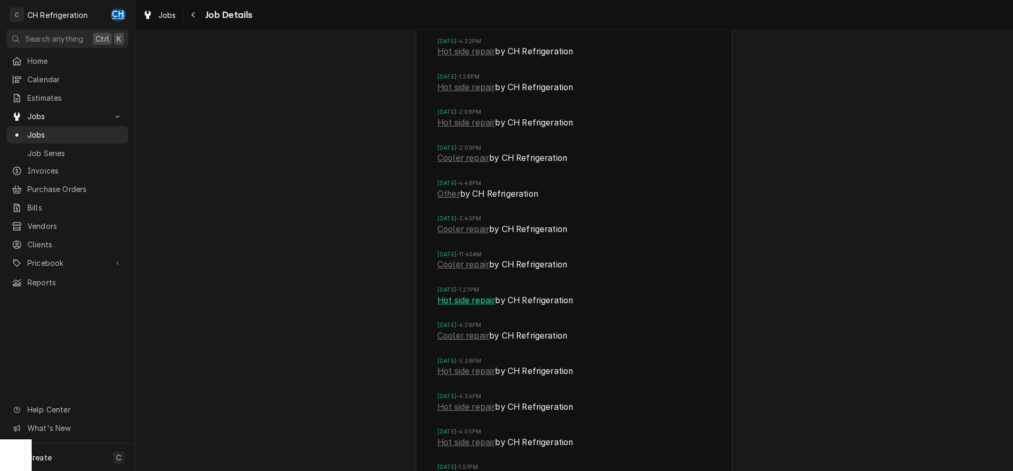
click at [489, 299] on link "Hot side repair" at bounding box center [465, 300] width 57 height 13
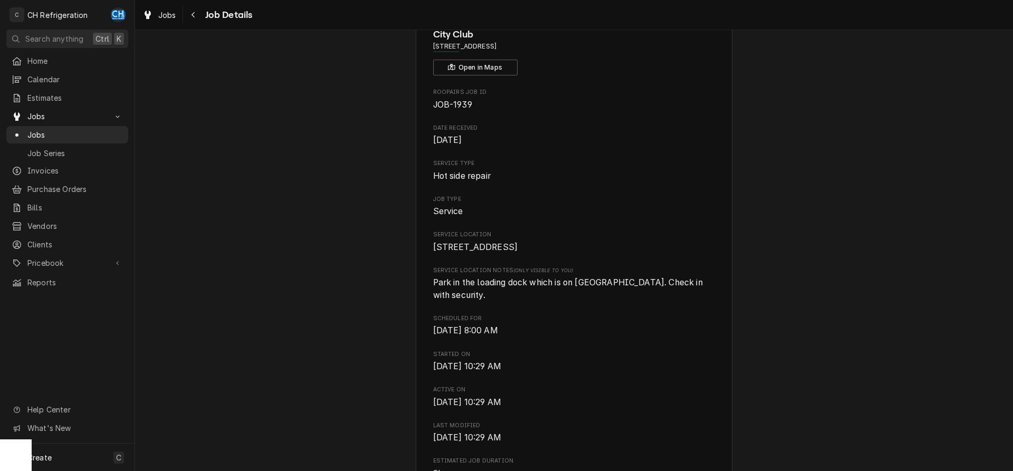
scroll to position [0, 0]
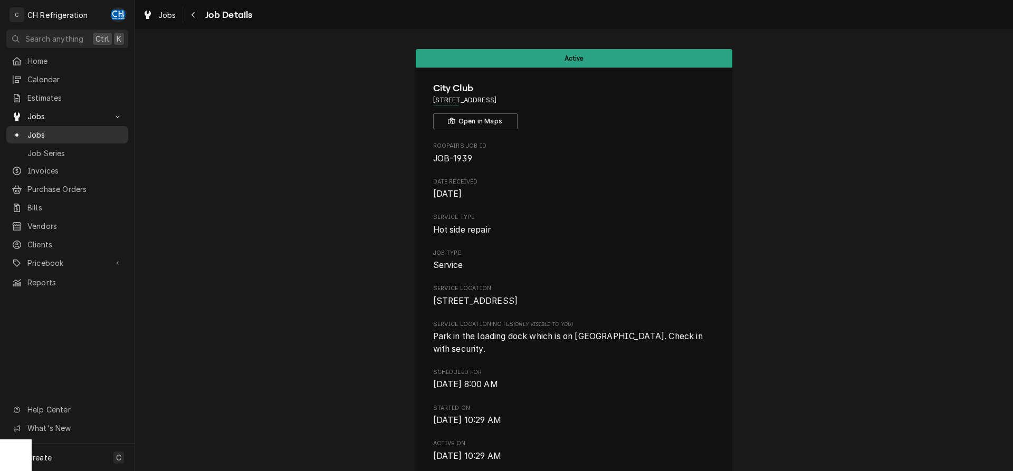
click at [50, 129] on span "Jobs" at bounding box center [74, 134] width 95 height 11
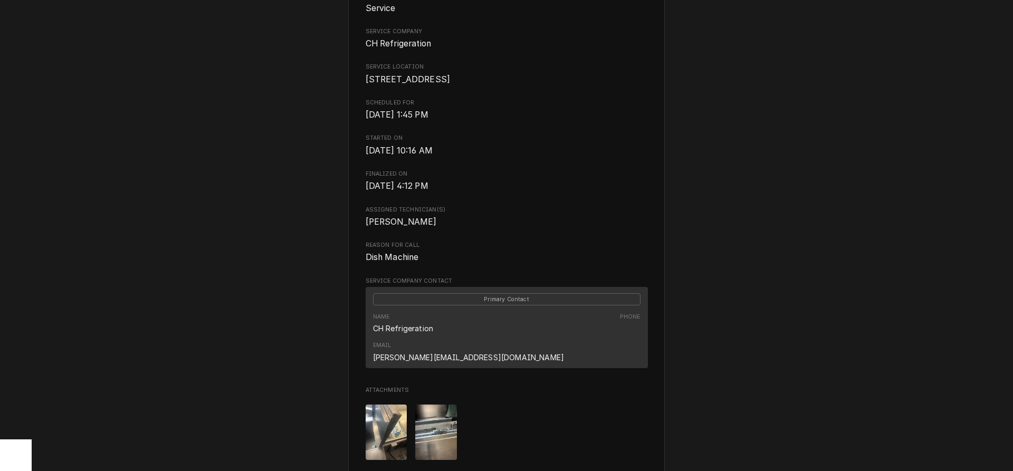
scroll to position [215, 0]
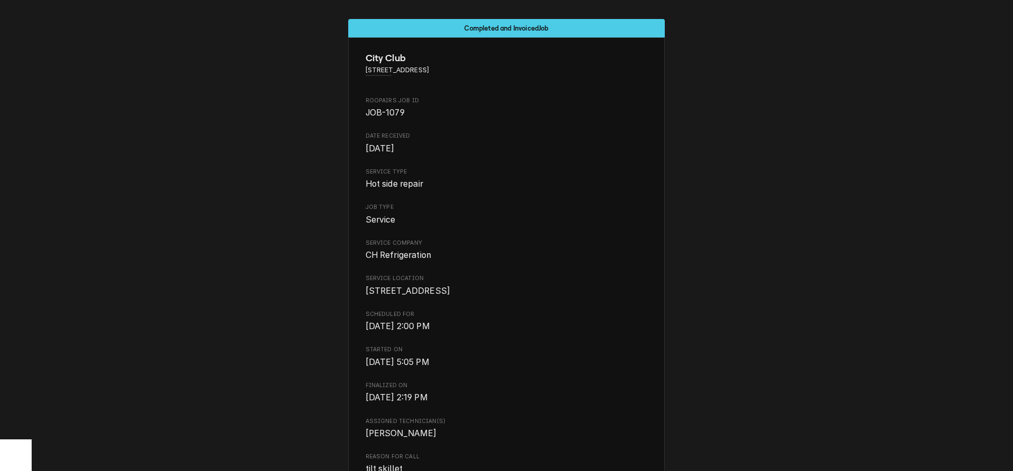
scroll to position [312, 0]
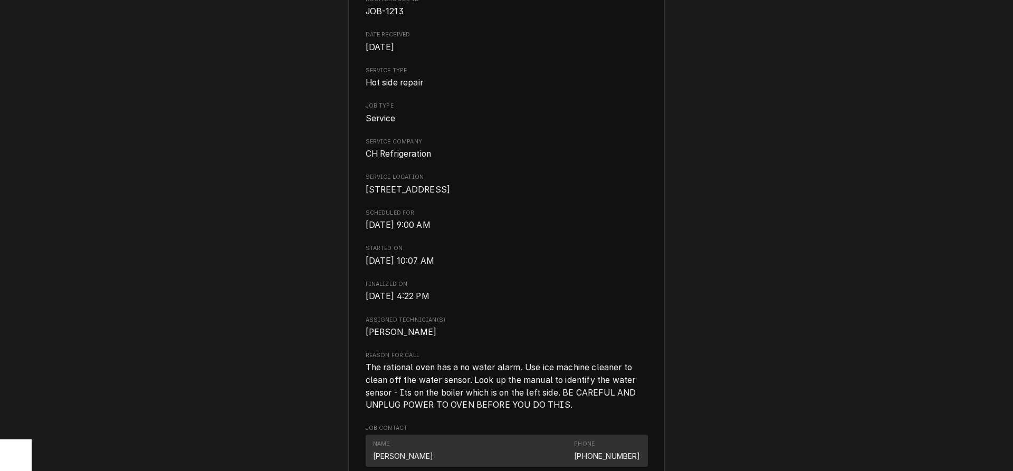
scroll to position [93, 0]
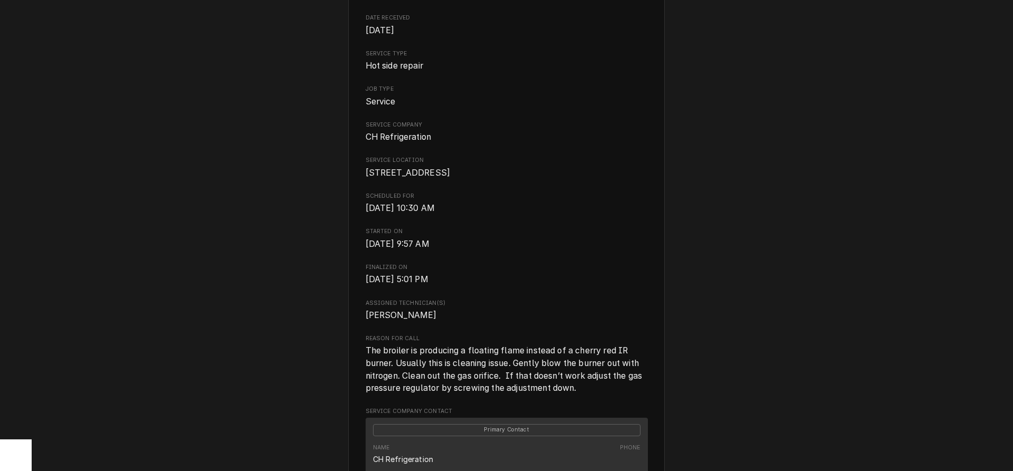
scroll to position [215, 0]
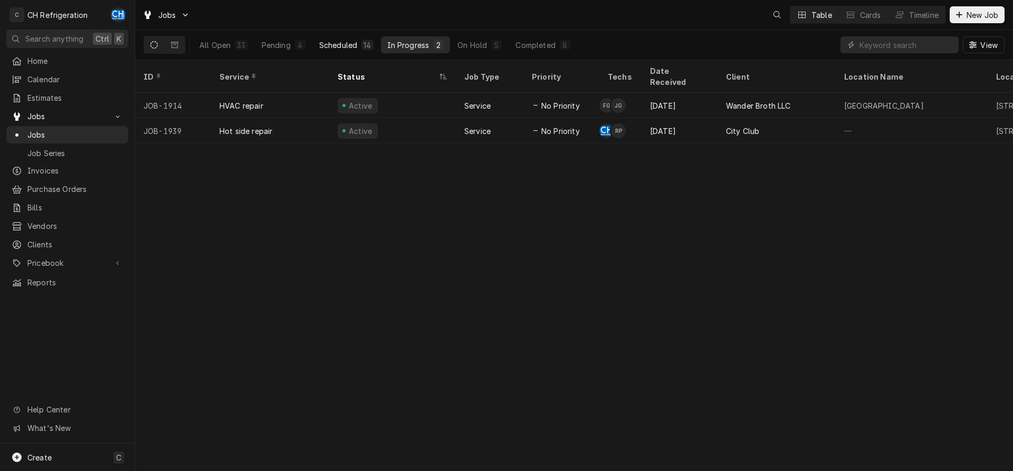
click at [350, 47] on div "Scheduled" at bounding box center [338, 45] width 38 height 11
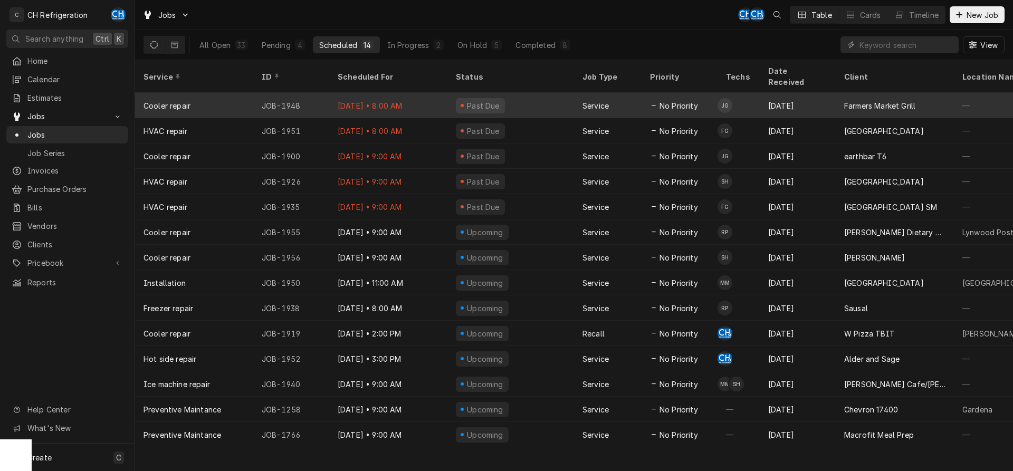
click at [826, 93] on div "[DATE]" at bounding box center [798, 105] width 76 height 25
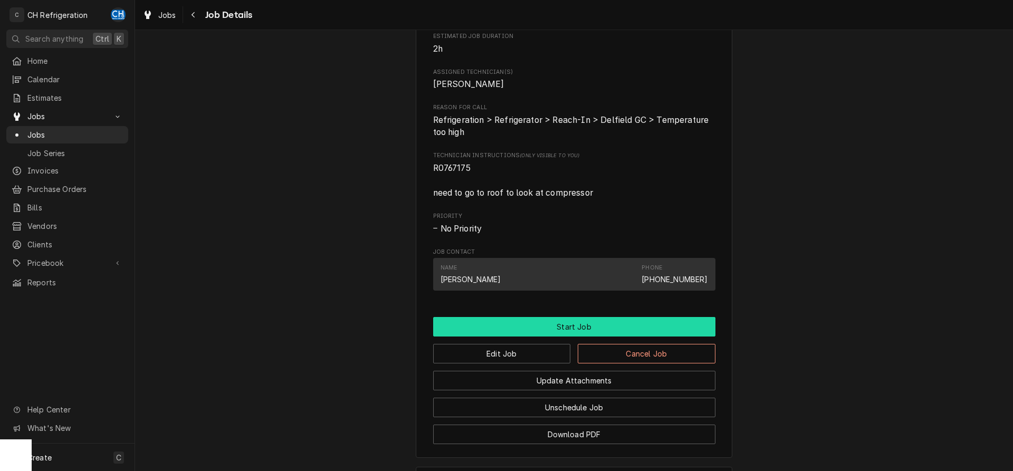
scroll to position [539, 0]
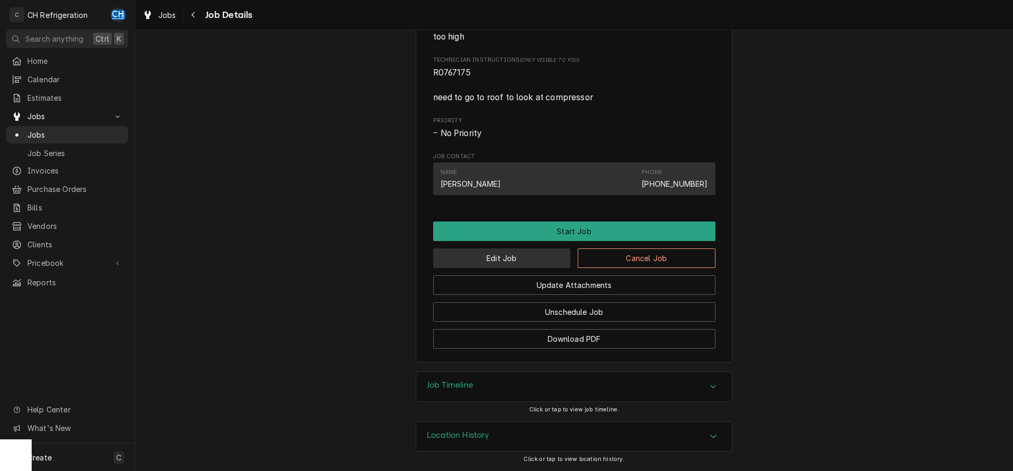
click at [505, 261] on button "Edit Job" at bounding box center [502, 258] width 138 height 20
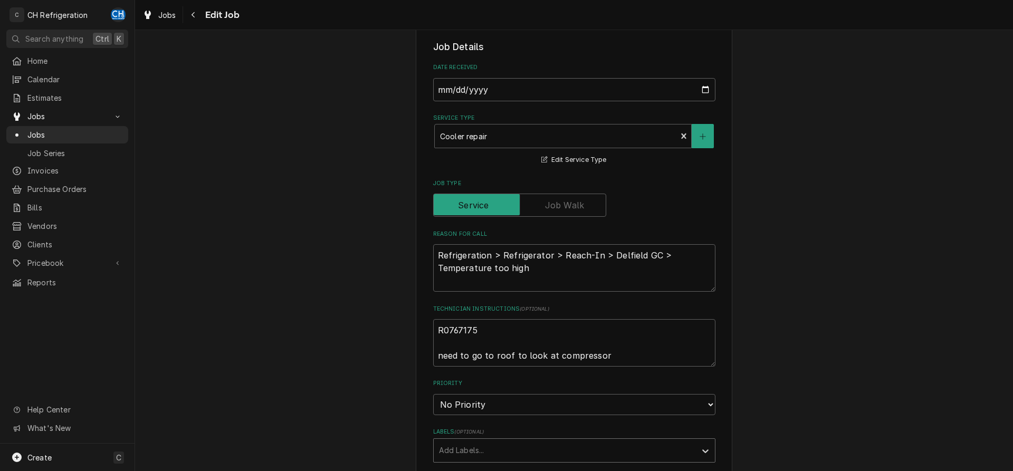
type textarea "x"
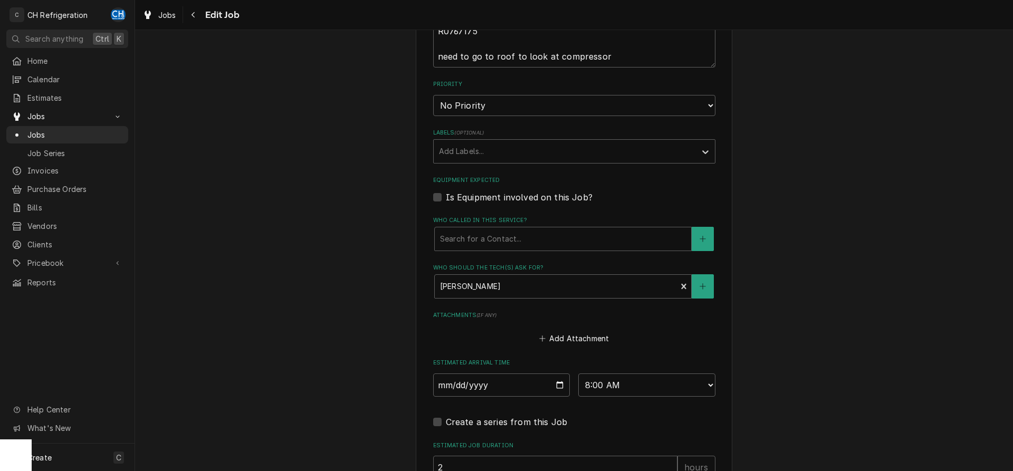
scroll to position [592, 0]
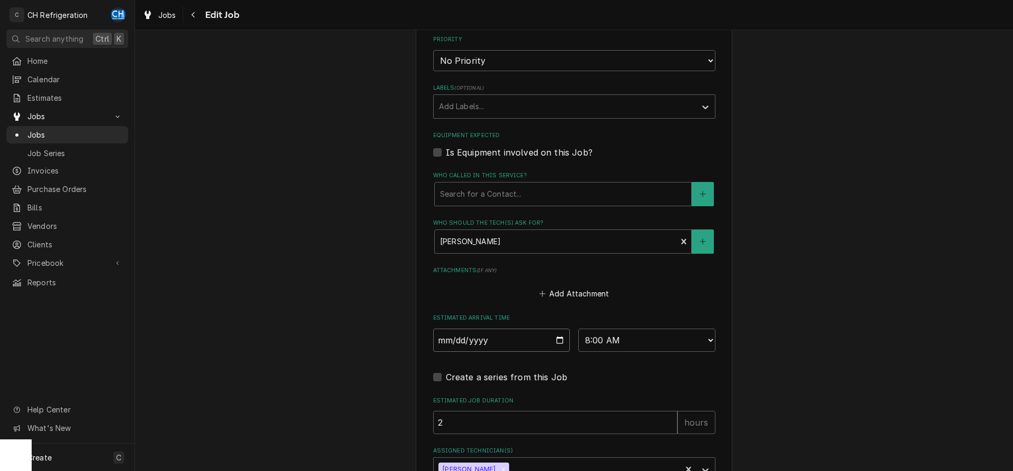
click at [561, 340] on input "[DATE]" at bounding box center [501, 340] width 137 height 23
type input "[DATE]"
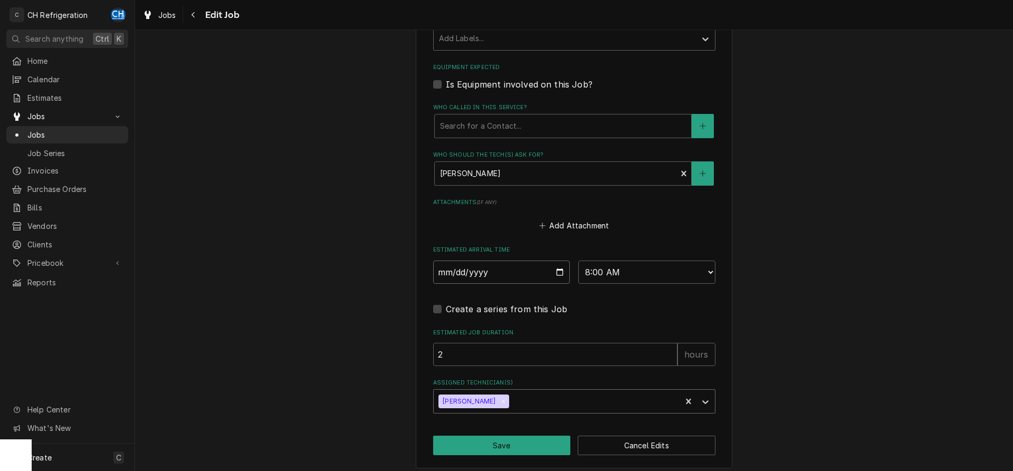
scroll to position [666, 0]
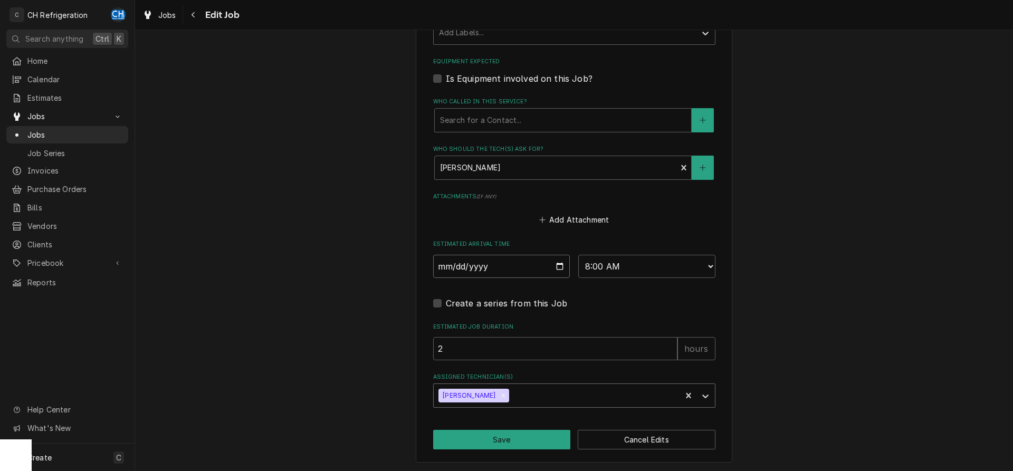
drag, startPoint x: 490, startPoint y: 394, endPoint x: 504, endPoint y: 394, distance: 14.8
click at [502, 394] on icon "Remove Josh Galindo" at bounding box center [504, 396] width 4 height 4
click at [513, 393] on div "Assigned Technician(s)" at bounding box center [565, 395] width 252 height 19
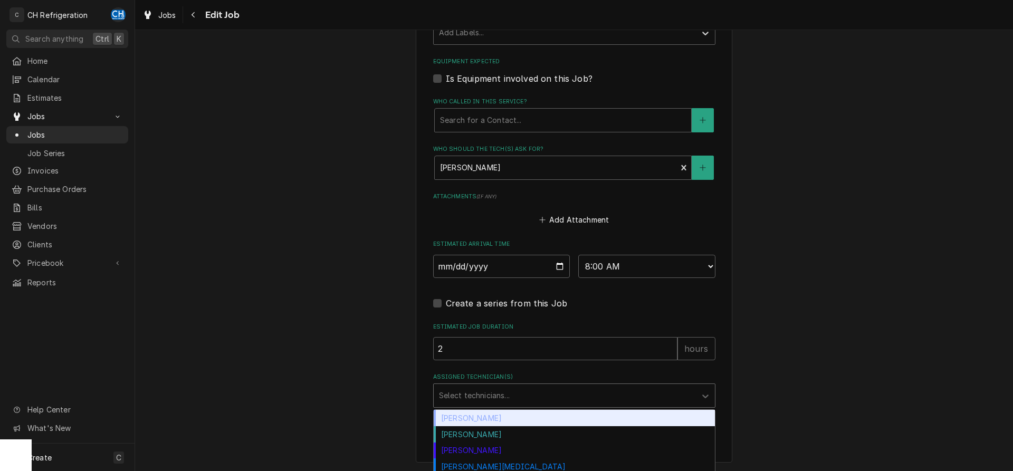
click at [499, 423] on div "[PERSON_NAME]" at bounding box center [574, 418] width 281 height 16
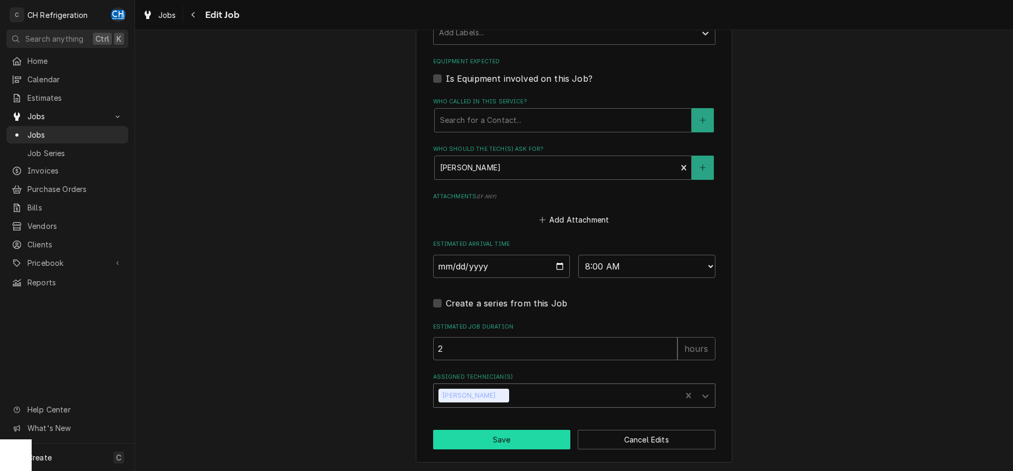
click at [525, 435] on button "Save" at bounding box center [502, 440] width 138 height 20
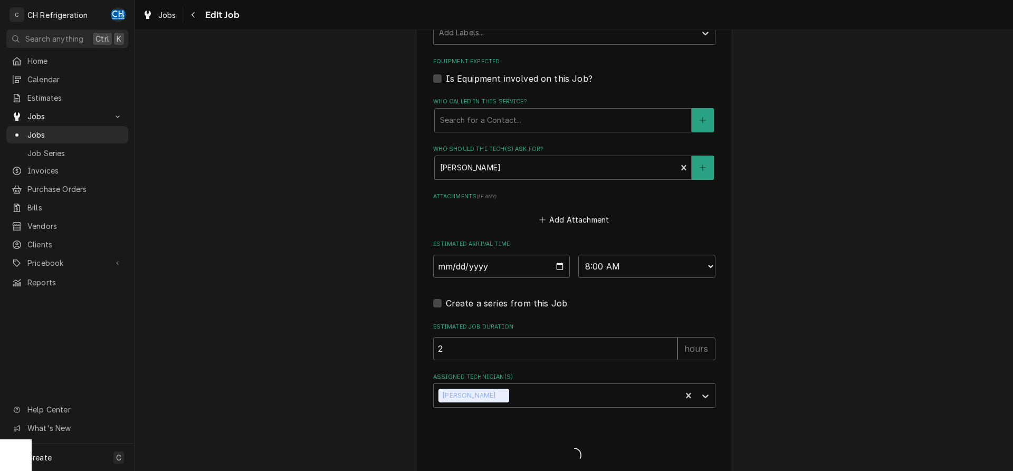
type textarea "x"
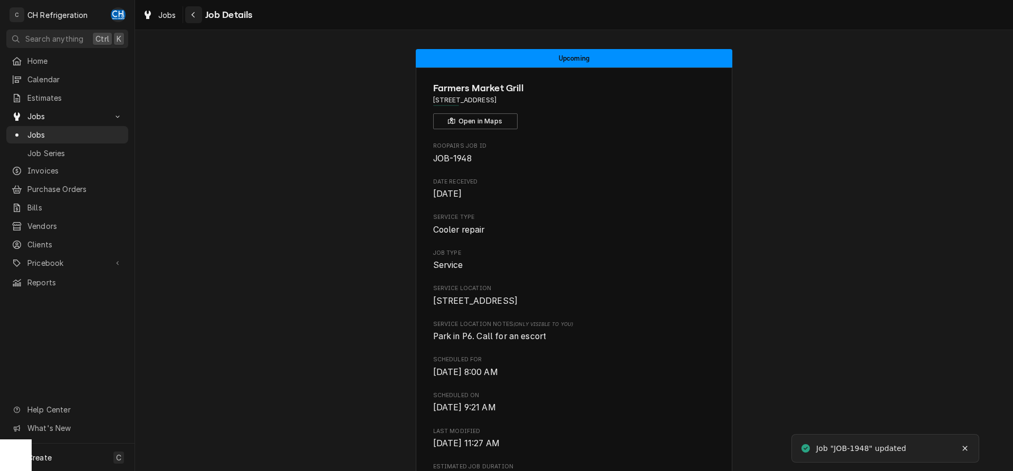
click at [189, 12] on div "Navigate back" at bounding box center [193, 14] width 11 height 11
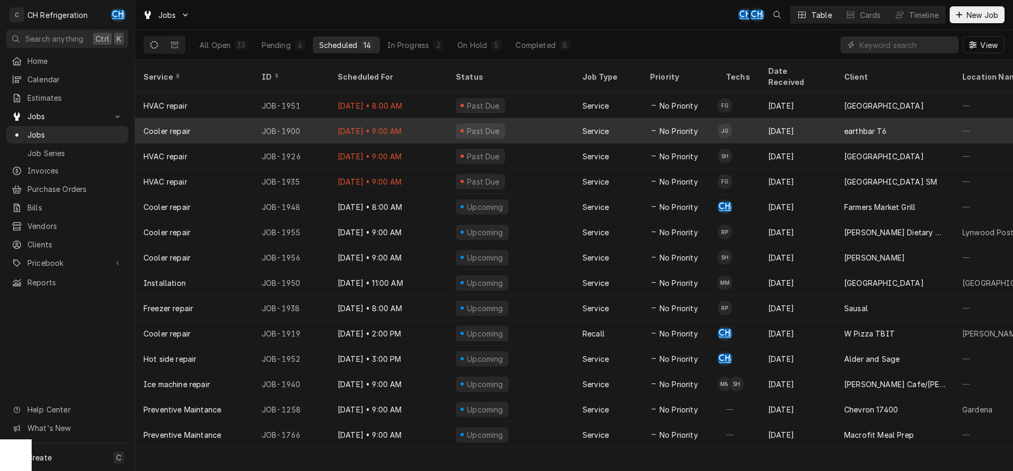
click at [744, 118] on td "JG" at bounding box center [738, 130] width 42 height 25
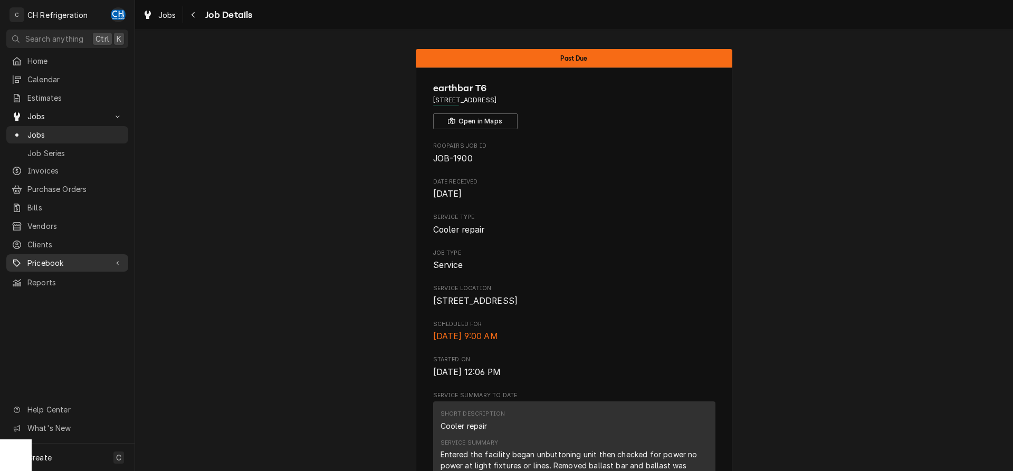
click at [60, 257] on span "Pricebook" at bounding box center [67, 262] width 80 height 11
click at [56, 239] on span "Clients" at bounding box center [74, 244] width 95 height 11
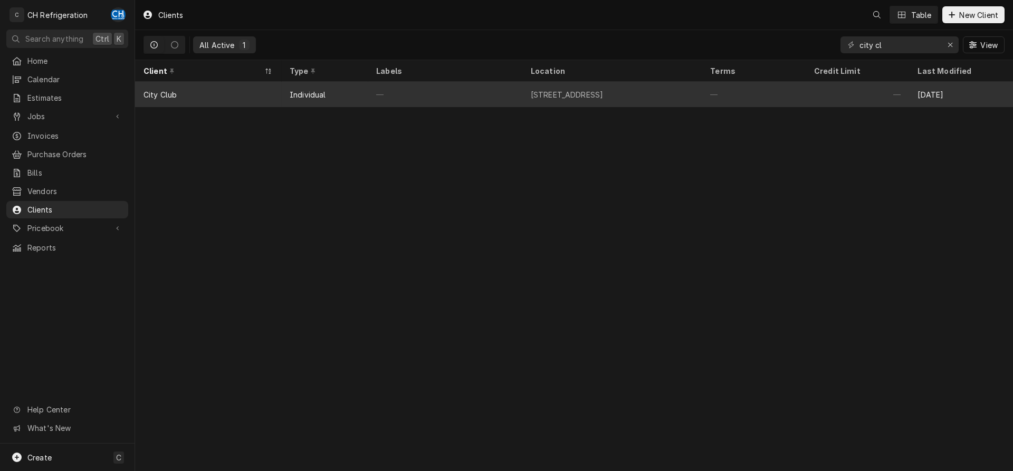
click at [599, 90] on div "[STREET_ADDRESS]" at bounding box center [567, 94] width 73 height 11
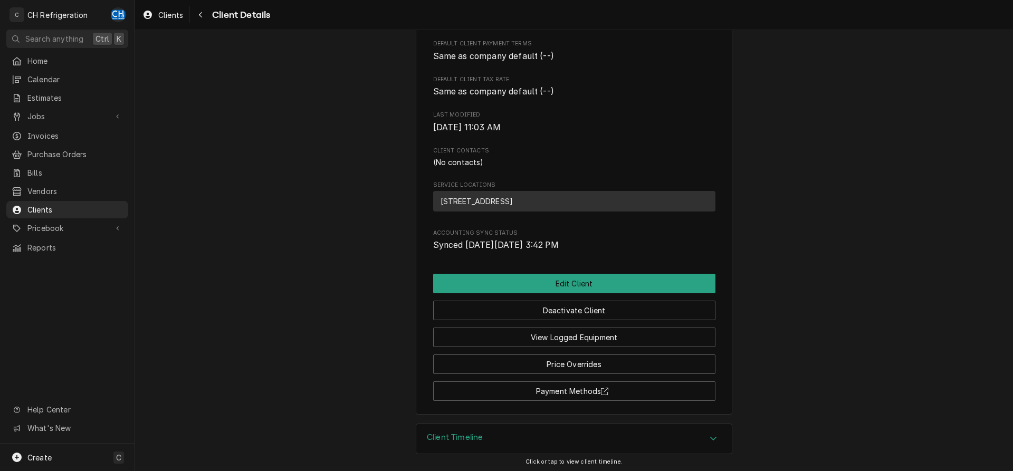
scroll to position [229, 0]
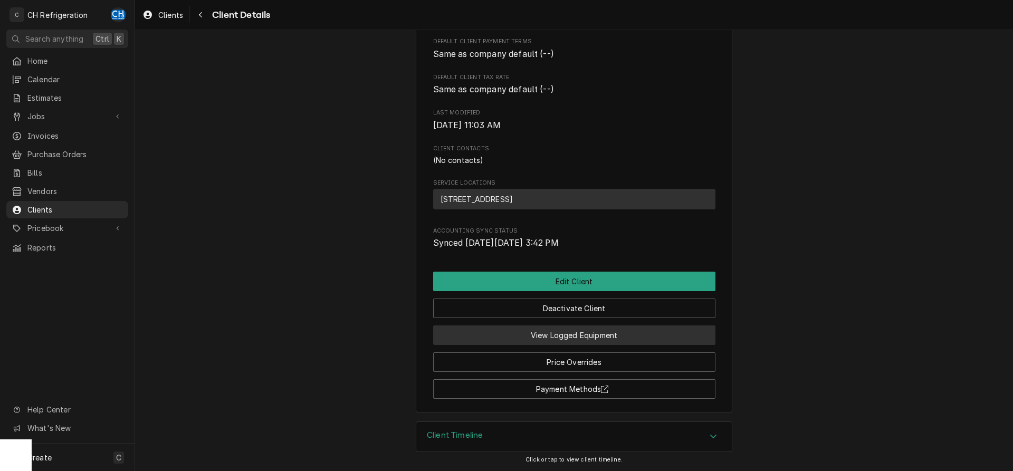
click at [617, 335] on button "View Logged Equipment" at bounding box center [574, 335] width 282 height 20
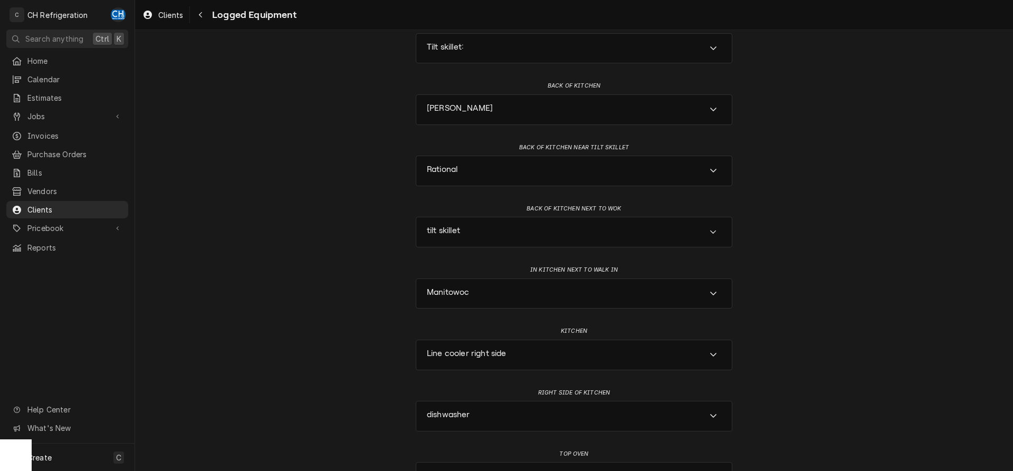
scroll to position [203, 0]
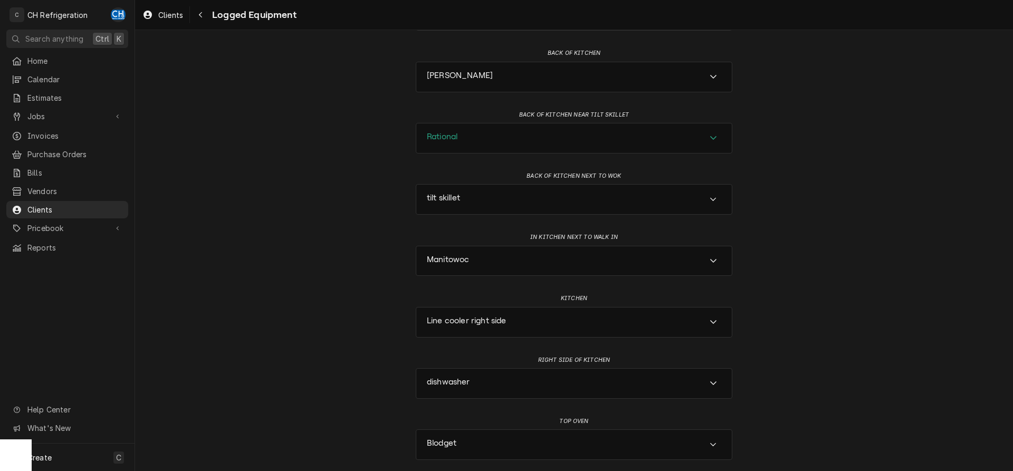
click at [469, 143] on div "Rational" at bounding box center [573, 138] width 315 height 30
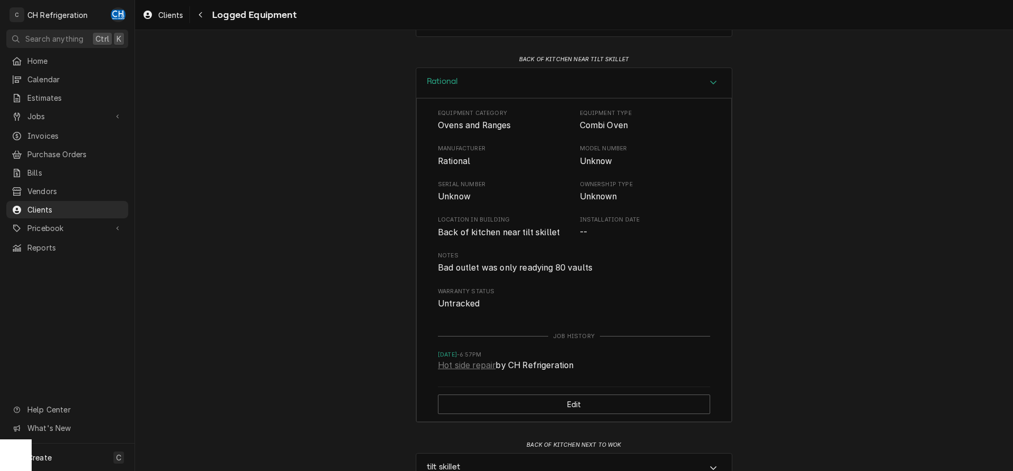
scroll to position [205, 0]
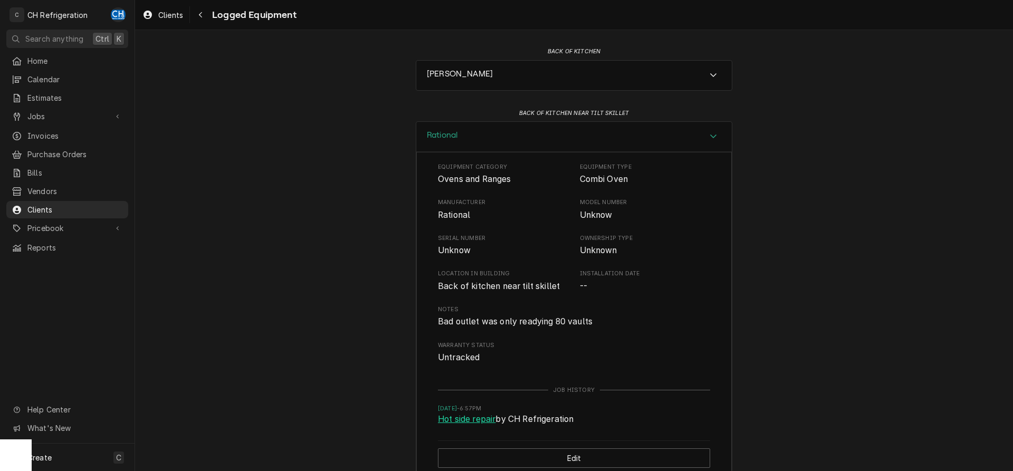
click at [495, 424] on link "Hot side repair" at bounding box center [466, 419] width 57 height 13
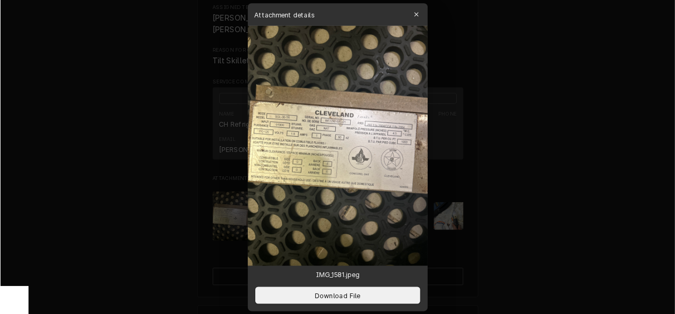
scroll to position [413, 0]
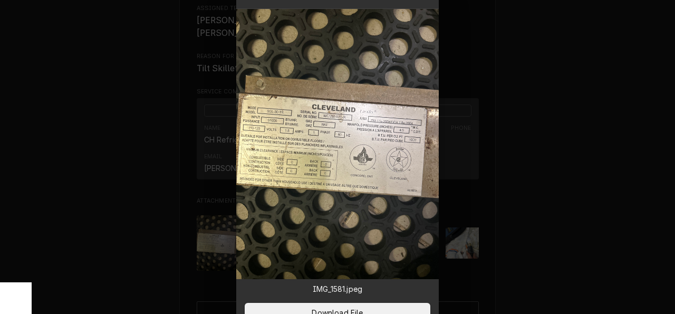
click at [515, 198] on div at bounding box center [337, 157] width 675 height 314
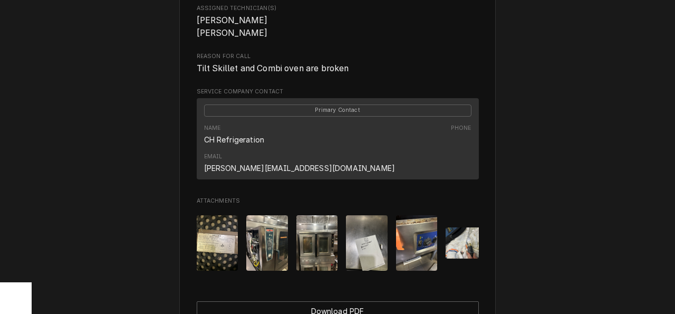
click at [311, 237] on img "Attachments" at bounding box center [317, 242] width 42 height 55
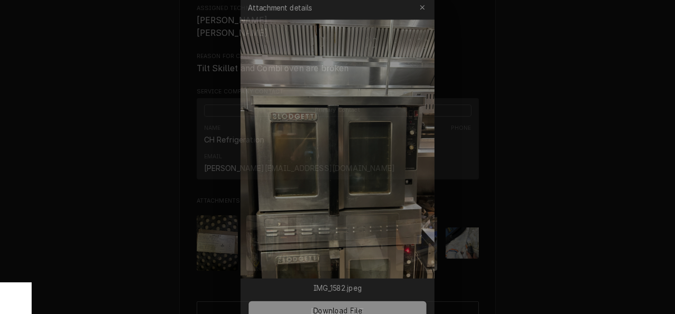
click at [492, 215] on div at bounding box center [337, 157] width 675 height 314
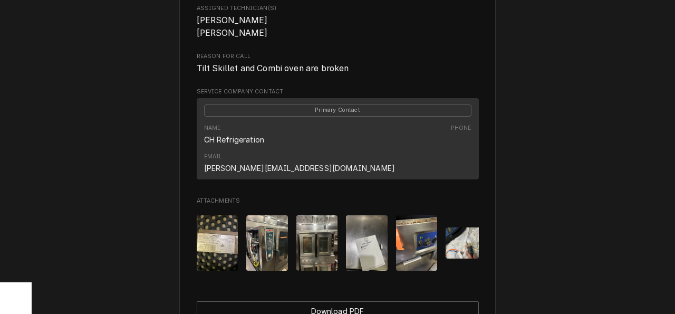
click at [370, 238] on img "Attachments" at bounding box center [367, 242] width 42 height 55
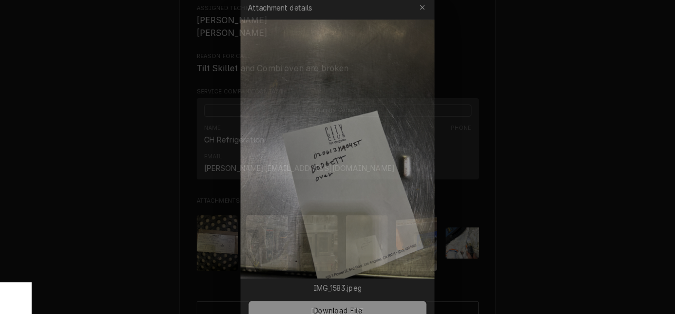
click at [543, 255] on div at bounding box center [337, 157] width 675 height 314
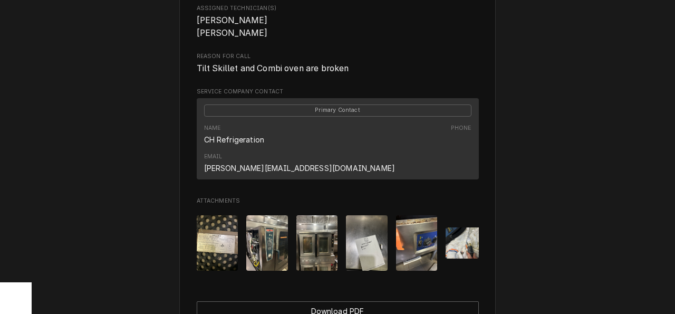
click at [276, 236] on img "Attachments" at bounding box center [267, 242] width 42 height 55
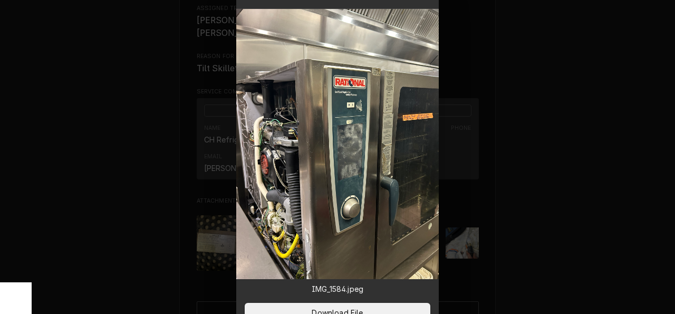
click at [568, 230] on div at bounding box center [337, 157] width 675 height 314
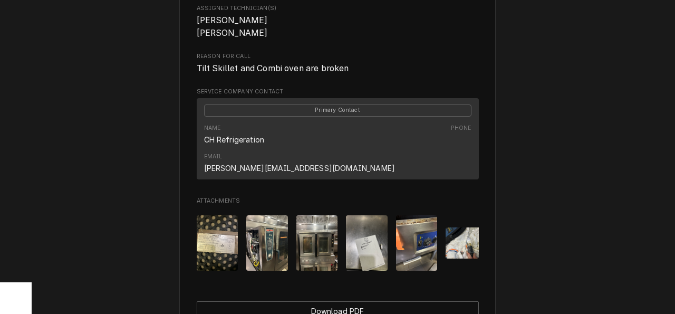
click at [278, 239] on img "Attachments" at bounding box center [267, 242] width 42 height 55
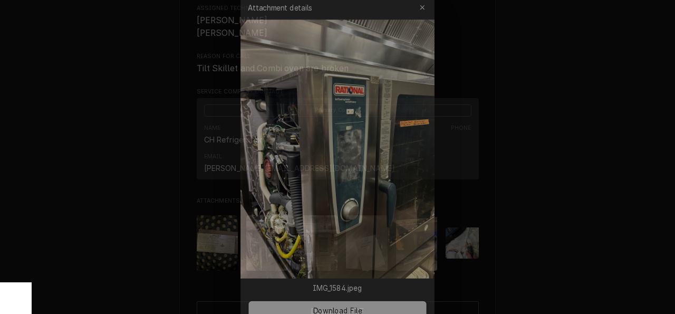
click at [553, 237] on div at bounding box center [337, 157] width 675 height 314
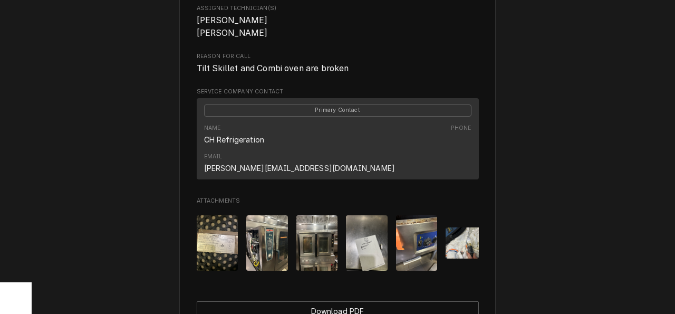
click at [323, 234] on img "Attachments" at bounding box center [317, 242] width 42 height 55
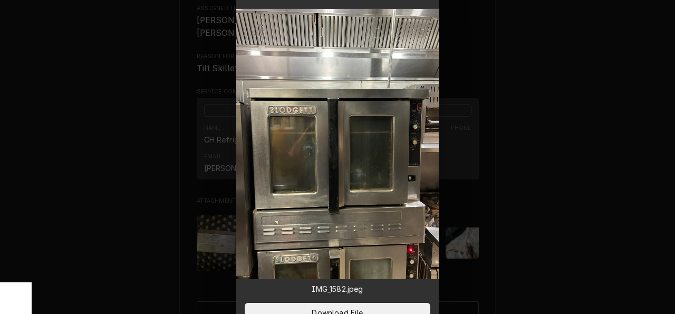
click at [498, 243] on div at bounding box center [337, 157] width 675 height 314
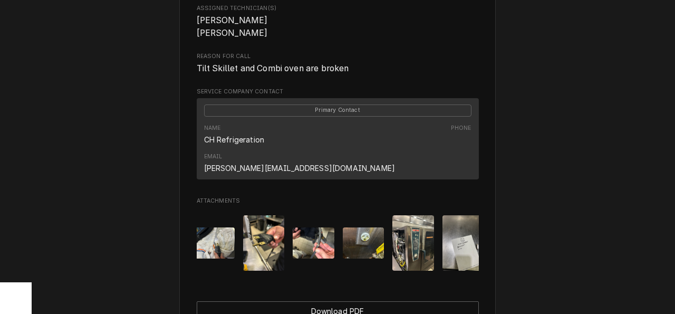
scroll to position [0, 285]
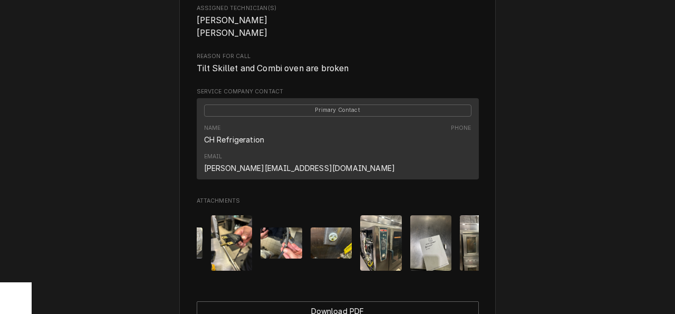
click at [435, 231] on img "Attachments" at bounding box center [431, 242] width 42 height 55
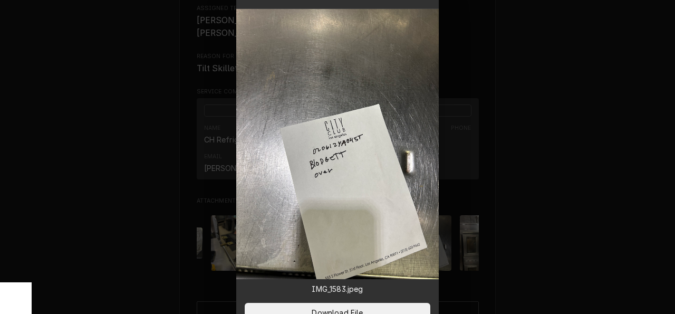
click at [518, 229] on div at bounding box center [337, 157] width 675 height 314
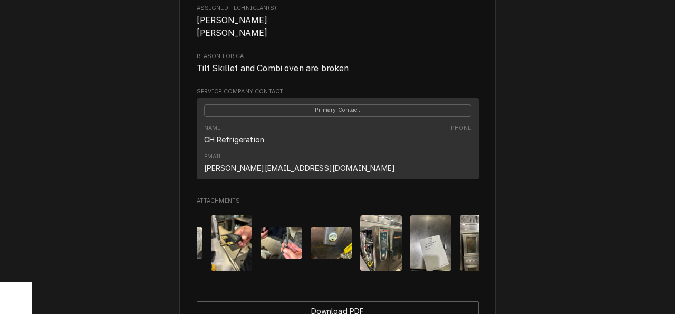
drag, startPoint x: 390, startPoint y: 263, endPoint x: 397, endPoint y: 262, distance: 7.4
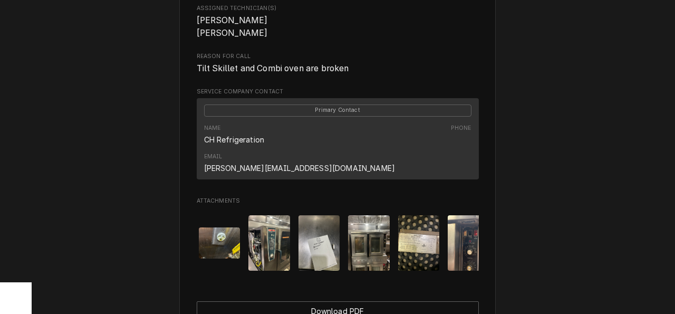
scroll to position [0, 415]
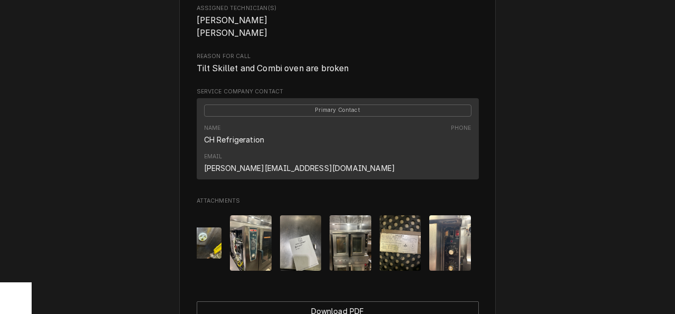
click at [395, 242] on img "Attachments" at bounding box center [401, 242] width 42 height 55
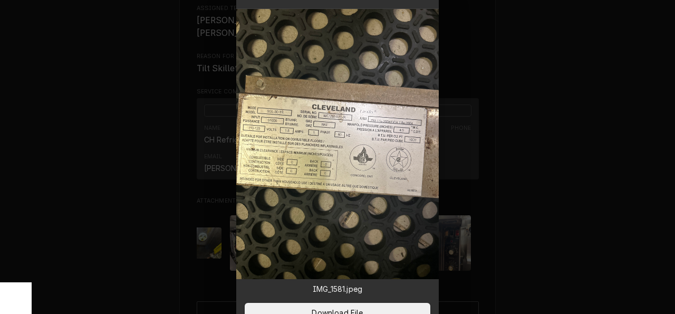
click at [513, 239] on div at bounding box center [337, 157] width 675 height 314
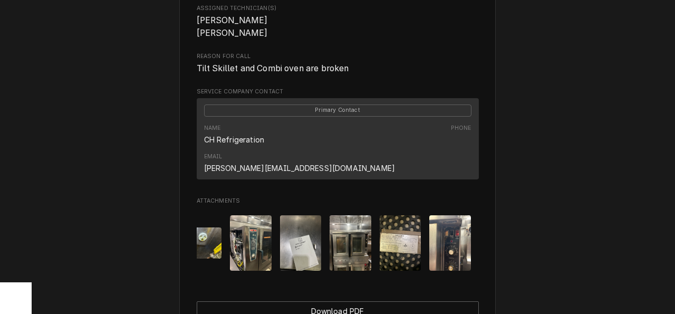
click at [453, 237] on img "Attachments" at bounding box center [450, 242] width 42 height 55
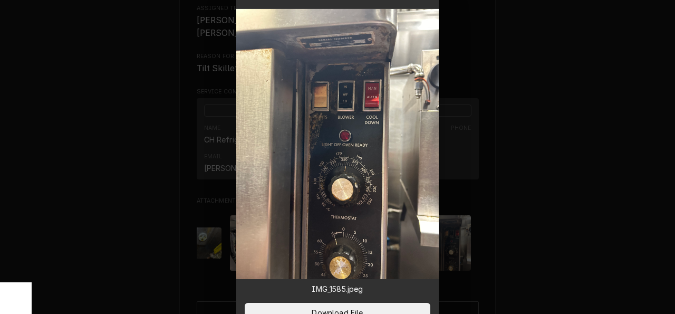
click at [540, 245] on div at bounding box center [337, 157] width 675 height 314
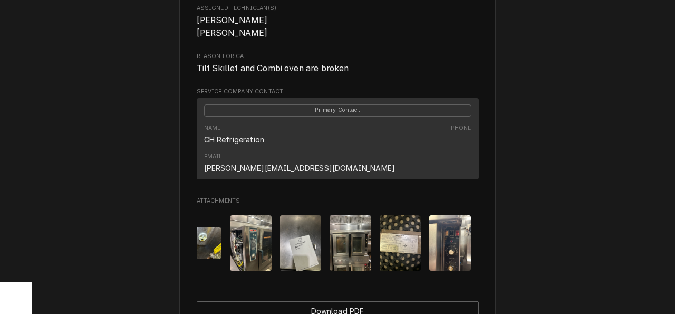
click at [439, 257] on div "Attachments" at bounding box center [338, 243] width 282 height 72
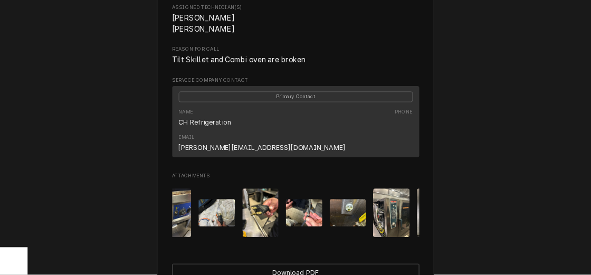
scroll to position [0, 271]
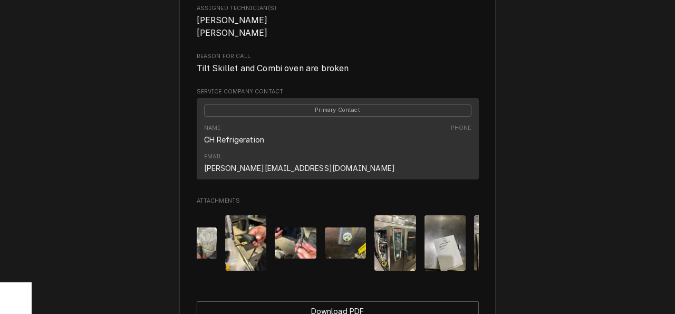
click at [389, 239] on img "Attachments" at bounding box center [396, 242] width 42 height 55
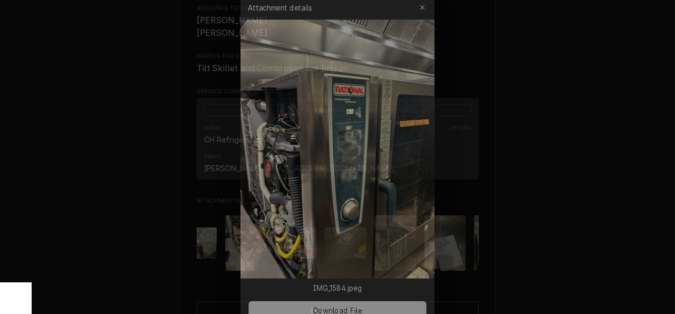
click at [415, 134] on img at bounding box center [337, 144] width 203 height 270
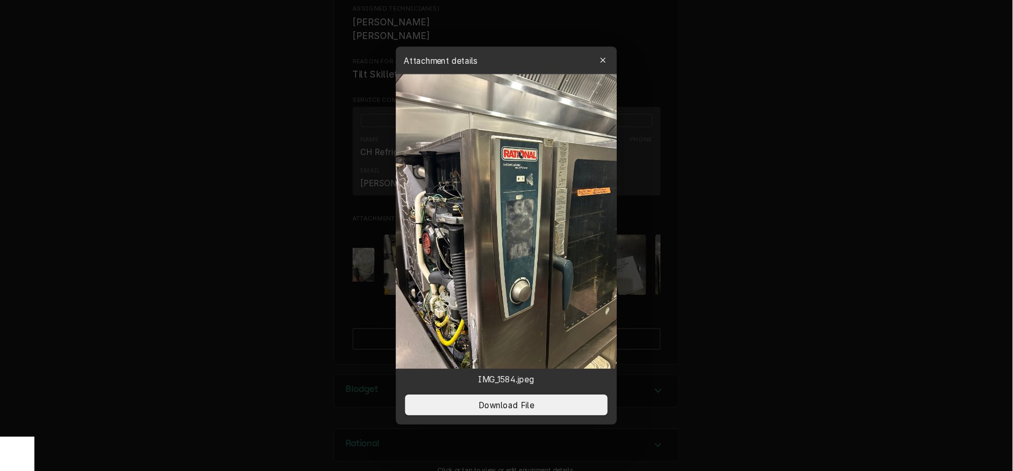
scroll to position [414, 0]
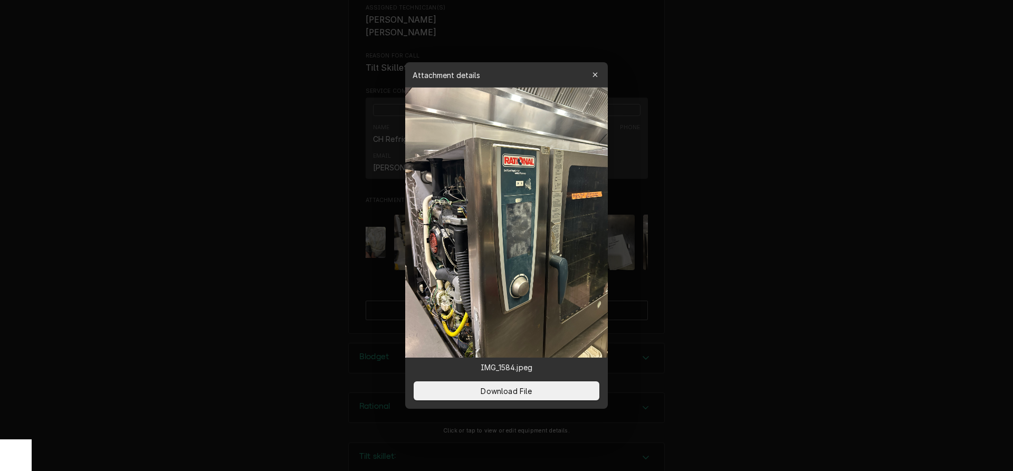
click at [741, 325] on div at bounding box center [506, 235] width 1013 height 471
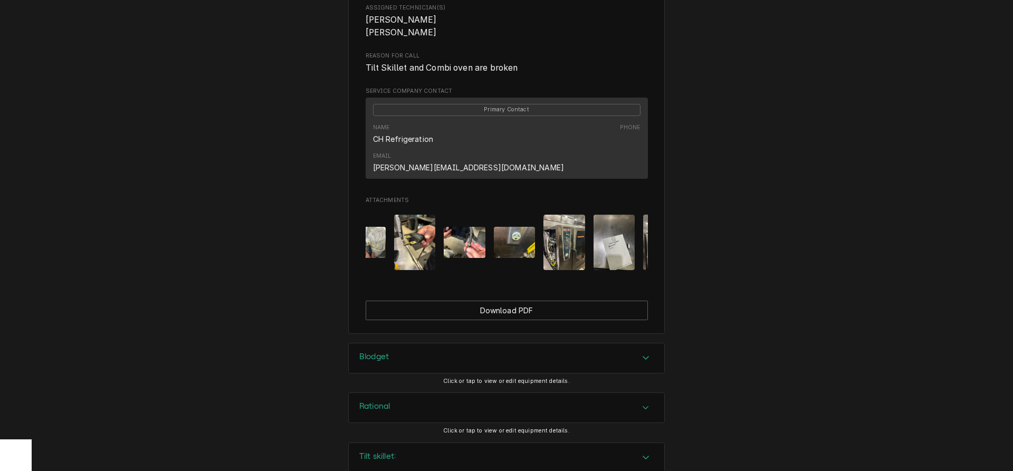
click at [520, 227] on img "Attachments" at bounding box center [515, 242] width 42 height 31
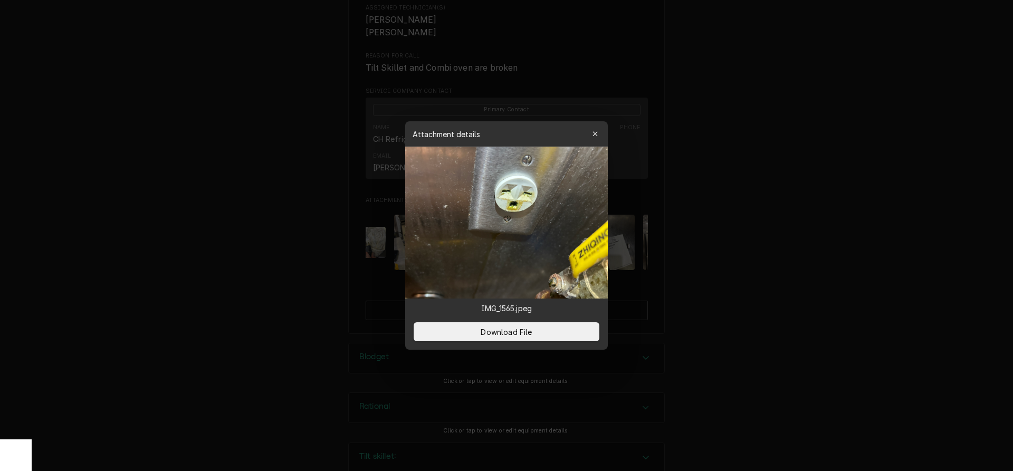
click at [691, 257] on div at bounding box center [506, 235] width 1013 height 471
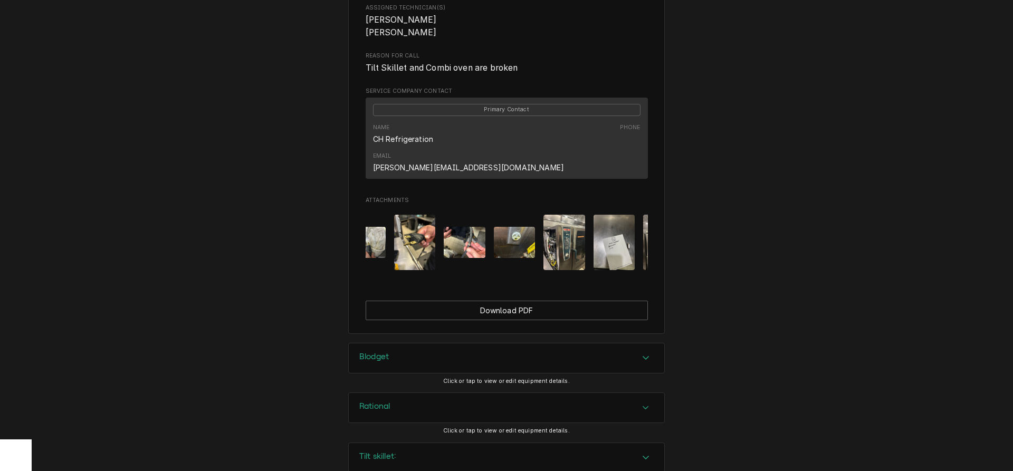
click at [474, 227] on img "Attachments" at bounding box center [465, 242] width 42 height 31
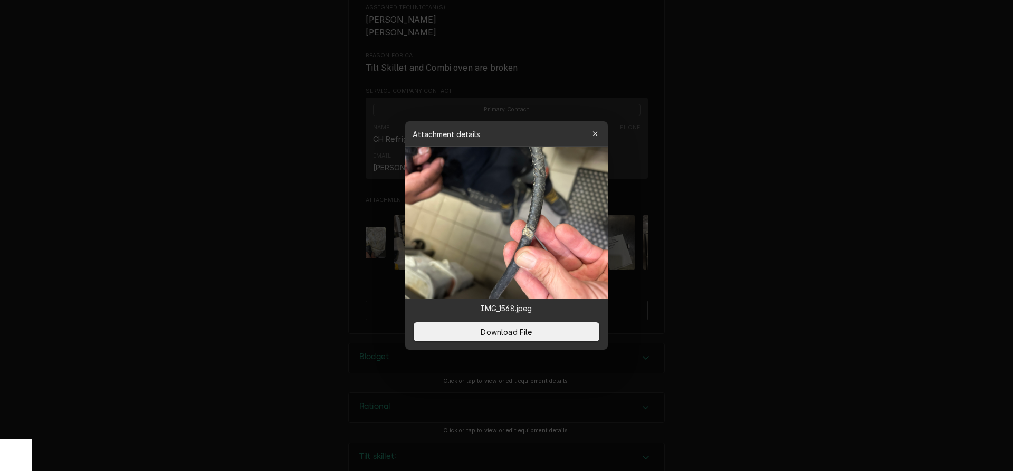
drag, startPoint x: 804, startPoint y: 231, endPoint x: 603, endPoint y: 262, distance: 202.9
click at [803, 231] on div at bounding box center [506, 235] width 1013 height 471
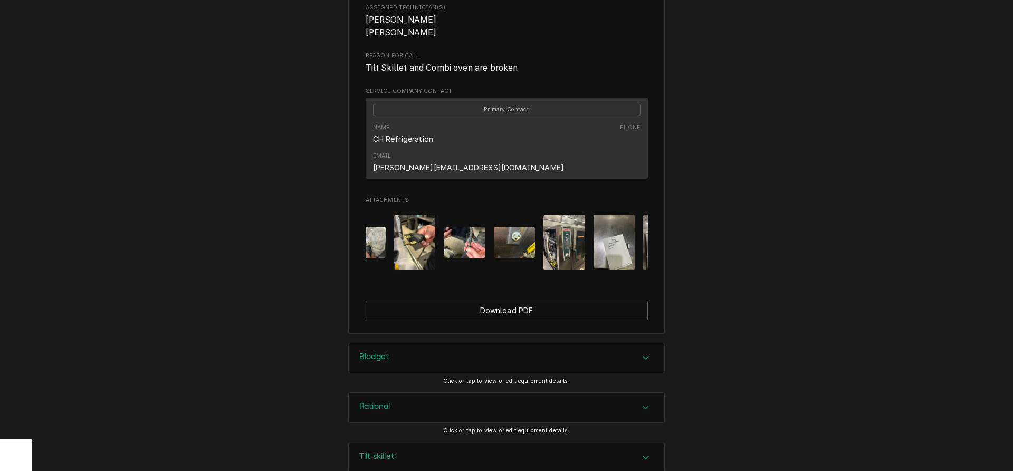
click at [428, 229] on img "Attachments" at bounding box center [415, 242] width 42 height 55
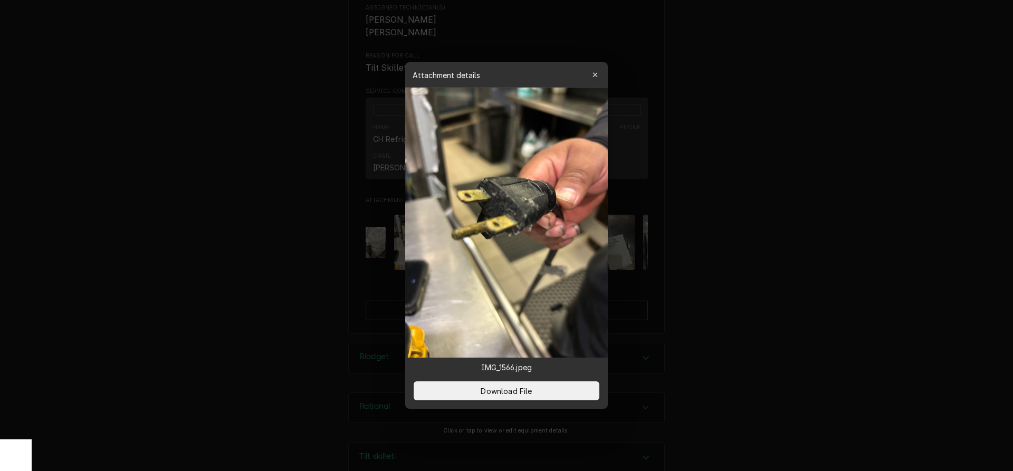
drag, startPoint x: 776, startPoint y: 252, endPoint x: 754, endPoint y: 254, distance: 22.3
click at [774, 252] on div at bounding box center [506, 235] width 1013 height 471
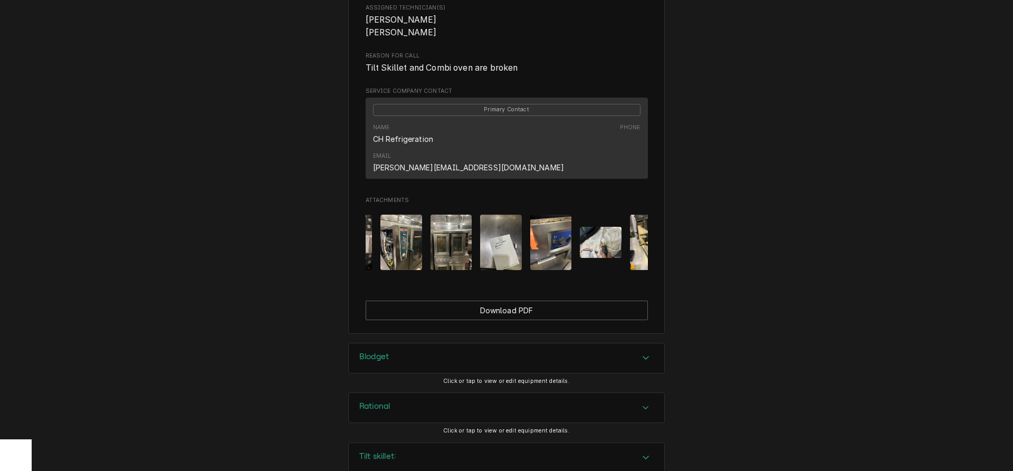
scroll to position [0, 20]
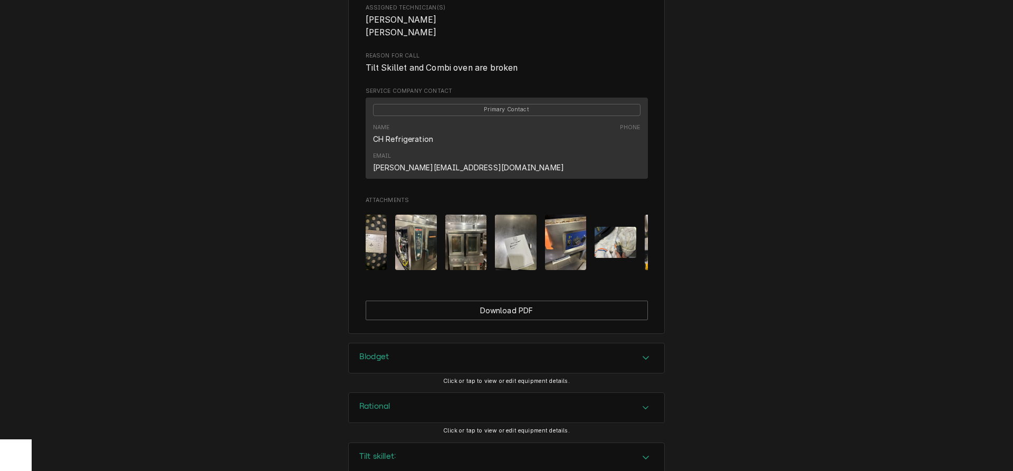
click at [624, 231] on img "Attachments" at bounding box center [616, 242] width 42 height 31
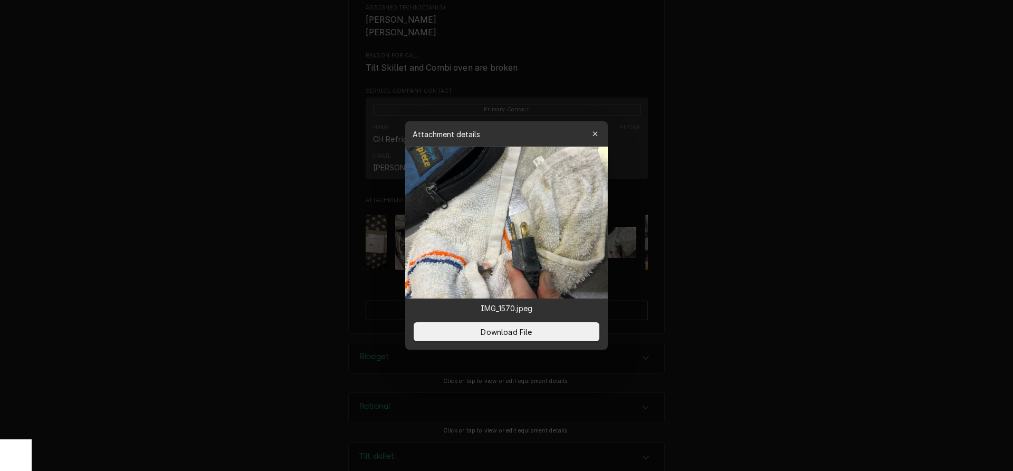
click at [736, 260] on div at bounding box center [506, 235] width 1013 height 471
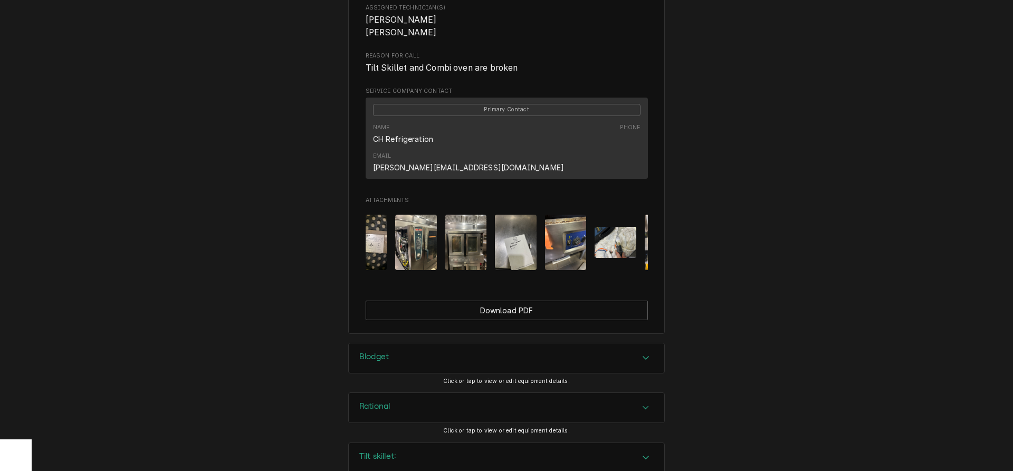
click at [565, 238] on img "Attachments" at bounding box center [566, 242] width 42 height 55
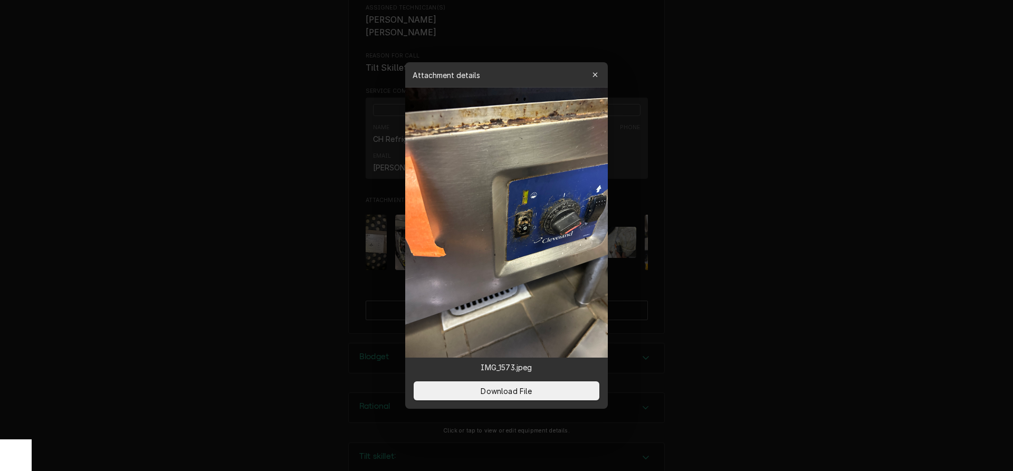
click at [727, 257] on div at bounding box center [506, 235] width 1013 height 471
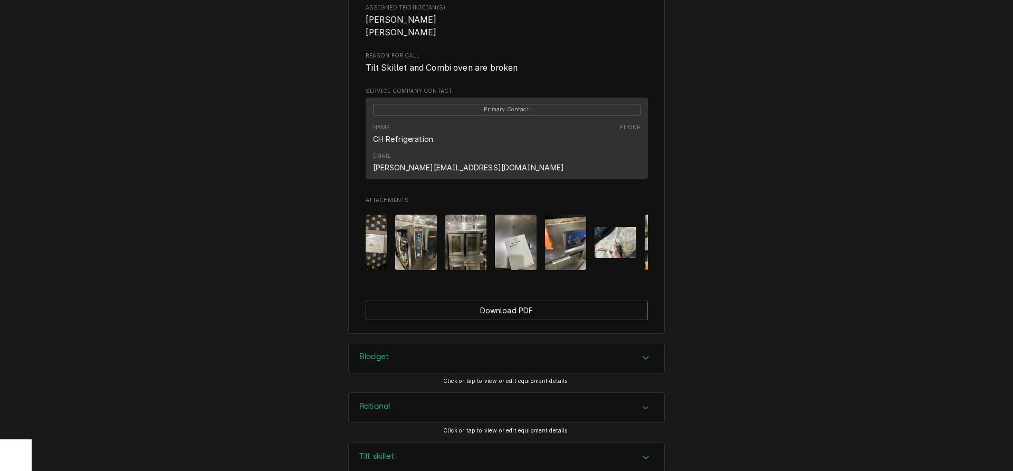
click at [504, 241] on img "Attachments" at bounding box center [516, 242] width 42 height 55
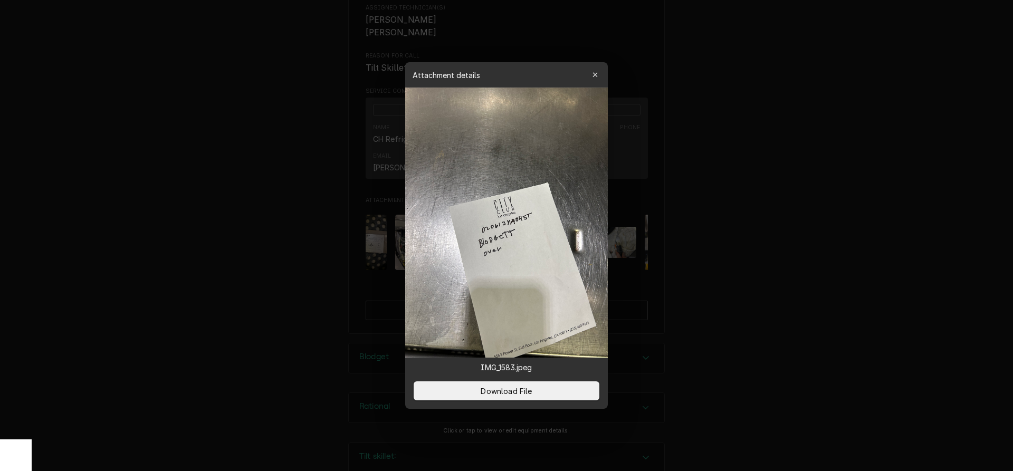
drag, startPoint x: 735, startPoint y: 269, endPoint x: 724, endPoint y: 270, distance: 10.6
click at [732, 270] on div at bounding box center [506, 235] width 1013 height 471
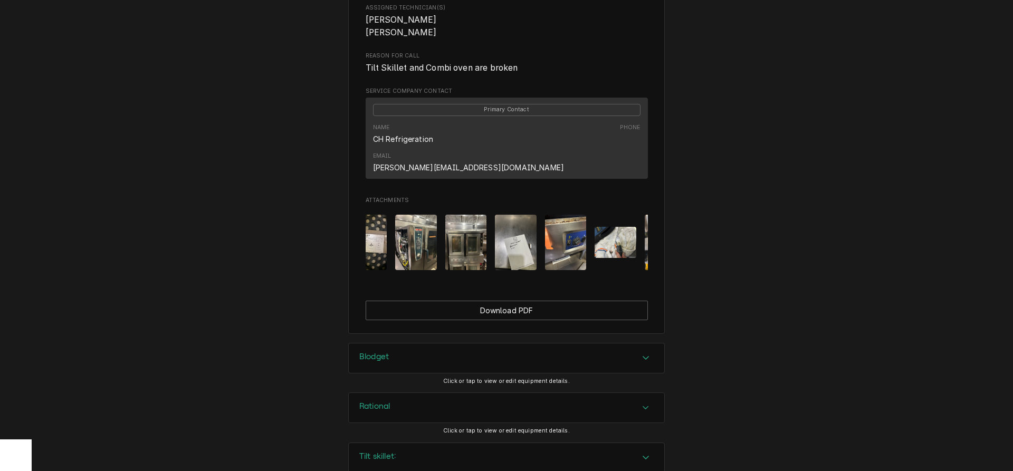
drag, startPoint x: 470, startPoint y: 238, endPoint x: 476, endPoint y: 239, distance: 6.4
click at [471, 238] on img "Attachments" at bounding box center [466, 242] width 42 height 55
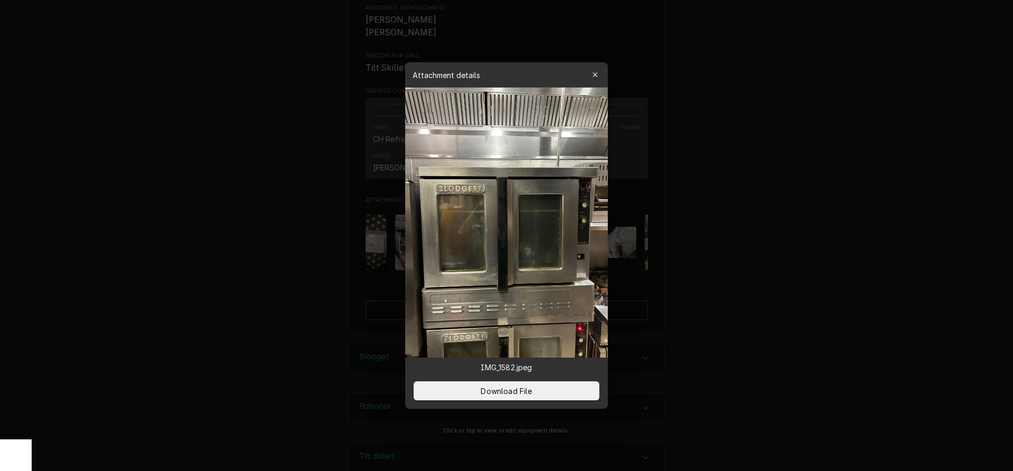
drag, startPoint x: 737, startPoint y: 284, endPoint x: 471, endPoint y: 262, distance: 266.8
click at [735, 284] on div at bounding box center [506, 235] width 1013 height 471
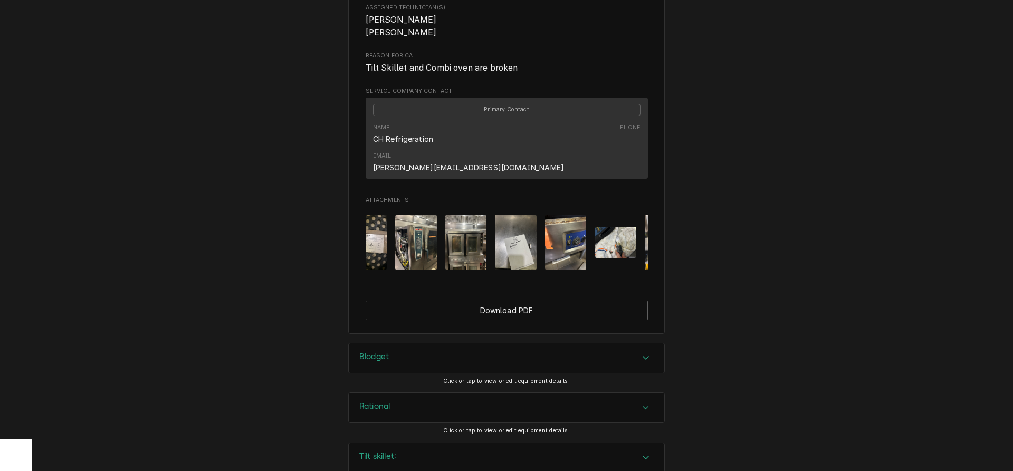
scroll to position [0, 0]
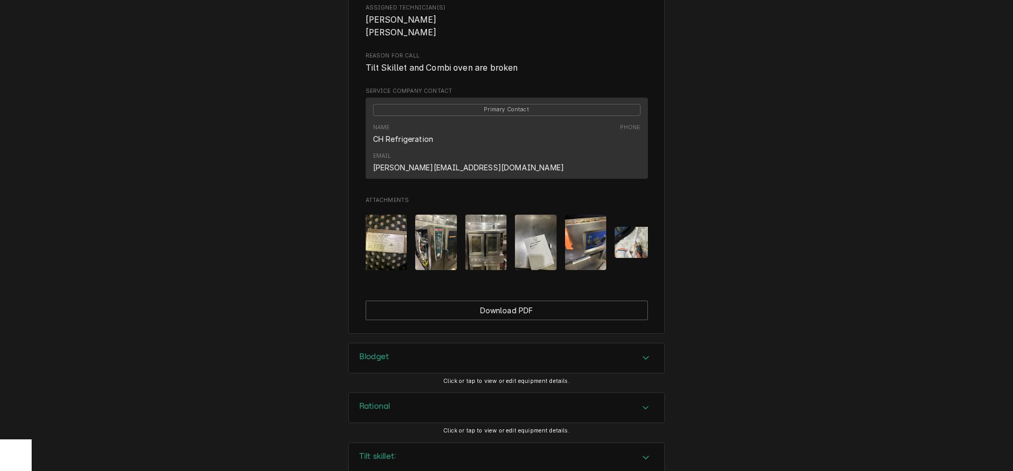
click at [425, 238] on img "Attachments" at bounding box center [436, 242] width 42 height 55
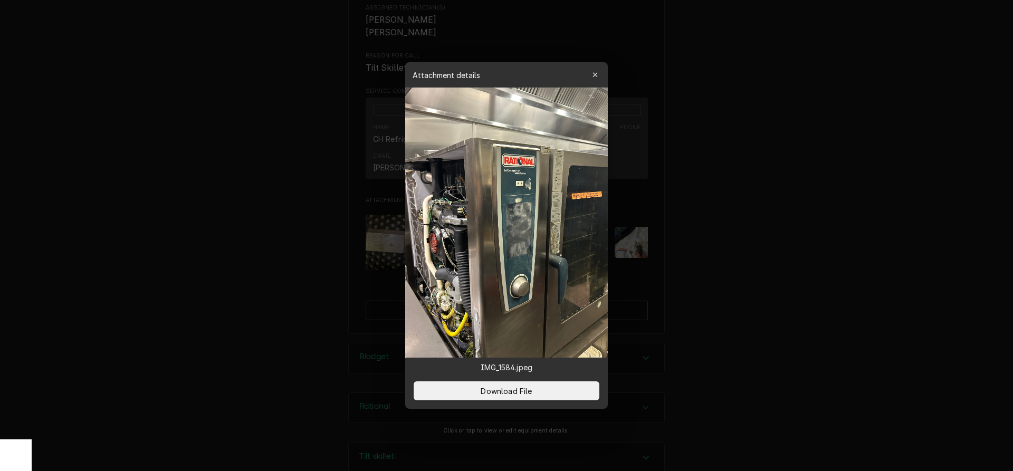
click at [766, 270] on div at bounding box center [506, 235] width 1013 height 471
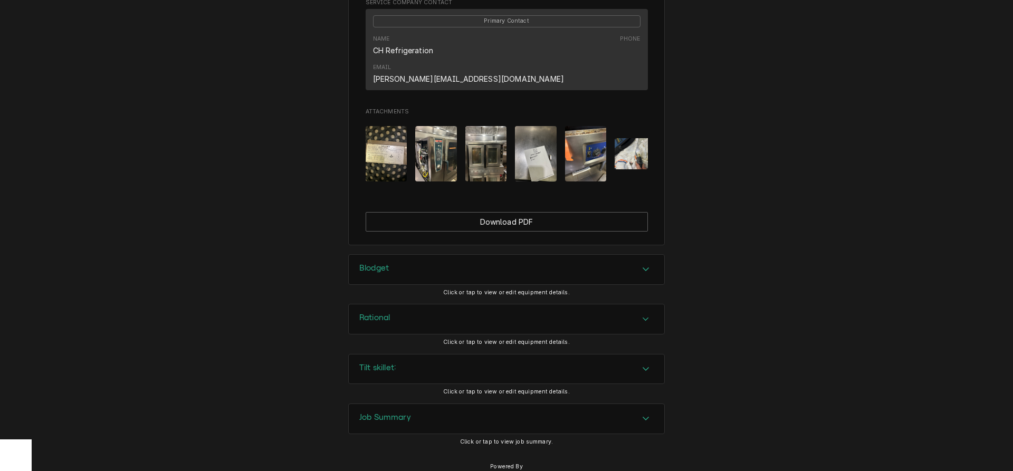
scroll to position [521, 0]
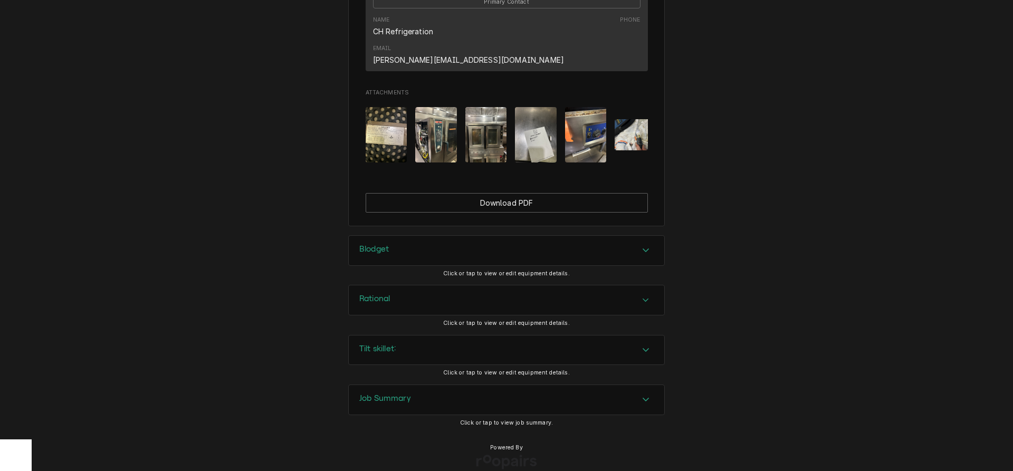
click at [500, 251] on div "Blodget Click or tap to view or edit equipment details." at bounding box center [506, 260] width 317 height 50
click at [506, 236] on div "Blodget" at bounding box center [506, 251] width 315 height 30
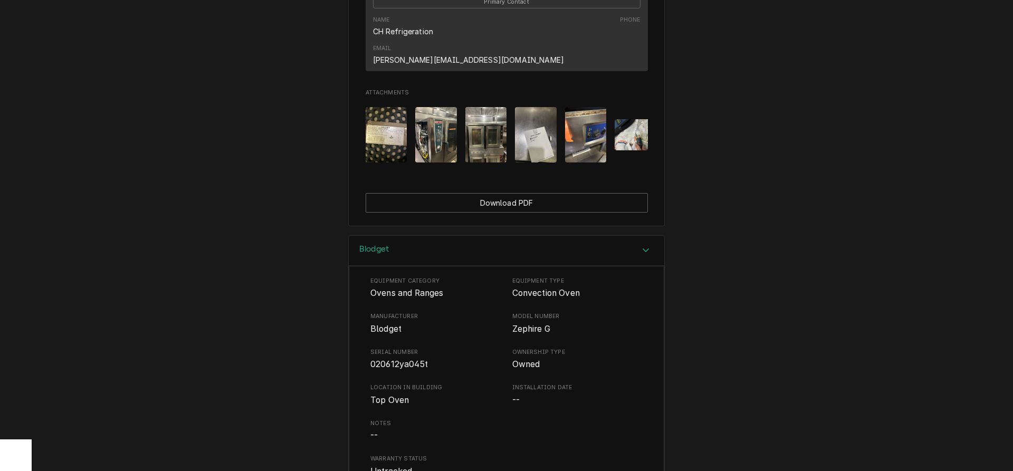
scroll to position [683, 0]
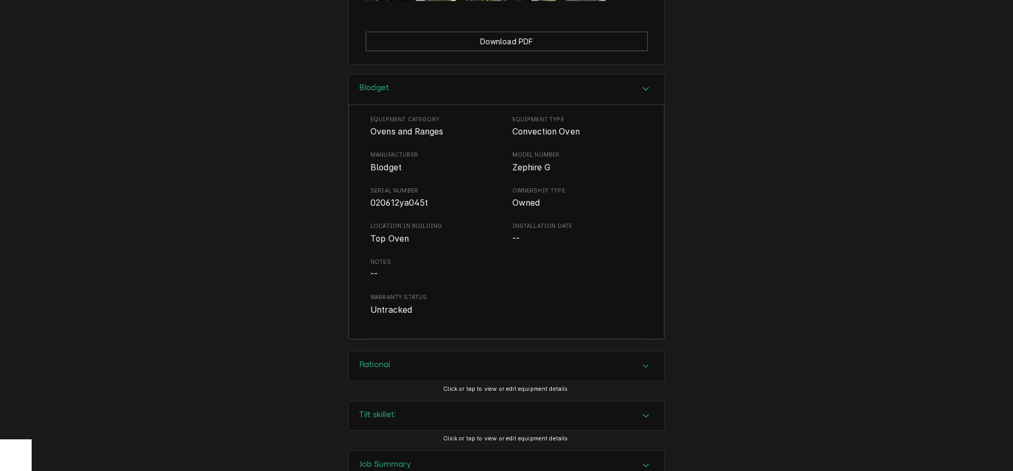
click at [570, 351] on div "Rational" at bounding box center [506, 366] width 315 height 30
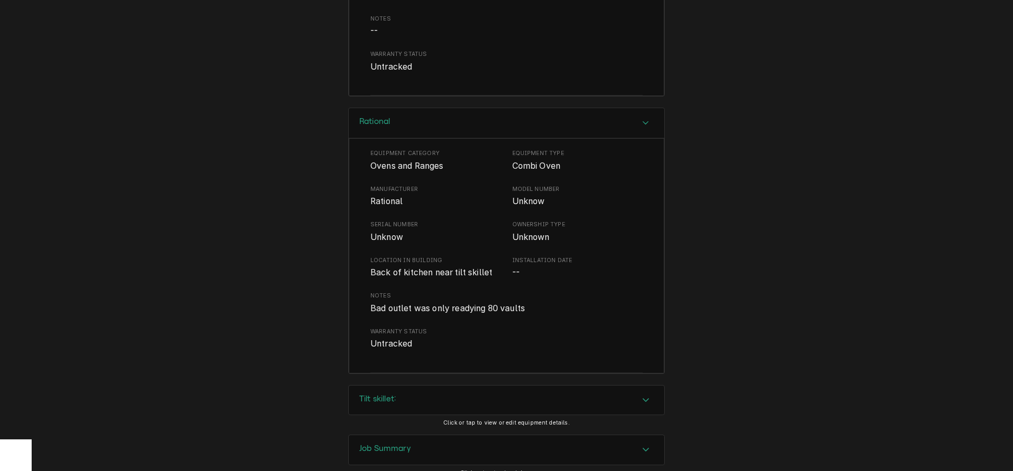
scroll to position [976, 0]
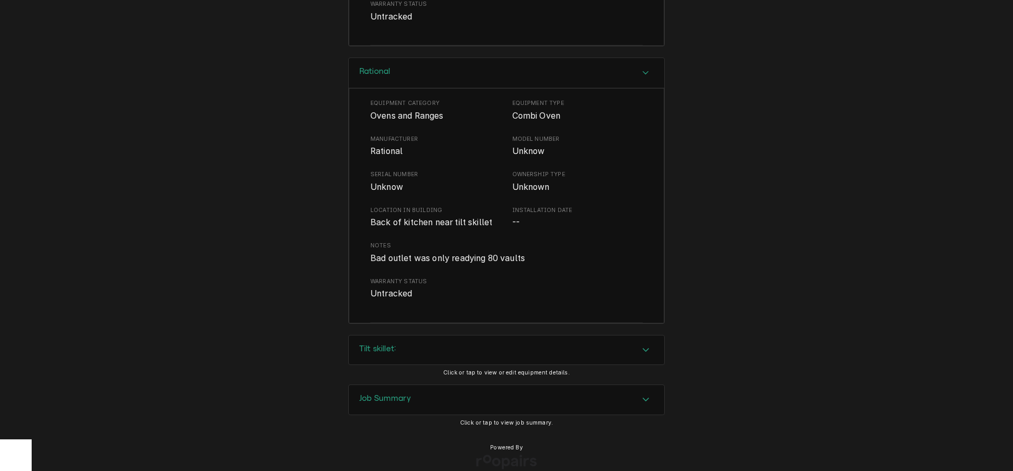
click at [593, 337] on div "Tilt skillet:" at bounding box center [506, 350] width 315 height 30
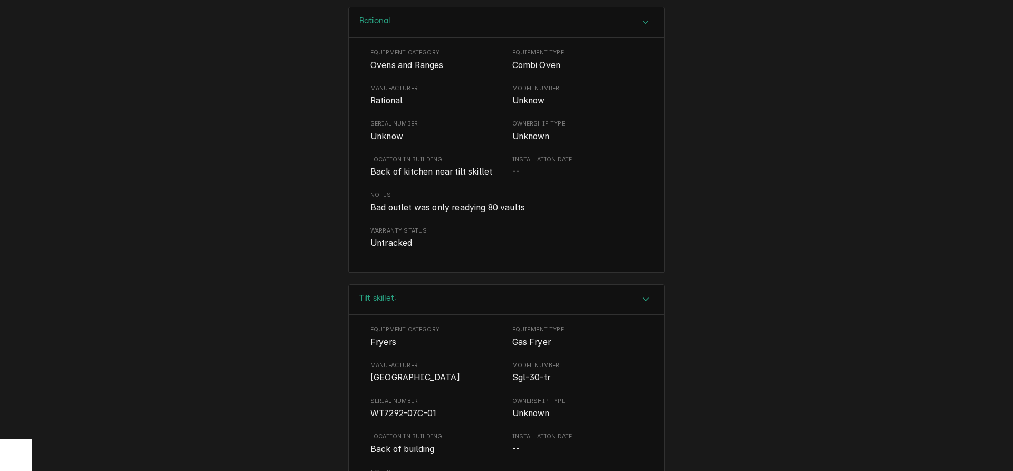
scroll to position [1216, 0]
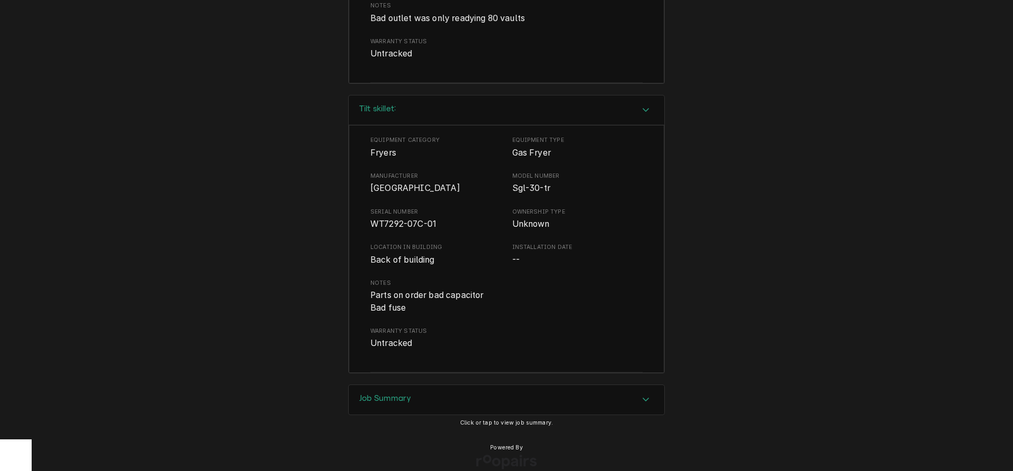
click at [593, 385] on div "Job Summary" at bounding box center [506, 400] width 315 height 30
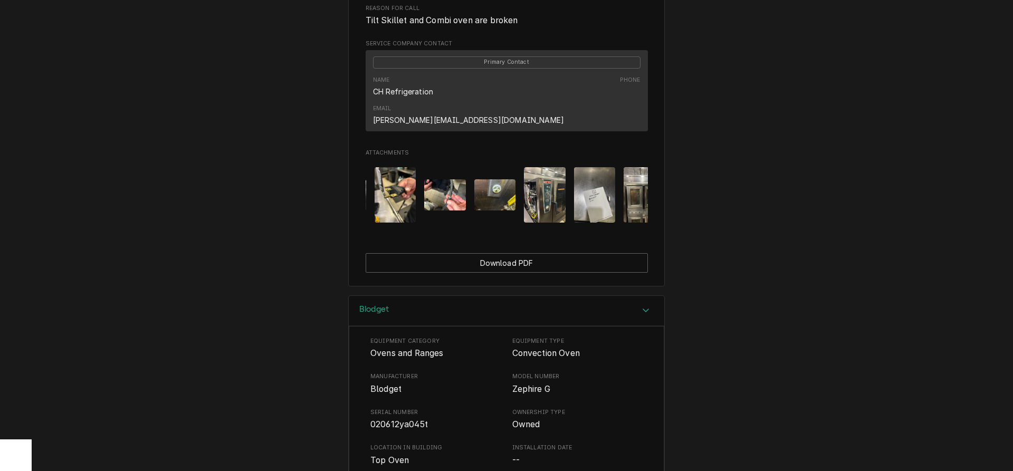
scroll to position [0, 298]
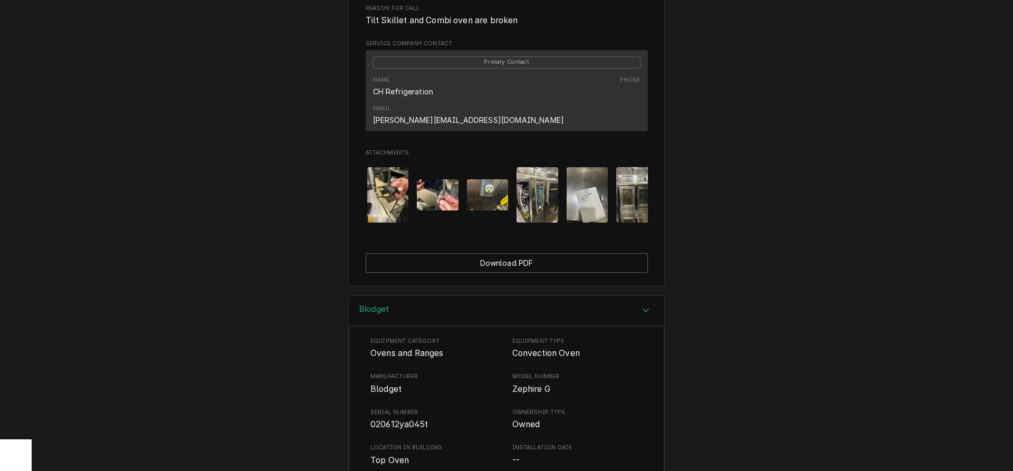
click at [538, 186] on img "Attachments" at bounding box center [537, 194] width 42 height 55
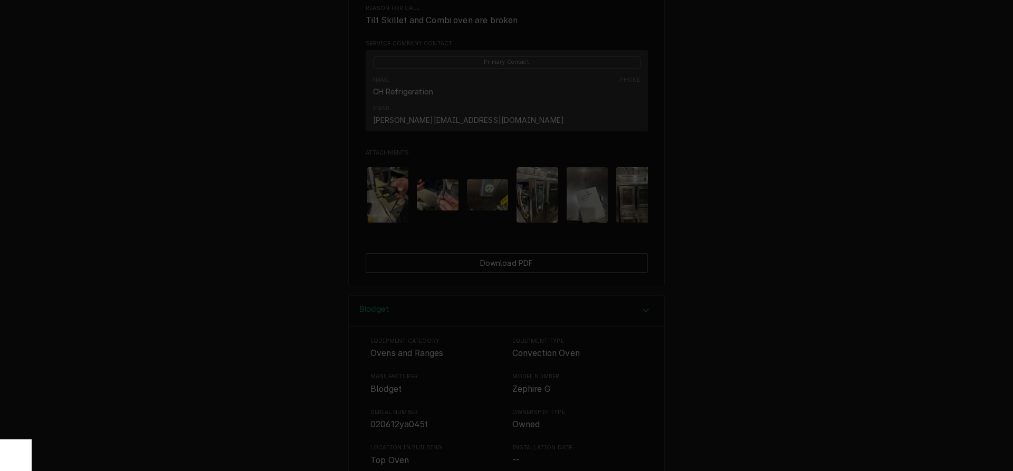
click at [220, 180] on div at bounding box center [506, 235] width 1013 height 471
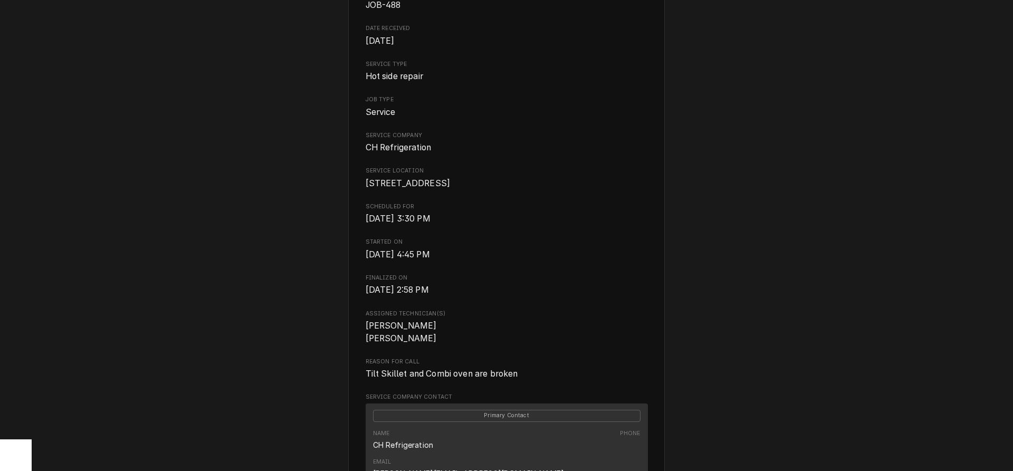
scroll to position [0, 0]
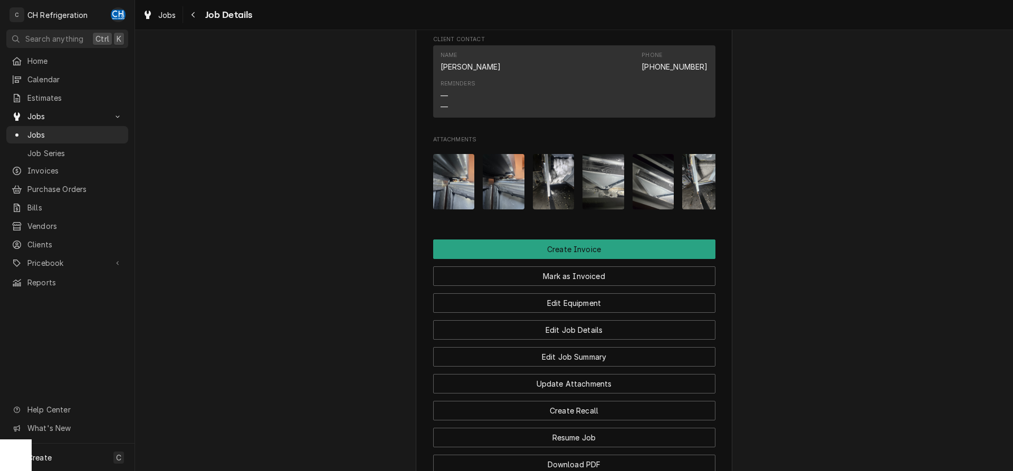
scroll to position [646, 0]
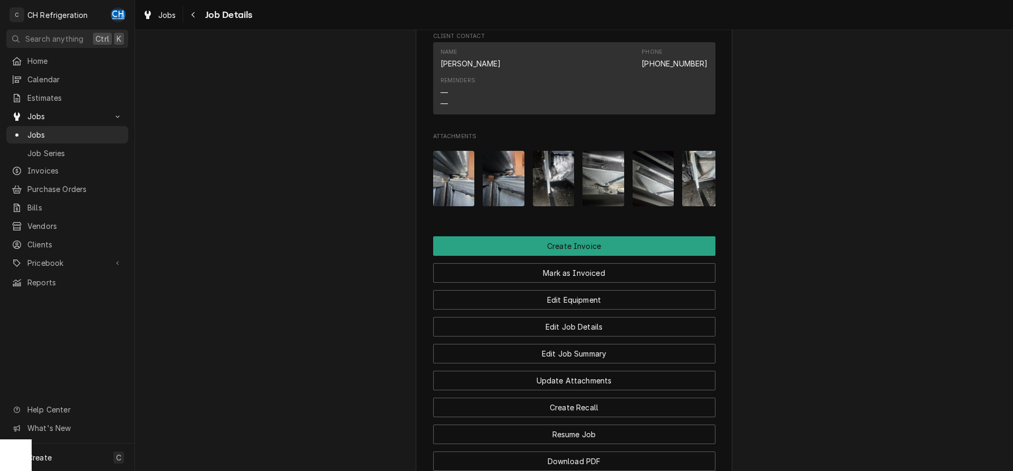
click at [457, 203] on img "Attachments" at bounding box center [454, 178] width 42 height 55
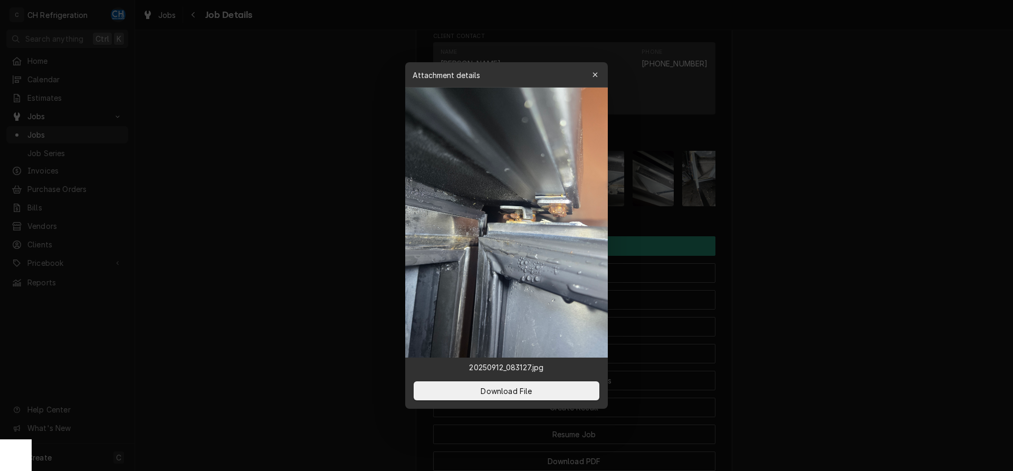
click at [803, 219] on div at bounding box center [506, 235] width 1013 height 471
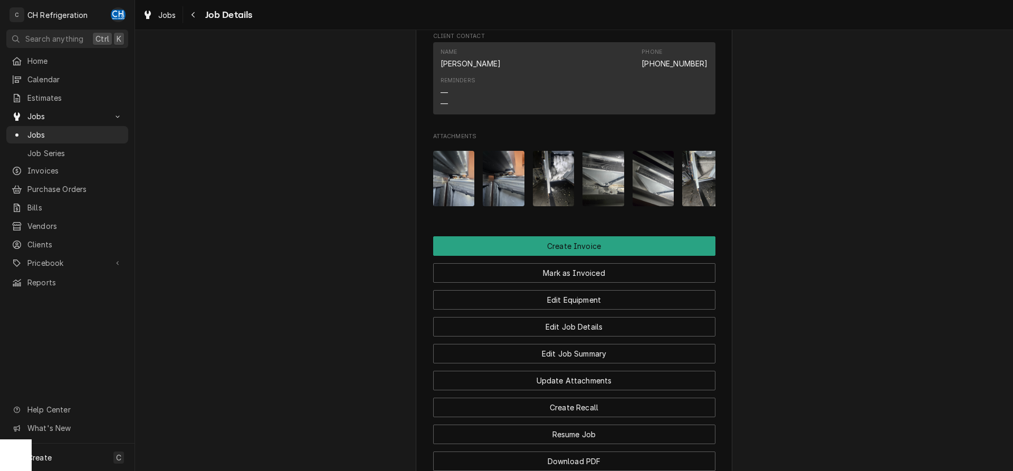
click at [504, 202] on img "Attachments" at bounding box center [504, 178] width 42 height 55
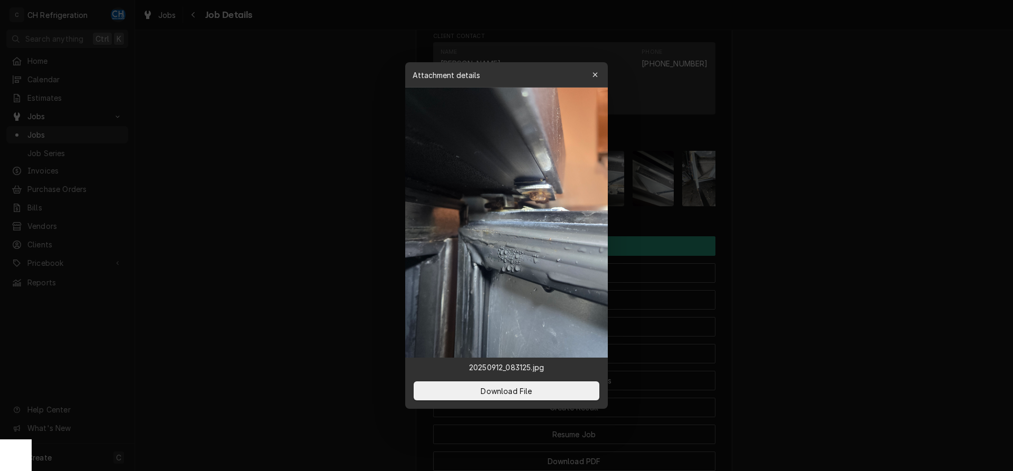
click at [823, 225] on div at bounding box center [506, 235] width 1013 height 471
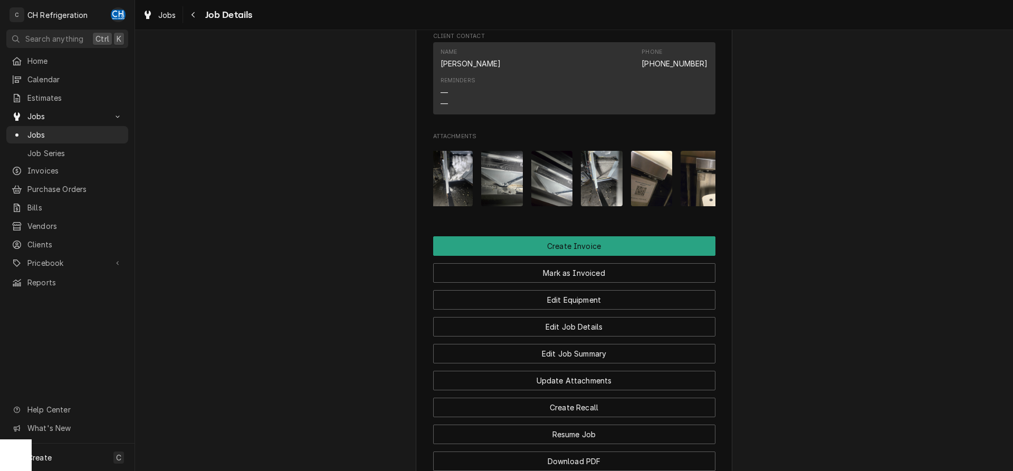
scroll to position [0, 117]
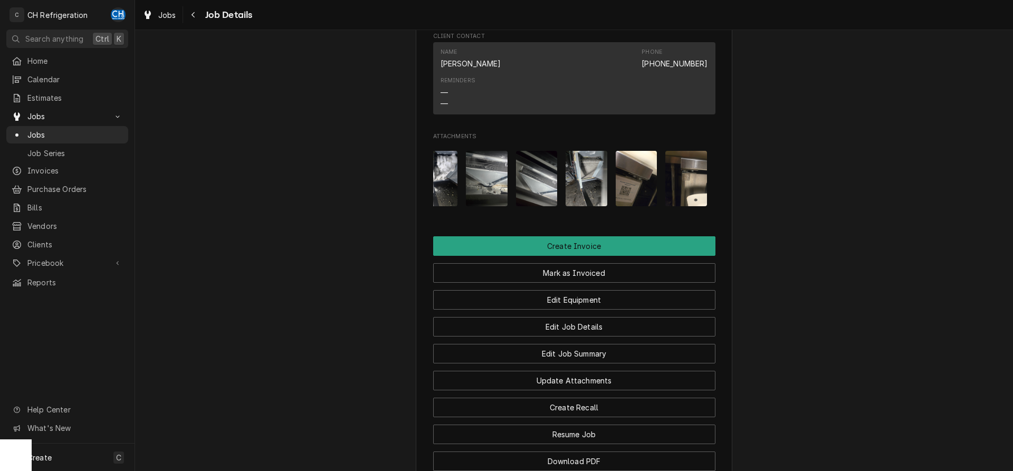
click at [665, 196] on div "Attachments" at bounding box center [574, 178] width 282 height 72
click at [701, 198] on img "Attachments" at bounding box center [686, 178] width 42 height 55
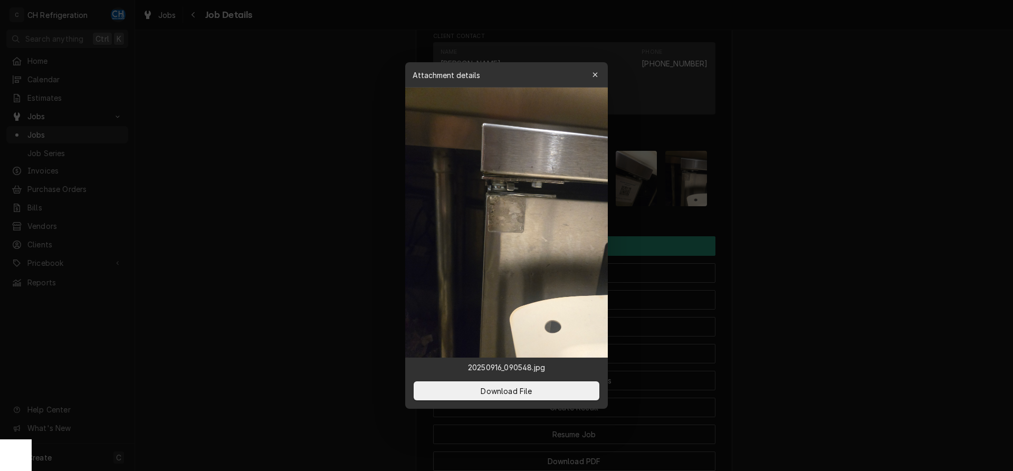
click at [788, 205] on div at bounding box center [506, 235] width 1013 height 471
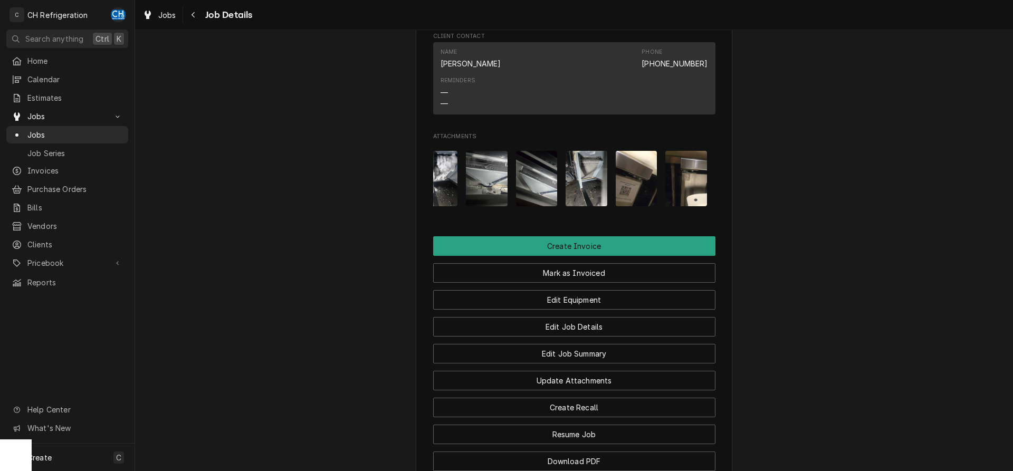
click at [641, 194] on img "Attachments" at bounding box center [637, 178] width 42 height 55
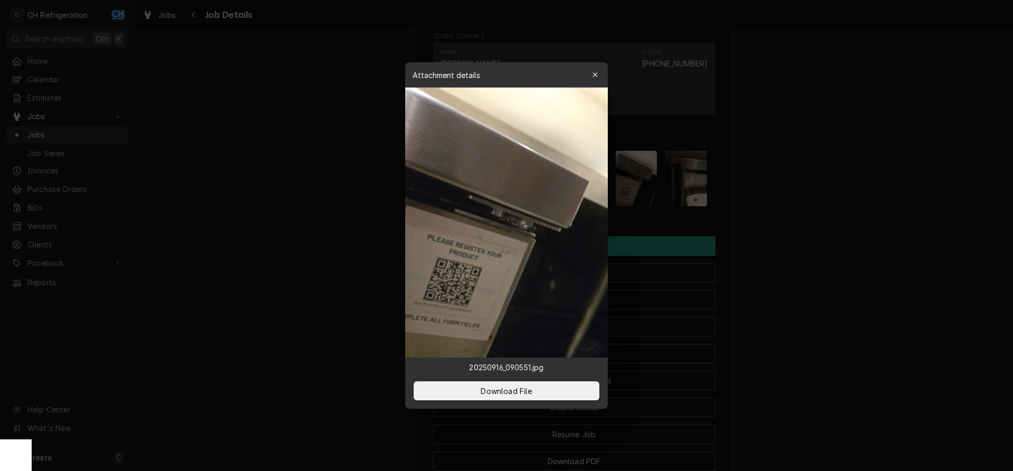
click at [855, 203] on div at bounding box center [506, 235] width 1013 height 471
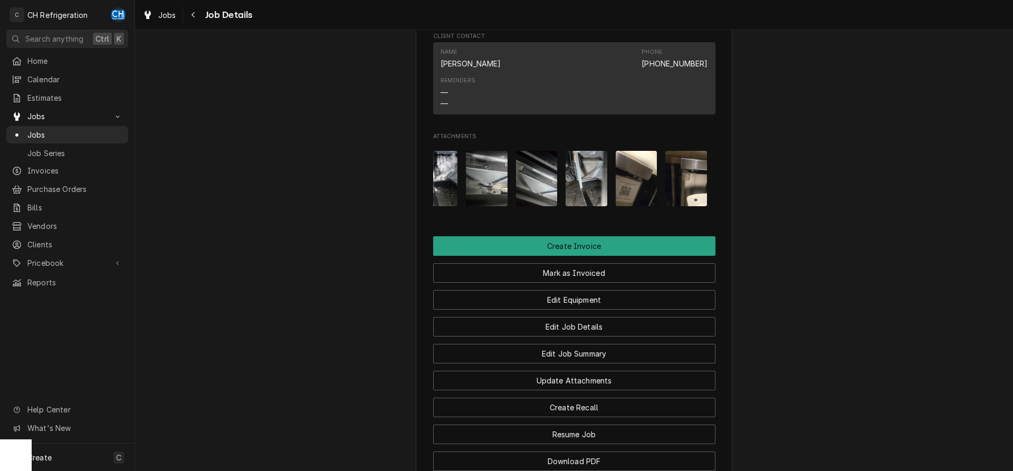
click at [586, 195] on img "Attachments" at bounding box center [586, 178] width 42 height 55
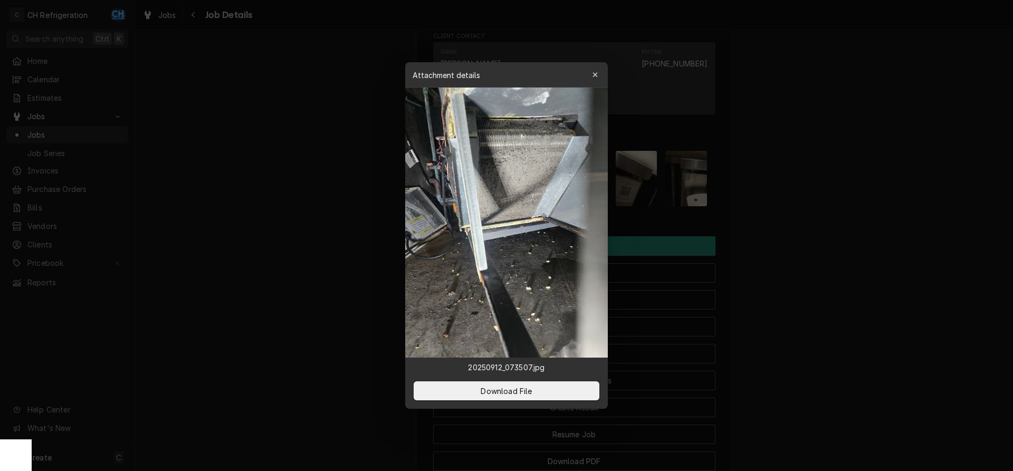
click at [817, 204] on div at bounding box center [506, 235] width 1013 height 471
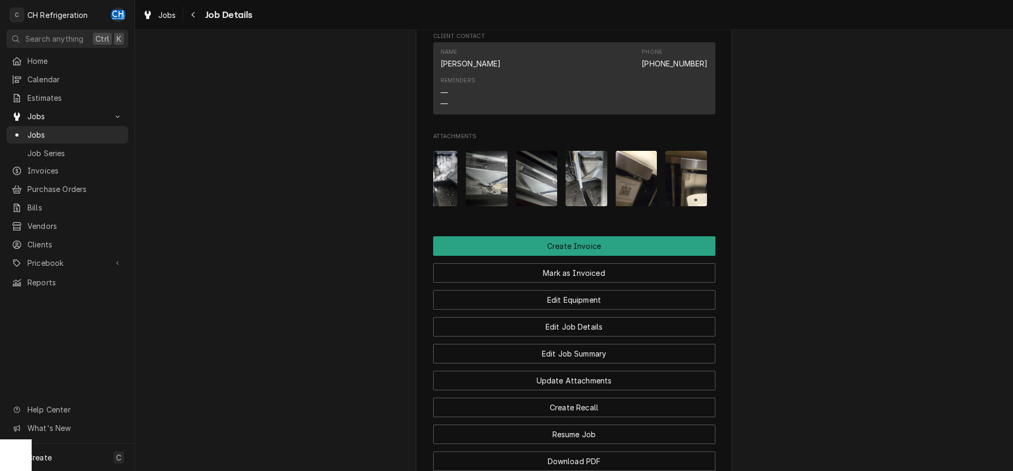
click at [531, 193] on img "Attachments" at bounding box center [537, 178] width 42 height 55
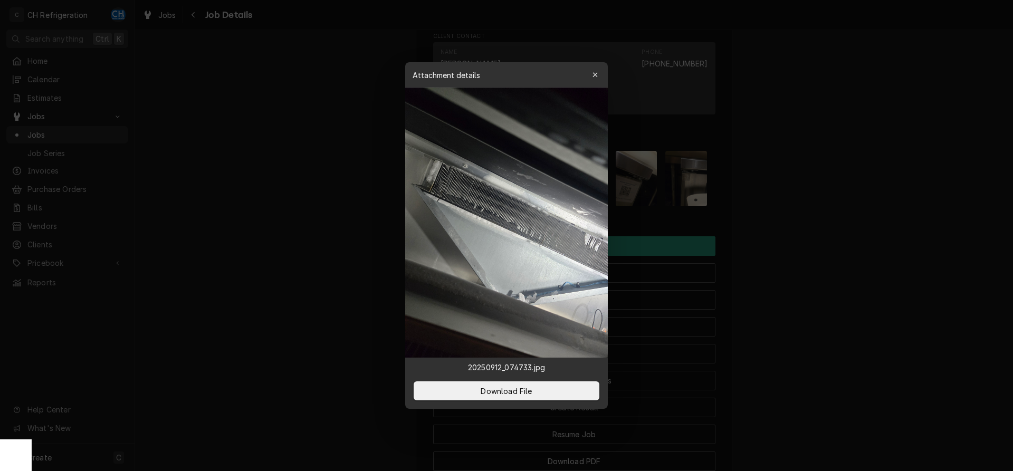
click at [831, 197] on div at bounding box center [506, 235] width 1013 height 471
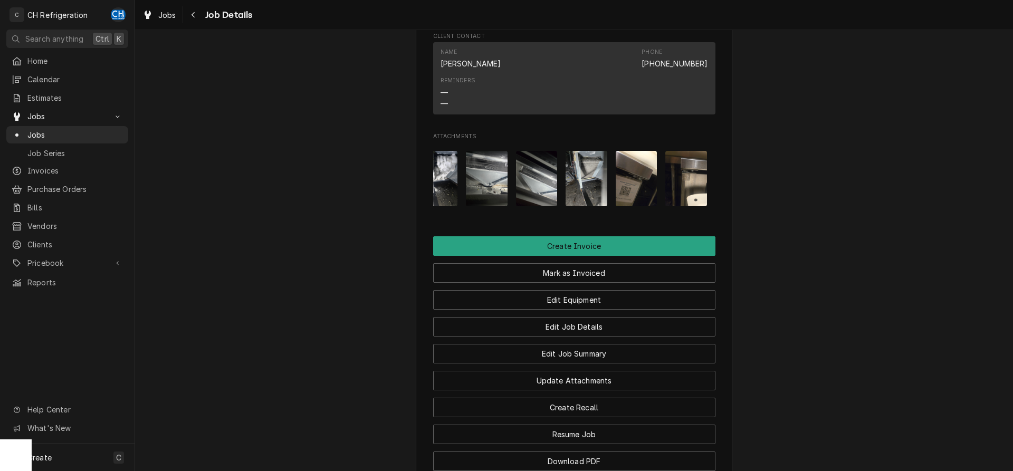
click at [492, 197] on img "Attachments" at bounding box center [487, 178] width 42 height 55
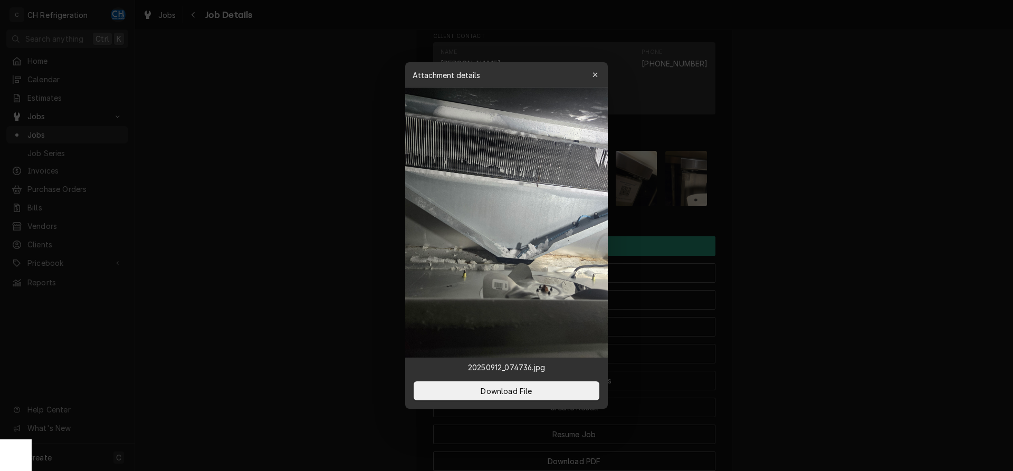
click at [841, 195] on div at bounding box center [506, 235] width 1013 height 471
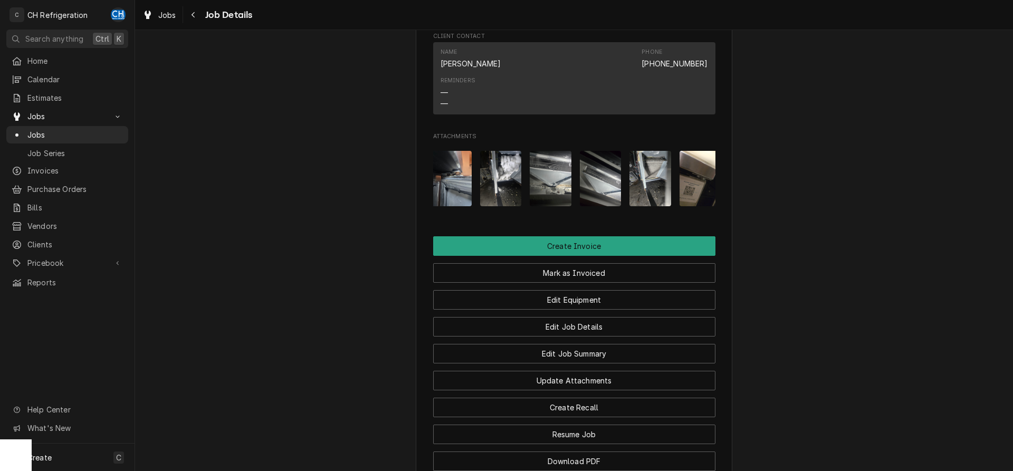
scroll to position [0, 52]
click at [557, 206] on img "Attachments" at bounding box center [551, 178] width 42 height 55
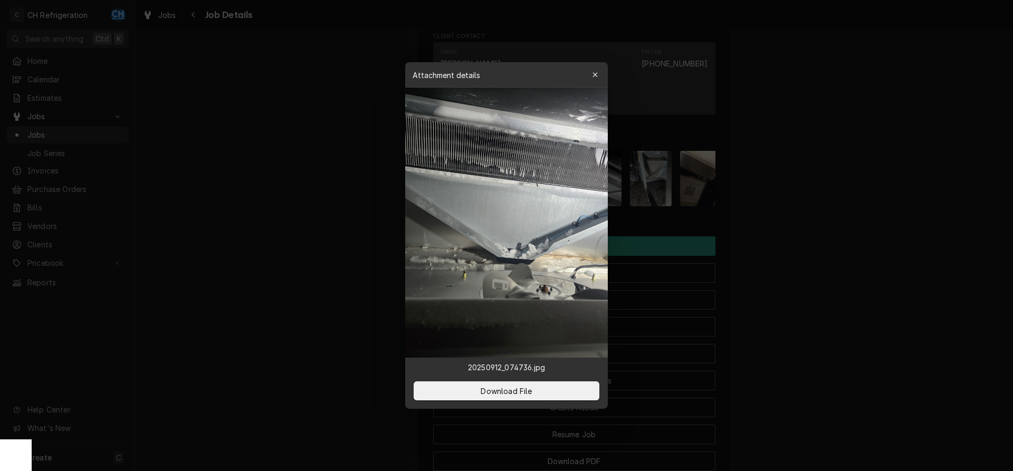
click at [776, 219] on div at bounding box center [506, 235] width 1013 height 471
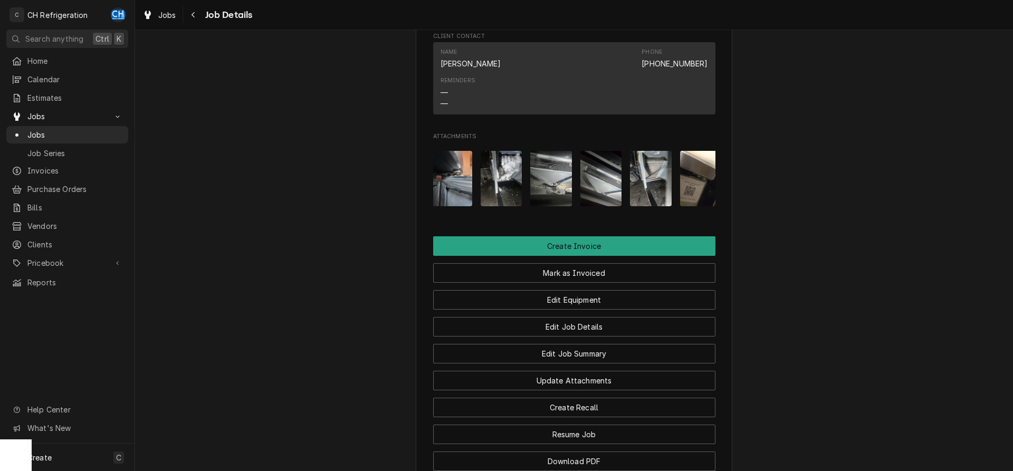
click at [497, 206] on img "Attachments" at bounding box center [502, 178] width 42 height 55
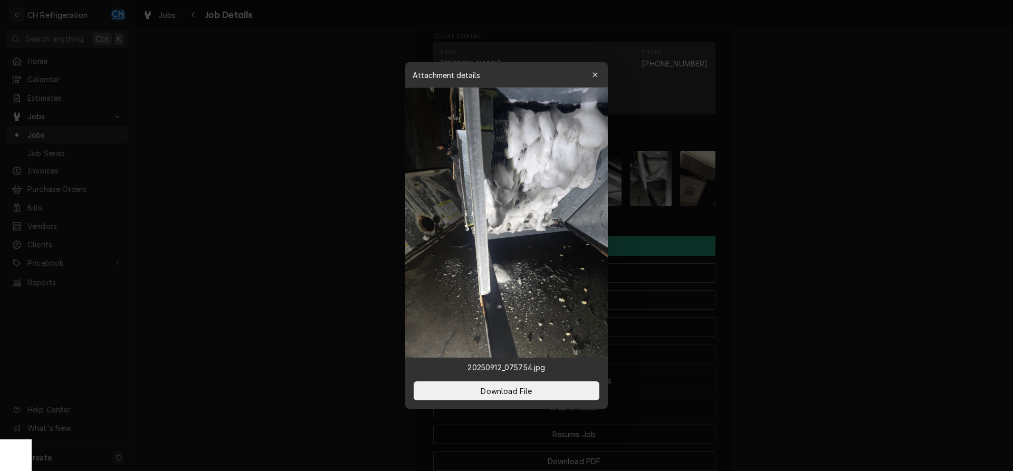
click at [826, 220] on div at bounding box center [506, 235] width 1013 height 471
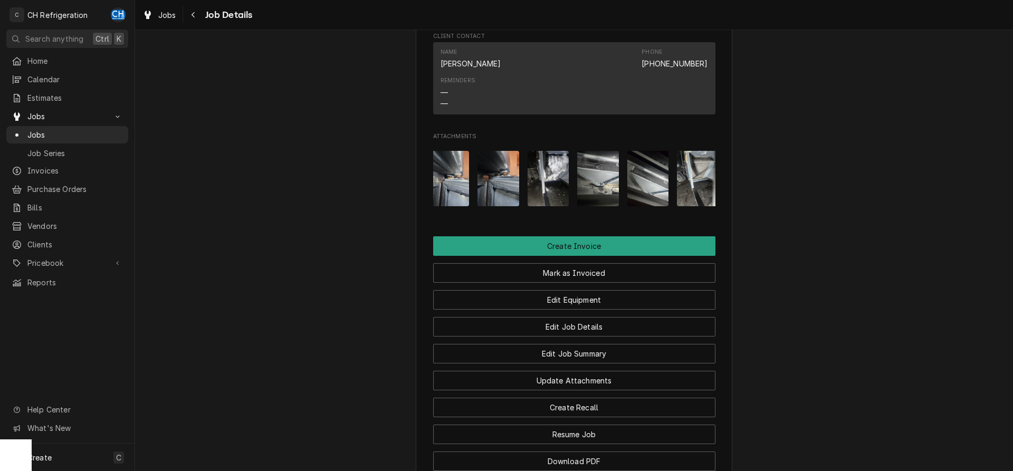
scroll to position [0, 0]
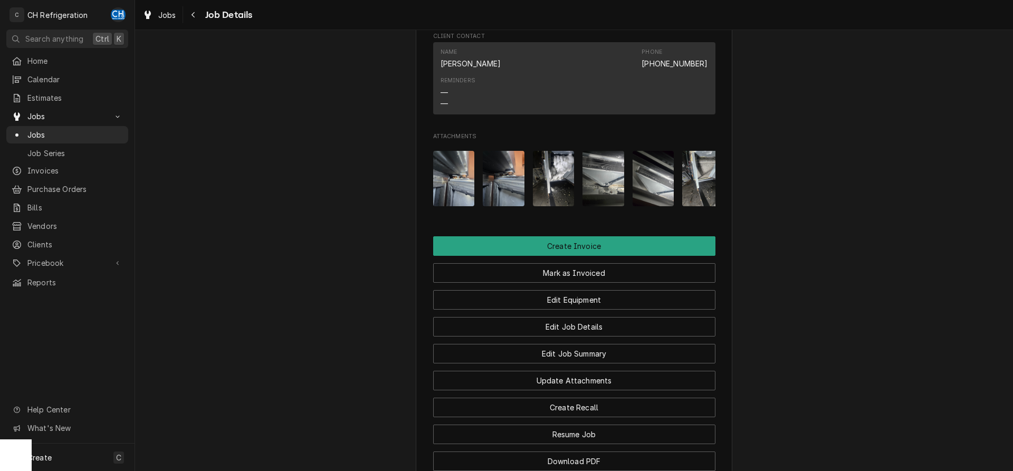
click at [516, 206] on img "Attachments" at bounding box center [504, 178] width 42 height 55
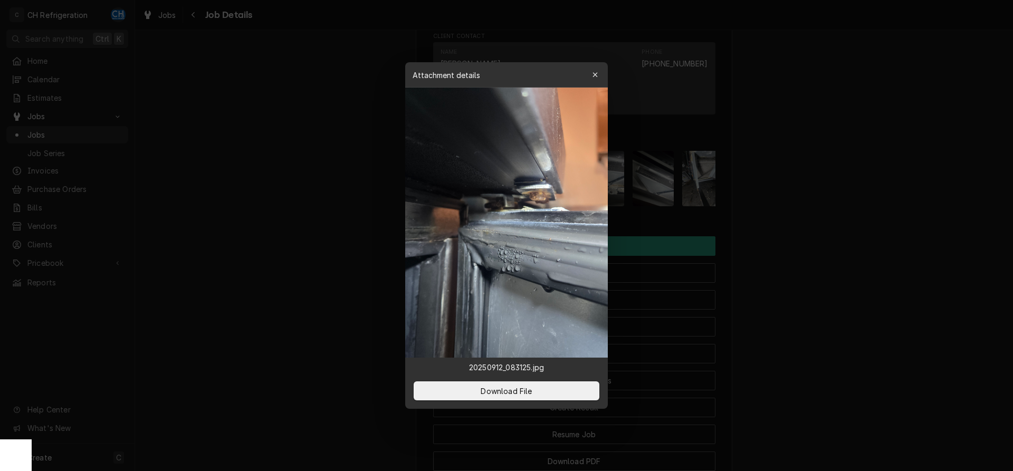
click at [812, 220] on div at bounding box center [506, 235] width 1013 height 471
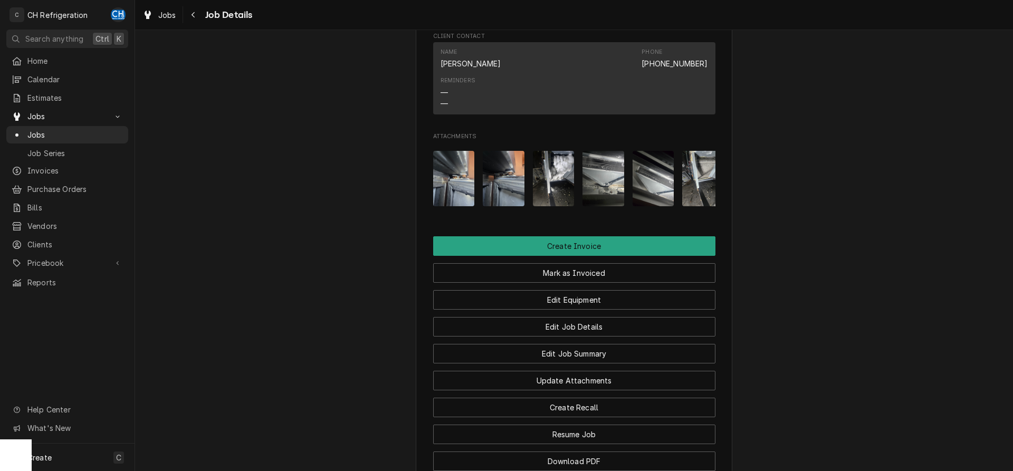
click at [456, 206] on img "Attachments" at bounding box center [454, 178] width 42 height 55
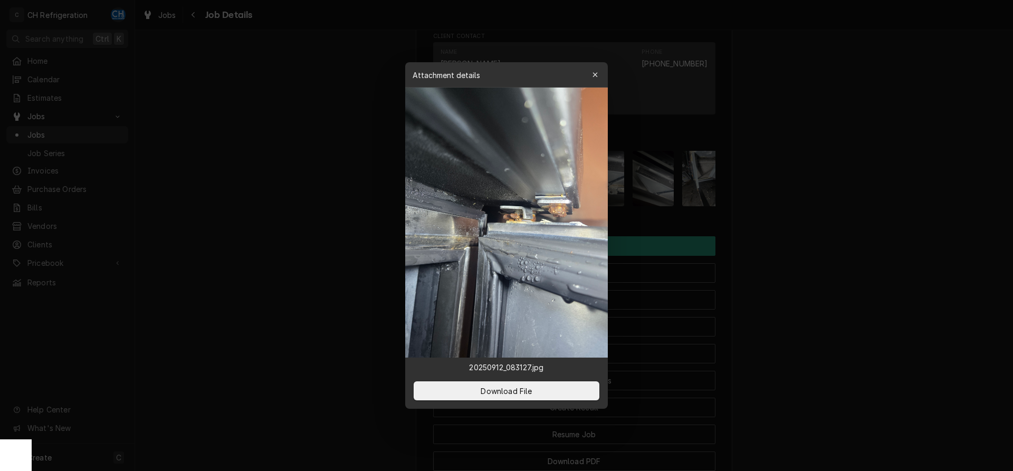
click at [840, 217] on div at bounding box center [506, 235] width 1013 height 471
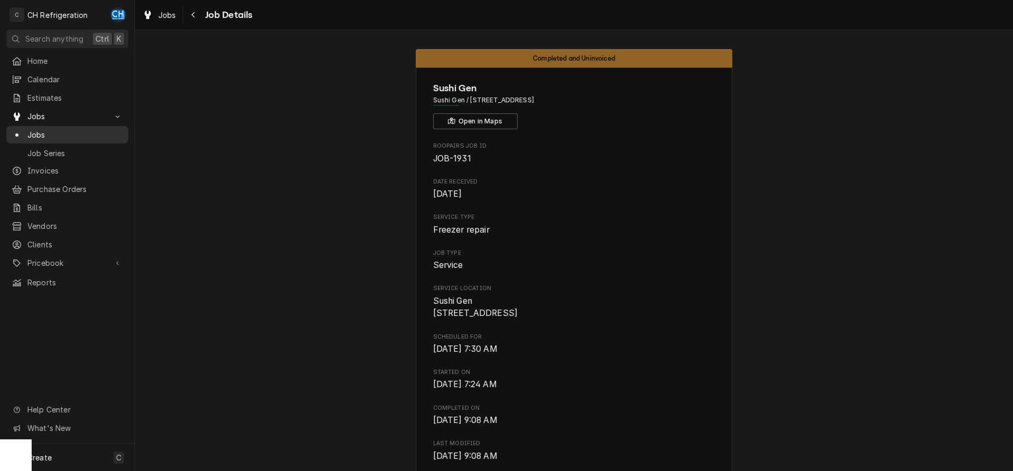
click at [45, 131] on span "Jobs" at bounding box center [74, 134] width 95 height 11
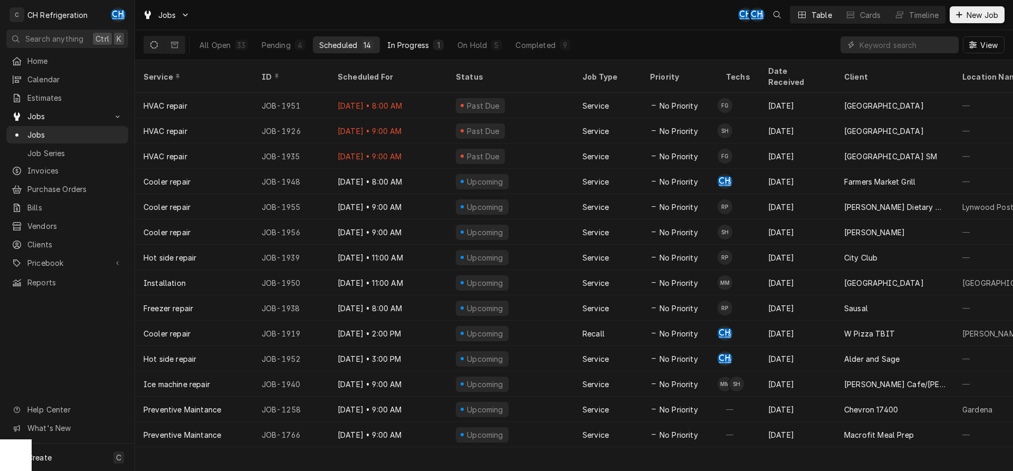
click at [429, 52] on button "In Progress 1" at bounding box center [416, 44] width 70 height 17
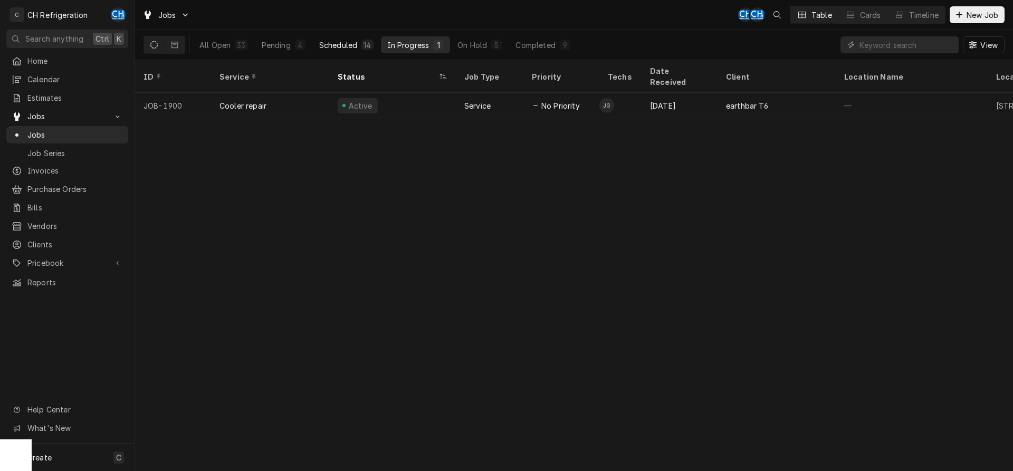
click at [359, 45] on button "Scheduled 14" at bounding box center [346, 44] width 67 height 17
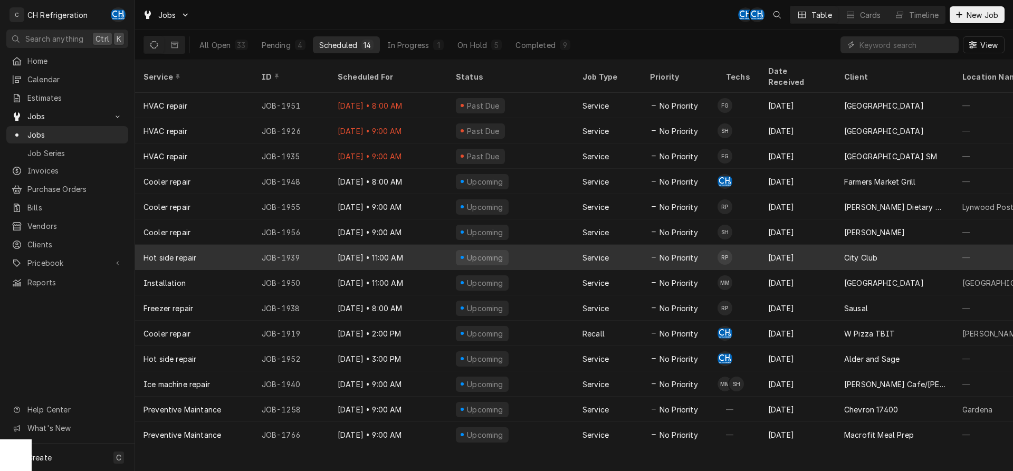
click at [799, 245] on div "[DATE]" at bounding box center [798, 257] width 76 height 25
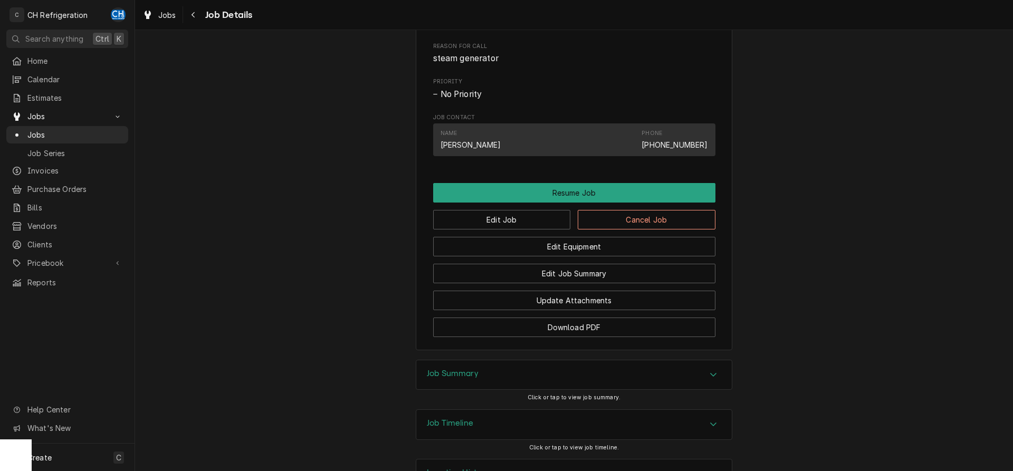
scroll to position [560, 0]
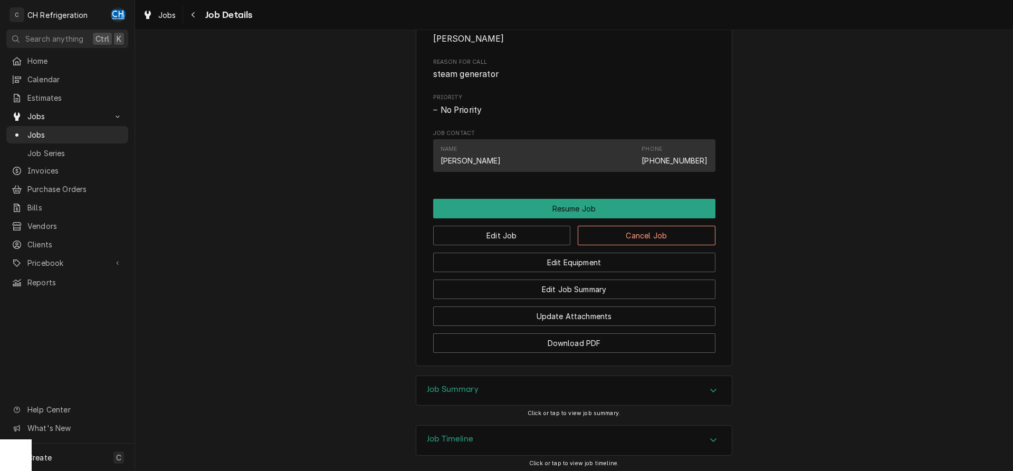
click at [723, 387] on div "Job Summary" at bounding box center [573, 391] width 315 height 30
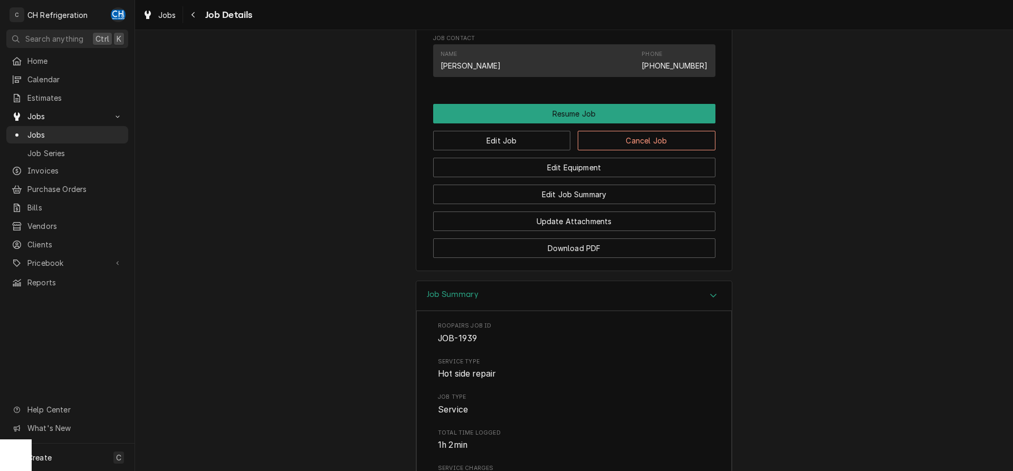
scroll to position [439, 0]
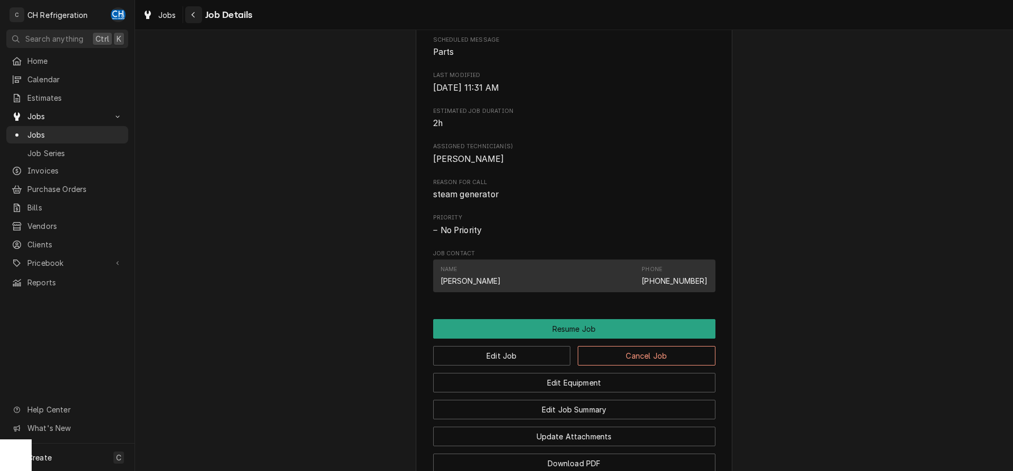
click at [196, 16] on div "Navigate back" at bounding box center [193, 14] width 11 height 11
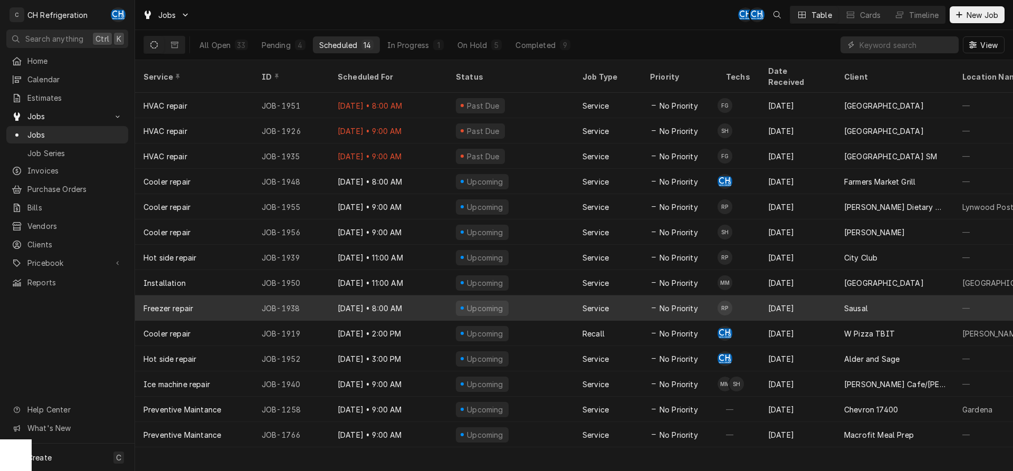
click at [870, 295] on div "Sausal" at bounding box center [895, 307] width 118 height 25
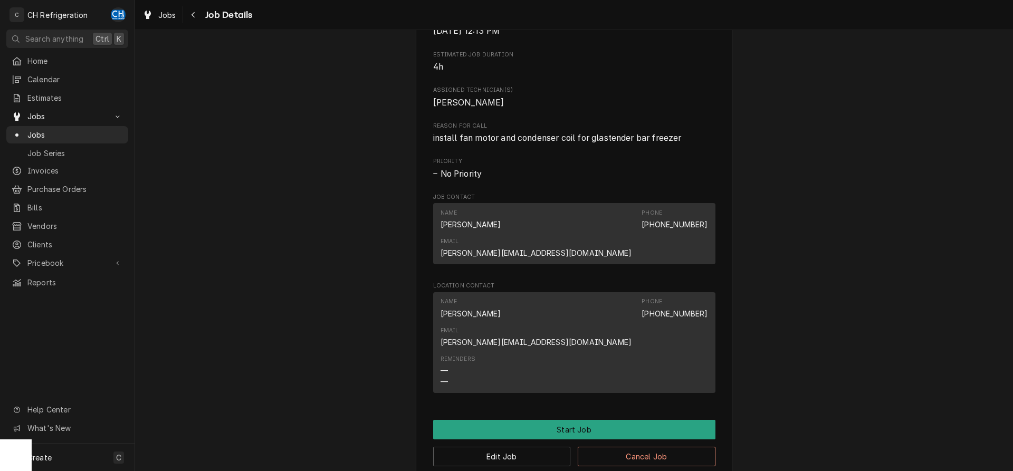
scroll to position [530, 0]
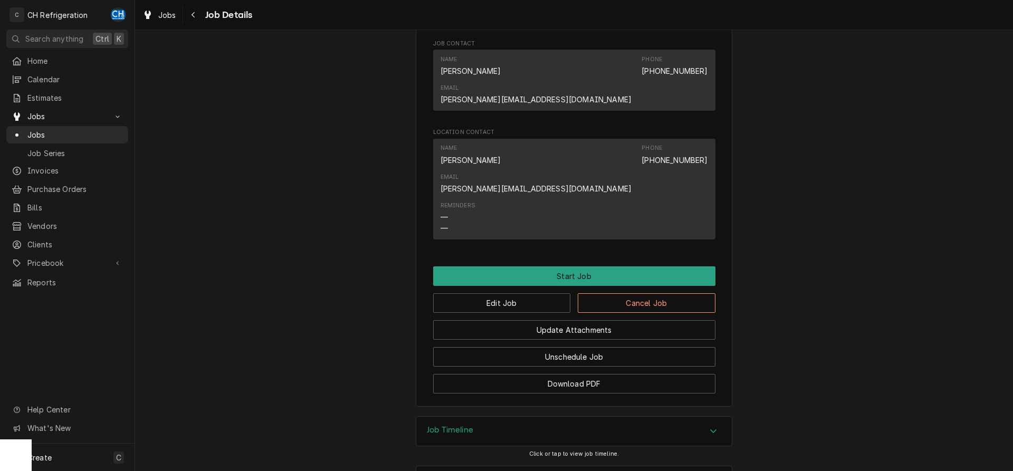
click at [598, 417] on div "Job Timeline" at bounding box center [573, 432] width 315 height 30
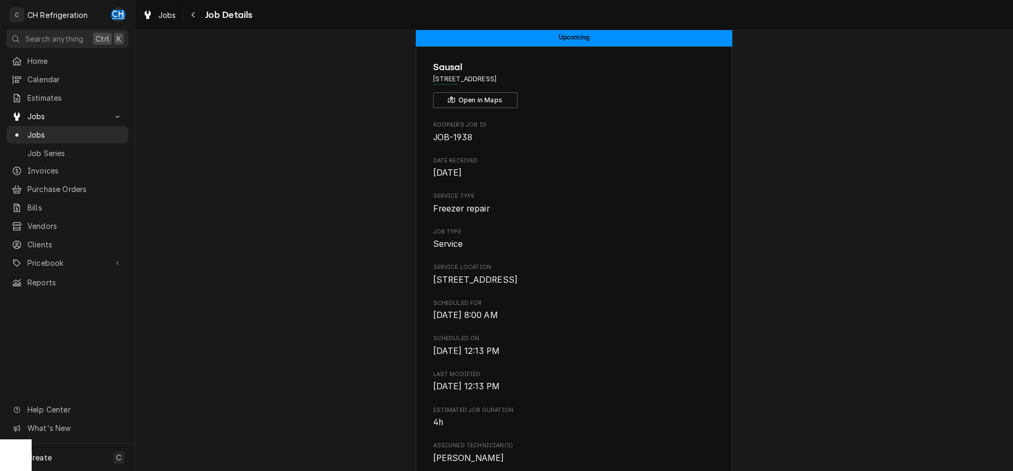
scroll to position [0, 0]
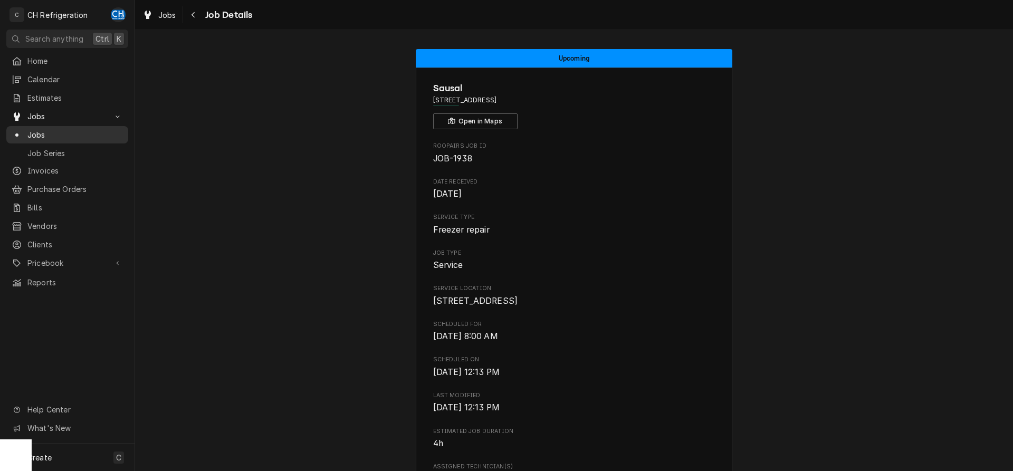
click at [34, 136] on span "Jobs" at bounding box center [74, 134] width 95 height 11
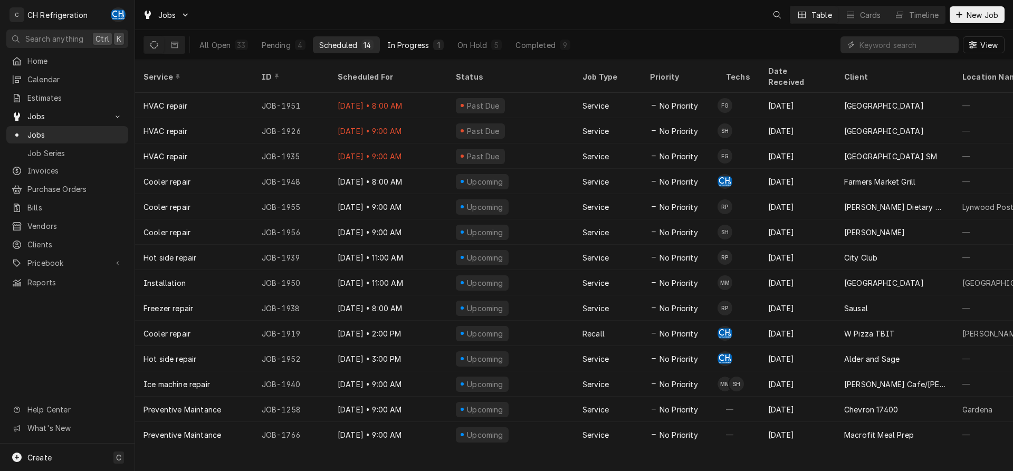
click at [412, 49] on div "In Progress" at bounding box center [408, 45] width 42 height 11
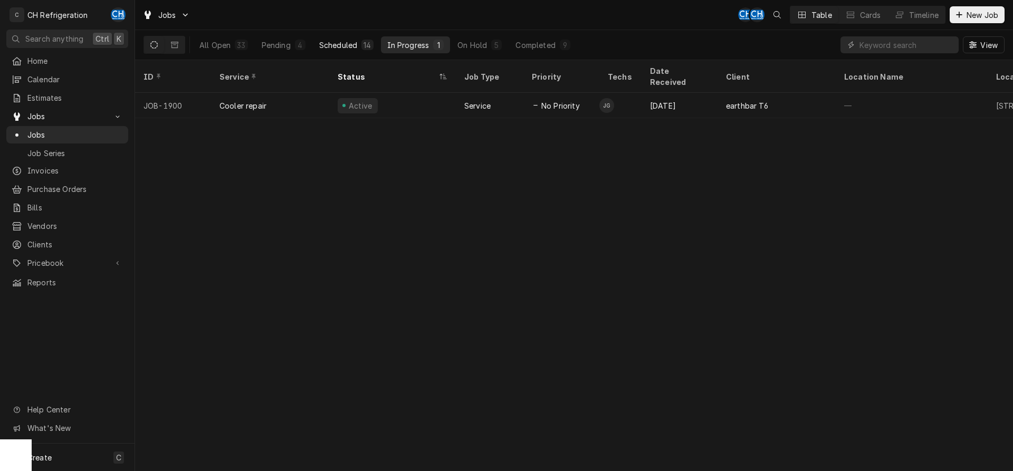
click at [358, 46] on button "Scheduled 14" at bounding box center [346, 44] width 67 height 17
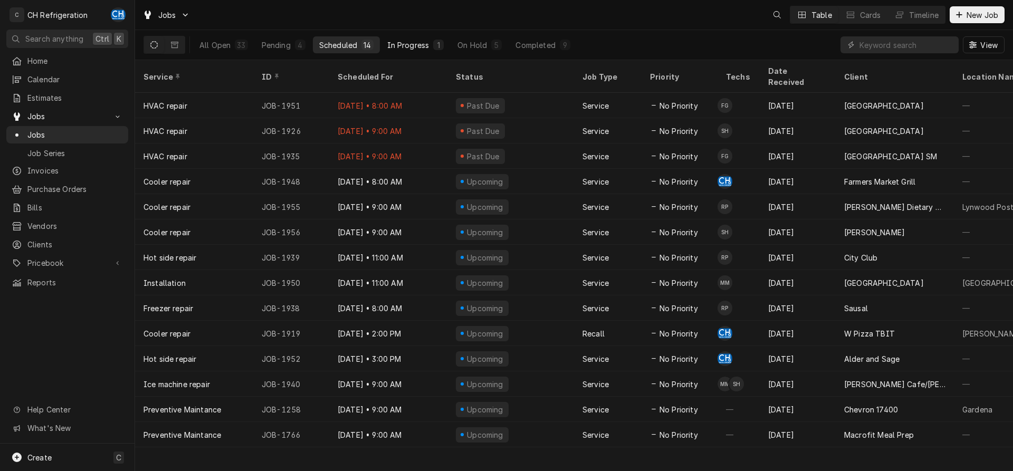
click at [411, 41] on div "In Progress" at bounding box center [408, 45] width 42 height 11
